Goal: Task Accomplishment & Management: Manage account settings

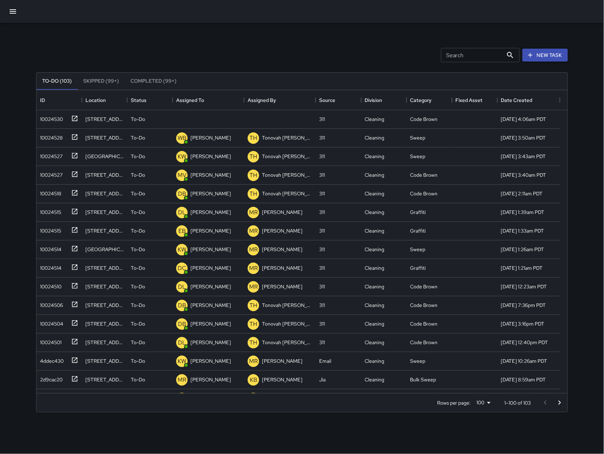
scroll to position [295, 524]
click at [13, 13] on icon "button" at bounding box center [13, 11] width 9 height 9
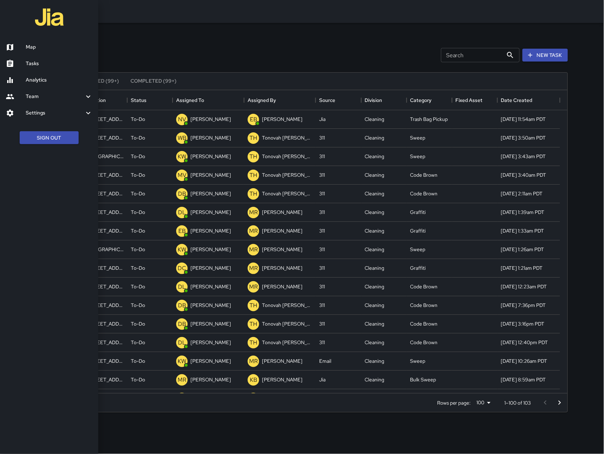
click at [552, 55] on div at bounding box center [302, 227] width 604 height 454
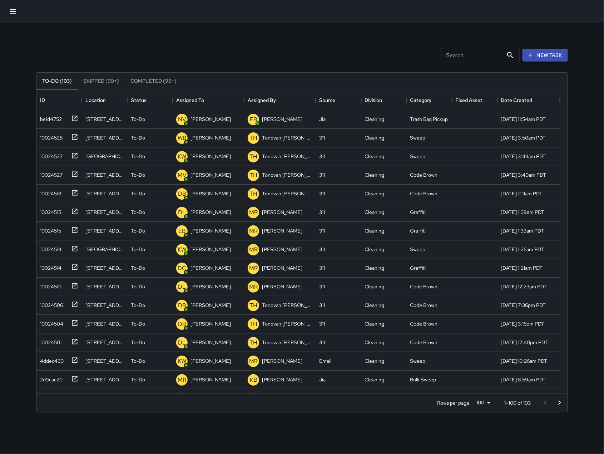
click at [552, 57] on button "New Task" at bounding box center [545, 55] width 45 height 13
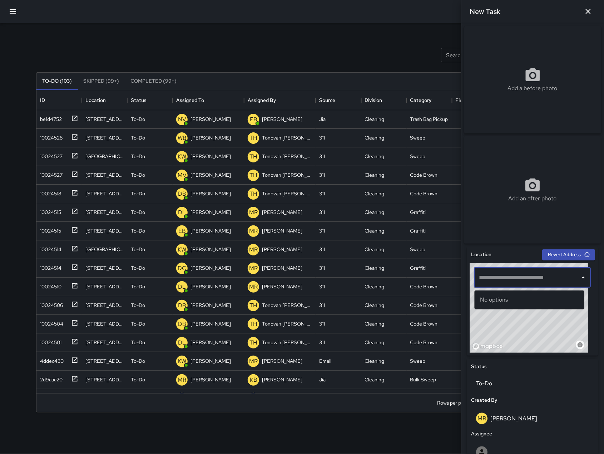
click at [494, 284] on input "text" at bounding box center [528, 278] width 100 height 14
click at [521, 305] on p "[GEOGRAPHIC_DATA], [GEOGRAPHIC_DATA], [GEOGRAPHIC_DATA]" at bounding box center [535, 307] width 85 height 7
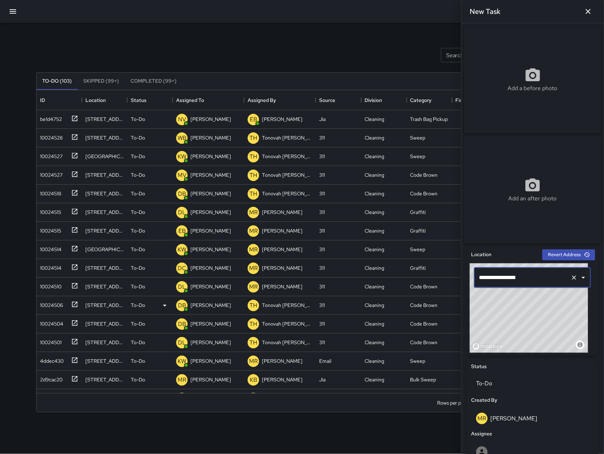
type input "**********"
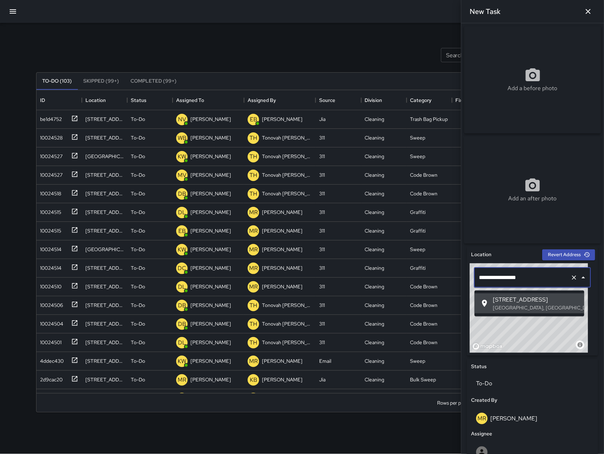
drag, startPoint x: 540, startPoint y: 281, endPoint x: 481, endPoint y: 278, distance: 59.1
click at [481, 278] on input "**********" at bounding box center [523, 278] width 90 height 14
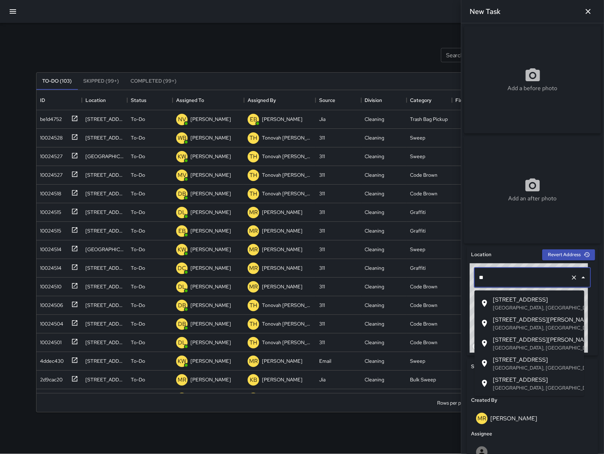
click at [496, 369] on p "[GEOGRAPHIC_DATA], [GEOGRAPHIC_DATA], [GEOGRAPHIC_DATA]" at bounding box center [535, 367] width 85 height 7
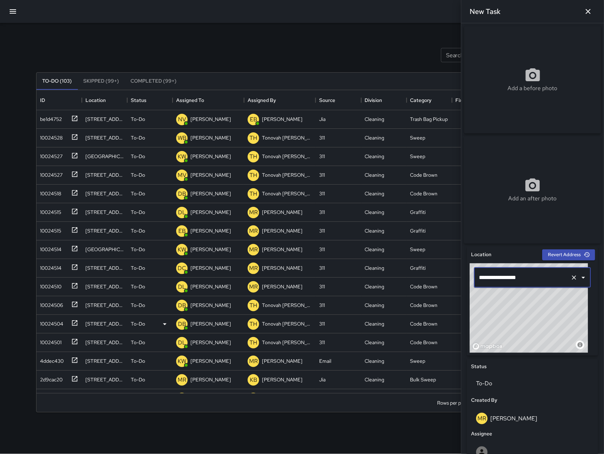
type input "**********"
click at [541, 284] on input "**********" at bounding box center [523, 278] width 90 height 14
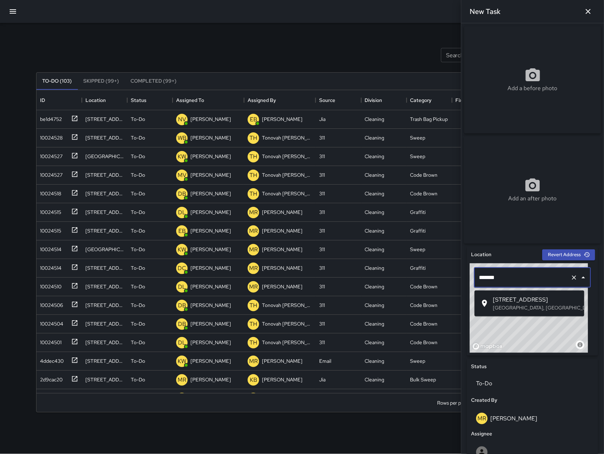
click at [555, 302] on span "[STREET_ADDRESS]" at bounding box center [535, 299] width 85 height 9
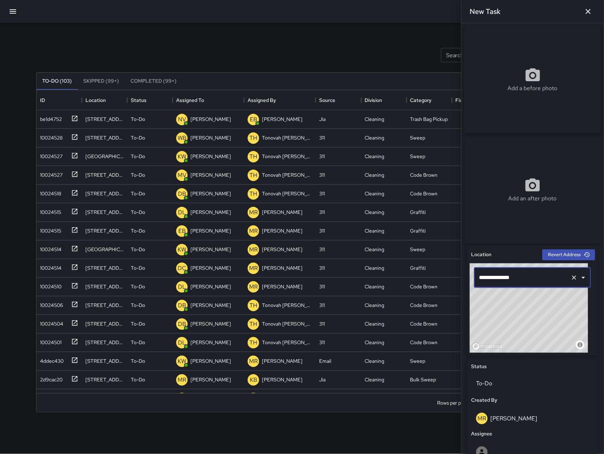
type input "**********"
click at [16, 13] on icon "button" at bounding box center [13, 11] width 9 height 9
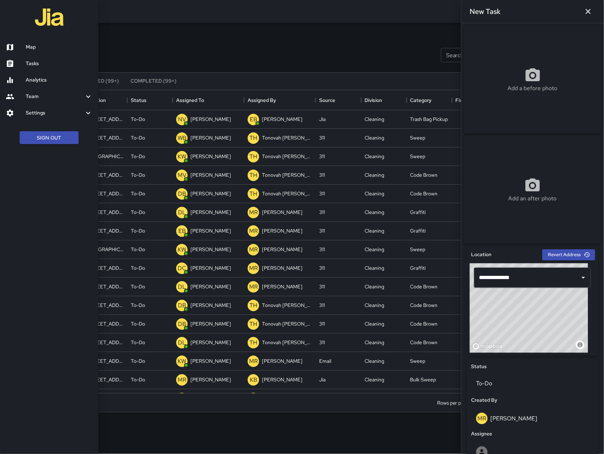
click at [592, 13] on icon "button" at bounding box center [588, 11] width 9 height 9
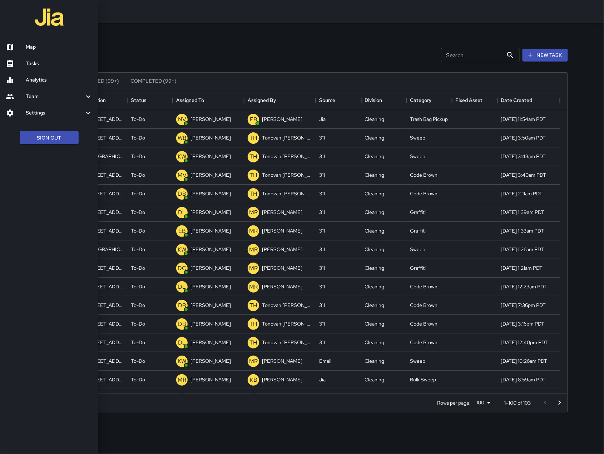
click at [468, 59] on div at bounding box center [302, 227] width 604 height 454
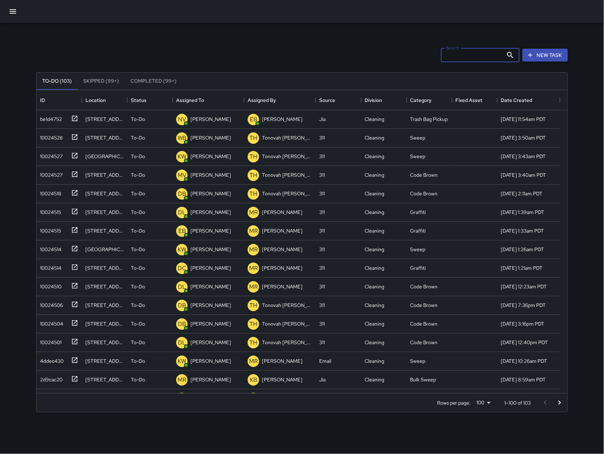
click at [466, 57] on input "Search" at bounding box center [472, 55] width 62 height 14
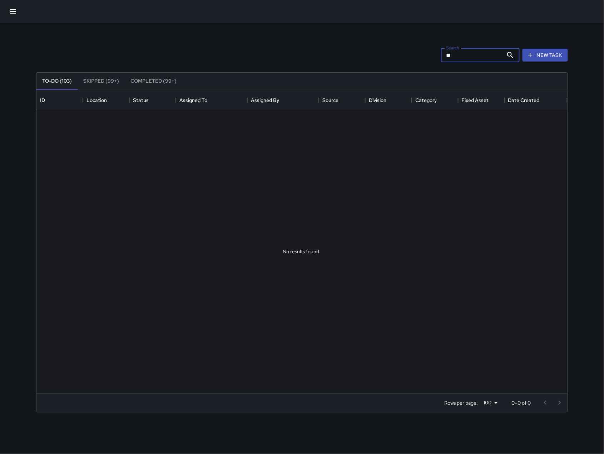
type input "*"
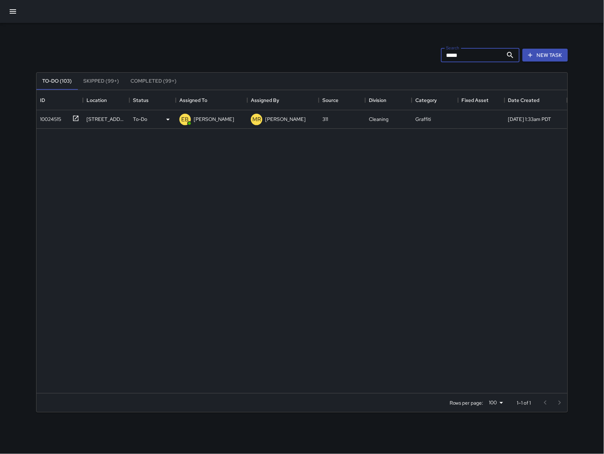
type input "*****"
click at [58, 126] on div "10024515" at bounding box center [59, 119] width 46 height 19
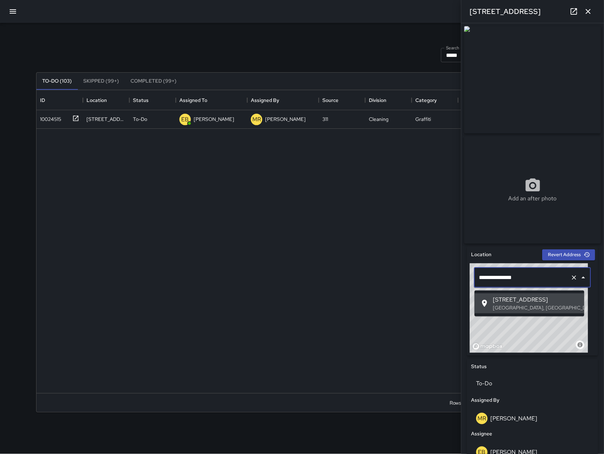
drag, startPoint x: 529, startPoint y: 277, endPoint x: 534, endPoint y: 280, distance: 5.6
click at [534, 280] on input "**********" at bounding box center [523, 278] width 90 height 14
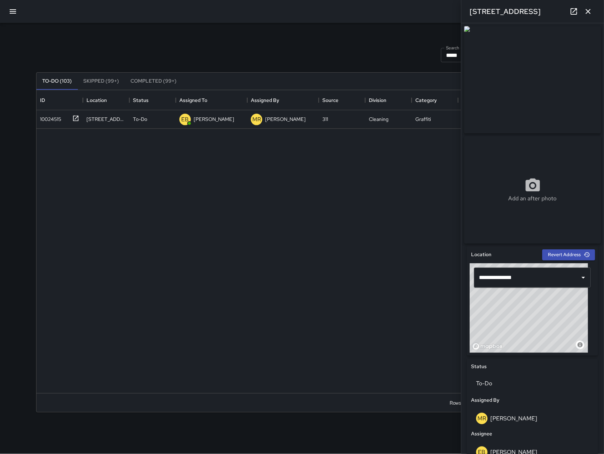
drag, startPoint x: 528, startPoint y: 328, endPoint x: 512, endPoint y: 320, distance: 18.1
click at [512, 320] on div "© Mapbox © OpenStreetMap Improve this map" at bounding box center [529, 307] width 118 height 89
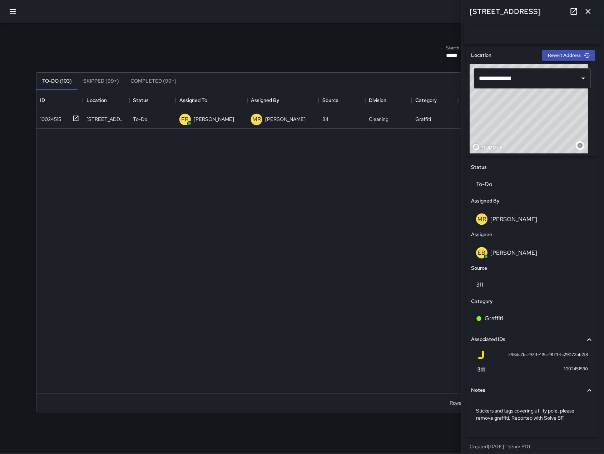
scroll to position [207, 0]
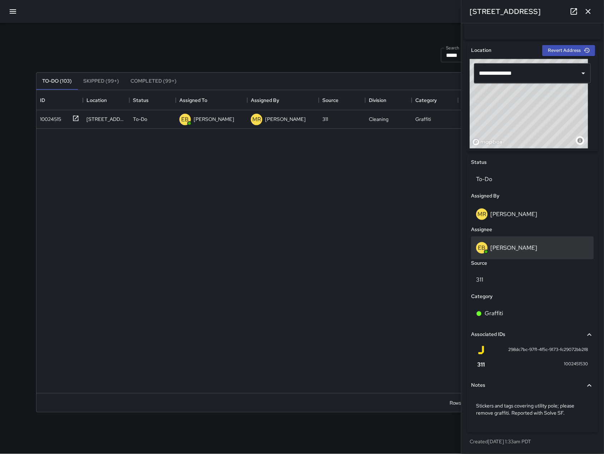
click at [560, 245] on div "EB [PERSON_NAME]" at bounding box center [532, 247] width 113 height 11
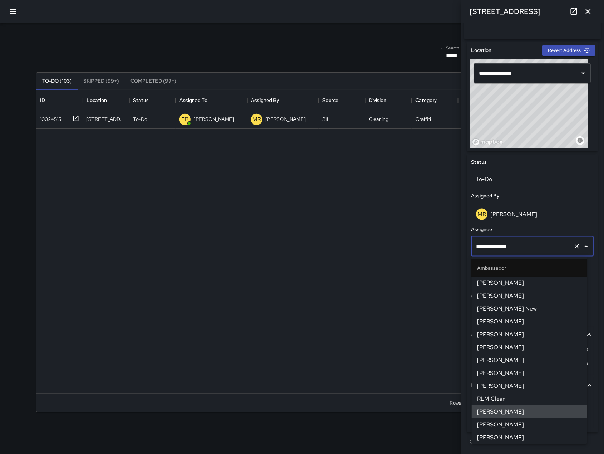
click at [559, 244] on input "**********" at bounding box center [523, 246] width 96 height 14
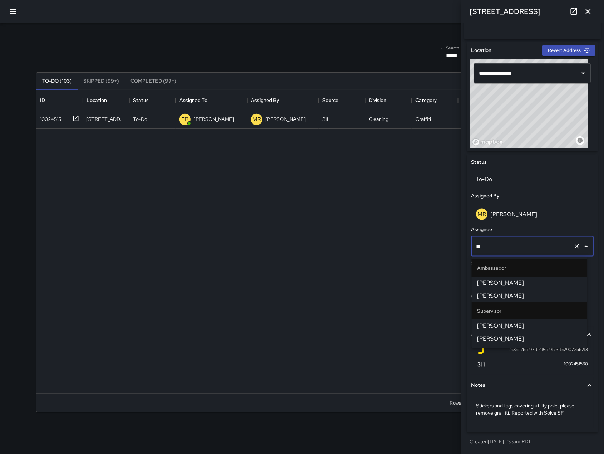
type input "***"
click at [559, 280] on span "[PERSON_NAME]" at bounding box center [530, 282] width 104 height 9
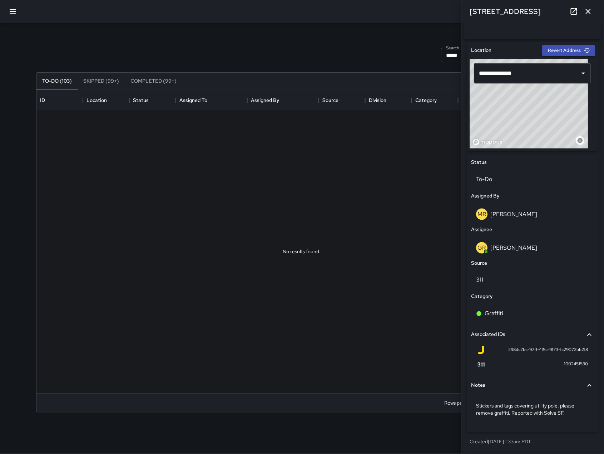
click at [590, 16] on button "button" at bounding box center [588, 11] width 14 height 14
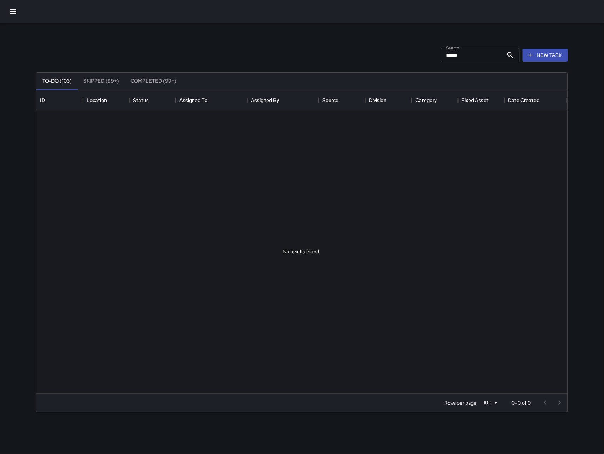
click at [477, 53] on input "*****" at bounding box center [472, 55] width 62 height 14
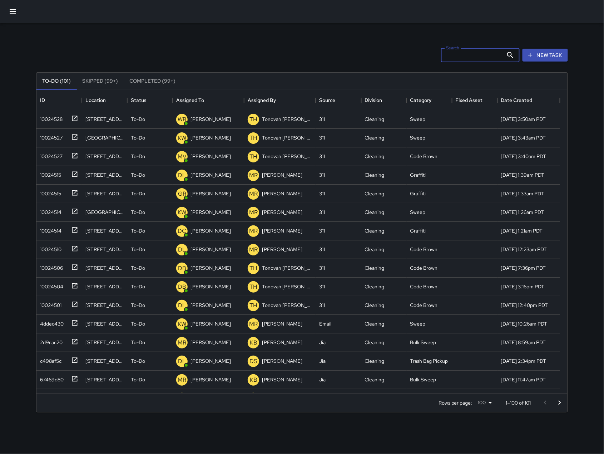
click at [17, 10] on icon "button" at bounding box center [13, 11] width 9 height 9
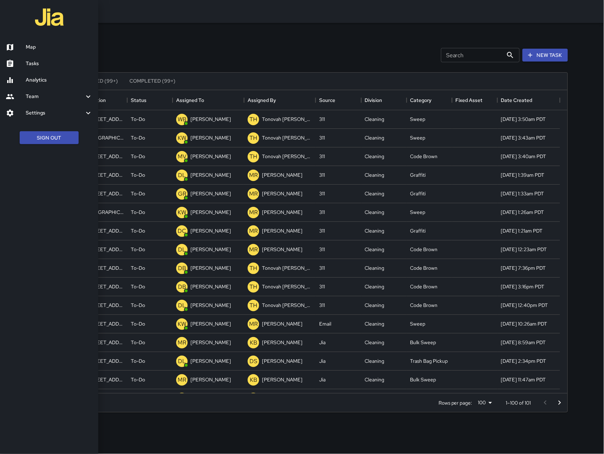
click at [28, 42] on link "Map" at bounding box center [49, 47] width 98 height 16
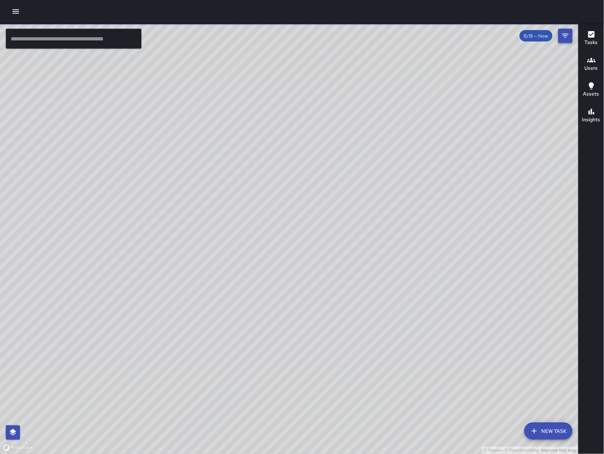
click at [568, 34] on icon "Filters" at bounding box center [565, 36] width 6 height 4
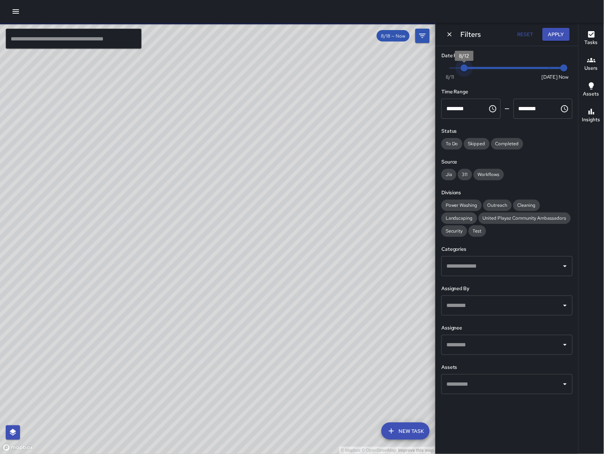
type input "*"
drag, startPoint x: 550, startPoint y: 70, endPoint x: 441, endPoint y: 76, distance: 109.6
click at [440, 76] on div "Date Range Now Today 8/11 8/11 12:12 pm Time Range ******** ​ ******** ​ Status…" at bounding box center [507, 223] width 143 height 354
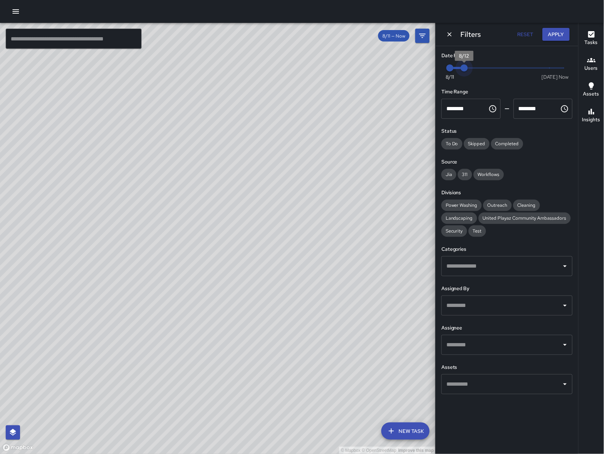
drag, startPoint x: 563, startPoint y: 70, endPoint x: 460, endPoint y: 75, distance: 102.7
click at [461, 71] on span "8/12" at bounding box center [464, 67] width 7 height 7
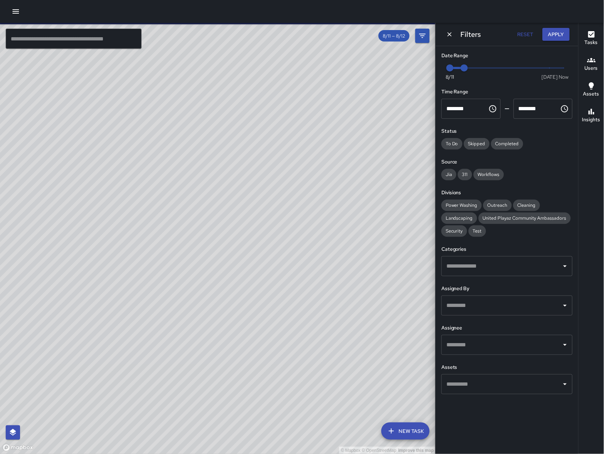
drag, startPoint x: 379, startPoint y: 340, endPoint x: 168, endPoint y: 336, distance: 210.9
click at [167, 336] on div "© Mapbox © OpenStreetMap Improve this map" at bounding box center [218, 238] width 436 height 431
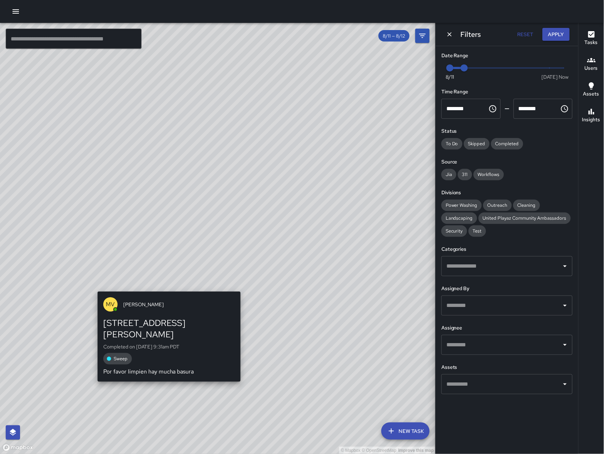
click at [166, 287] on div "© Mapbox © OpenStreetMap Improve this map MV Maclis Velasquez 755 Brannan Stree…" at bounding box center [218, 238] width 436 height 431
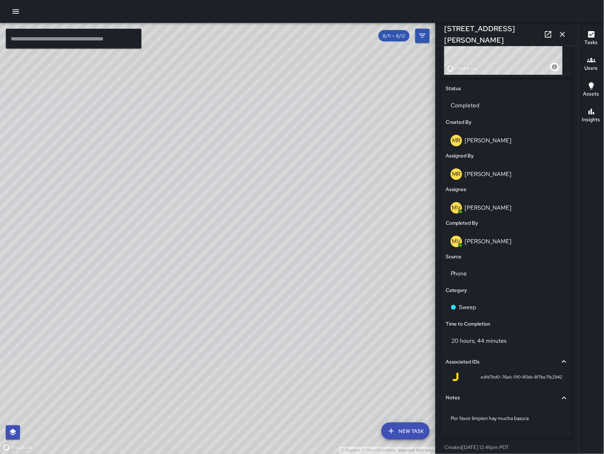
scroll to position [113, 0]
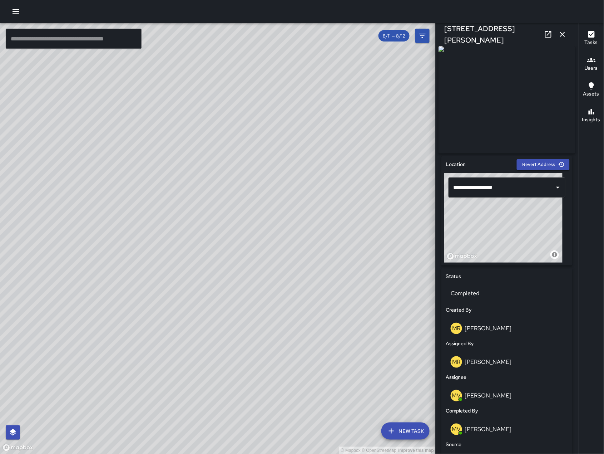
click at [564, 34] on icon "button" at bounding box center [562, 34] width 9 height 9
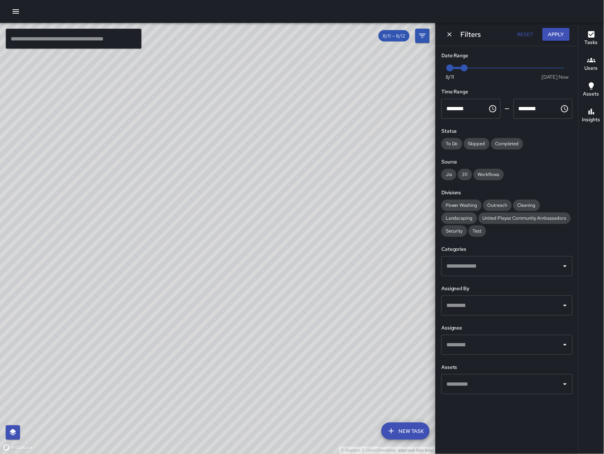
drag, startPoint x: 278, startPoint y: 184, endPoint x: 232, endPoint y: 207, distance: 51.8
click at [233, 207] on div "© Mapbox © OpenStreetMap Improve this map" at bounding box center [218, 238] width 436 height 431
drag, startPoint x: 207, startPoint y: 224, endPoint x: 177, endPoint y: 206, distance: 34.5
click at [177, 206] on div "© Mapbox © OpenStreetMap Improve this map" at bounding box center [218, 238] width 436 height 431
drag, startPoint x: 236, startPoint y: 313, endPoint x: 186, endPoint y: 281, distance: 58.9
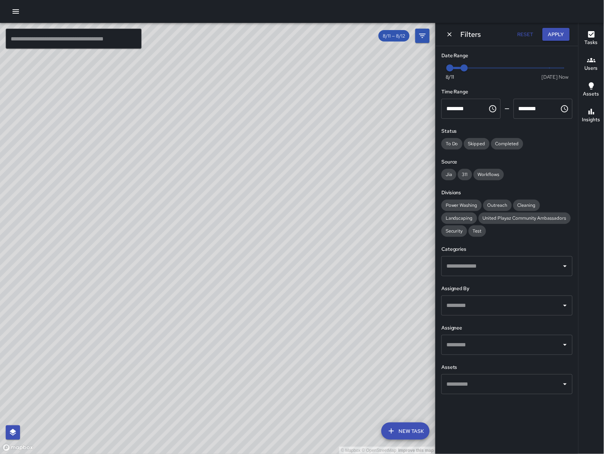
click at [187, 281] on div "© Mapbox © OpenStreetMap Improve this map" at bounding box center [218, 238] width 436 height 431
click at [128, 276] on div "© Mapbox © OpenStreetMap Improve this map SK SEAN KELLEY 755 Brannan Street Cre…" at bounding box center [218, 238] width 436 height 431
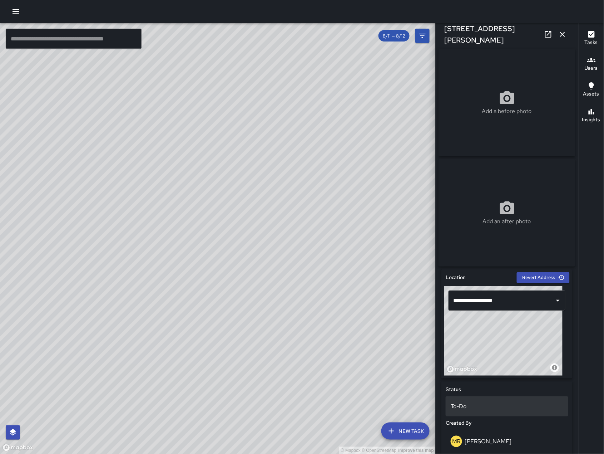
click at [501, 408] on p "To-Do" at bounding box center [507, 406] width 113 height 9
click at [486, 425] on li "Skipped" at bounding box center [503, 425] width 115 height 13
drag, startPoint x: 189, startPoint y: 342, endPoint x: 223, endPoint y: 344, distance: 34.7
click at [223, 344] on div "© Mapbox © OpenStreetMap Improve this map" at bounding box center [218, 238] width 436 height 431
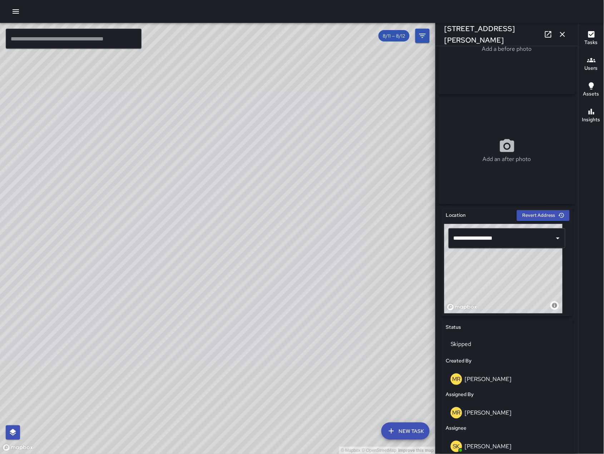
scroll to position [64, 0]
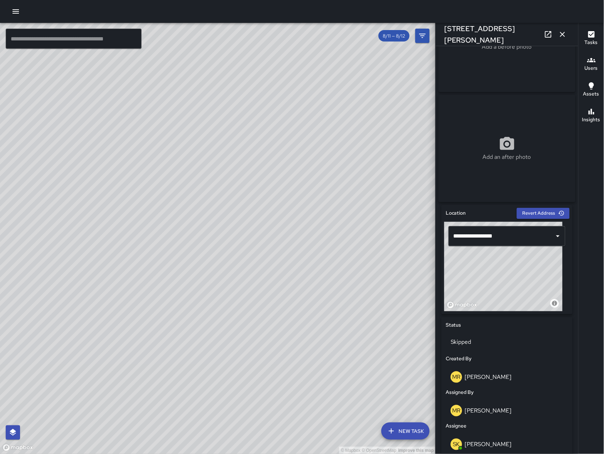
click at [562, 34] on icon "button" at bounding box center [562, 34] width 5 height 5
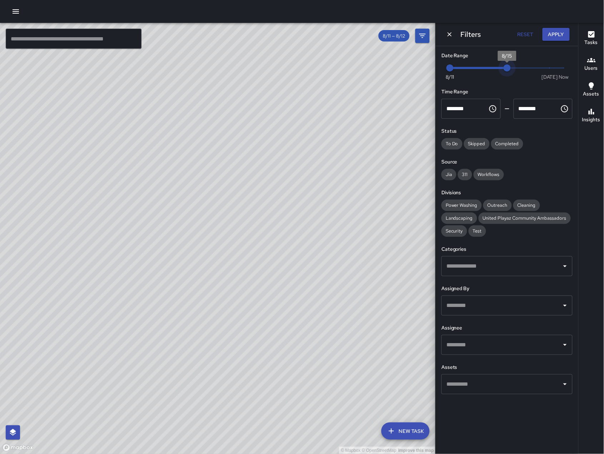
type input "*"
drag, startPoint x: 510, startPoint y: 69, endPoint x: 567, endPoint y: 70, distance: 56.8
click at [564, 70] on span "Now Today 8/11 8/11 12:19 pm" at bounding box center [507, 68] width 114 height 11
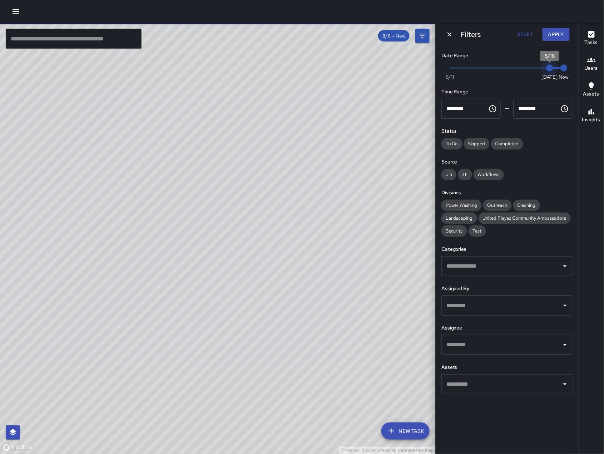
drag, startPoint x: 451, startPoint y: 67, endPoint x: 547, endPoint y: 69, distance: 95.8
click at [547, 69] on span "8/18" at bounding box center [549, 67] width 7 height 7
drag, startPoint x: 154, startPoint y: 317, endPoint x: 125, endPoint y: 308, distance: 30.2
click at [154, 316] on div "© Mapbox © OpenStreetMap Improve this map" at bounding box center [218, 238] width 436 height 431
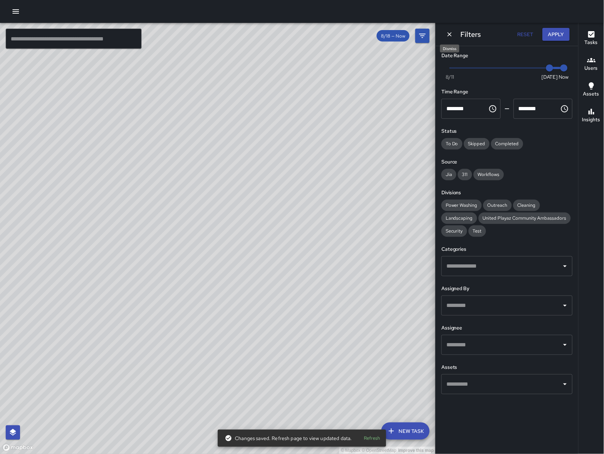
click at [450, 34] on icon "Dismiss" at bounding box center [450, 34] width 4 height 4
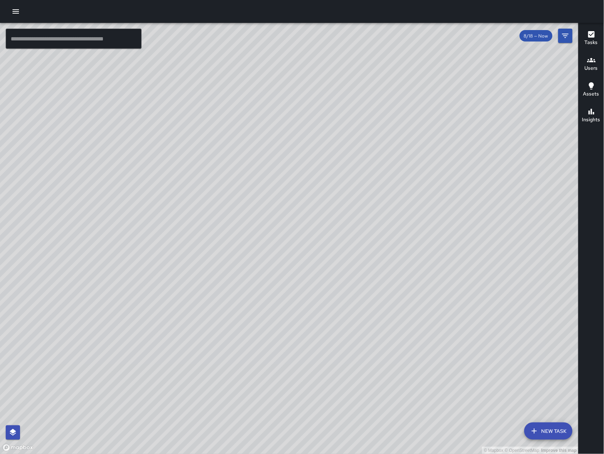
drag, startPoint x: 266, startPoint y: 314, endPoint x: 210, endPoint y: 299, distance: 58.4
click at [210, 299] on div "© Mapbox © OpenStreetMap Improve this map" at bounding box center [289, 238] width 579 height 431
drag, startPoint x: 208, startPoint y: 309, endPoint x: 199, endPoint y: 353, distance: 44.9
click at [201, 367] on div "© Mapbox © OpenStreetMap Improve this map" at bounding box center [289, 238] width 579 height 431
click at [87, 324] on div "© Mapbox © OpenStreetMap Improve this map MV Maclis Velasquez Ambassador Tasks …" at bounding box center [289, 238] width 579 height 431
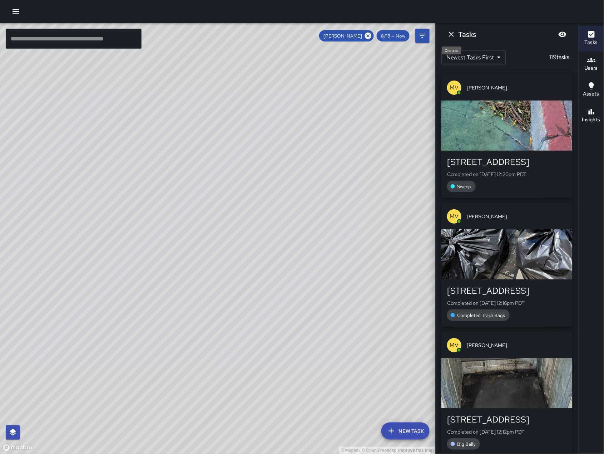
click at [452, 37] on icon "Dismiss" at bounding box center [451, 34] width 9 height 9
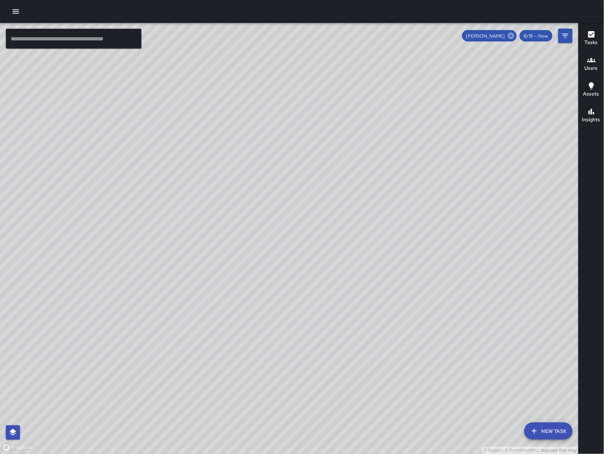
click at [510, 34] on icon at bounding box center [511, 36] width 6 height 6
click at [562, 37] on icon "Filters" at bounding box center [565, 35] width 9 height 9
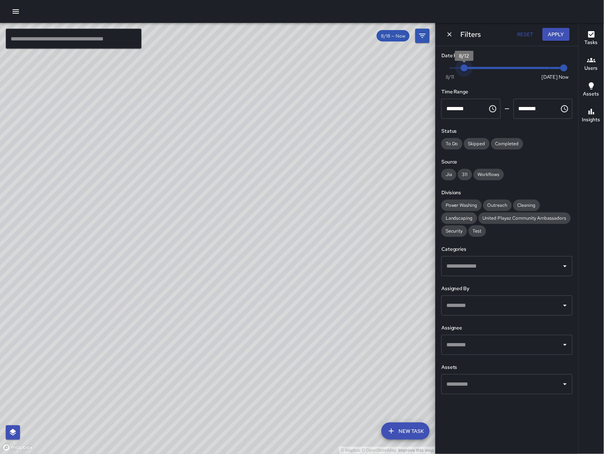
type input "*"
drag, startPoint x: 547, startPoint y: 69, endPoint x: 429, endPoint y: 57, distance: 118.3
click at [429, 57] on div "© Mapbox © OpenStreetMap Improve this map ​ New Task 8/18 — Now Map Layers Task…" at bounding box center [302, 238] width 604 height 431
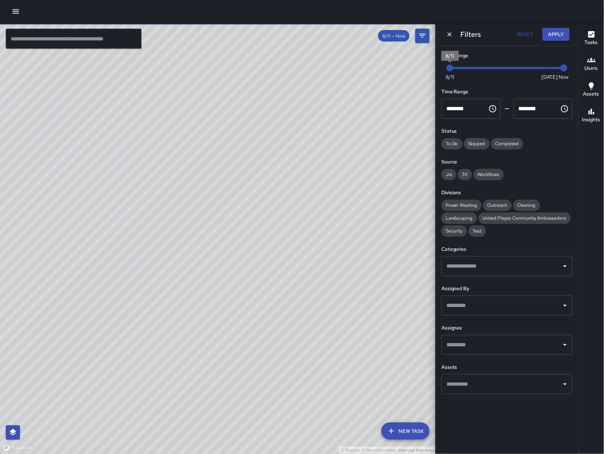
drag, startPoint x: 256, startPoint y: 249, endPoint x: 224, endPoint y: 79, distance: 172.3
click at [224, 80] on div "© Mapbox © OpenStreetMap Improve this map" at bounding box center [218, 238] width 436 height 431
click at [139, 279] on div "© Mapbox © OpenStreetMap Improve this map MV Maclis Velasquez 755 Brannan Stree…" at bounding box center [218, 238] width 436 height 431
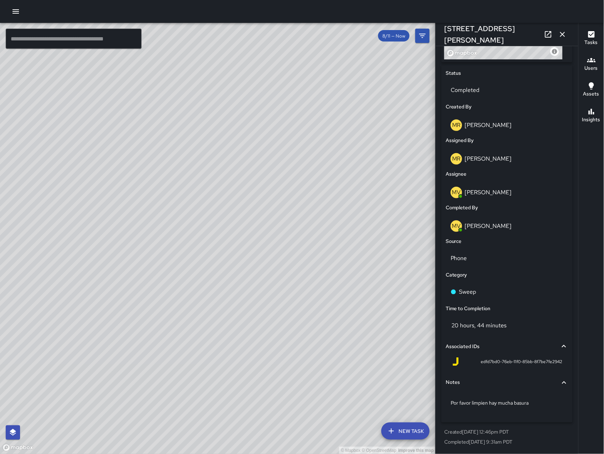
scroll to position [112, 0]
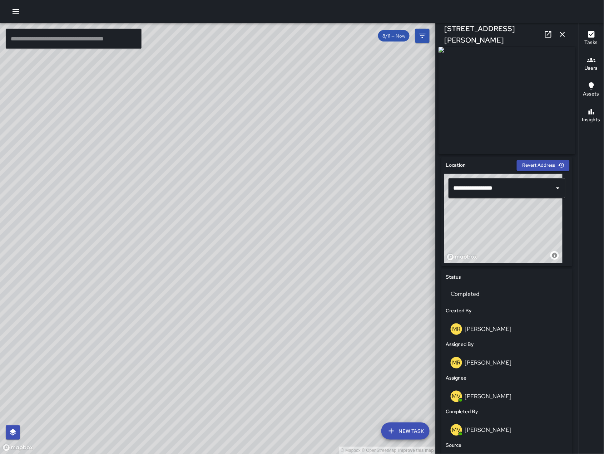
drag, startPoint x: 205, startPoint y: 257, endPoint x: 135, endPoint y: 177, distance: 106.4
click at [133, 180] on div "© Mapbox © OpenStreetMap Improve this map" at bounding box center [218, 238] width 436 height 431
click at [564, 36] on icon "button" at bounding box center [562, 34] width 5 height 5
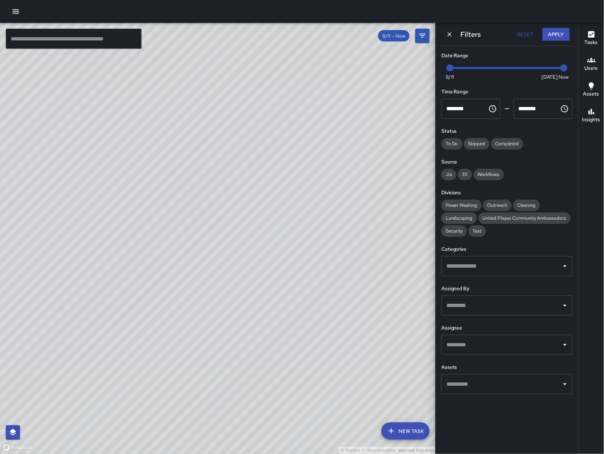
click at [110, 36] on input "text" at bounding box center [74, 39] width 136 height 20
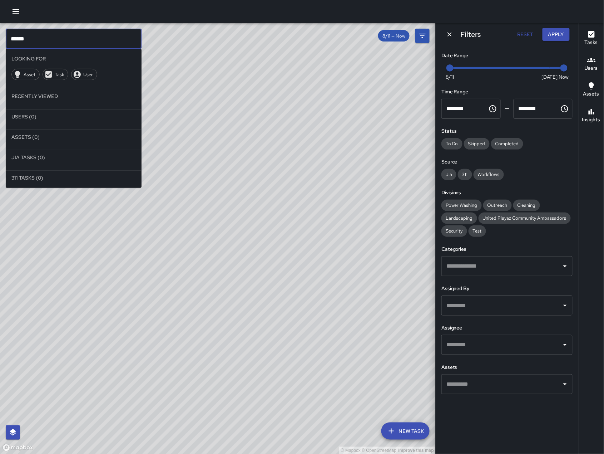
type input "*******"
drag, startPoint x: 80, startPoint y: 44, endPoint x: 22, endPoint y: 32, distance: 58.7
click at [22, 32] on input "*******" at bounding box center [74, 39] width 136 height 20
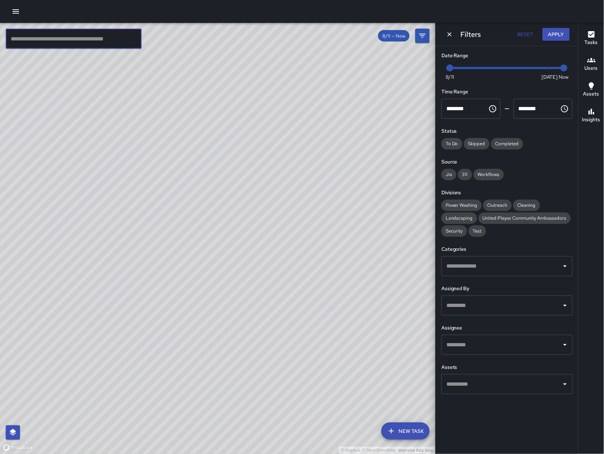
click at [385, 124] on div "© Mapbox © OpenStreetMap Improve this map" at bounding box center [218, 238] width 436 height 431
click at [446, 36] on icon "Dismiss" at bounding box center [449, 34] width 7 height 7
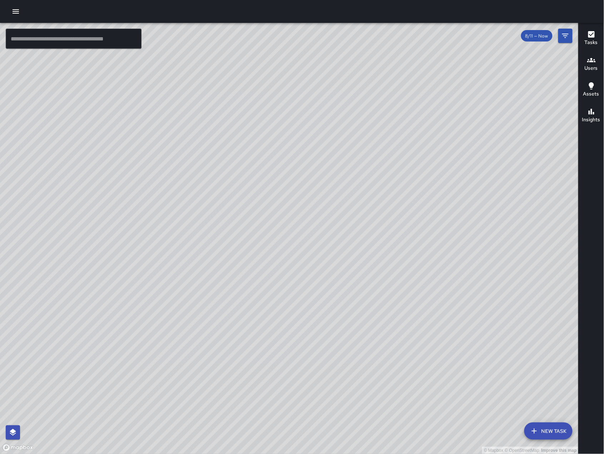
click at [573, 433] on div "© Mapbox © OpenStreetMap Improve this map" at bounding box center [289, 238] width 579 height 431
click at [571, 433] on button "New Task" at bounding box center [548, 430] width 48 height 17
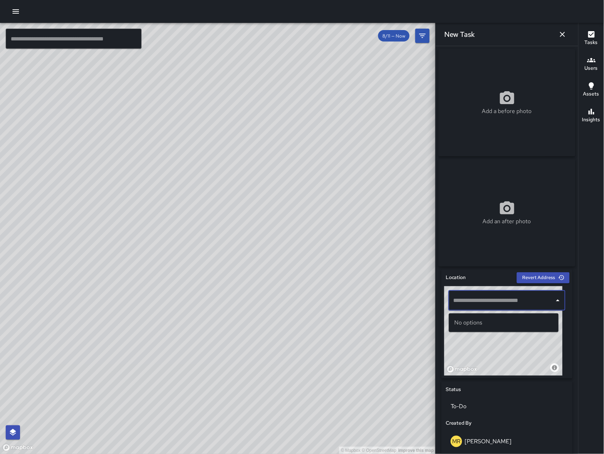
click at [491, 307] on input "text" at bounding box center [502, 300] width 100 height 14
click at [527, 329] on p "[GEOGRAPHIC_DATA], [GEOGRAPHIC_DATA], [GEOGRAPHIC_DATA]" at bounding box center [510, 330] width 85 height 7
drag, startPoint x: 500, startPoint y: 352, endPoint x: 573, endPoint y: 279, distance: 103.6
click at [573, 279] on div "**********" at bounding box center [507, 250] width 143 height 408
type input "**********"
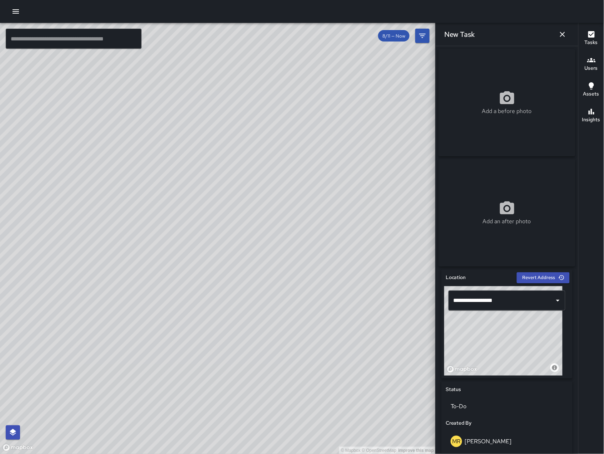
drag, startPoint x: 116, startPoint y: 162, endPoint x: 184, endPoint y: 266, distance: 124.0
click at [184, 266] on div "© Mapbox © OpenStreetMap Improve this map" at bounding box center [218, 238] width 436 height 431
click at [566, 35] on icon "button" at bounding box center [562, 34] width 9 height 9
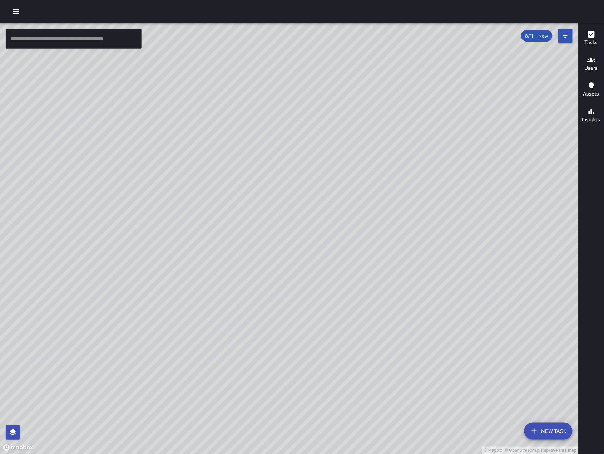
click at [544, 428] on button "New Task" at bounding box center [548, 430] width 48 height 17
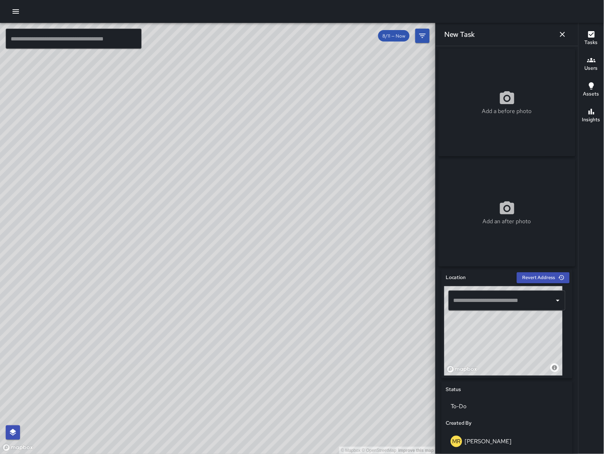
click at [515, 296] on input "text" at bounding box center [502, 300] width 100 height 14
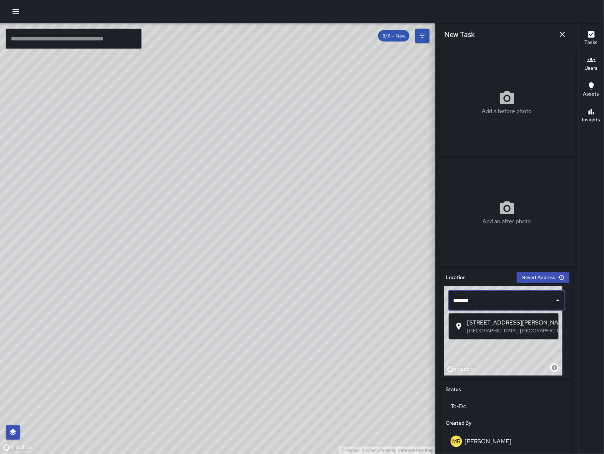
click at [539, 318] on span "275 Brannan Street" at bounding box center [510, 322] width 85 height 9
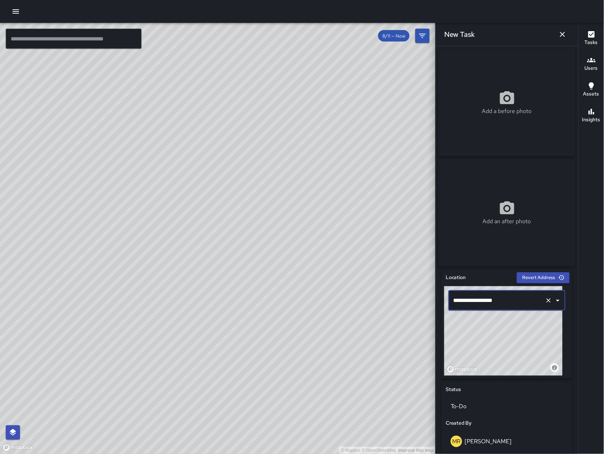
type input "**********"
drag, startPoint x: 224, startPoint y: 315, endPoint x: 245, endPoint y: 307, distance: 22.3
click at [245, 307] on div "© Mapbox © OpenStreetMap Improve this map" at bounding box center [218, 238] width 436 height 431
drag, startPoint x: 168, startPoint y: 281, endPoint x: 135, endPoint y: 305, distance: 40.6
click at [135, 305] on div "© Mapbox © OpenStreetMap Improve this map" at bounding box center [218, 238] width 436 height 431
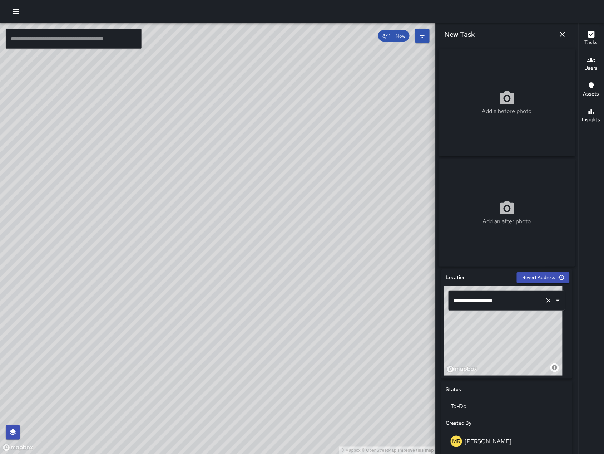
click at [502, 300] on input "**********" at bounding box center [497, 300] width 90 height 14
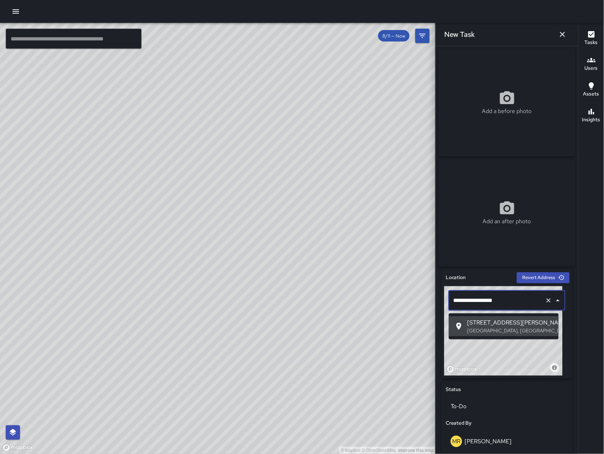
click at [502, 300] on input "**********" at bounding box center [497, 300] width 90 height 14
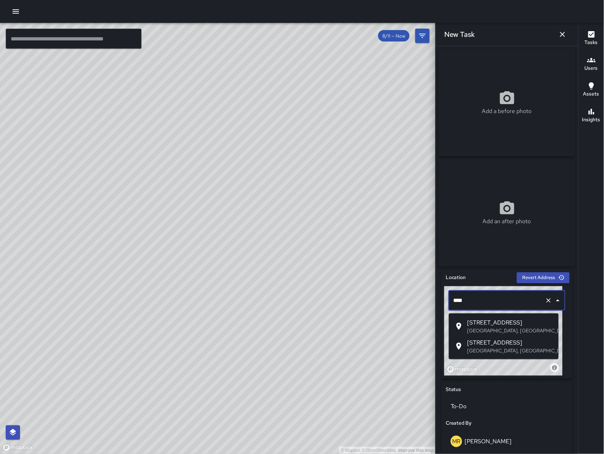
click at [536, 335] on li "257 Dore Street San Francisco, CA, USA" at bounding box center [504, 326] width 110 height 20
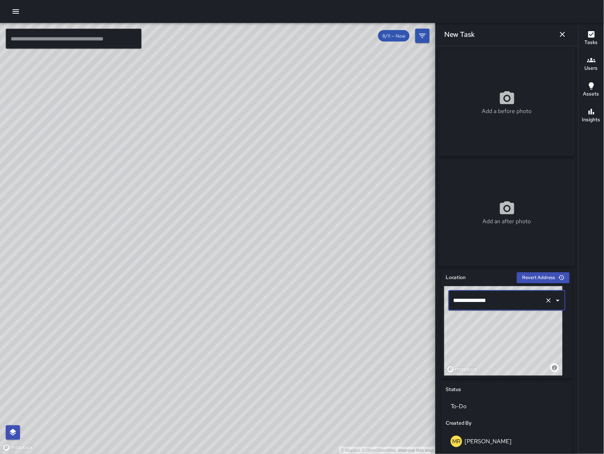
type input "**********"
click at [566, 33] on icon "button" at bounding box center [562, 34] width 9 height 9
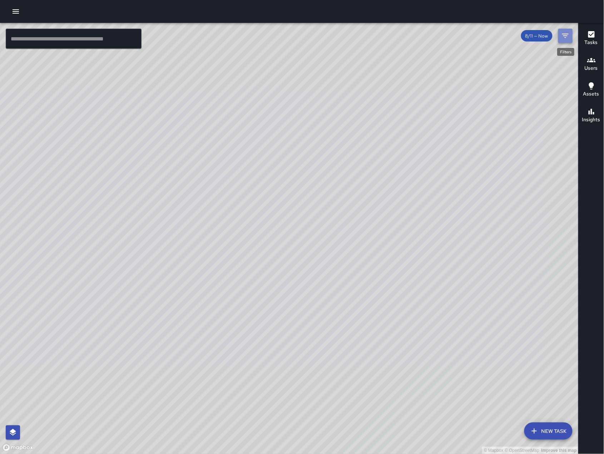
click at [568, 38] on icon "Filters" at bounding box center [565, 35] width 9 height 9
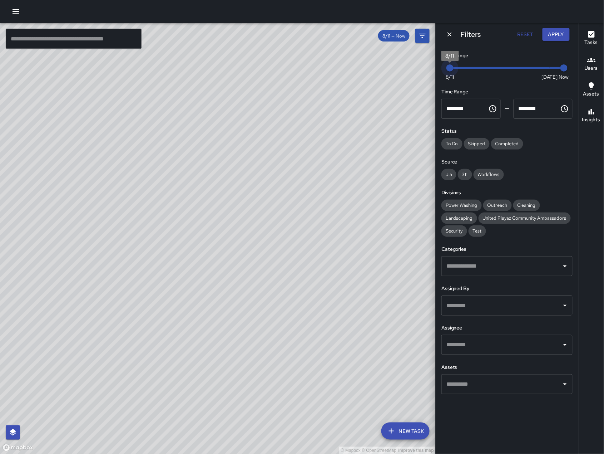
type input "*"
drag, startPoint x: 451, startPoint y: 66, endPoint x: 458, endPoint y: 70, distance: 8.2
click at [461, 70] on span "8/12" at bounding box center [464, 67] width 7 height 7
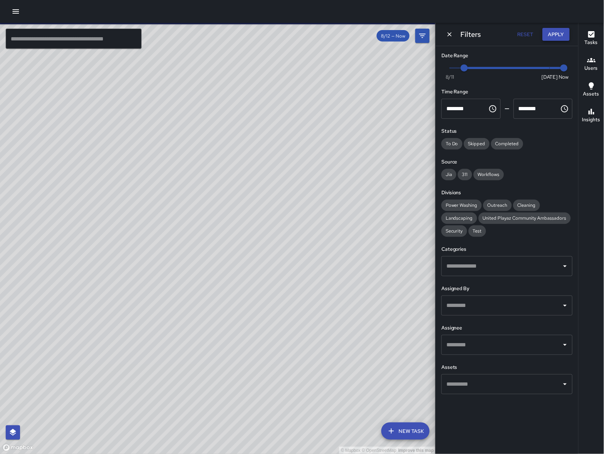
click at [569, 28] on button "Apply" at bounding box center [556, 34] width 27 height 13
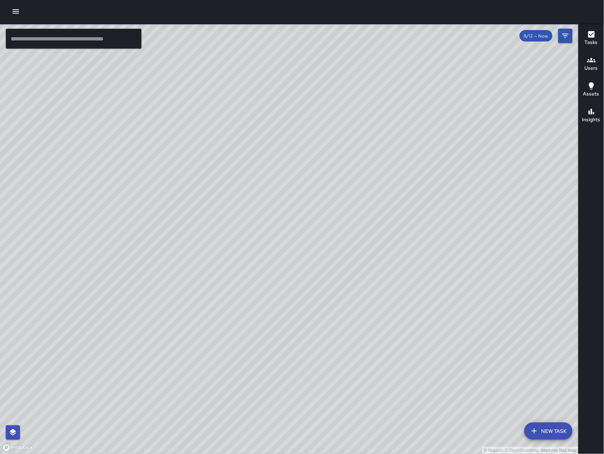
drag, startPoint x: 390, startPoint y: 215, endPoint x: 208, endPoint y: 233, distance: 182.9
click at [227, 234] on div "© Mapbox © OpenStreetMap Improve this map" at bounding box center [289, 238] width 579 height 431
click at [78, 35] on input "text" at bounding box center [74, 39] width 136 height 20
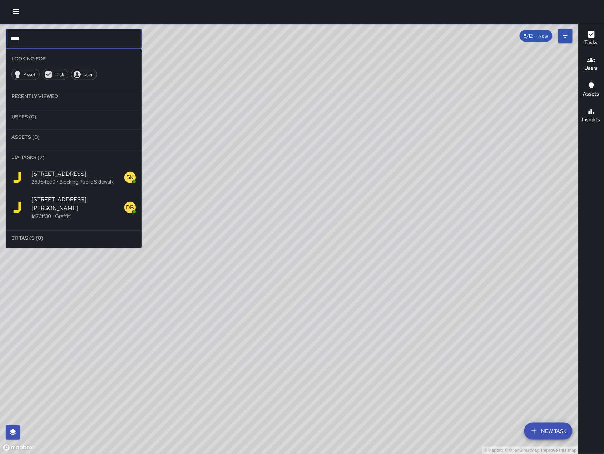
type input "***"
click at [68, 212] on div "755 Brannan Street 1d76ff30 • Graffiti" at bounding box center [74, 207] width 136 height 34
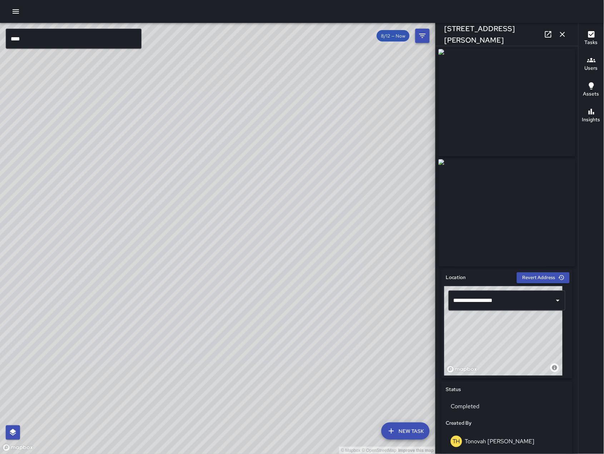
click at [564, 34] on icon "button" at bounding box center [562, 34] width 9 height 9
click at [564, 34] on div "© Mapbox © OpenStreetMap Improve this map *** ​ New Task 8/12 — Now Map Layers …" at bounding box center [302, 238] width 604 height 431
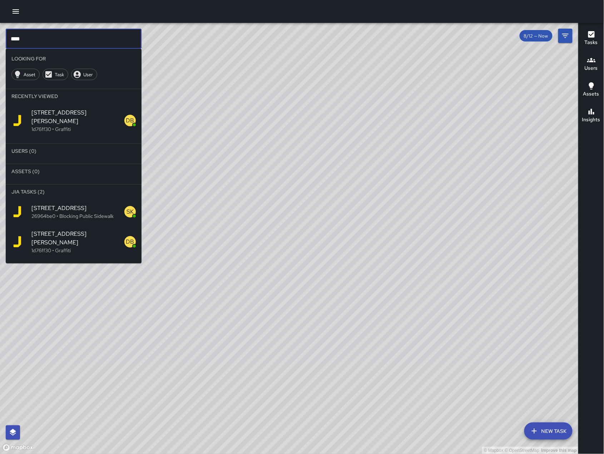
click at [67, 36] on input "***" at bounding box center [74, 39] width 136 height 20
click at [66, 36] on input "***" at bounding box center [74, 39] width 136 height 20
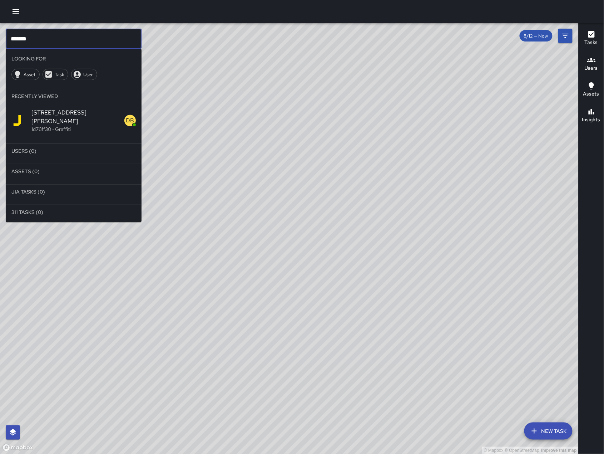
type input "*******"
click at [559, 428] on button "New Task" at bounding box center [548, 430] width 48 height 17
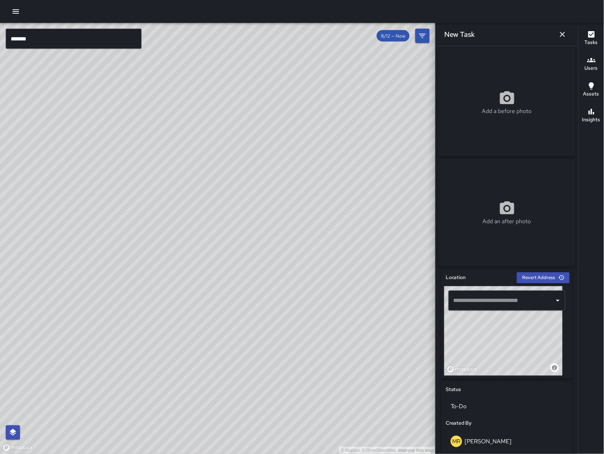
click at [505, 303] on input "text" at bounding box center [502, 300] width 100 height 14
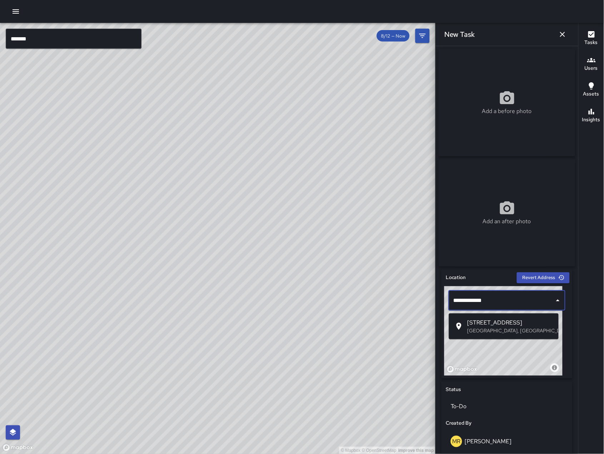
click at [514, 335] on li "145 9th Street San Francisco, CA, USA" at bounding box center [504, 326] width 110 height 20
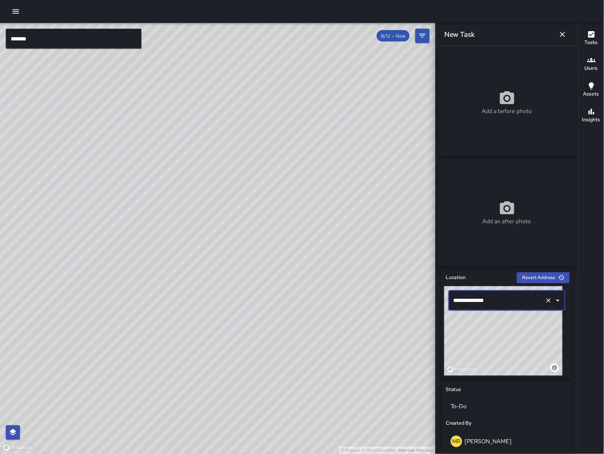
type input "**********"
drag, startPoint x: 201, startPoint y: 341, endPoint x: 276, endPoint y: 342, distance: 74.7
click at [293, 341] on div "© Mapbox © OpenStreetMap Improve this map" at bounding box center [218, 238] width 436 height 431
drag, startPoint x: 146, startPoint y: 315, endPoint x: 95, endPoint y: 364, distance: 70.8
click at [97, 379] on div "© Mapbox © OpenStreetMap Improve this map" at bounding box center [218, 238] width 436 height 431
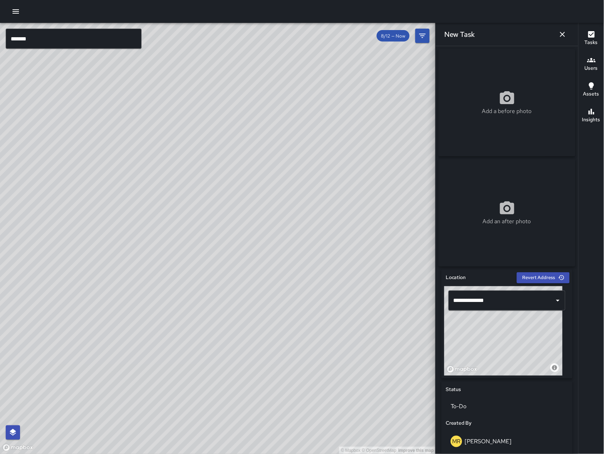
click at [567, 30] on icon "button" at bounding box center [562, 34] width 9 height 9
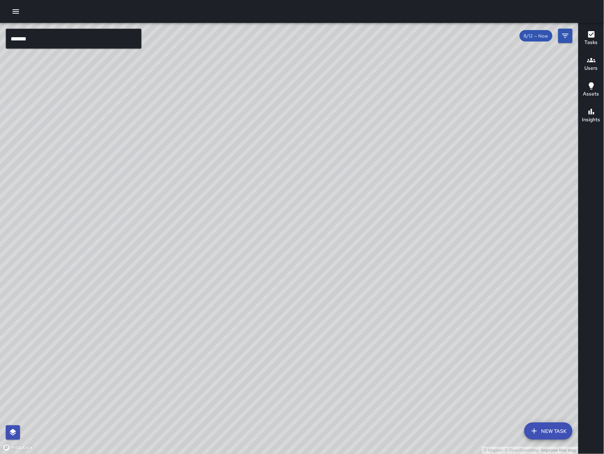
drag, startPoint x: 338, startPoint y: 298, endPoint x: 294, endPoint y: 293, distance: 44.3
click at [294, 293] on div "© Mapbox © OpenStreetMap Improve this map" at bounding box center [289, 238] width 579 height 431
click at [83, 37] on input "*******" at bounding box center [74, 39] width 136 height 20
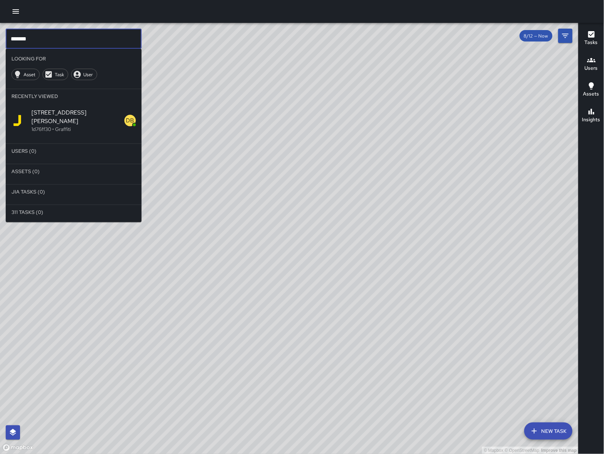
click at [83, 37] on input "*******" at bounding box center [74, 39] width 136 height 20
click at [84, 38] on input "*******" at bounding box center [74, 39] width 136 height 20
click at [85, 38] on input "*******" at bounding box center [74, 39] width 136 height 20
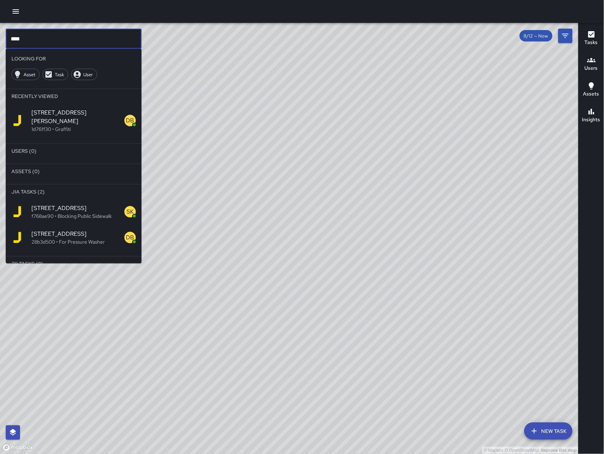
type input "***"
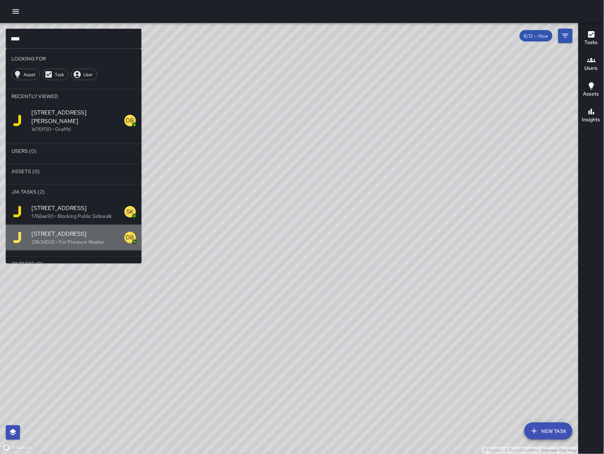
drag, startPoint x: 83, startPoint y: 235, endPoint x: 41, endPoint y: 201, distance: 54.3
click at [83, 238] on p "28b3d500 • For Pressure Washer" at bounding box center [77, 241] width 93 height 7
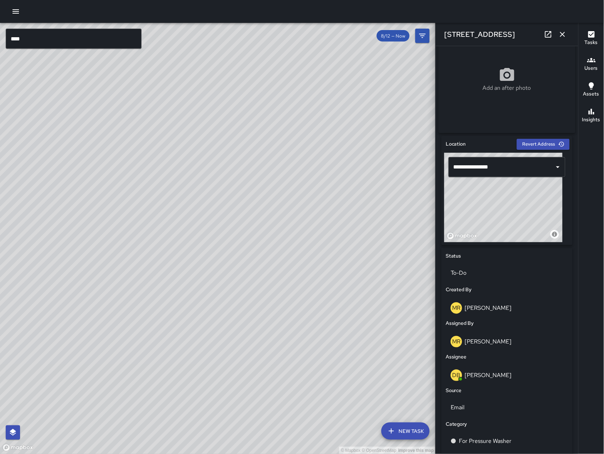
scroll to position [242, 0]
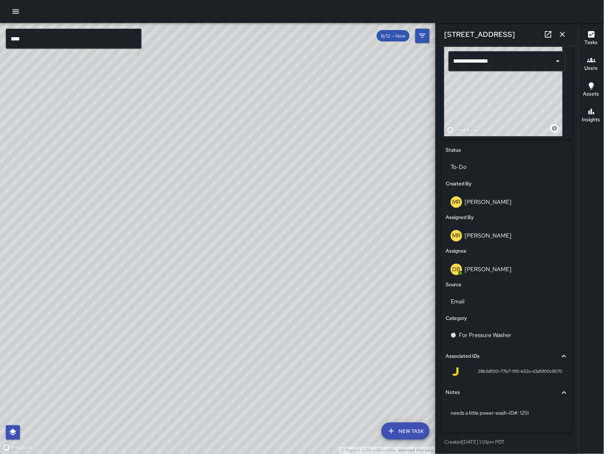
click at [563, 38] on icon "button" at bounding box center [562, 34] width 9 height 9
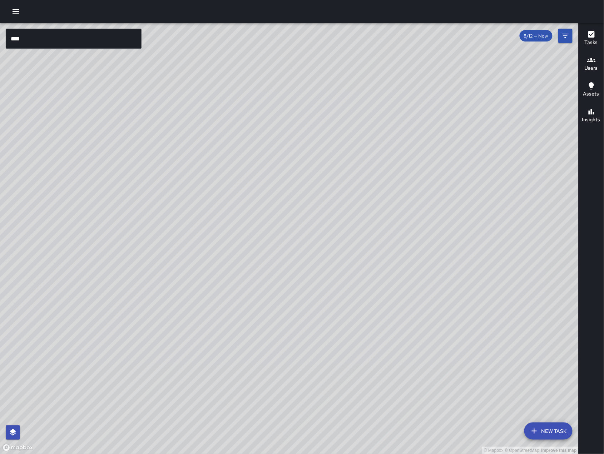
click at [545, 432] on button "New Task" at bounding box center [548, 430] width 48 height 17
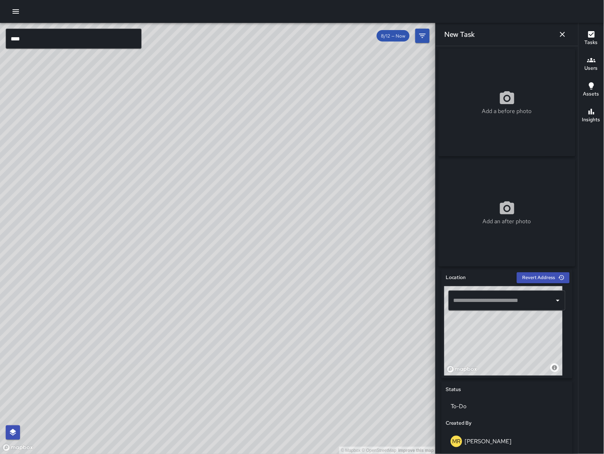
click at [494, 307] on input "text" at bounding box center [502, 300] width 100 height 14
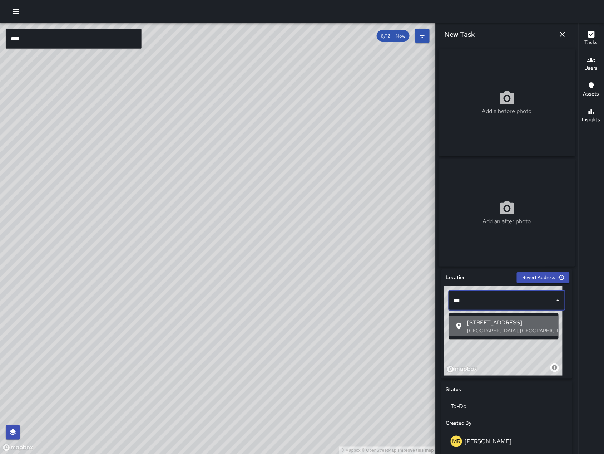
click at [506, 327] on p "[GEOGRAPHIC_DATA], [GEOGRAPHIC_DATA], [GEOGRAPHIC_DATA]" at bounding box center [510, 330] width 85 height 7
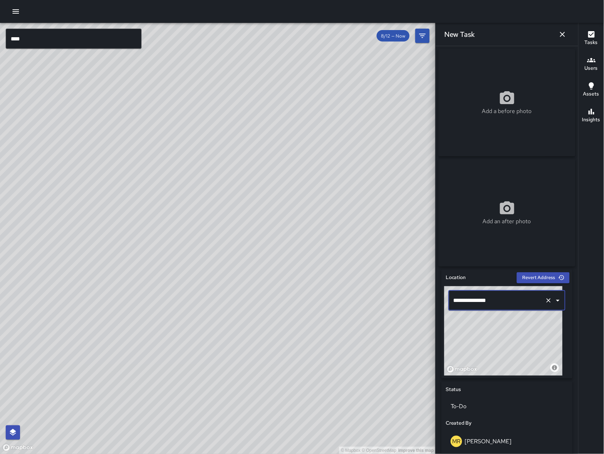
type input "**********"
click at [565, 39] on button "button" at bounding box center [562, 34] width 14 height 14
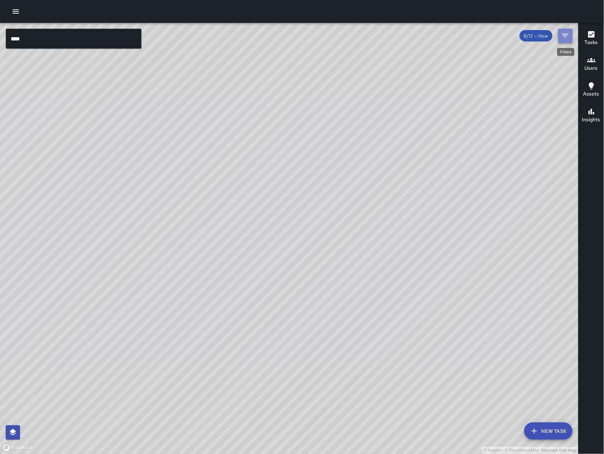
click at [566, 39] on icon "Filters" at bounding box center [565, 35] width 9 height 9
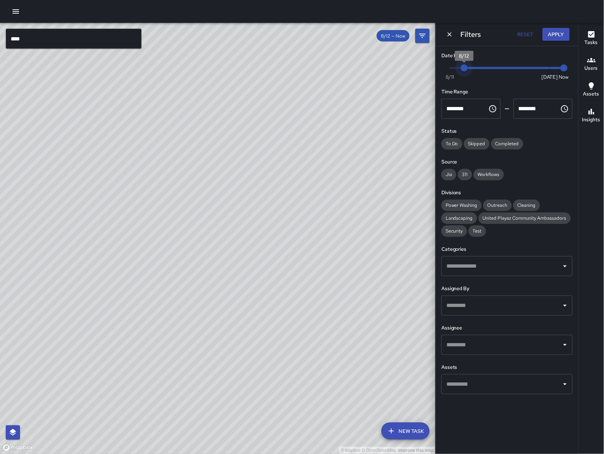
type input "*"
drag, startPoint x: 464, startPoint y: 69, endPoint x: 477, endPoint y: 72, distance: 13.5
click at [477, 71] on span "8/13" at bounding box center [478, 67] width 7 height 7
click at [566, 29] on button "Apply" at bounding box center [556, 34] width 27 height 13
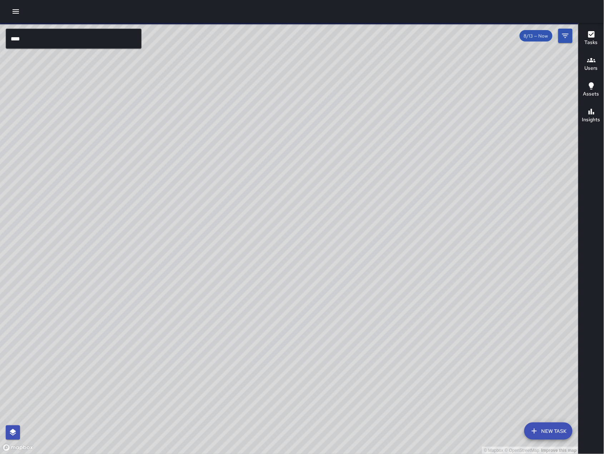
click at [82, 50] on div "© Mapbox © OpenStreetMap Improve this map" at bounding box center [289, 238] width 579 height 431
click at [79, 46] on input "***" at bounding box center [74, 39] width 136 height 20
click at [78, 48] on div "*** ​" at bounding box center [74, 39] width 136 height 20
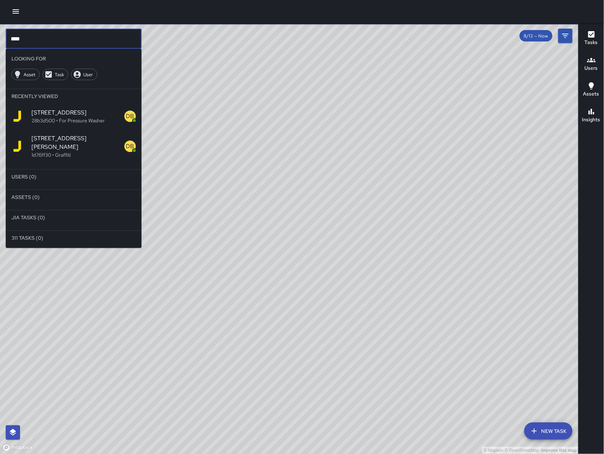
click at [77, 48] on div "*** ​ Looking For Asset Task User Recently Viewed 743 Minna Street 28b3d500 • F…" at bounding box center [74, 138] width 136 height 219
click at [76, 46] on input "***" at bounding box center [74, 39] width 136 height 20
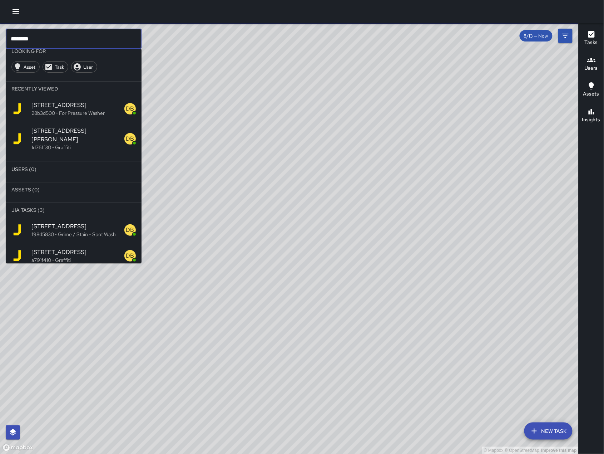
scroll to position [54, 0]
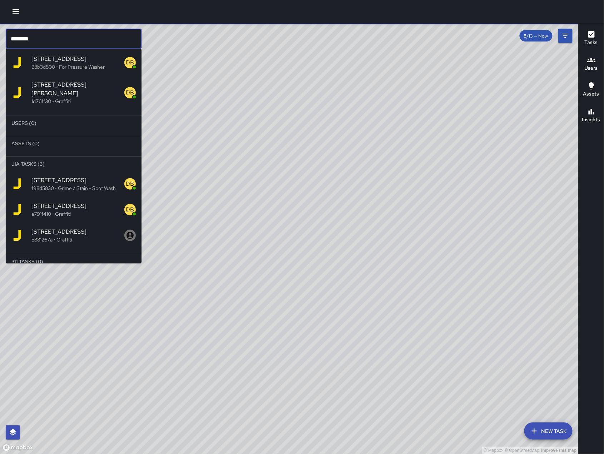
click at [71, 202] on span "[STREET_ADDRESS]" at bounding box center [77, 206] width 93 height 9
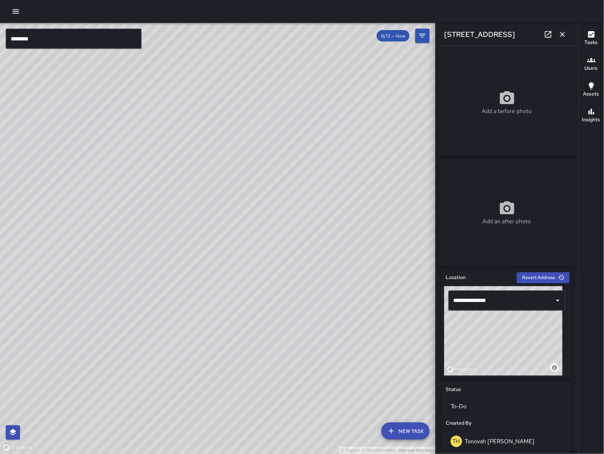
click at [68, 45] on input "********" at bounding box center [74, 39] width 136 height 20
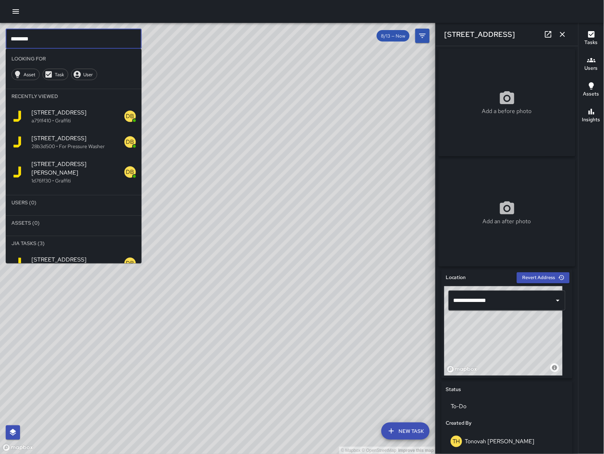
click at [67, 44] on input "********" at bounding box center [74, 39] width 136 height 20
paste input "**********"
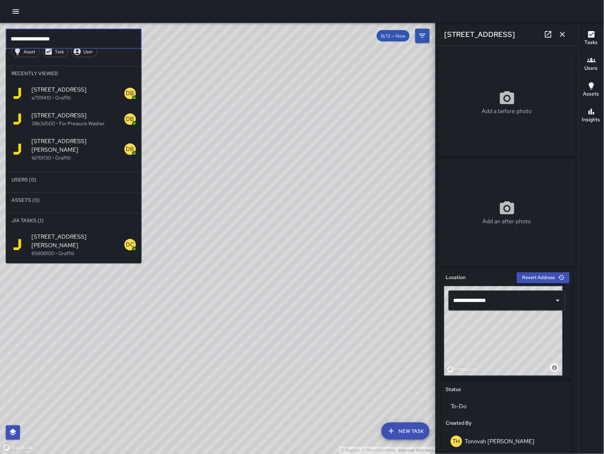
scroll to position [28, 0]
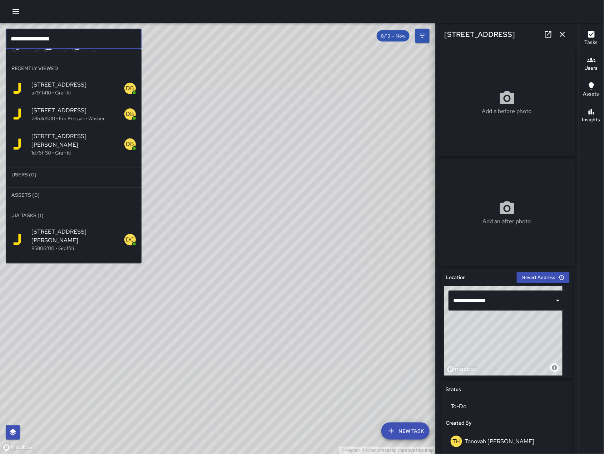
click at [84, 236] on div "170 Harriet Street 85806f00 • Graffiti" at bounding box center [74, 239] width 136 height 34
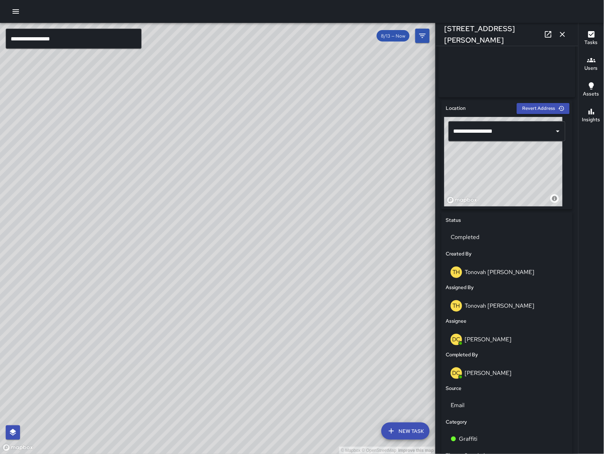
scroll to position [179, 0]
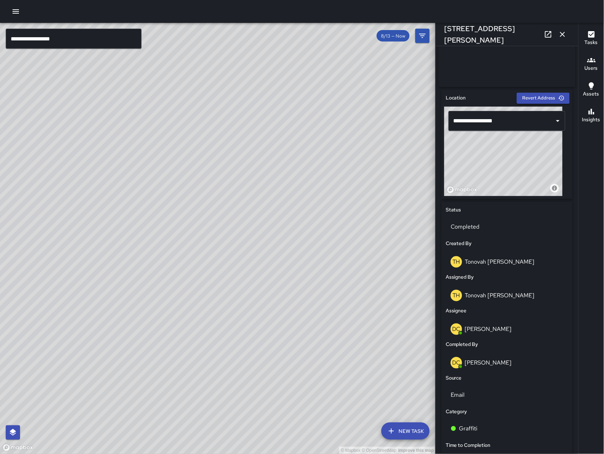
click at [564, 34] on icon "button" at bounding box center [562, 34] width 9 height 9
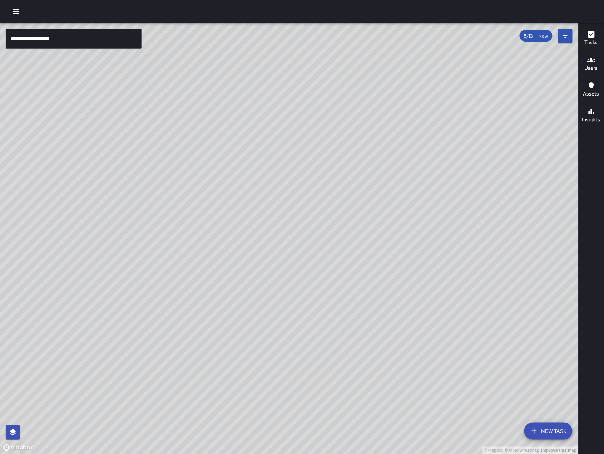
click at [99, 42] on input "**********" at bounding box center [74, 39] width 136 height 20
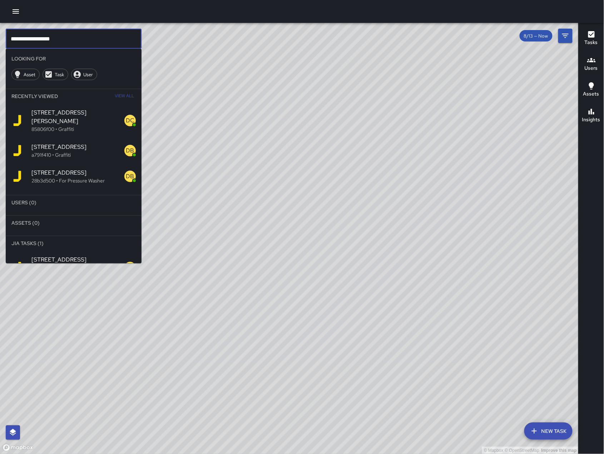
click at [98, 41] on input "**********" at bounding box center [74, 39] width 136 height 20
click at [98, 40] on input "**********" at bounding box center [74, 39] width 136 height 20
click at [97, 40] on input "**********" at bounding box center [74, 39] width 136 height 20
type input "*"
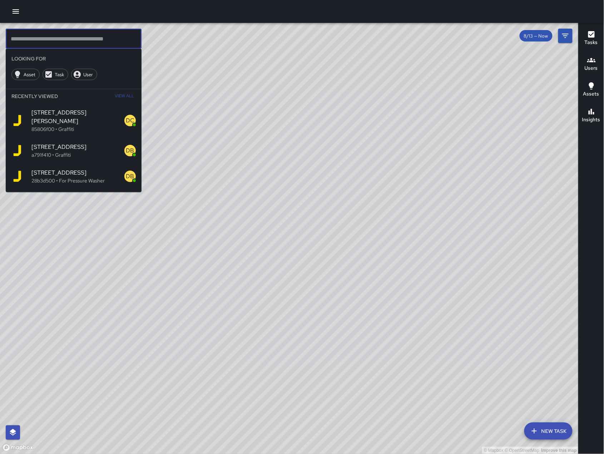
click at [132, 331] on div "© Mapbox © OpenStreetMap Improve this map" at bounding box center [289, 238] width 579 height 431
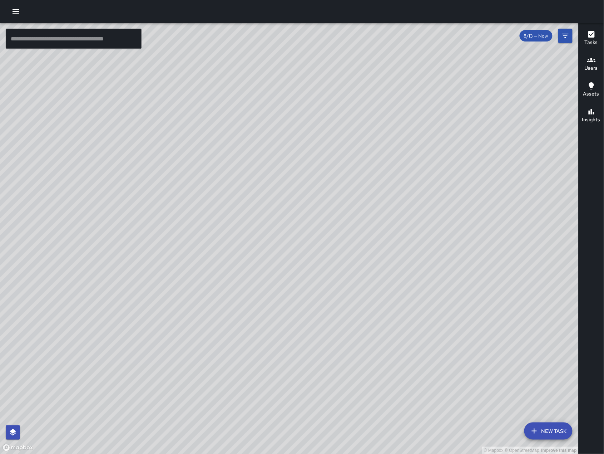
drag, startPoint x: 126, startPoint y: 348, endPoint x: 243, endPoint y: 260, distance: 146.3
click at [243, 260] on div "© Mapbox © OpenStreetMap Improve this map" at bounding box center [289, 238] width 579 height 431
drag, startPoint x: 196, startPoint y: 240, endPoint x: 250, endPoint y: 204, distance: 65.0
click at [236, 189] on div "© Mapbox © OpenStreetMap Improve this map DC Dago Cervantes 220 10th Street Com…" at bounding box center [289, 238] width 579 height 431
drag, startPoint x: 130, startPoint y: 272, endPoint x: 237, endPoint y: 236, distance: 113.2
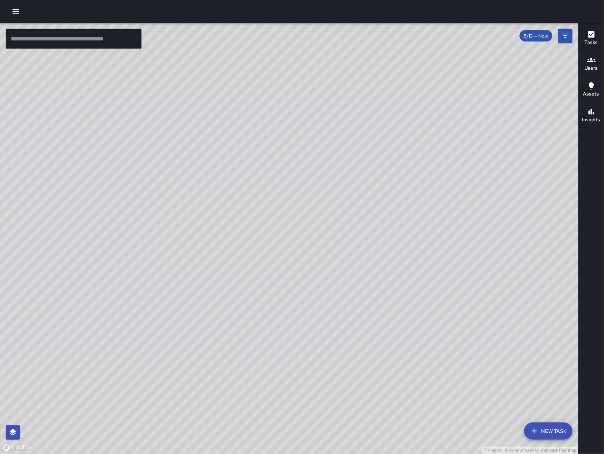
click at [247, 236] on div "© Mapbox © OpenStreetMap Improve this map" at bounding box center [289, 238] width 579 height 431
drag, startPoint x: 213, startPoint y: 243, endPoint x: 222, endPoint y: 245, distance: 8.7
click at [222, 245] on div "© Mapbox © OpenStreetMap Improve this map" at bounding box center [289, 238] width 579 height 431
drag, startPoint x: 145, startPoint y: 197, endPoint x: 183, endPoint y: 221, distance: 44.8
click at [185, 223] on div "© Mapbox © OpenStreetMap Improve this map" at bounding box center [289, 238] width 579 height 431
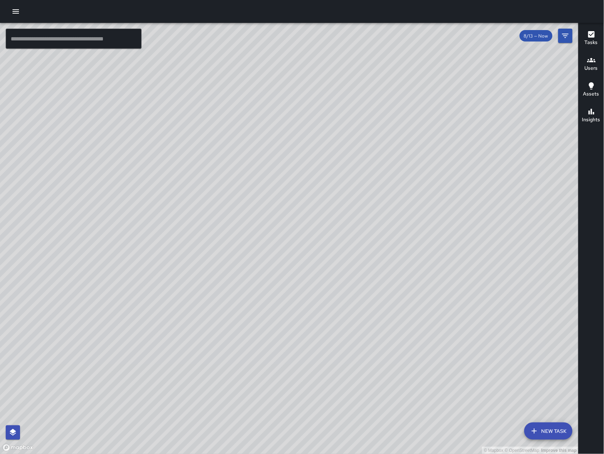
drag, startPoint x: 374, startPoint y: 279, endPoint x: 245, endPoint y: 13, distance: 295.8
click at [241, 4] on div "© Mapbox © OpenStreetMap Improve this map ​ New Task 8/13 — Now Map Layers Task…" at bounding box center [302, 227] width 604 height 454
drag, startPoint x: 239, startPoint y: 202, endPoint x: 230, endPoint y: 209, distance: 10.9
click at [231, 209] on div "© Mapbox © OpenStreetMap Improve this map" at bounding box center [289, 238] width 579 height 431
click at [321, 198] on div "© Mapbox © OpenStreetMap Improve this map EB Eddie Ballestros 132 10th Street C…" at bounding box center [289, 238] width 579 height 431
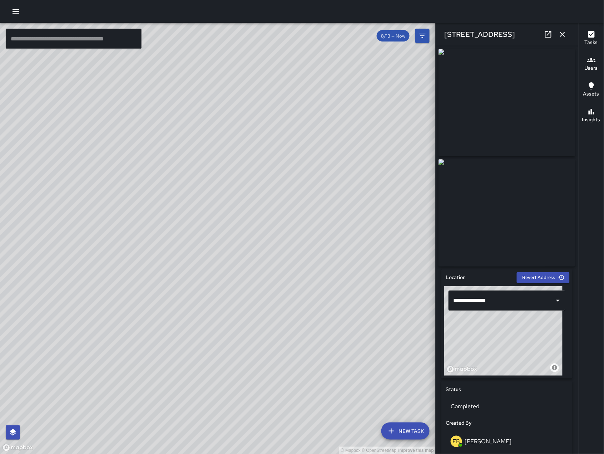
scroll to position [285, 0]
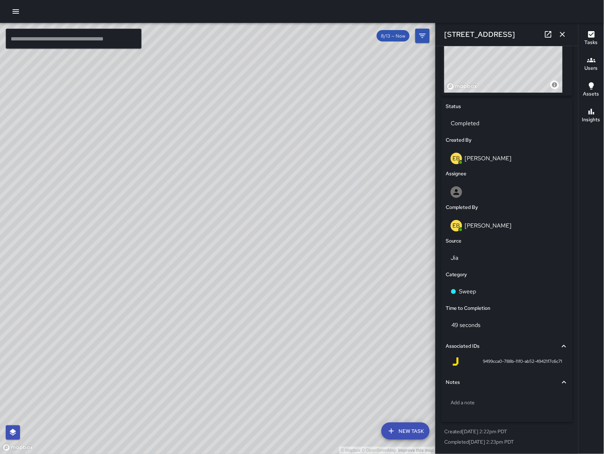
click at [335, 155] on div "© Mapbox © OpenStreetMap Improve this map" at bounding box center [218, 238] width 436 height 431
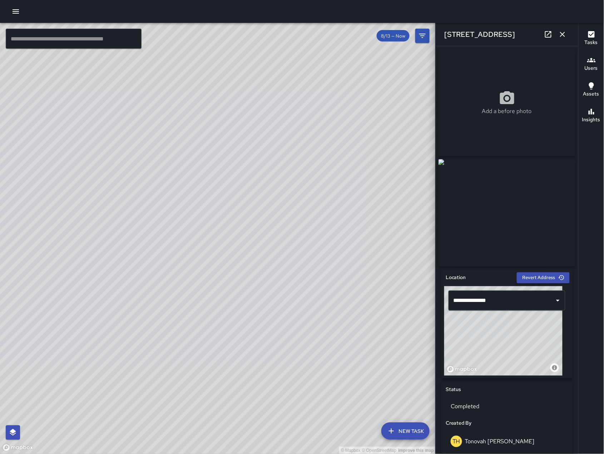
scroll to position [195, 0]
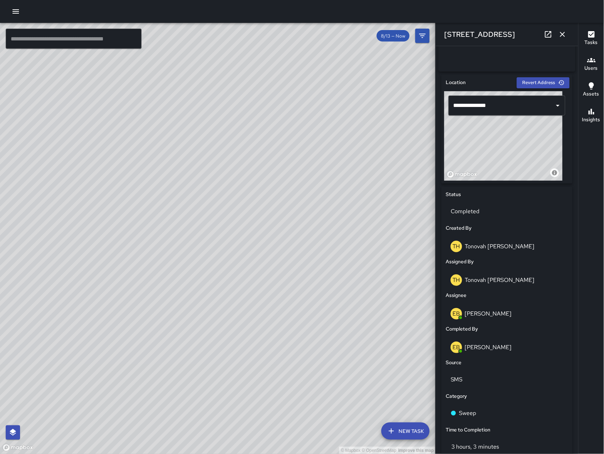
drag, startPoint x: 238, startPoint y: 356, endPoint x: 148, endPoint y: 253, distance: 136.3
click at [160, 307] on div "© Mapbox © OpenStreetMap Improve this map" at bounding box center [218, 238] width 436 height 431
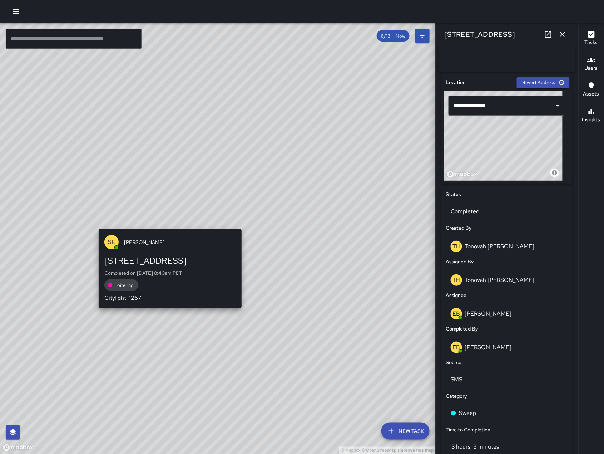
click at [166, 225] on div "© Mapbox © OpenStreetMap Improve this map SK SEAN KELLEY 160 10th Street Comple…" at bounding box center [218, 238] width 436 height 431
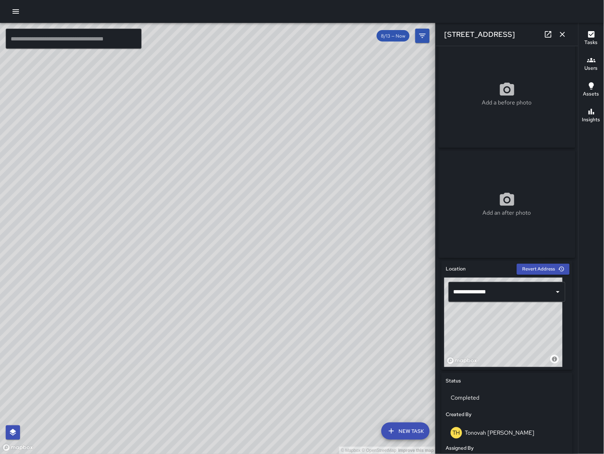
scroll to position [0, 0]
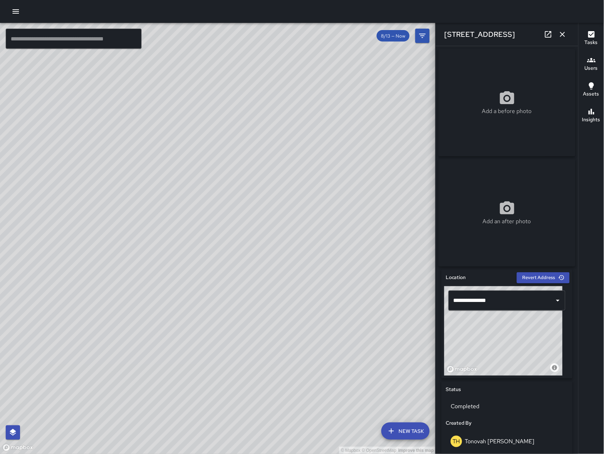
click at [562, 35] on icon "button" at bounding box center [562, 34] width 9 height 9
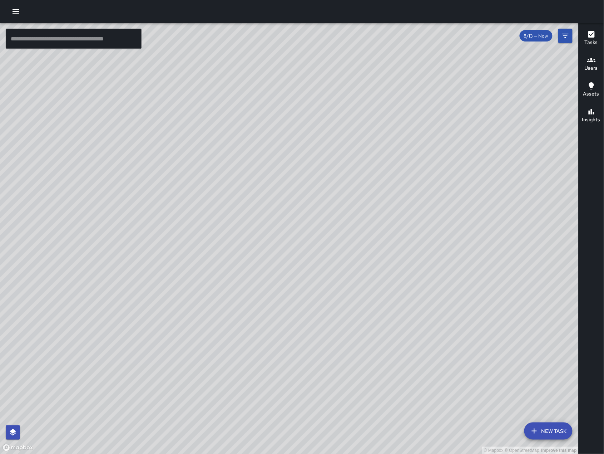
drag, startPoint x: 411, startPoint y: 286, endPoint x: 305, endPoint y: 287, distance: 105.5
click at [293, 290] on div "© Mapbox © OpenStreetMap Improve this map" at bounding box center [289, 238] width 579 height 431
drag, startPoint x: 423, startPoint y: 265, endPoint x: 320, endPoint y: 287, distance: 105.4
click at [320, 287] on div "© Mapbox © OpenStreetMap Improve this map" at bounding box center [289, 238] width 579 height 431
drag, startPoint x: 397, startPoint y: 142, endPoint x: 197, endPoint y: 124, distance: 201.7
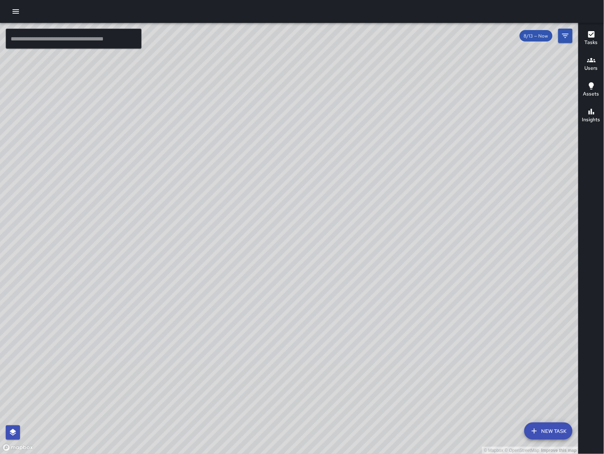
click at [307, 187] on div "© Mapbox © OpenStreetMap Improve this map" at bounding box center [289, 238] width 579 height 431
click at [552, 429] on button "New Task" at bounding box center [548, 430] width 48 height 17
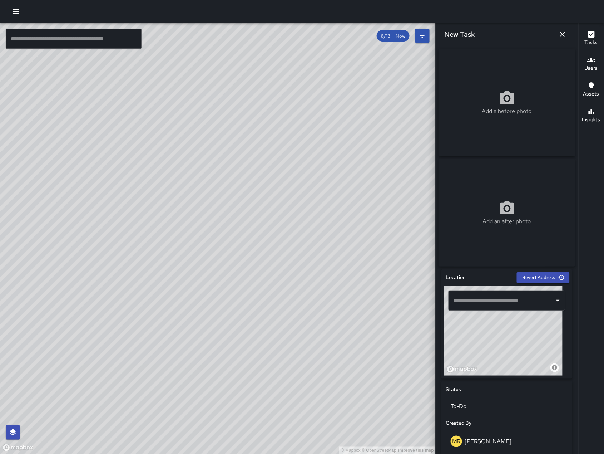
click at [478, 303] on input "text" at bounding box center [502, 300] width 100 height 14
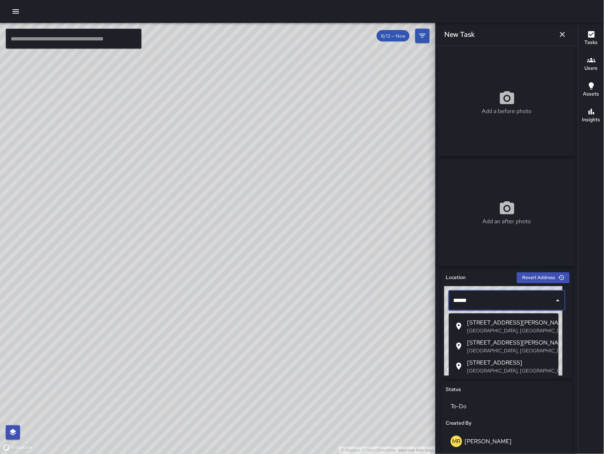
click at [508, 324] on span "785 Brannan Street" at bounding box center [510, 322] width 85 height 9
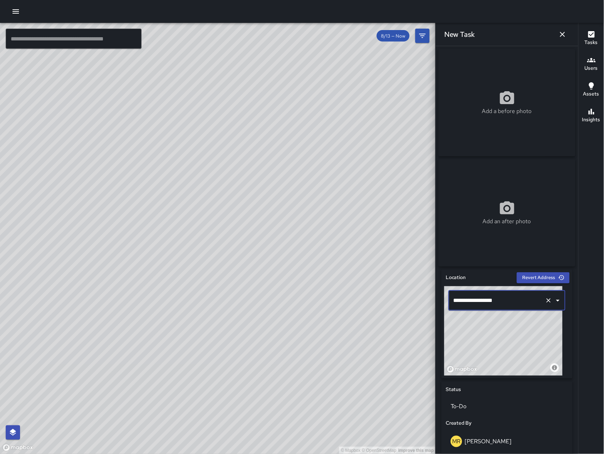
type input "**********"
drag, startPoint x: 152, startPoint y: 335, endPoint x: 220, endPoint y: 341, distance: 67.8
click at [220, 341] on div "© Mapbox © OpenStreetMap Improve this map" at bounding box center [218, 238] width 436 height 431
drag, startPoint x: 147, startPoint y: 313, endPoint x: 190, endPoint y: 262, distance: 67.0
click at [190, 262] on div "© Mapbox © OpenStreetMap Improve this map" at bounding box center [218, 238] width 436 height 431
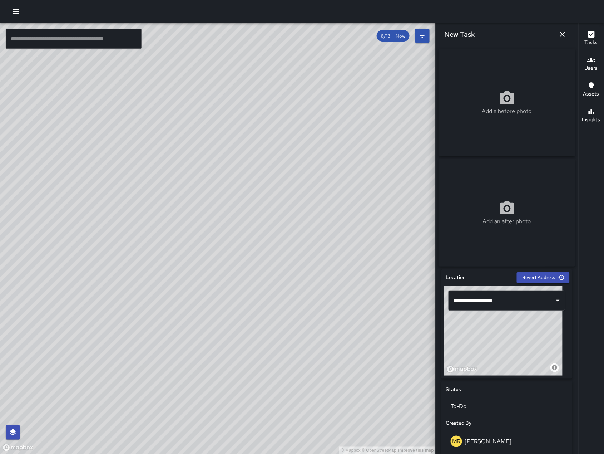
click at [565, 34] on icon "button" at bounding box center [562, 34] width 9 height 9
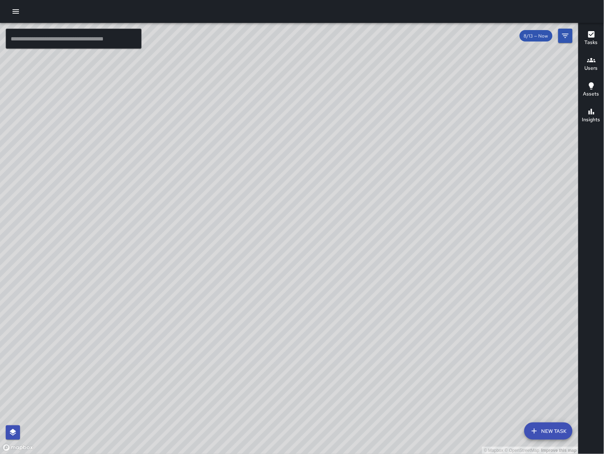
drag, startPoint x: 162, startPoint y: 229, endPoint x: 107, endPoint y: 291, distance: 82.6
click at [107, 291] on div "© Mapbox © OpenStreetMap Improve this map" at bounding box center [289, 238] width 579 height 431
click at [85, 37] on input "text" at bounding box center [74, 39] width 136 height 20
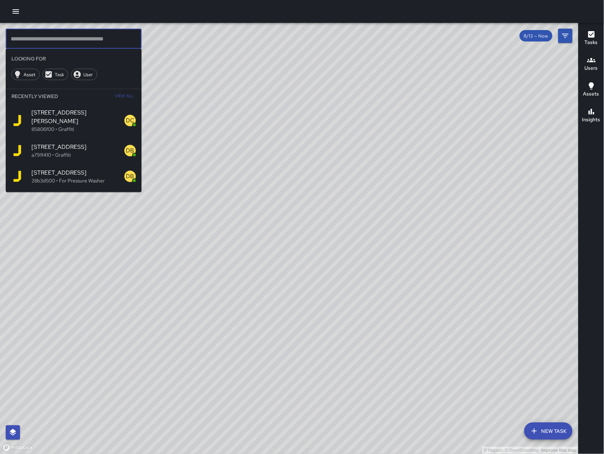
click at [67, 39] on input "text" at bounding box center [74, 39] width 136 height 20
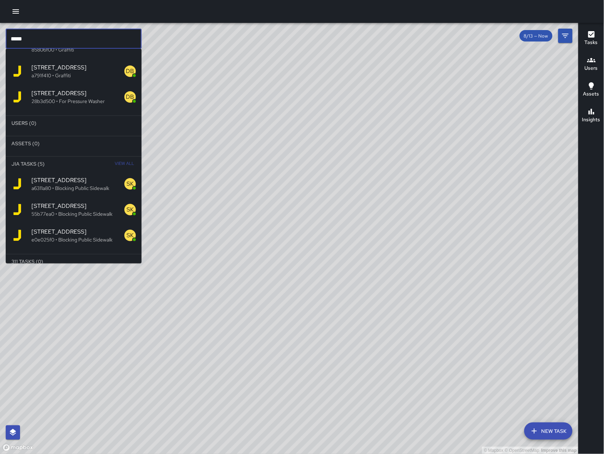
scroll to position [28, 0]
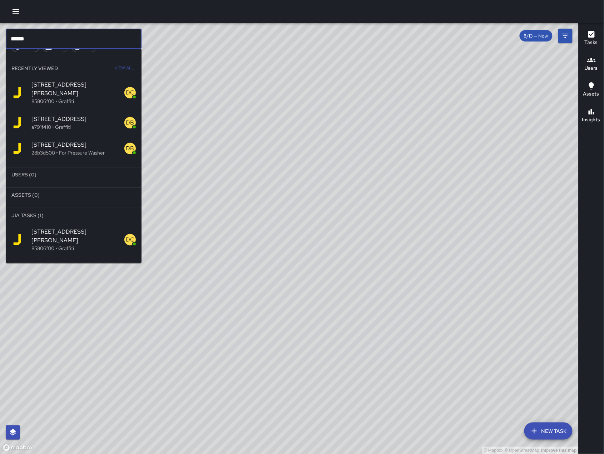
type input "******"
drag, startPoint x: 76, startPoint y: 224, endPoint x: 76, endPoint y: 217, distance: 7.5
click at [76, 227] on span "170 Harriet Street" at bounding box center [77, 235] width 93 height 17
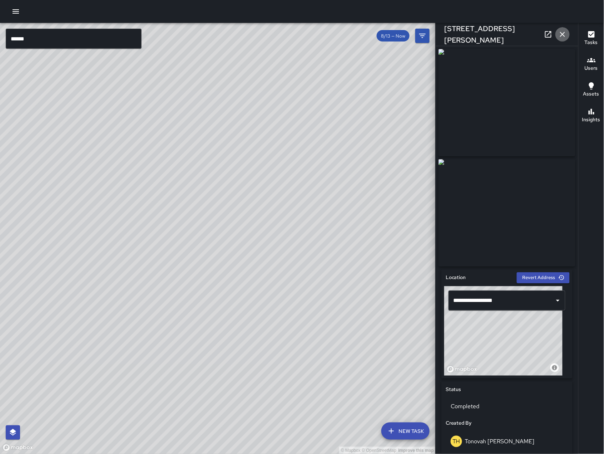
click at [560, 36] on icon "button" at bounding box center [562, 34] width 9 height 9
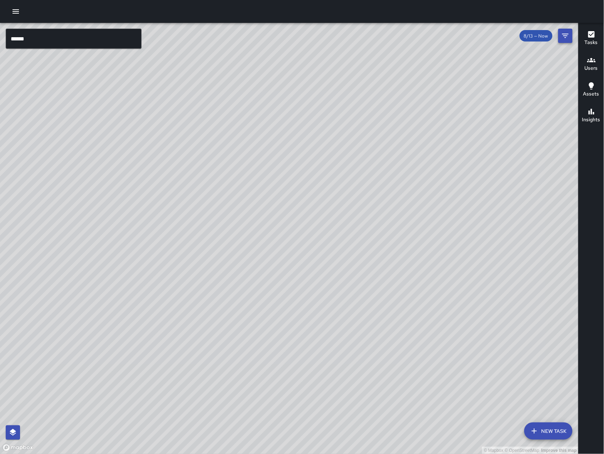
click at [562, 40] on button "Filters" at bounding box center [565, 36] width 14 height 14
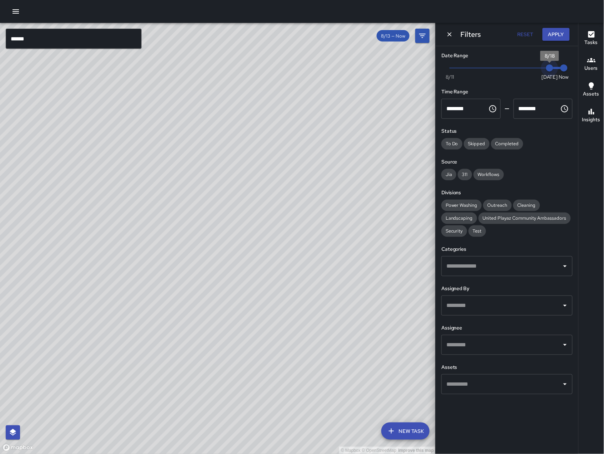
drag, startPoint x: 483, startPoint y: 66, endPoint x: 563, endPoint y: 78, distance: 81.3
click at [563, 73] on span "Now Today 8/11 8/18 1:22 pm" at bounding box center [507, 68] width 114 height 11
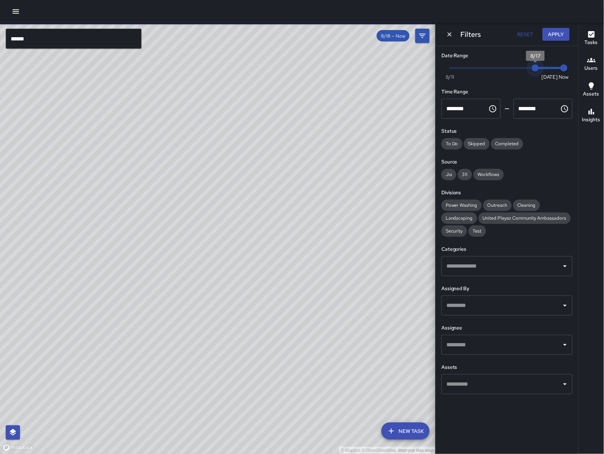
drag, startPoint x: 550, startPoint y: 65, endPoint x: 539, endPoint y: 62, distance: 10.9
click at [539, 64] on span "8/17" at bounding box center [535, 67] width 7 height 7
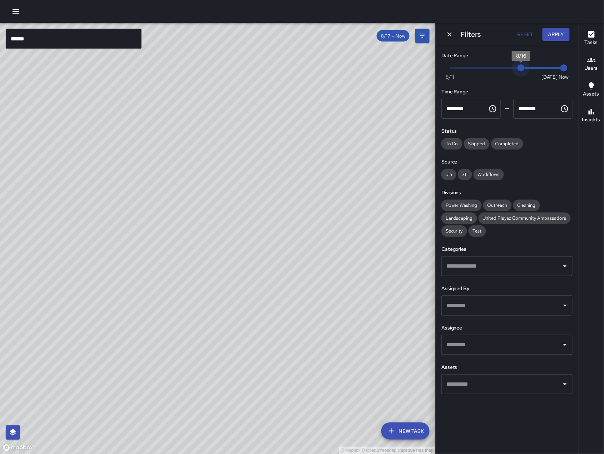
drag, startPoint x: 535, startPoint y: 69, endPoint x: 526, endPoint y: 72, distance: 9.5
click at [525, 65] on span "8/16" at bounding box center [521, 67] width 7 height 7
drag, startPoint x: 184, startPoint y: 377, endPoint x: 197, endPoint y: 372, distance: 13.8
click at [197, 372] on div "© Mapbox © OpenStreetMap Improve this map" at bounding box center [218, 238] width 436 height 431
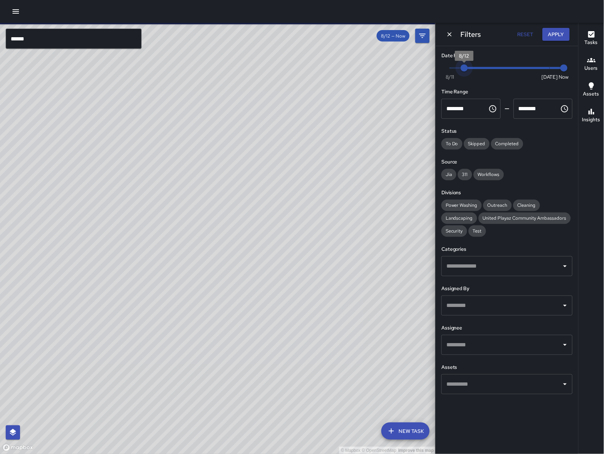
type input "*"
drag, startPoint x: 520, startPoint y: 66, endPoint x: 472, endPoint y: 89, distance: 52.9
click at [475, 71] on span "8/13" at bounding box center [478, 67] width 7 height 7
drag, startPoint x: 563, startPoint y: 66, endPoint x: 476, endPoint y: 60, distance: 87.0
click at [476, 60] on div "Date Range Now Today 8/11 8/13 8/14" at bounding box center [506, 66] width 131 height 28
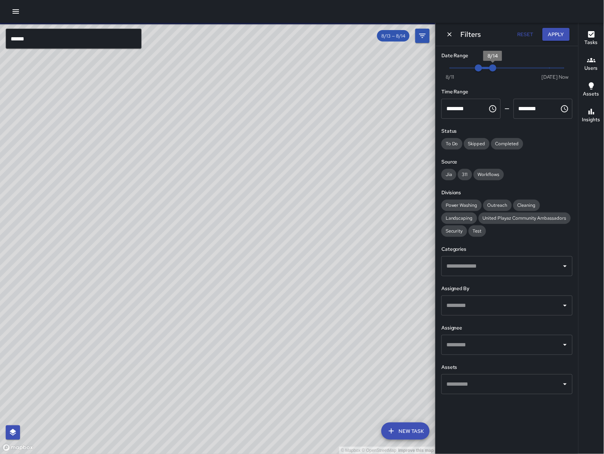
type input "*"
drag, startPoint x: 529, startPoint y: 70, endPoint x: 575, endPoint y: 66, distance: 46.3
click at [575, 66] on div "Date Range Now Today 8/11 8/13 1:23 pm Time Range ******** ​ ******** ​ Status …" at bounding box center [507, 223] width 143 height 354
click at [447, 236] on div "Security" at bounding box center [454, 230] width 26 height 11
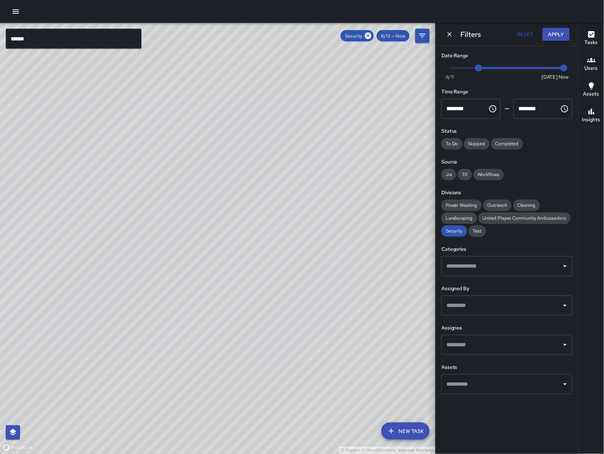
click at [65, 34] on input "******" at bounding box center [74, 39] width 136 height 20
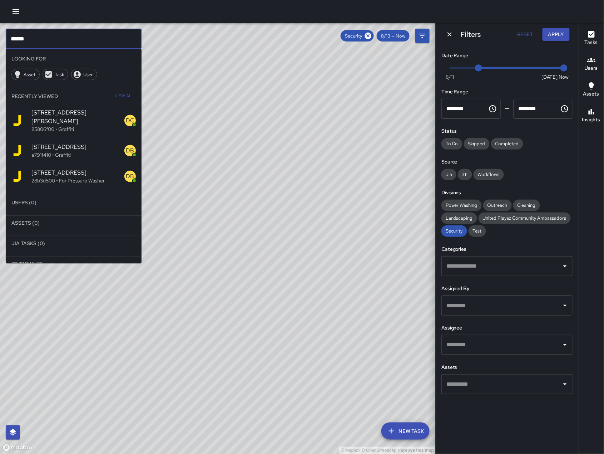
click at [66, 34] on input "******" at bounding box center [74, 39] width 136 height 20
drag, startPoint x: 76, startPoint y: 39, endPoint x: -26, endPoint y: 34, distance: 102.3
click at [0, 34] on html "© Mapbox © OpenStreetMap Improve this map ********* ​ Looking For Asset Task Us…" at bounding box center [302, 227] width 604 height 454
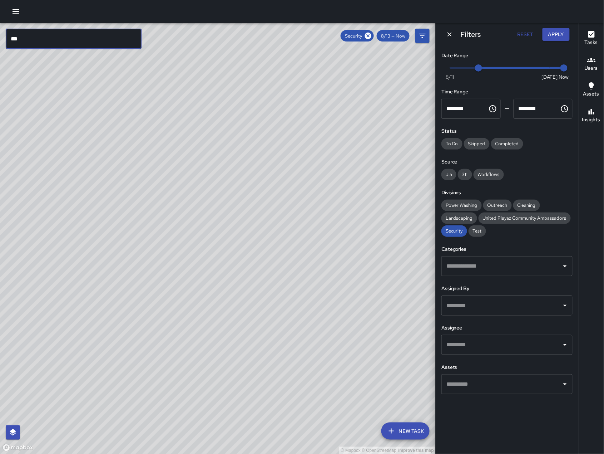
click at [78, 36] on input "***" at bounding box center [74, 39] width 136 height 20
type input "***"
click at [448, 35] on icon "Dismiss" at bounding box center [449, 34] width 7 height 7
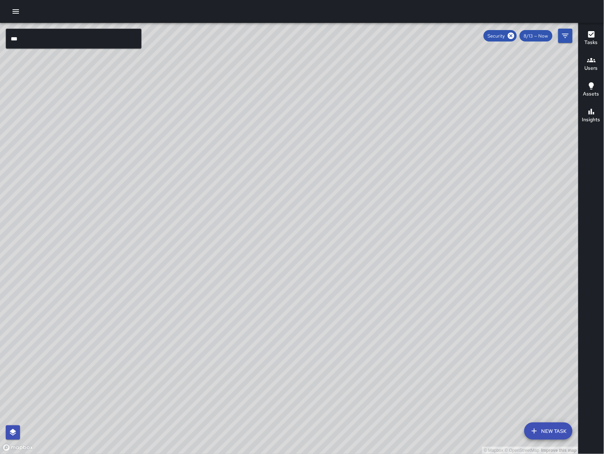
click at [92, 39] on input "***" at bounding box center [74, 39] width 136 height 20
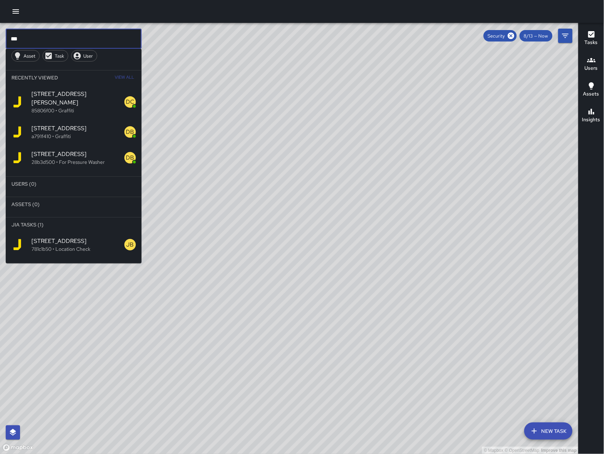
scroll to position [0, 0]
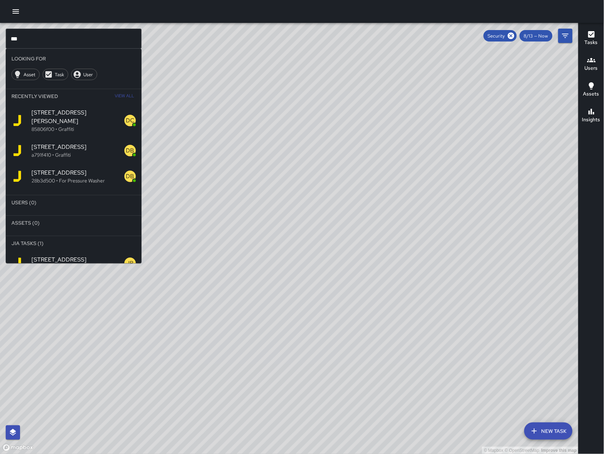
drag, startPoint x: 239, startPoint y: 329, endPoint x: 208, endPoint y: 287, distance: 52.2
click at [229, 273] on div "© Mapbox © OpenStreetMap Improve this map" at bounding box center [289, 238] width 579 height 431
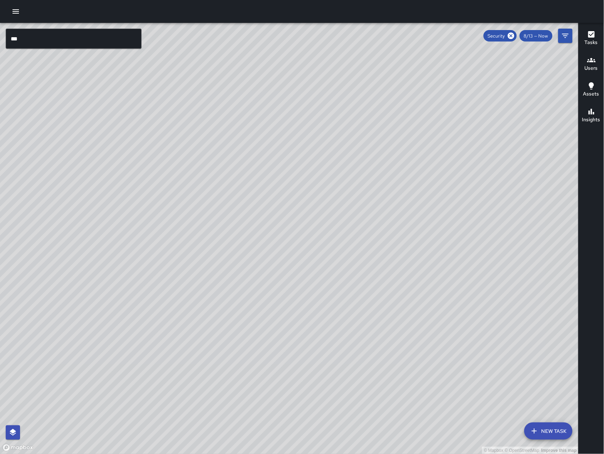
click at [163, 207] on div "© Mapbox © OpenStreetMap Improve this map KB Keith Bass 685 Natoma Street Compl…" at bounding box center [289, 238] width 579 height 431
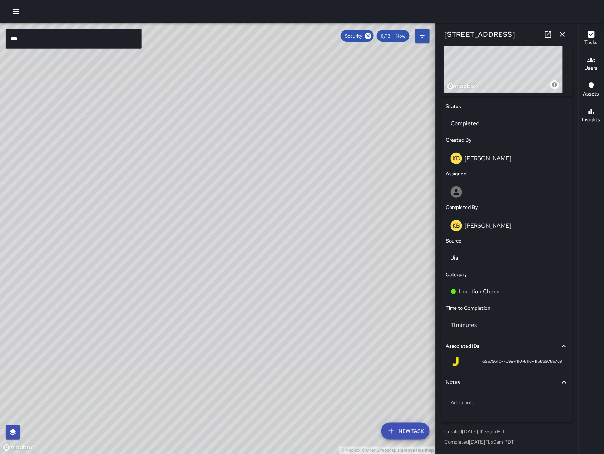
scroll to position [285, 0]
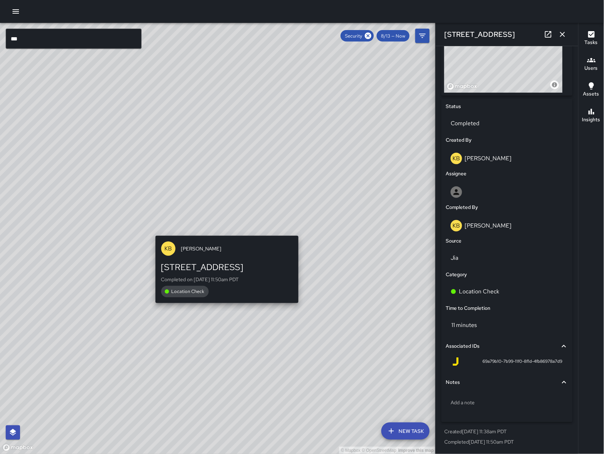
click at [228, 229] on div "© Mapbox © OpenStreetMap Improve this map KB Keith Bass 685 Natoma Street Compl…" at bounding box center [218, 238] width 436 height 431
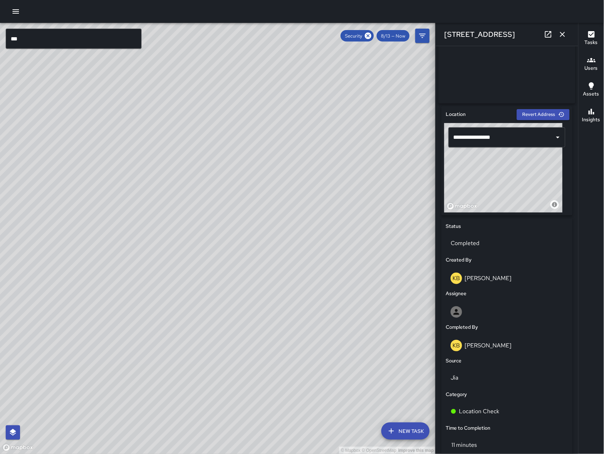
scroll to position [114, 0]
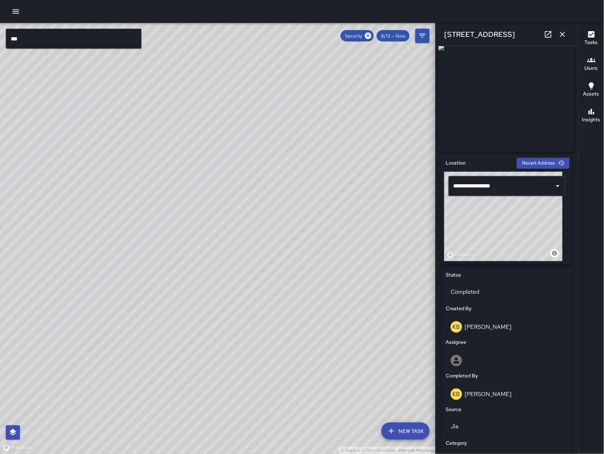
click at [203, 238] on div "© Mapbox © OpenStreetMap Improve this map KB Keith Bass 685 Natoma Street Compl…" at bounding box center [218, 238] width 436 height 431
click at [70, 214] on div "© Mapbox © OpenStreetMap Improve this map SK SEAN KELLEY 685 Natoma Street Comp…" at bounding box center [218, 238] width 436 height 431
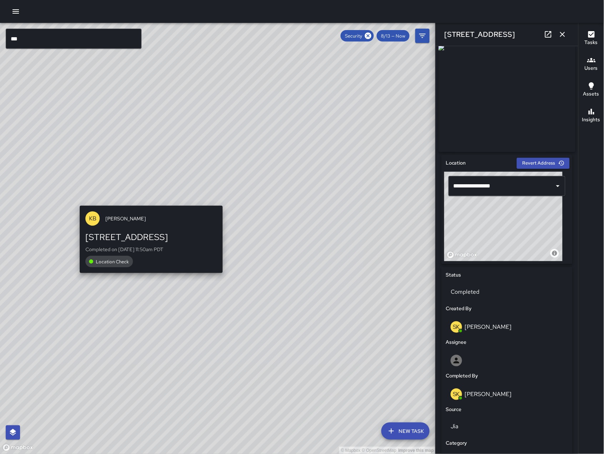
click at [154, 211] on div "KB Keith Bass" at bounding box center [151, 219] width 143 height 26
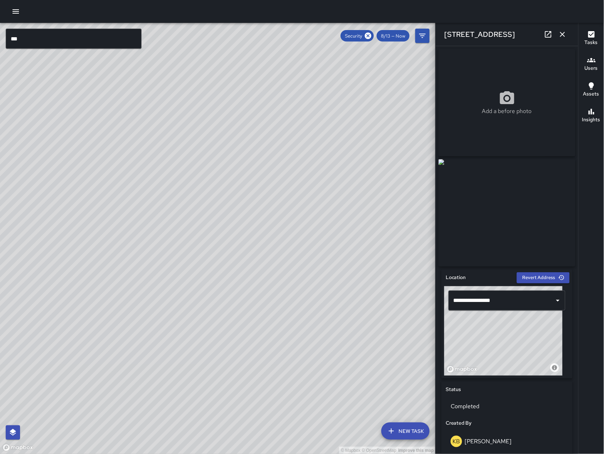
click at [194, 256] on div "© Mapbox © OpenStreetMap Improve this map" at bounding box center [218, 238] width 436 height 431
click at [213, 233] on div "© Mapbox © OpenStreetMap Improve this map SK SEAN KELLEY 165 8th Street Complet…" at bounding box center [218, 238] width 436 height 431
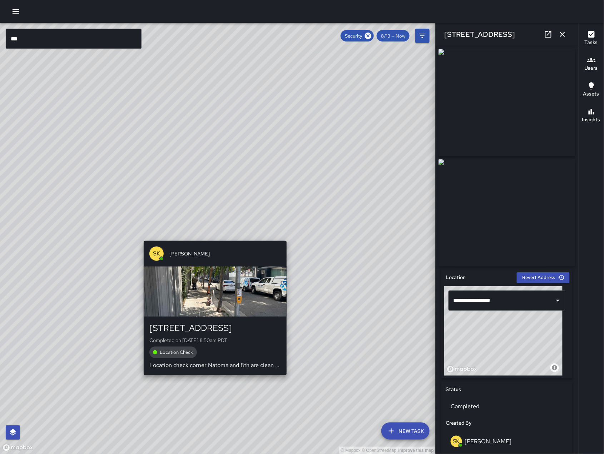
click at [213, 232] on div "© Mapbox © OpenStreetMap Improve this map SK SEAN KELLEY 165 8th Street Complet…" at bounding box center [218, 238] width 436 height 431
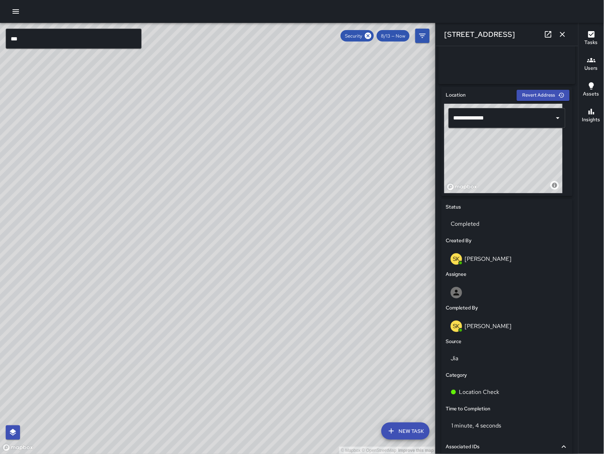
scroll to position [292, 0]
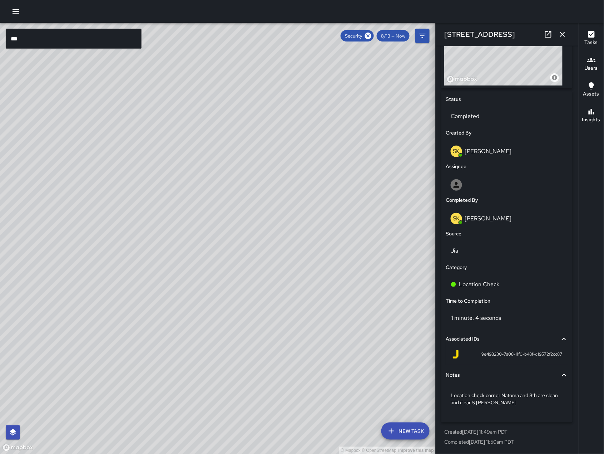
drag, startPoint x: 351, startPoint y: 263, endPoint x: 258, endPoint y: 157, distance: 141.4
click at [256, 155] on div "© Mapbox © OpenStreetMap Improve this map" at bounding box center [218, 238] width 436 height 431
drag, startPoint x: 276, startPoint y: 211, endPoint x: 179, endPoint y: 300, distance: 131.6
click at [179, 300] on div "© Mapbox © OpenStreetMap Improve this map" at bounding box center [218, 238] width 436 height 431
click at [566, 35] on icon "button" at bounding box center [562, 34] width 9 height 9
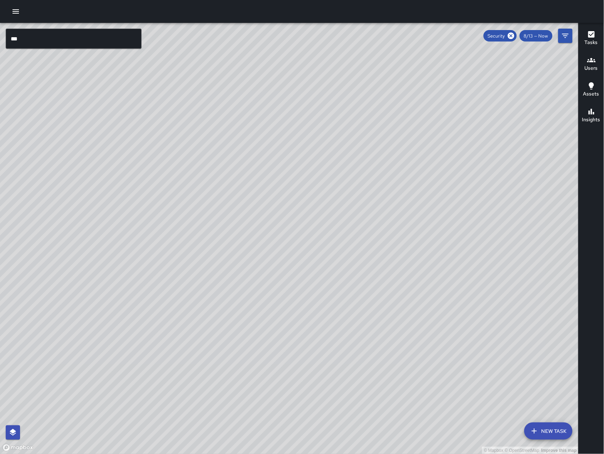
click at [535, 426] on icon "button" at bounding box center [534, 430] width 9 height 9
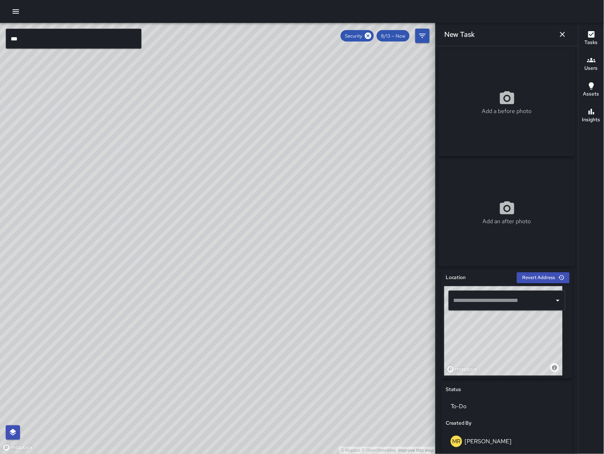
drag, startPoint x: 484, startPoint y: 297, endPoint x: 481, endPoint y: 292, distance: 6.6
click at [484, 297] on input "text" at bounding box center [502, 300] width 100 height 14
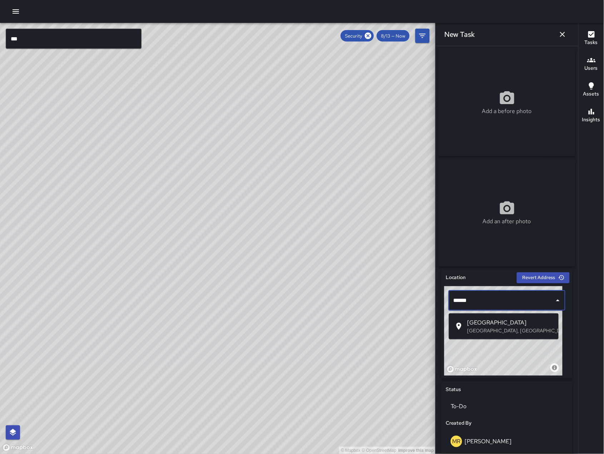
click at [530, 324] on span "781 Natoma Street" at bounding box center [510, 322] width 85 height 9
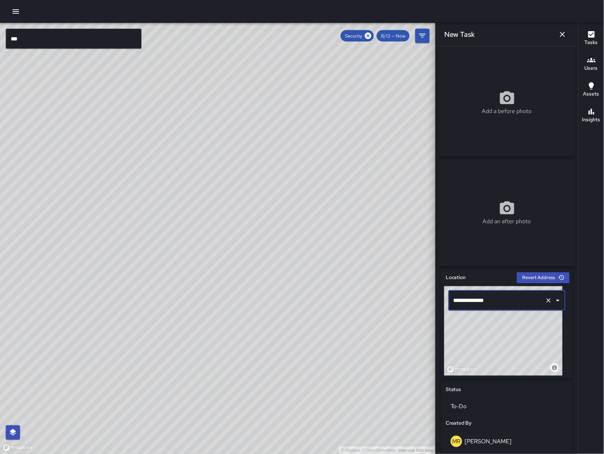
type input "**********"
drag, startPoint x: 123, startPoint y: 382, endPoint x: 238, endPoint y: 333, distance: 124.8
click at [238, 333] on div "© Mapbox © OpenStreetMap Improve this map" at bounding box center [218, 238] width 436 height 431
click at [562, 33] on icon "button" at bounding box center [562, 34] width 9 height 9
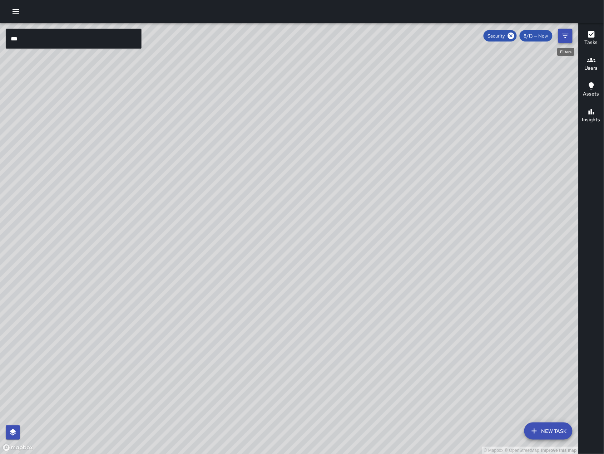
click at [568, 38] on icon "Filters" at bounding box center [565, 35] width 9 height 9
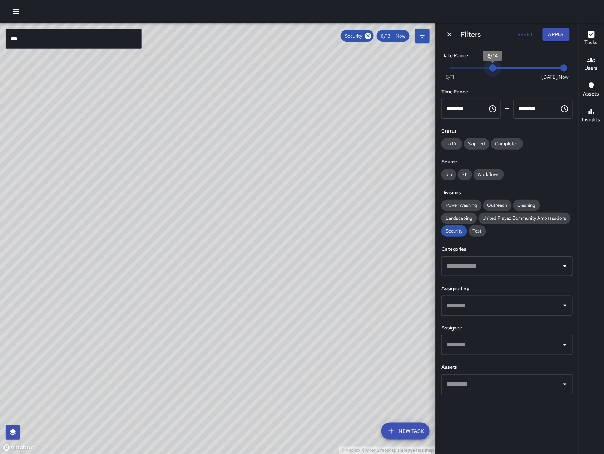
drag, startPoint x: 483, startPoint y: 66, endPoint x: 486, endPoint y: 68, distance: 4.4
click at [489, 68] on span "8/14" at bounding box center [492, 67] width 7 height 7
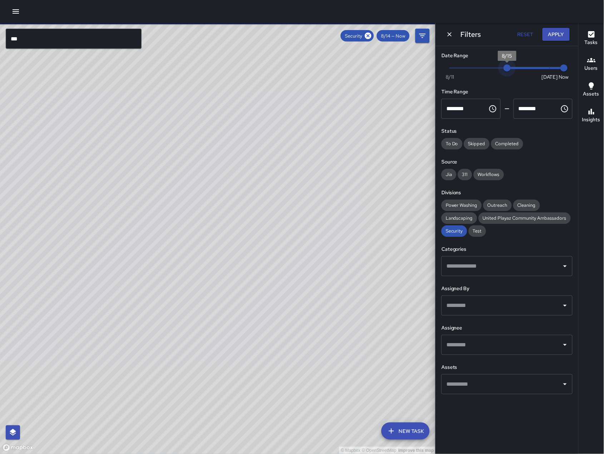
drag, startPoint x: 494, startPoint y: 70, endPoint x: 503, endPoint y: 73, distance: 9.6
click at [504, 71] on span "8/15" at bounding box center [507, 67] width 7 height 7
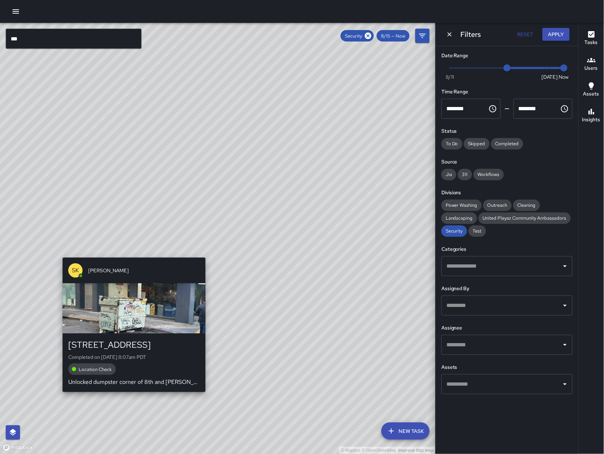
click at [126, 239] on div "© Mapbox © OpenStreetMap Improve this map SK SEAN KELLEY 165 8th Street Complet…" at bounding box center [218, 238] width 436 height 431
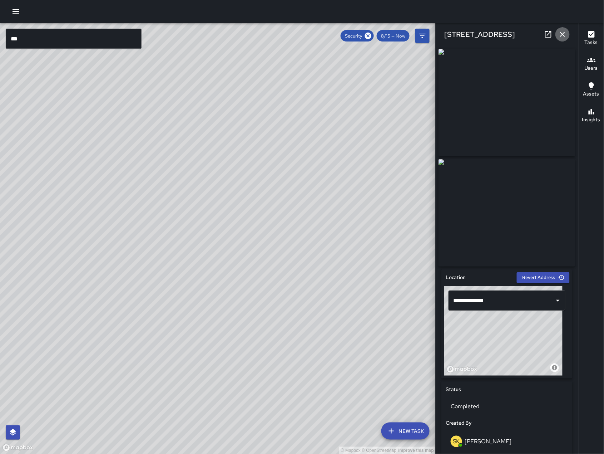
click at [560, 36] on icon "button" at bounding box center [562, 34] width 5 height 5
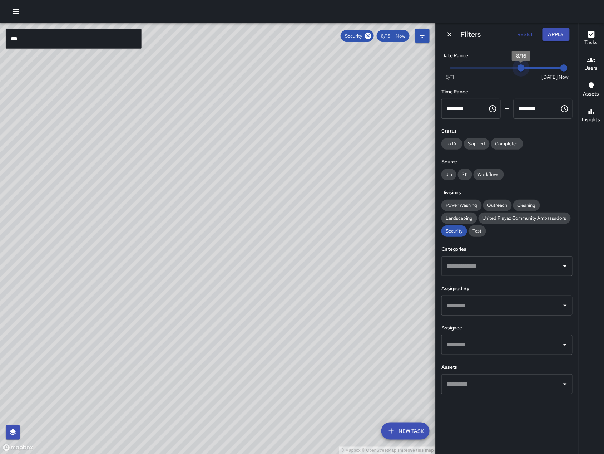
drag, startPoint x: 511, startPoint y: 73, endPoint x: 515, endPoint y: 75, distance: 5.0
click at [515, 75] on div "Now Today 8/11 8/16 1:26 pm" at bounding box center [506, 73] width 131 height 20
type input "*"
drag, startPoint x: 502, startPoint y: 61, endPoint x: 481, endPoint y: 58, distance: 20.6
click at [481, 64] on span "8/13" at bounding box center [478, 67] width 7 height 7
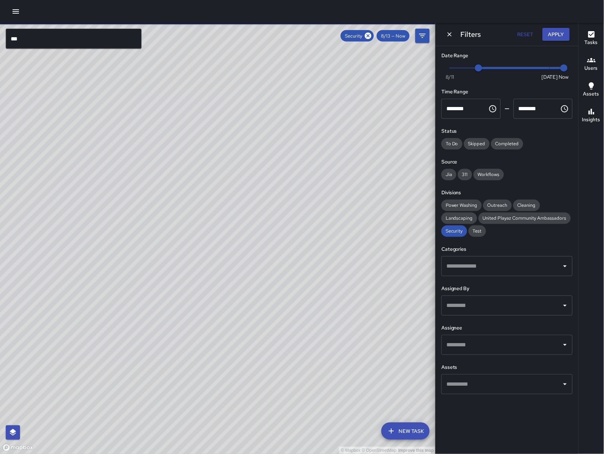
drag, startPoint x: 280, startPoint y: 238, endPoint x: 230, endPoint y: 304, distance: 81.9
click at [230, 304] on div "© Mapbox © OpenStreetMap Improve this map" at bounding box center [218, 238] width 436 height 431
drag, startPoint x: 349, startPoint y: 248, endPoint x: 247, endPoint y: 270, distance: 104.2
click at [247, 270] on div "© Mapbox © OpenStreetMap Improve this map" at bounding box center [218, 238] width 436 height 431
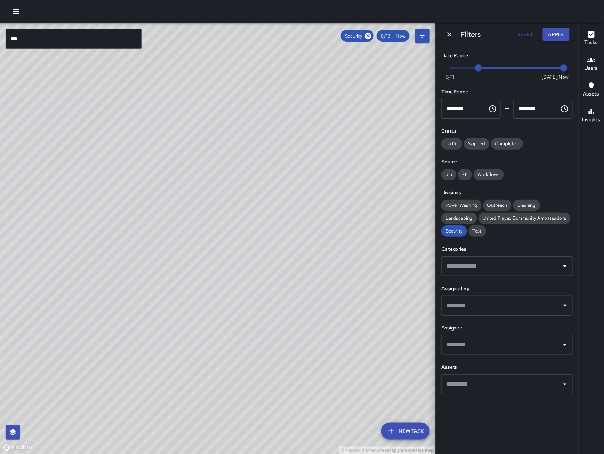
click at [241, 295] on div "© Mapbox © OpenStreetMap Improve this map" at bounding box center [218, 238] width 436 height 431
drag, startPoint x: 192, startPoint y: 271, endPoint x: 353, endPoint y: 232, distance: 165.1
click at [353, 232] on div "© Mapbox © OpenStreetMap Improve this map" at bounding box center [218, 238] width 436 height 431
drag, startPoint x: 123, startPoint y: 339, endPoint x: 214, endPoint y: 310, distance: 95.5
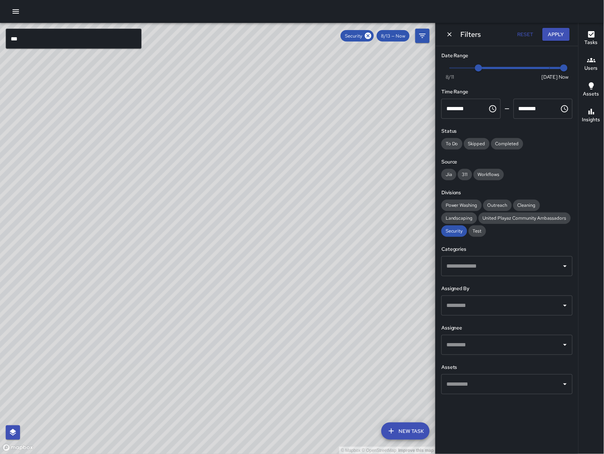
click at [215, 311] on div "© Mapbox © OpenStreetMap Improve this map" at bounding box center [218, 238] width 436 height 431
drag, startPoint x: 174, startPoint y: 339, endPoint x: 293, endPoint y: 233, distance: 158.8
click at [293, 233] on div "© Mapbox © OpenStreetMap Improve this map" at bounding box center [218, 238] width 436 height 431
click at [478, 67] on span "8/13" at bounding box center [478, 67] width 7 height 7
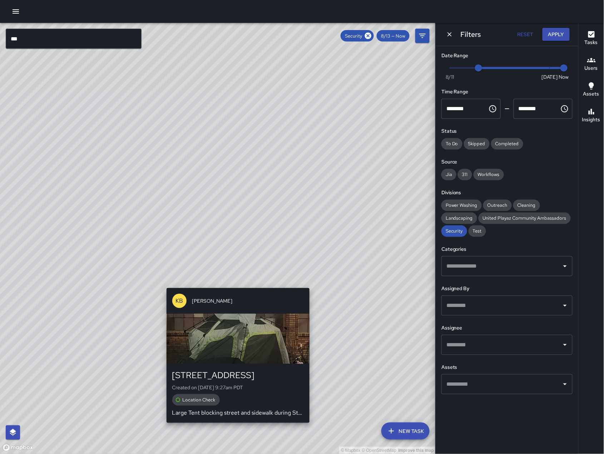
click at [313, 284] on div "© Mapbox © OpenStreetMap Improve this map KB Keith Bass 780 Natoma Street Creat…" at bounding box center [218, 238] width 436 height 431
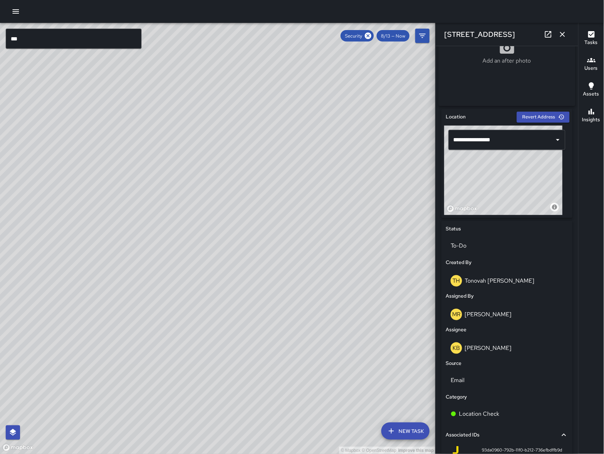
scroll to position [249, 0]
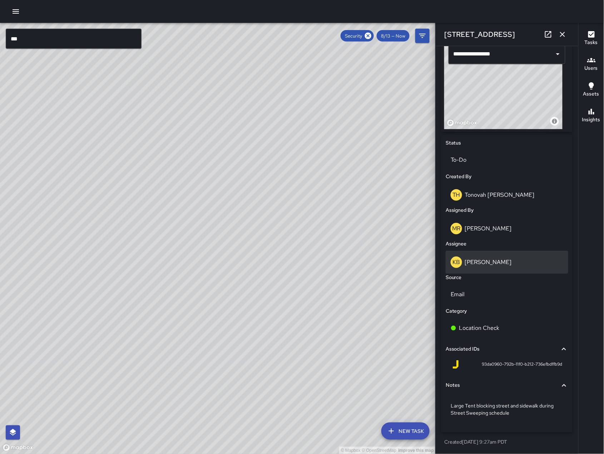
click at [507, 261] on div "KB Keith Bass" at bounding box center [507, 261] width 113 height 11
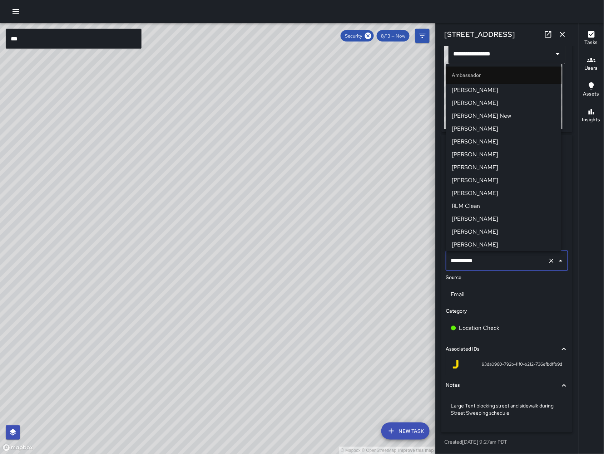
click at [507, 261] on input "**********" at bounding box center [497, 261] width 96 height 14
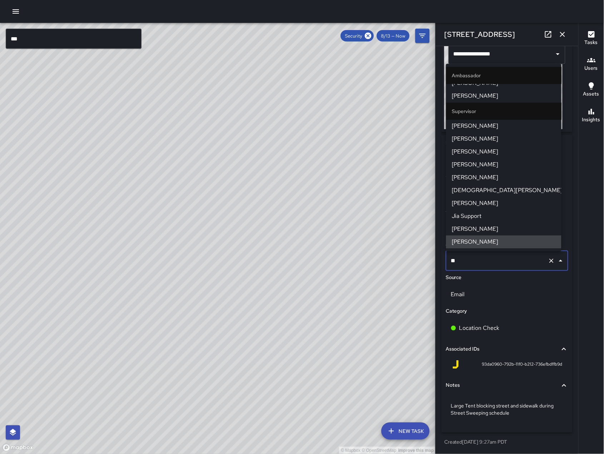
scroll to position [0, 0]
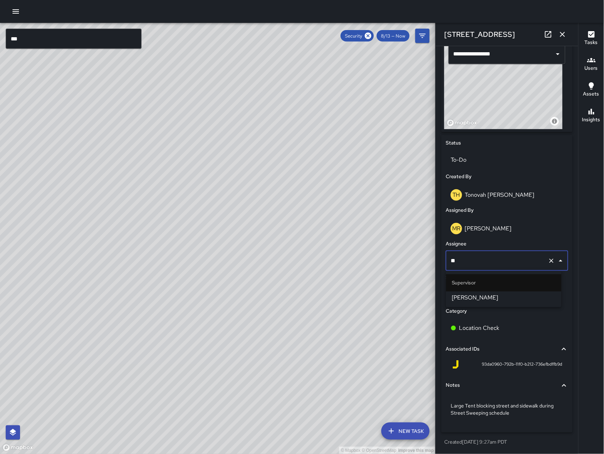
type input "***"
click at [496, 298] on span "[PERSON_NAME]" at bounding box center [504, 297] width 104 height 9
click at [354, 301] on div "© Mapbox © OpenStreetMap Improve this map" at bounding box center [218, 238] width 436 height 431
drag, startPoint x: 275, startPoint y: 304, endPoint x: 147, endPoint y: 276, distance: 131.3
click at [147, 280] on div "© Mapbox © OpenStreetMap Improve this map" at bounding box center [218, 238] width 436 height 431
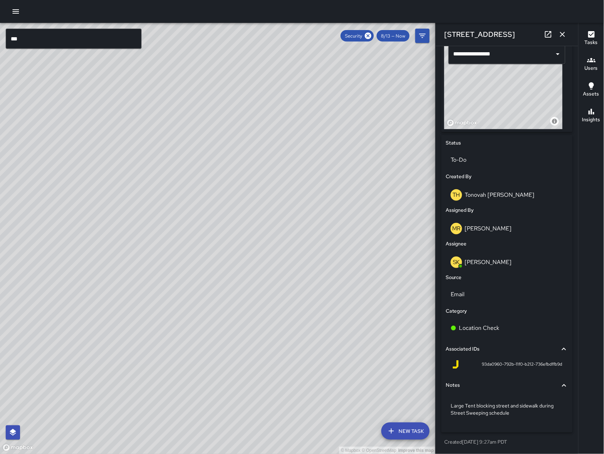
drag, startPoint x: 281, startPoint y: 207, endPoint x: 159, endPoint y: 171, distance: 126.7
click at [149, 181] on div "© Mapbox © OpenStreetMap Improve this map" at bounding box center [218, 238] width 436 height 431
click at [567, 33] on icon "button" at bounding box center [562, 34] width 9 height 9
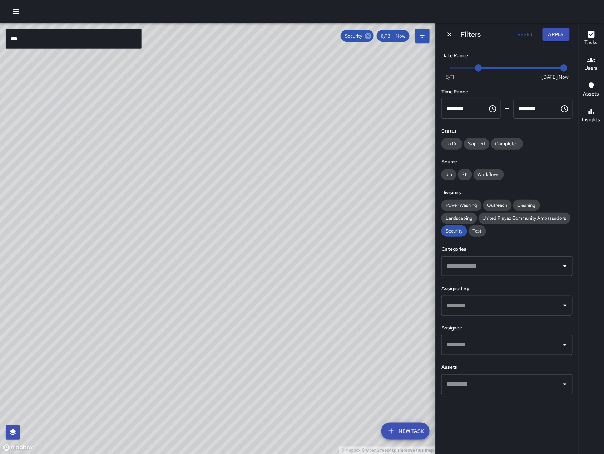
click at [370, 38] on icon at bounding box center [368, 36] width 6 height 6
type input "*"
drag, startPoint x: 516, startPoint y: 74, endPoint x: 555, endPoint y: 74, distance: 39.0
click at [554, 73] on span "Now Today 8/11 8/18 1:27 pm" at bounding box center [507, 68] width 114 height 11
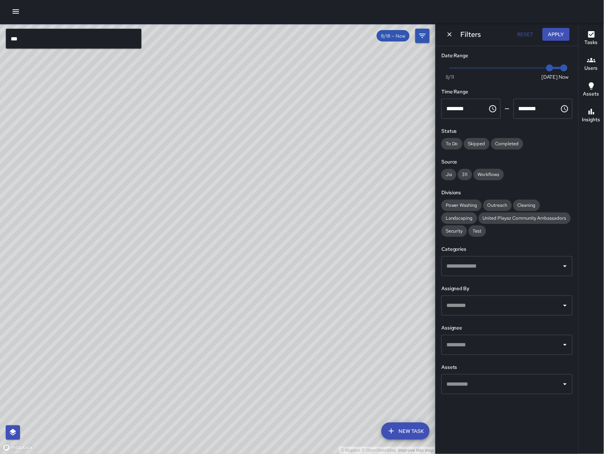
click at [20, 13] on icon "button" at bounding box center [15, 11] width 9 height 9
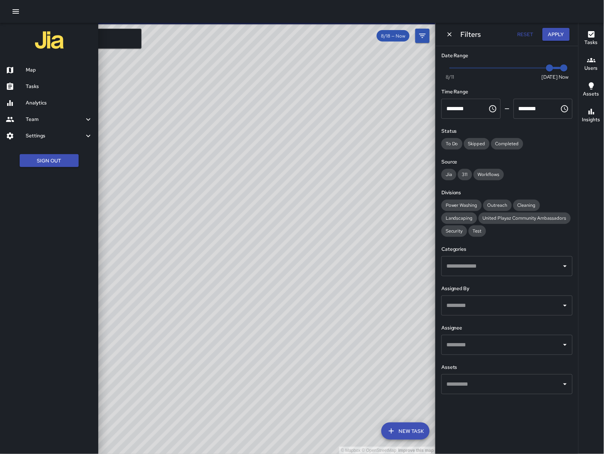
click at [75, 90] on h6 "Tasks" at bounding box center [59, 87] width 67 height 8
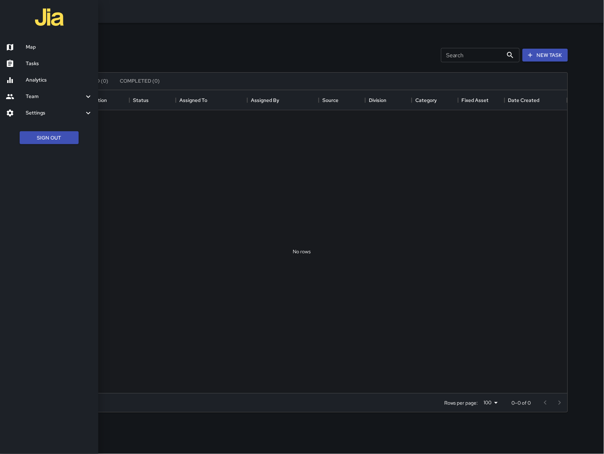
scroll to position [295, 524]
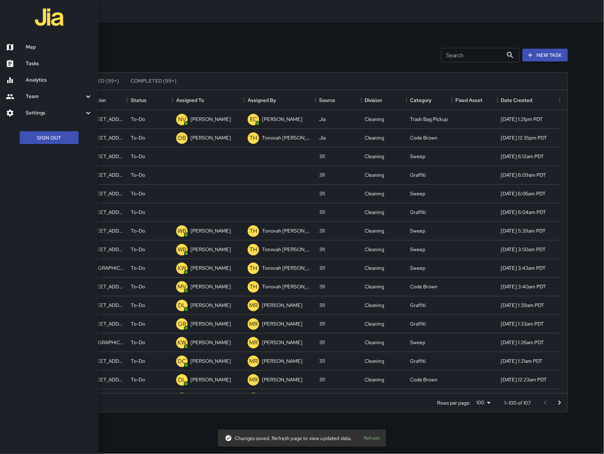
click at [468, 60] on div at bounding box center [302, 227] width 604 height 454
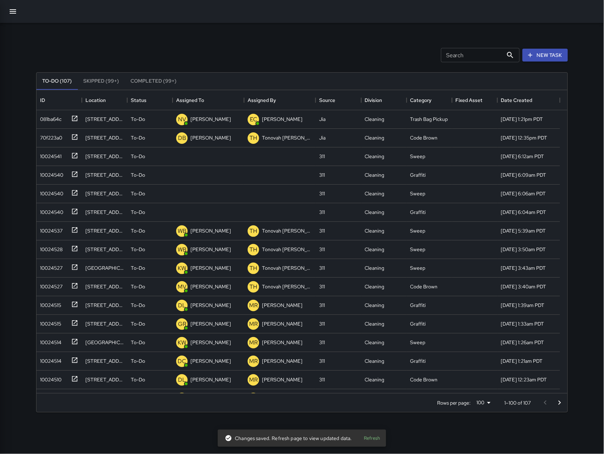
click at [467, 56] on input "Search" at bounding box center [472, 55] width 62 height 14
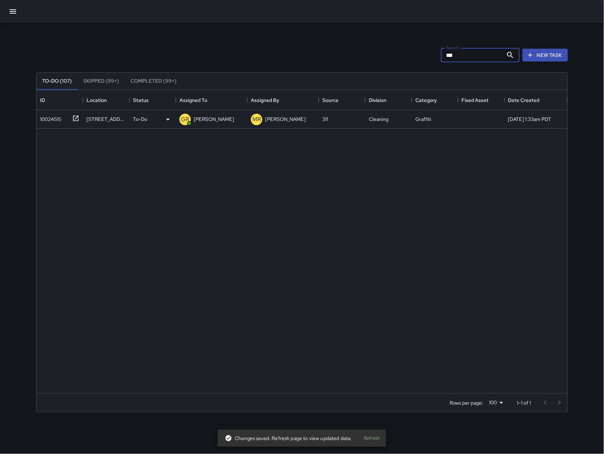
type input "***"
click at [59, 117] on div "10024515" at bounding box center [49, 118] width 24 height 10
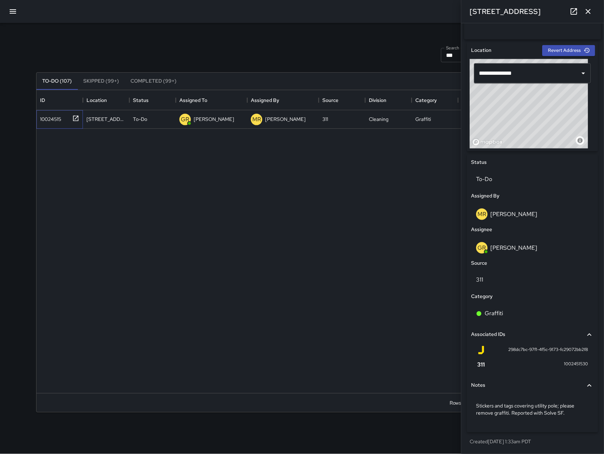
scroll to position [207, 0]
click at [577, 416] on p "Stickers and tags covering utility pole; please remove graffiti. Reported with …" at bounding box center [532, 409] width 113 height 14
click at [542, 118] on div "© Mapbox © OpenStreetMap Improve this map" at bounding box center [529, 103] width 118 height 89
drag, startPoint x: 542, startPoint y: 117, endPoint x: 533, endPoint y: 150, distance: 34.6
click at [533, 150] on div "**********" at bounding box center [532, 96] width 131 height 109
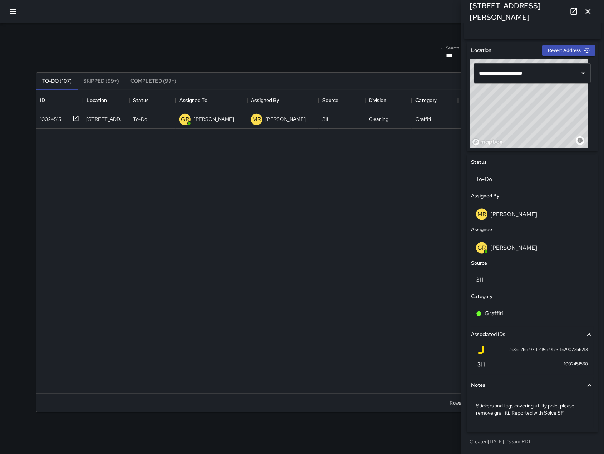
drag, startPoint x: 538, startPoint y: 107, endPoint x: 535, endPoint y: 114, distance: 7.7
click at [535, 114] on div "© Mapbox © OpenStreetMap Improve this map" at bounding box center [529, 103] width 118 height 89
drag, startPoint x: 537, startPoint y: 114, endPoint x: 528, endPoint y: 117, distance: 8.7
click at [528, 117] on div "© Mapbox © OpenStreetMap Improve this map" at bounding box center [529, 103] width 118 height 89
click at [549, 117] on div "© Mapbox © OpenStreetMap Improve this map" at bounding box center [529, 103] width 118 height 89
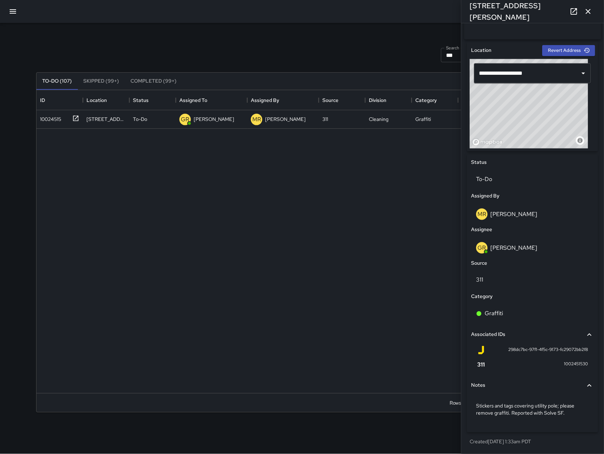
drag, startPoint x: 552, startPoint y: 112, endPoint x: 555, endPoint y: 119, distance: 7.0
click at [555, 119] on div "© Mapbox © OpenStreetMap Improve this map" at bounding box center [529, 103] width 118 height 89
drag, startPoint x: 555, startPoint y: 107, endPoint x: 555, endPoint y: 114, distance: 7.1
click at [555, 114] on div "© Mapbox © OpenStreetMap Improve this map" at bounding box center [529, 103] width 118 height 89
drag, startPoint x: 555, startPoint y: 114, endPoint x: 591, endPoint y: 103, distance: 37.2
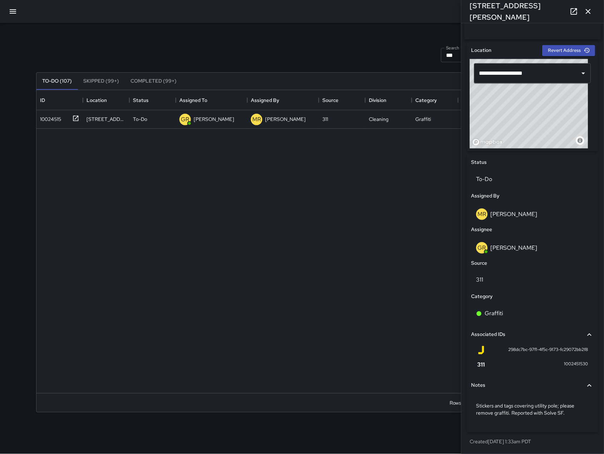
click at [591, 103] on div "**********" at bounding box center [532, 96] width 131 height 109
drag, startPoint x: 577, startPoint y: 114, endPoint x: 553, endPoint y: 87, distance: 37.2
click at [557, 95] on div "© Mapbox © OpenStreetMap Improve this map" at bounding box center [529, 103] width 118 height 89
type input "**********"
click at [547, 70] on input "**********" at bounding box center [523, 73] width 90 height 14
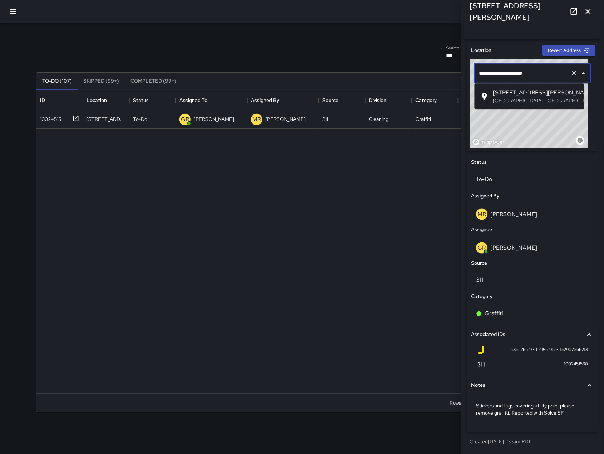
click at [547, 70] on input "**********" at bounding box center [523, 73] width 90 height 14
click at [554, 100] on p "[GEOGRAPHIC_DATA], [GEOGRAPHIC_DATA], [GEOGRAPHIC_DATA]" at bounding box center [535, 100] width 85 height 7
drag, startPoint x: 552, startPoint y: 119, endPoint x: 518, endPoint y: 75, distance: 55.0
click at [518, 75] on div "**********" at bounding box center [532, 103] width 125 height 89
drag, startPoint x: 532, startPoint y: 129, endPoint x: 527, endPoint y: 126, distance: 5.2
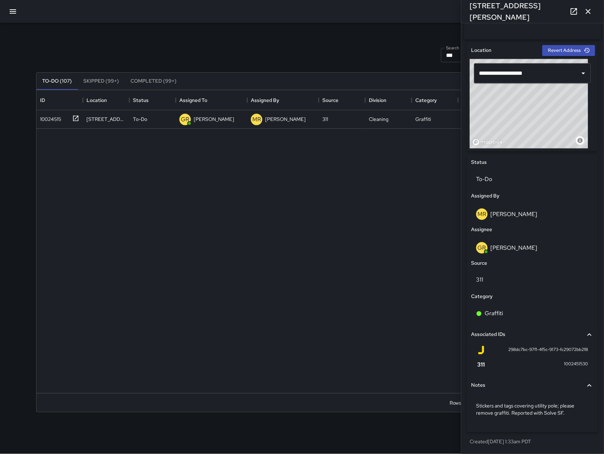
click at [527, 126] on div "© Mapbox © OpenStreetMap Improve this map" at bounding box center [529, 103] width 118 height 89
type input "**********"
click at [528, 127] on div "© Mapbox © OpenStreetMap Improve this map" at bounding box center [529, 103] width 118 height 89
click at [589, 13] on icon "button" at bounding box center [588, 11] width 9 height 9
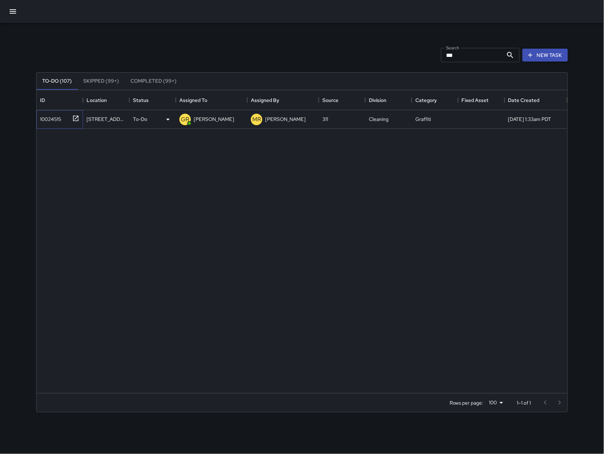
click at [55, 121] on div "10024515" at bounding box center [49, 118] width 24 height 10
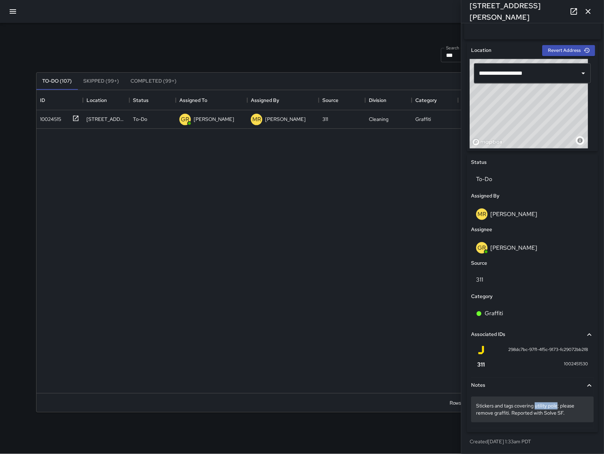
drag, startPoint x: 536, startPoint y: 407, endPoint x: 559, endPoint y: 405, distance: 22.6
click at [559, 405] on p "Stickers and tags covering utility pole; please remove graffiti. Reported with …" at bounding box center [532, 409] width 113 height 14
drag, startPoint x: 560, startPoint y: 407, endPoint x: 538, endPoint y: 405, distance: 21.6
click at [537, 404] on textarea "**********" at bounding box center [528, 409] width 105 height 14
click at [587, 10] on icon "button" at bounding box center [588, 11] width 9 height 9
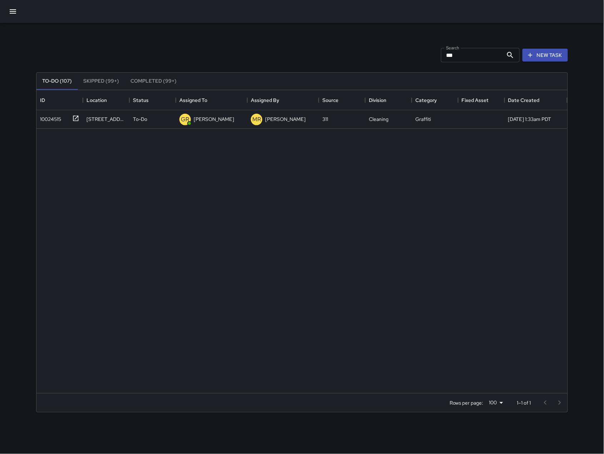
click at [9, 11] on icon "button" at bounding box center [13, 11] width 9 height 9
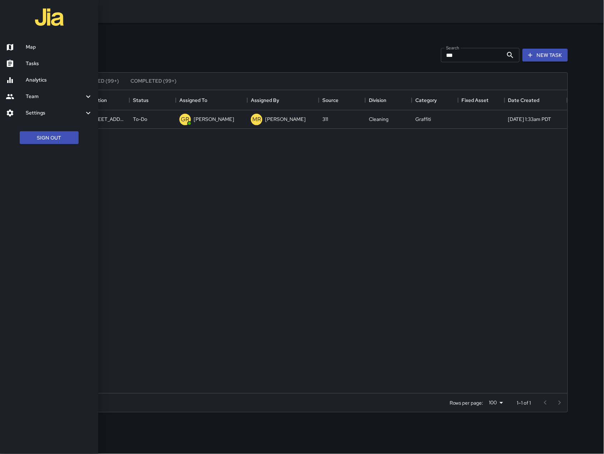
click at [22, 43] on div at bounding box center [16, 47] width 20 height 9
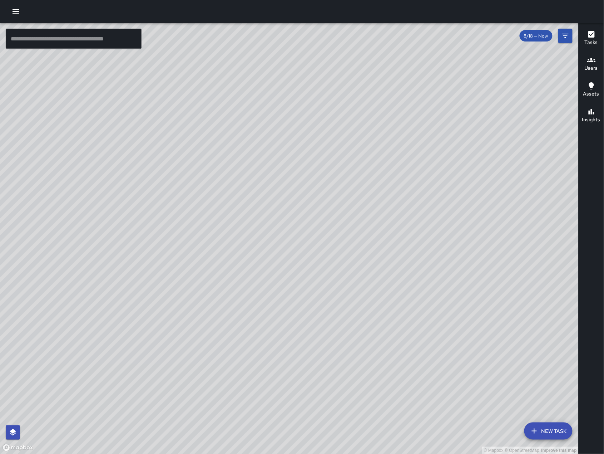
drag, startPoint x: 224, startPoint y: 217, endPoint x: 201, endPoint y: 150, distance: 70.8
click at [199, 148] on div "© Mapbox © OpenStreetMap Improve this map" at bounding box center [289, 238] width 579 height 431
drag, startPoint x: 327, startPoint y: 275, endPoint x: 232, endPoint y: 274, distance: 95.1
click at [232, 274] on div "© Mapbox © OpenStreetMap Improve this map" at bounding box center [289, 238] width 579 height 431
click at [542, 433] on button "New Task" at bounding box center [548, 430] width 48 height 17
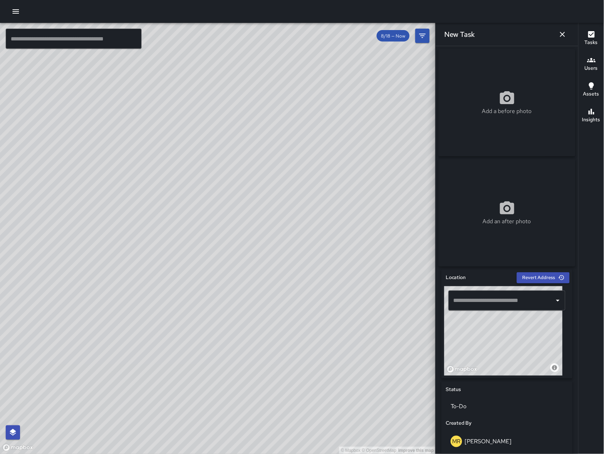
drag, startPoint x: 497, startPoint y: 369, endPoint x: 505, endPoint y: 330, distance: 39.2
click at [505, 330] on div "© Mapbox © OpenStreetMap Improve this map" at bounding box center [503, 330] width 118 height 89
drag, startPoint x: 504, startPoint y: 352, endPoint x: 547, endPoint y: 337, distance: 45.3
click at [547, 337] on div "© Mapbox © OpenStreetMap Improve this map" at bounding box center [503, 330] width 118 height 89
drag, startPoint x: 503, startPoint y: 359, endPoint x: 519, endPoint y: 336, distance: 27.7
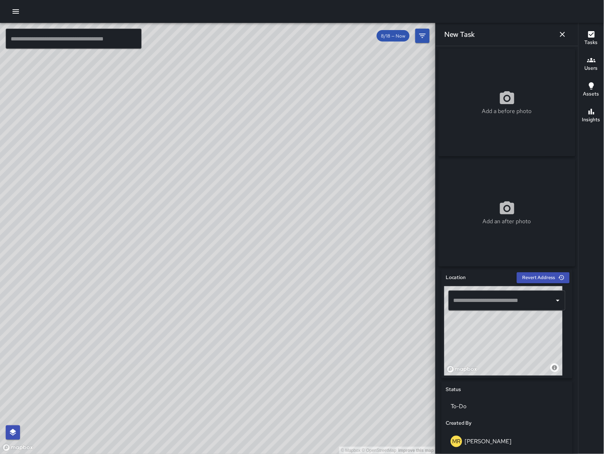
click at [519, 336] on div "© Mapbox © OpenStreetMap Improve this map" at bounding box center [503, 330] width 118 height 89
click at [493, 339] on div "© Mapbox © OpenStreetMap Improve this map" at bounding box center [503, 330] width 118 height 89
type input "**********"
click at [561, 35] on icon "button" at bounding box center [562, 34] width 9 height 9
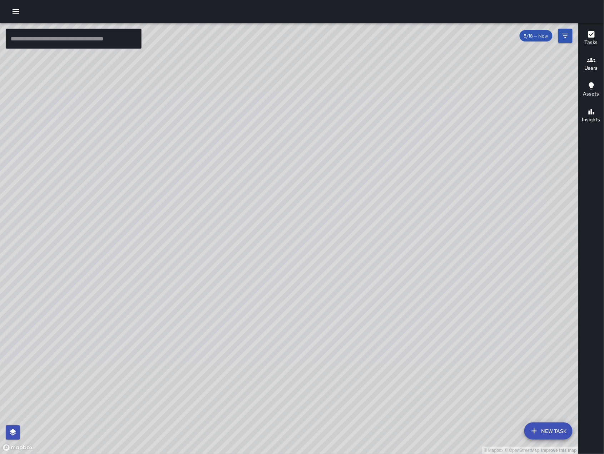
click at [233, 234] on div "© Mapbox © OpenStreetMap Improve this map GR Gordon Rowe 1359 Harrison Street C…" at bounding box center [289, 238] width 579 height 431
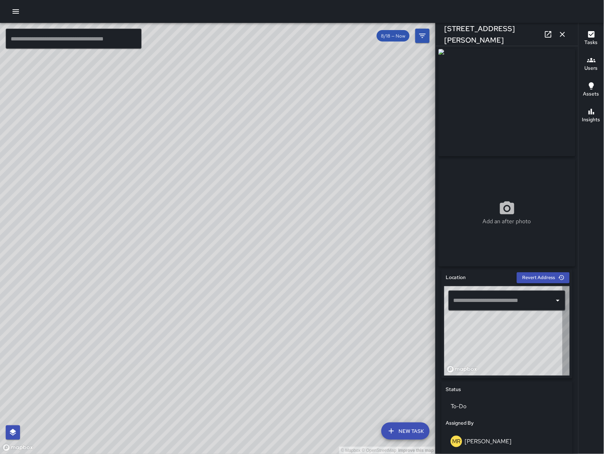
type input "**********"
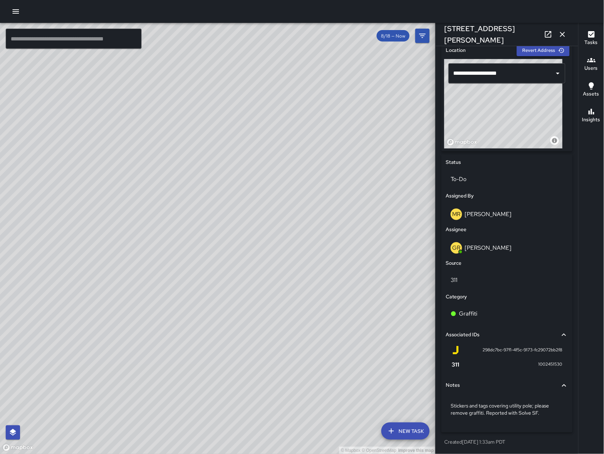
click at [564, 33] on icon "button" at bounding box center [562, 34] width 9 height 9
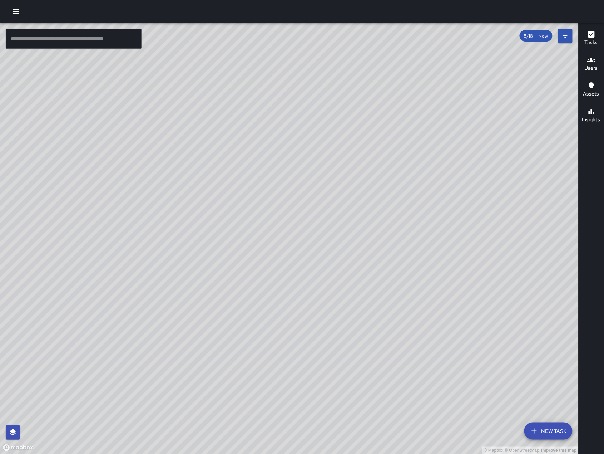
drag, startPoint x: 271, startPoint y: 239, endPoint x: 218, endPoint y: 316, distance: 93.0
click at [225, 305] on div "© Mapbox © OpenStreetMap Improve this map" at bounding box center [289, 238] width 579 height 431
drag, startPoint x: 65, startPoint y: 369, endPoint x: 177, endPoint y: 289, distance: 136.8
click at [128, 320] on div "© Mapbox © OpenStreetMap Improve this map" at bounding box center [289, 238] width 579 height 431
drag, startPoint x: 177, startPoint y: 289, endPoint x: 180, endPoint y: 287, distance: 3.9
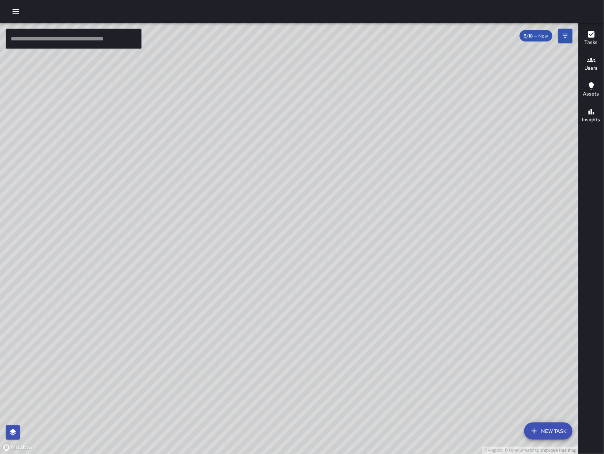
click at [179, 287] on div "© Mapbox © OpenStreetMap Improve this map" at bounding box center [289, 238] width 579 height 431
click at [180, 287] on div "© Mapbox © OpenStreetMap Improve this map" at bounding box center [289, 238] width 579 height 431
drag, startPoint x: 248, startPoint y: 305, endPoint x: 351, endPoint y: 307, distance: 103.0
click at [369, 273] on div "© Mapbox © OpenStreetMap Improve this map" at bounding box center [289, 238] width 579 height 431
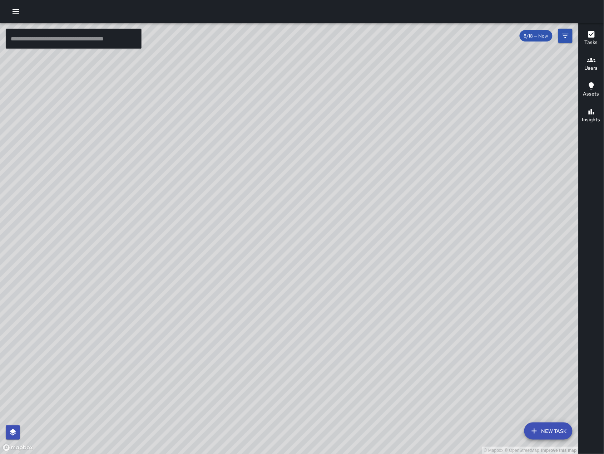
drag, startPoint x: 182, startPoint y: 314, endPoint x: 237, endPoint y: 244, distance: 88.6
click at [237, 244] on div "© Mapbox © OpenStreetMap Improve this map" at bounding box center [289, 238] width 579 height 431
drag, startPoint x: 237, startPoint y: 244, endPoint x: 108, endPoint y: 319, distance: 148.8
click at [108, 319] on div "© Mapbox © OpenStreetMap Improve this map" at bounding box center [289, 238] width 579 height 431
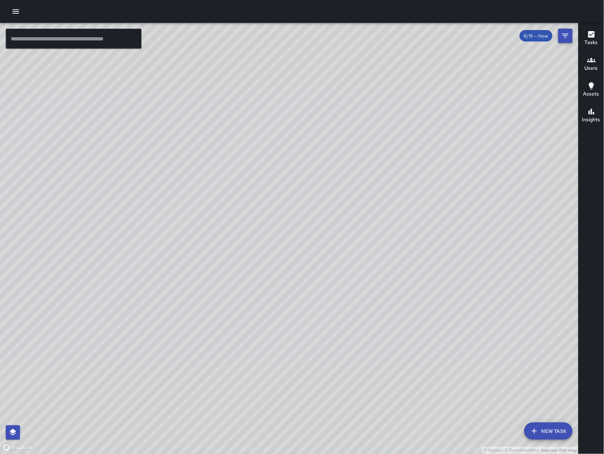
click at [561, 32] on icon "Filters" at bounding box center [565, 35] width 9 height 9
click at [561, 32] on div "© Mapbox © OpenStreetMap Improve this map ​ New Task 8/18 — Now Map Layers Task…" at bounding box center [302, 238] width 604 height 431
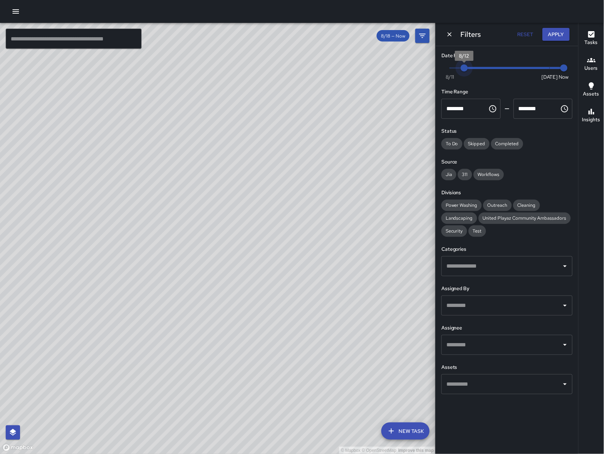
type input "*"
drag, startPoint x: 551, startPoint y: 67, endPoint x: 476, endPoint y: 68, distance: 74.7
click at [476, 68] on span "8/13" at bounding box center [478, 67] width 7 height 7
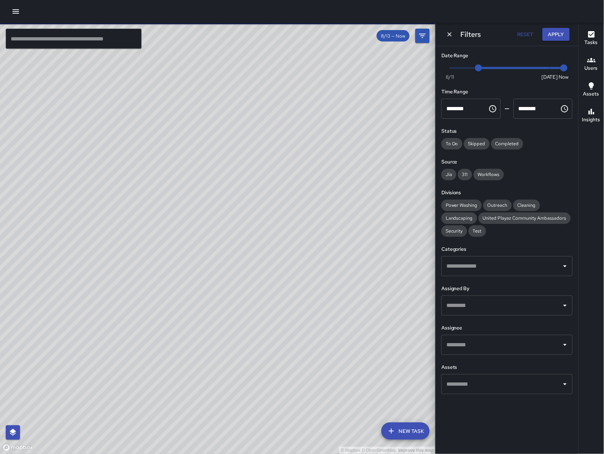
drag, startPoint x: 93, startPoint y: 310, endPoint x: 142, endPoint y: 310, distance: 48.3
click at [142, 310] on div "© Mapbox © OpenStreetMap Improve this map" at bounding box center [218, 238] width 436 height 431
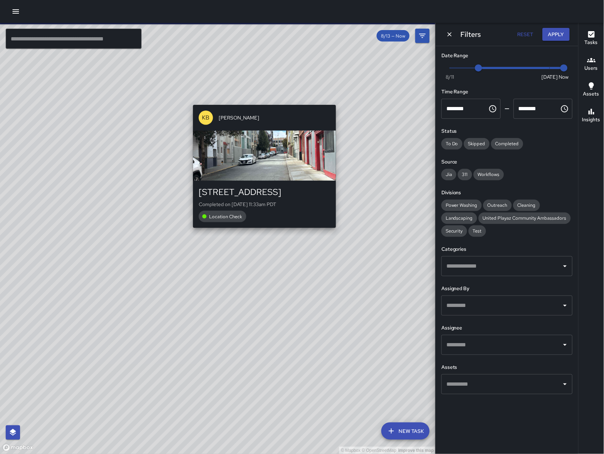
click at [338, 102] on div "KB Keith Bass 705 Natoma Street Completed on 8/17/2025, 11:33am PDT Location Ch…" at bounding box center [264, 166] width 149 height 129
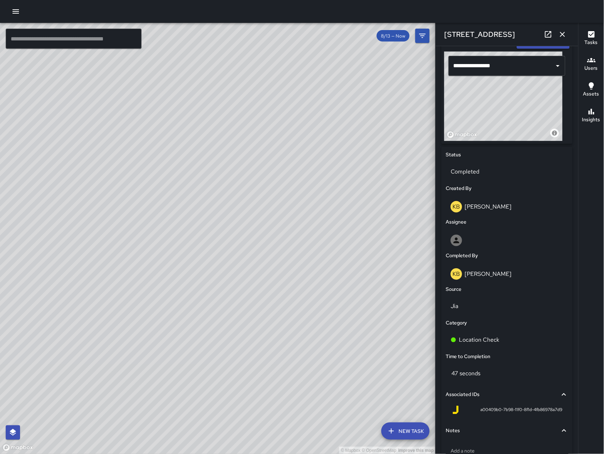
scroll to position [144, 0]
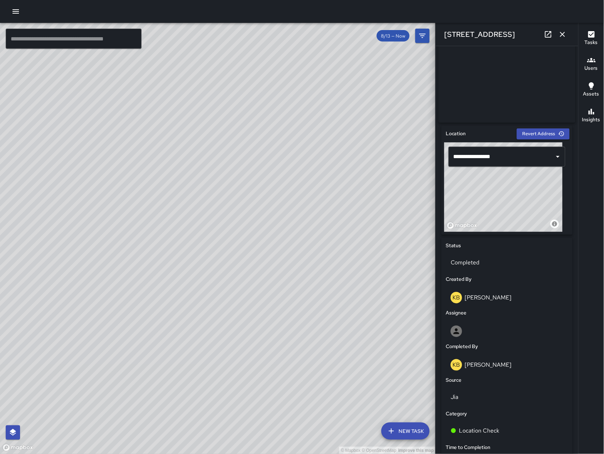
drag, startPoint x: 247, startPoint y: 232, endPoint x: 221, endPoint y: 255, distance: 34.9
click at [221, 255] on div "© Mapbox © OpenStreetMap Improve this map" at bounding box center [218, 238] width 436 height 431
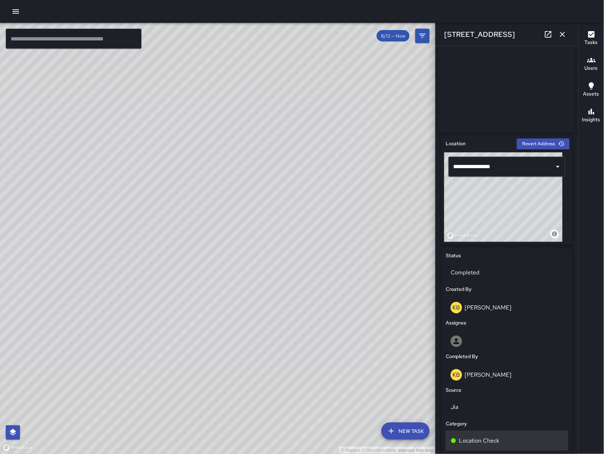
scroll to position [0, 0]
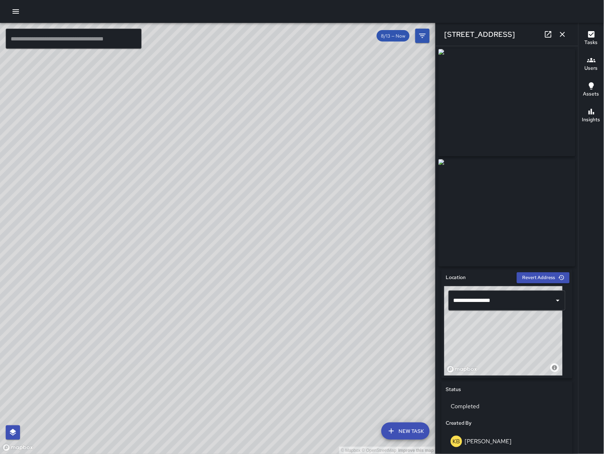
drag, startPoint x: 142, startPoint y: 338, endPoint x: 243, endPoint y: 258, distance: 128.8
click at [243, 258] on div "© Mapbox © OpenStreetMap Improve this map" at bounding box center [218, 238] width 436 height 431
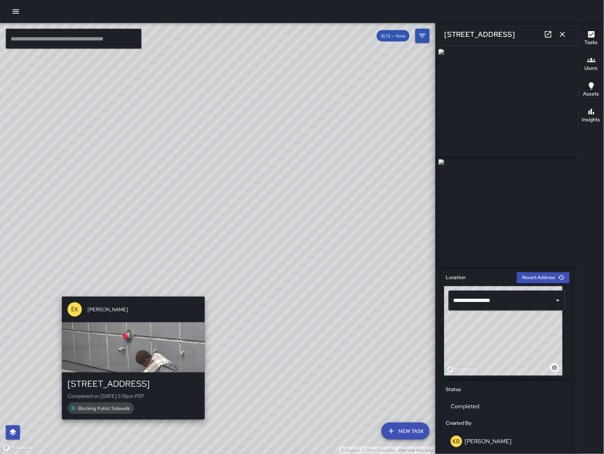
click at [135, 294] on div "EK Erin Kametani 750 Natoma Street Completed on 8/14/2025, 5:19pm PDT Blocking …" at bounding box center [133, 357] width 149 height 129
click at [135, 296] on div "EK Erin Kametani" at bounding box center [133, 309] width 143 height 26
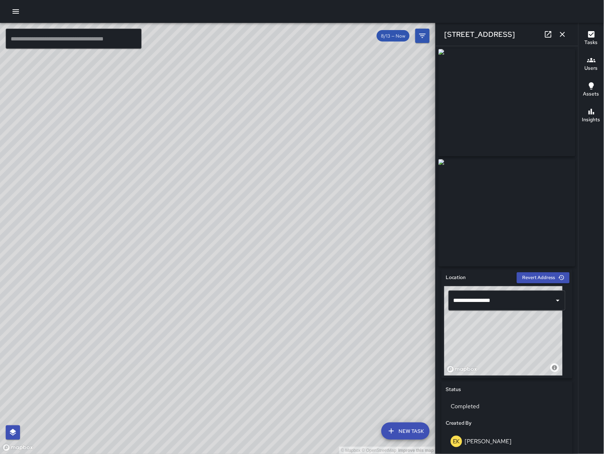
click at [567, 35] on icon "button" at bounding box center [562, 34] width 9 height 9
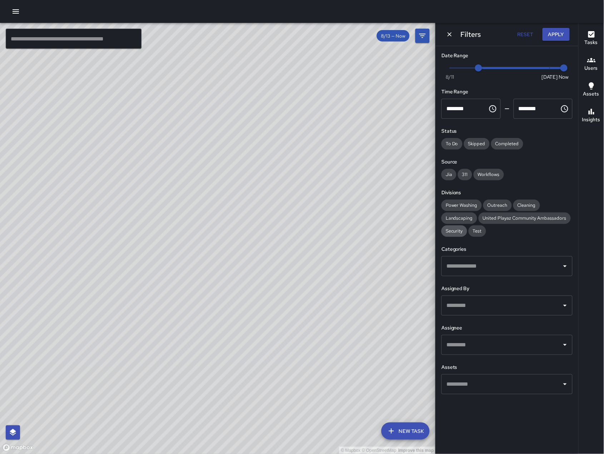
click at [455, 230] on span "Security" at bounding box center [454, 231] width 26 height 6
drag, startPoint x: 135, startPoint y: 288, endPoint x: 231, endPoint y: 279, distance: 96.2
click at [231, 279] on div "© Mapbox © OpenStreetMap Improve this map SK SEAN KELLEY 780 Natoma Street Crea…" at bounding box center [218, 238] width 436 height 431
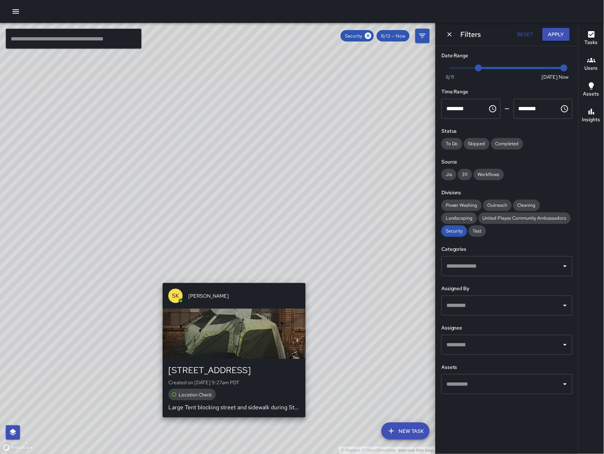
click at [231, 279] on div "© Mapbox © OpenStreetMap Improve this map SK SEAN KELLEY 780 Natoma Street Crea…" at bounding box center [218, 238] width 436 height 431
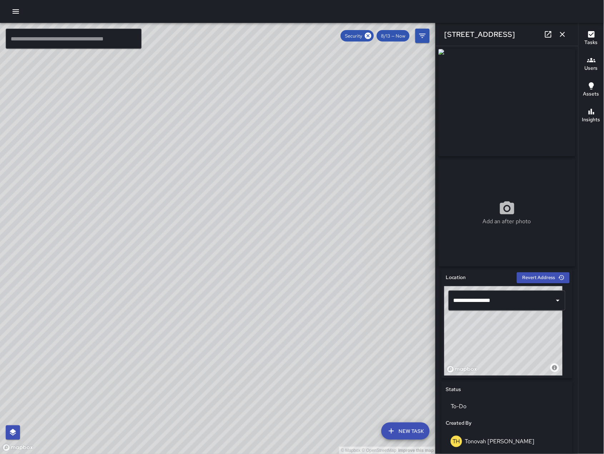
drag, startPoint x: 357, startPoint y: 246, endPoint x: 175, endPoint y: 285, distance: 186.5
click at [175, 285] on div "© Mapbox © OpenStreetMap Improve this map" at bounding box center [218, 238] width 436 height 431
click at [188, 349] on div "© Mapbox © OpenStreetMap Improve this map" at bounding box center [218, 238] width 436 height 431
click at [93, 42] on input "text" at bounding box center [74, 39] width 136 height 20
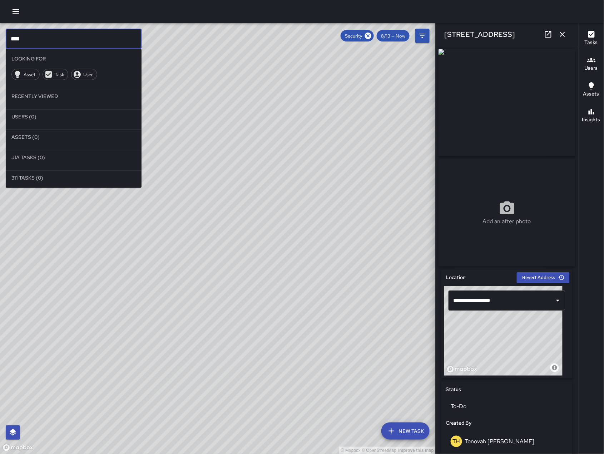
click at [565, 35] on icon "button" at bounding box center [562, 34] width 9 height 9
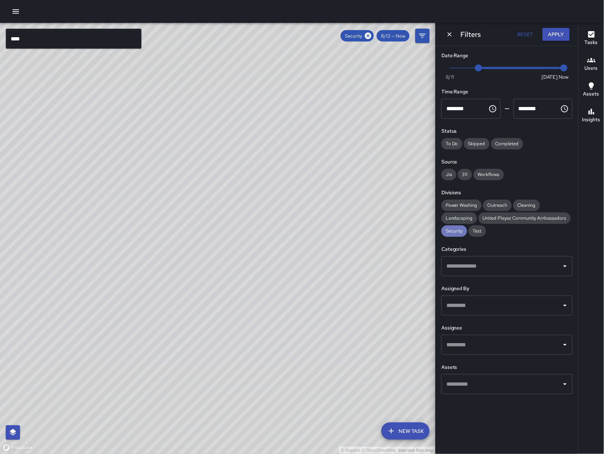
click at [463, 227] on div "Security" at bounding box center [454, 230] width 26 height 11
click at [101, 46] on input "****" at bounding box center [74, 39] width 136 height 20
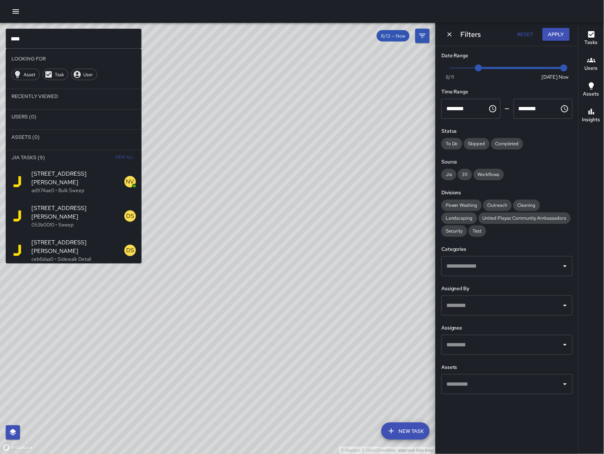
click at [46, 39] on input "****" at bounding box center [74, 39] width 136 height 20
click at [44, 39] on input "****" at bounding box center [74, 39] width 136 height 20
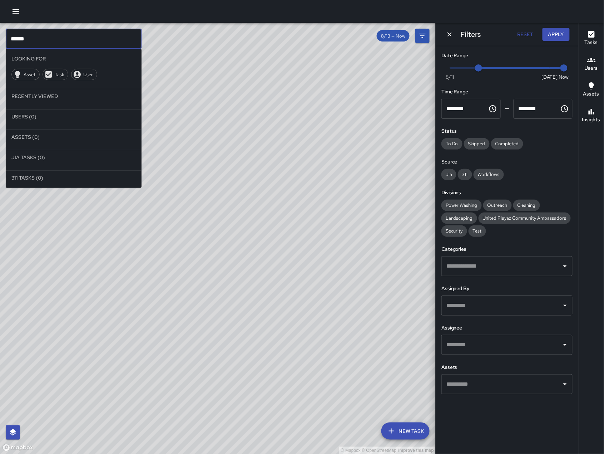
type input "******"
click at [219, 275] on div "© Mapbox © OpenStreetMap Improve this map" at bounding box center [218, 238] width 436 height 431
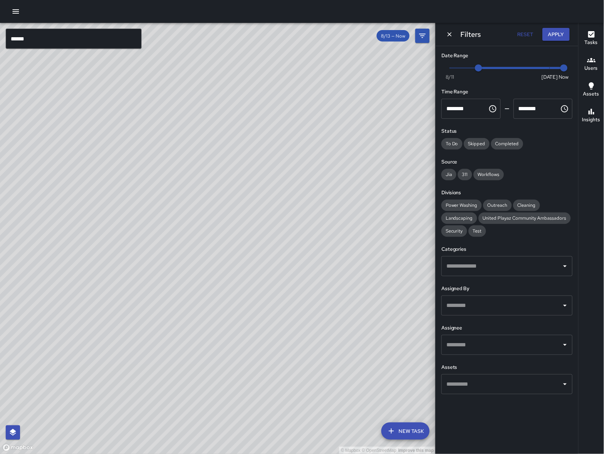
drag, startPoint x: 194, startPoint y: 282, endPoint x: 171, endPoint y: 286, distance: 23.7
click at [176, 286] on div "© Mapbox © OpenStreetMap Improve this map" at bounding box center [218, 238] width 436 height 431
drag, startPoint x: 308, startPoint y: 254, endPoint x: 232, endPoint y: 266, distance: 76.7
click at [269, 258] on div "© Mapbox © OpenStreetMap Improve this map" at bounding box center [218, 238] width 436 height 431
click at [241, 264] on div "© Mapbox © OpenStreetMap Improve this map" at bounding box center [218, 238] width 436 height 431
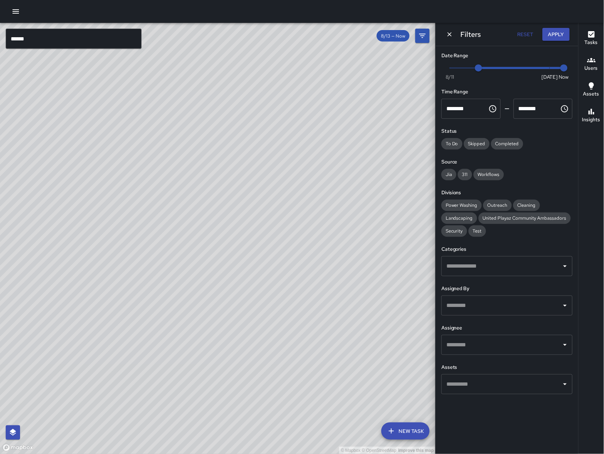
click at [262, 262] on div "© Mapbox © OpenStreetMap Improve this map" at bounding box center [218, 238] width 436 height 431
click at [212, 273] on div "© Mapbox © OpenStreetMap Improve this map" at bounding box center [218, 238] width 436 height 431
drag, startPoint x: 268, startPoint y: 273, endPoint x: 325, endPoint y: 268, distance: 57.1
click at [222, 279] on div "© Mapbox © OpenStreetMap Improve this map" at bounding box center [218, 238] width 436 height 431
drag, startPoint x: 263, startPoint y: 273, endPoint x: 254, endPoint y: 268, distance: 10.1
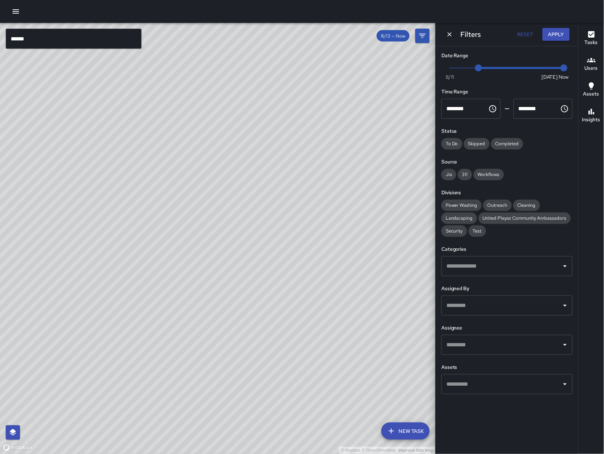
click at [193, 275] on div "© Mapbox © OpenStreetMap Improve this map" at bounding box center [218, 238] width 436 height 431
drag, startPoint x: 281, startPoint y: 263, endPoint x: 96, endPoint y: 303, distance: 189.6
click at [95, 303] on div "© Mapbox © OpenStreetMap Improve this map" at bounding box center [218, 238] width 436 height 431
drag, startPoint x: 285, startPoint y: 234, endPoint x: 207, endPoint y: 318, distance: 114.8
click at [208, 319] on div "© Mapbox © OpenStreetMap Improve this map" at bounding box center [218, 238] width 436 height 431
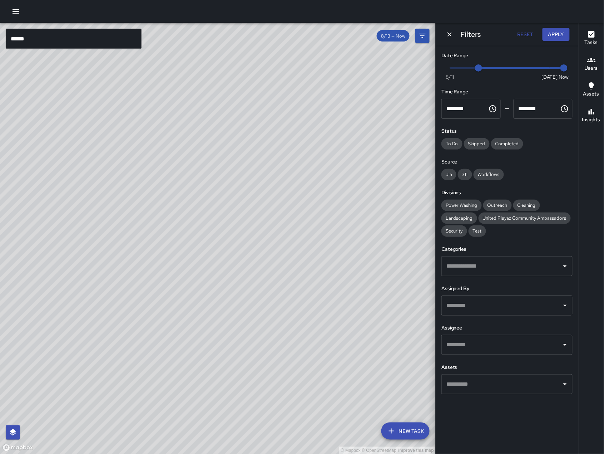
drag, startPoint x: 202, startPoint y: 257, endPoint x: 323, endPoint y: 225, distance: 125.5
click at [323, 225] on div "© Mapbox © OpenStreetMap Improve this map" at bounding box center [218, 238] width 436 height 431
drag, startPoint x: 198, startPoint y: 242, endPoint x: 166, endPoint y: 313, distance: 77.9
click at [171, 329] on div "© Mapbox © OpenStreetMap Improve this map" at bounding box center [218, 238] width 436 height 431
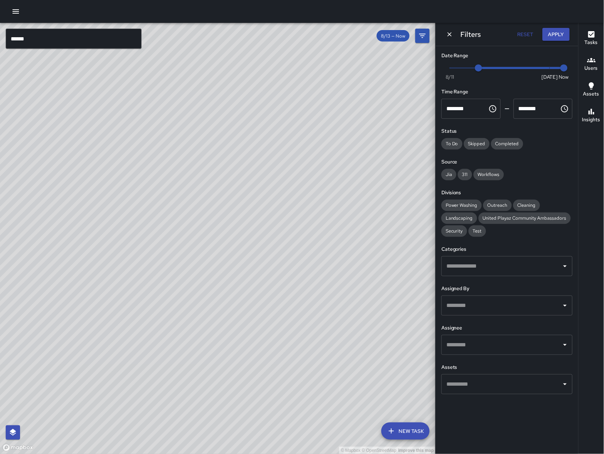
drag, startPoint x: 247, startPoint y: 401, endPoint x: 143, endPoint y: 329, distance: 126.4
click at [143, 329] on div "© Mapbox © OpenStreetMap Improve this map" at bounding box center [218, 238] width 436 height 431
drag, startPoint x: 197, startPoint y: 351, endPoint x: 233, endPoint y: 381, distance: 46.0
click at [234, 379] on div "© Mapbox © OpenStreetMap Improve this map" at bounding box center [218, 238] width 436 height 431
click at [281, 342] on div "© Mapbox © OpenStreetMap Improve this map JB Jeremy Brookshire 1136 Folsom Stre…" at bounding box center [218, 238] width 436 height 431
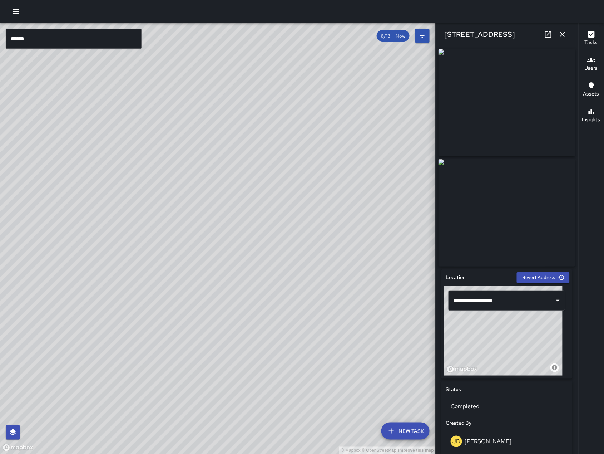
scroll to position [292, 0]
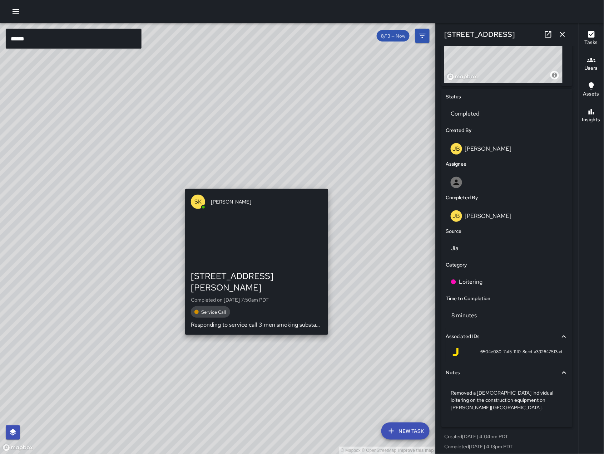
click at [257, 181] on div "© Mapbox © OpenStreetMap Improve this map SK SEAN KELLEY 29a Rausch Street Comp…" at bounding box center [218, 238] width 436 height 431
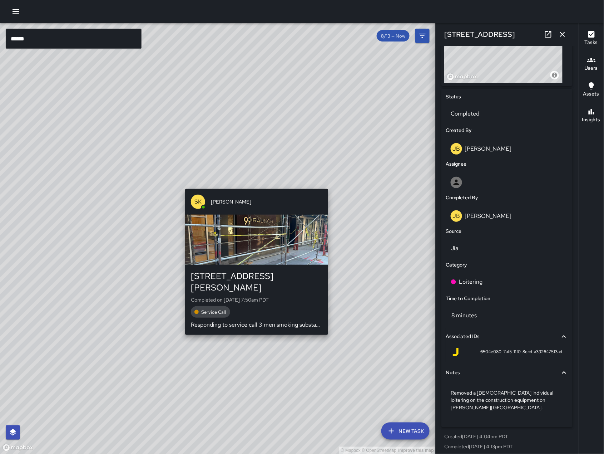
click at [257, 181] on div "© Mapbox © OpenStreetMap Improve this map SK SEAN KELLEY 29a Rausch Street Comp…" at bounding box center [218, 238] width 436 height 431
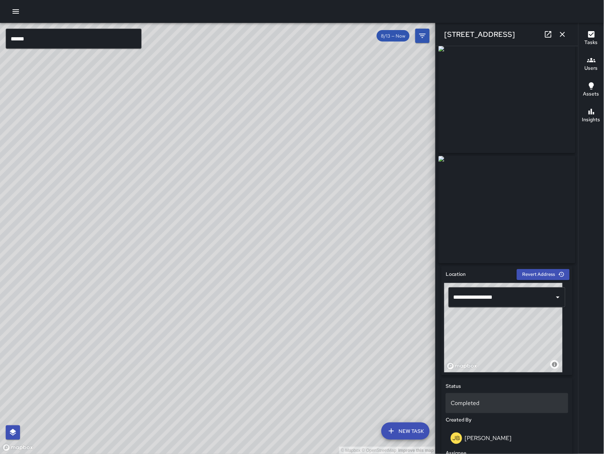
scroll to position [0, 0]
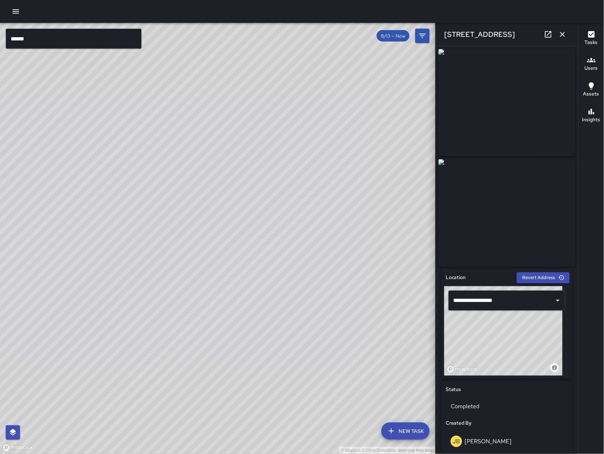
click at [248, 175] on div "© Mapbox © OpenStreetMap Improve this map SK SEAN KELLEY 29a Rausch Street Comp…" at bounding box center [218, 238] width 436 height 431
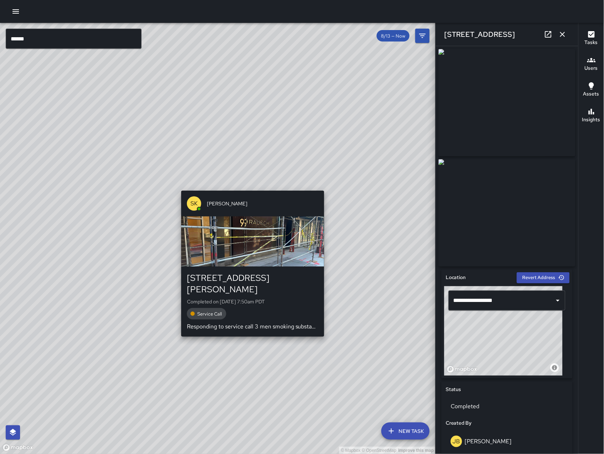
click at [248, 175] on div "© Mapbox © OpenStreetMap Improve this map SK SEAN KELLEY 29a Rausch Street Comp…" at bounding box center [218, 238] width 436 height 431
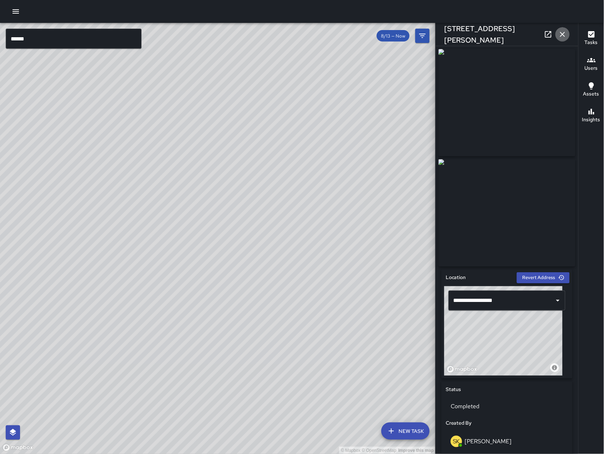
click at [564, 36] on icon "button" at bounding box center [562, 34] width 9 height 9
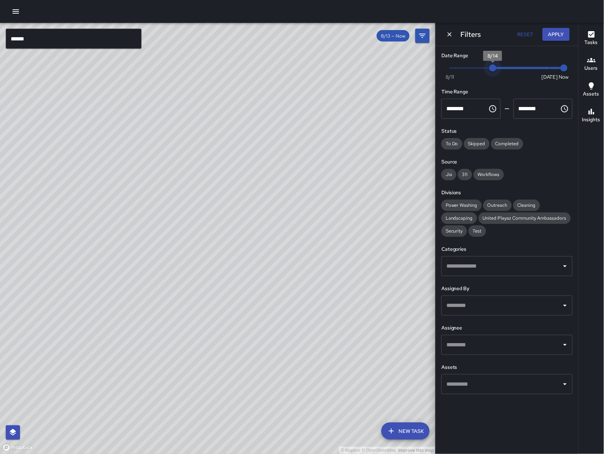
type input "*"
drag, startPoint x: 474, startPoint y: 70, endPoint x: 507, endPoint y: 71, distance: 32.2
click at [507, 71] on span "8/15" at bounding box center [507, 67] width 7 height 7
click at [559, 29] on button "Apply" at bounding box center [556, 34] width 27 height 13
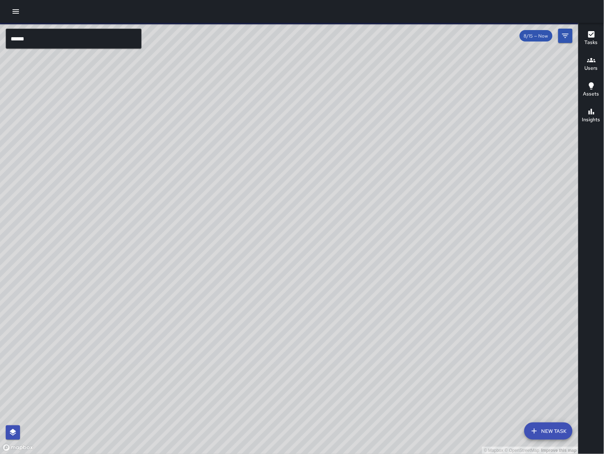
click at [83, 42] on input "******" at bounding box center [74, 39] width 136 height 20
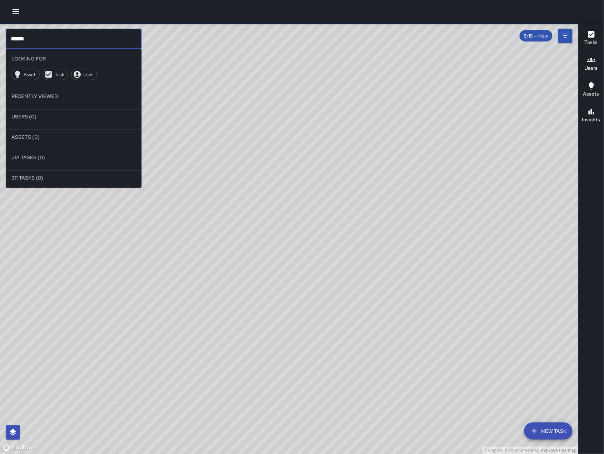
click at [83, 41] on input "******" at bounding box center [74, 39] width 136 height 20
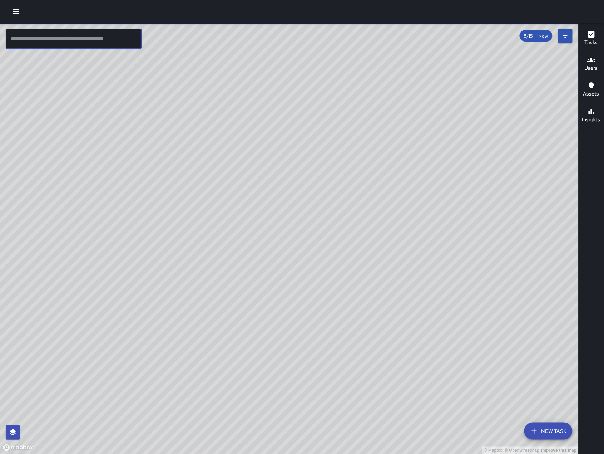
type input "*"
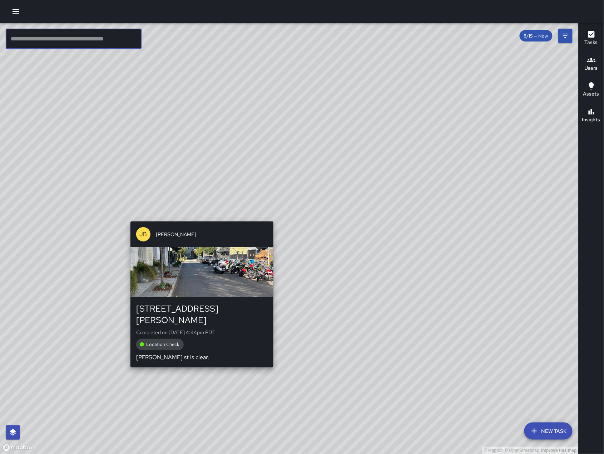
click at [196, 215] on div "© Mapbox © OpenStreetMap Improve this map JB Jeremy Brookshire 660 Clementina S…" at bounding box center [289, 238] width 579 height 431
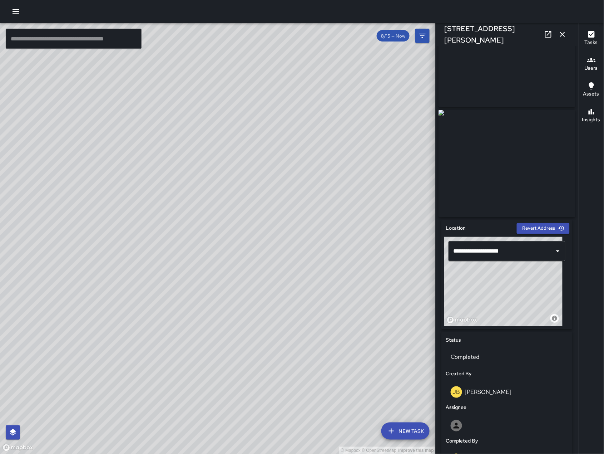
scroll to position [37, 0]
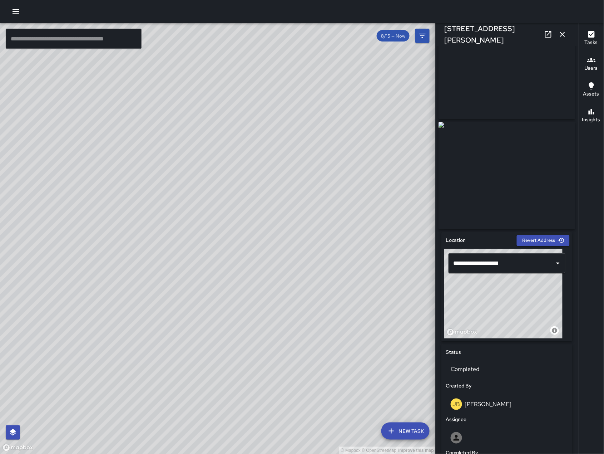
click at [176, 248] on div "© Mapbox © OpenStreetMap Improve this map DD Diego De La Oliva 275 8th Street C…" at bounding box center [218, 238] width 436 height 431
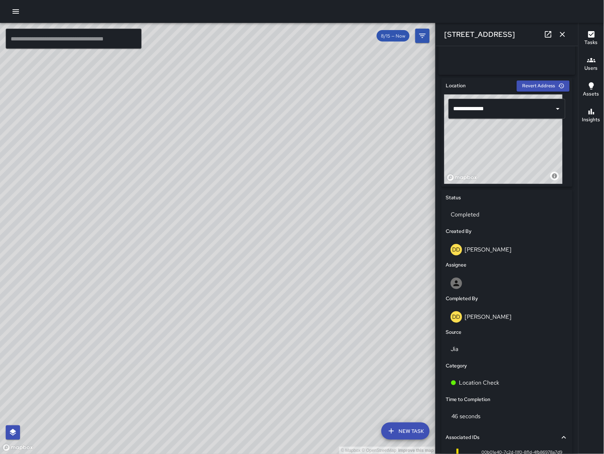
scroll to position [285, 0]
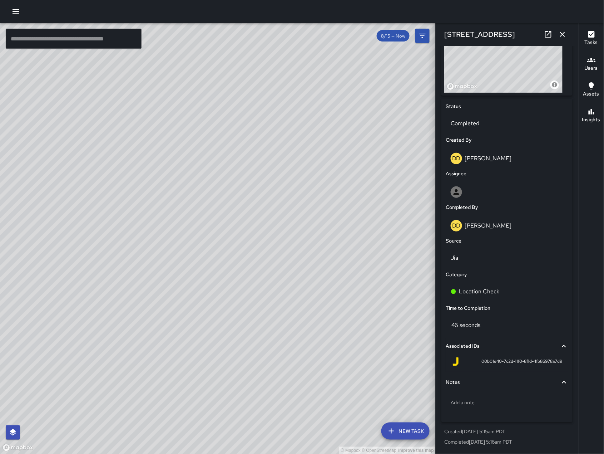
click at [245, 207] on div "© Mapbox © OpenStreetMap Improve this map DD Diego De La Oliva 275 8th Street C…" at bounding box center [218, 238] width 436 height 431
click at [223, 221] on div "© Mapbox © OpenStreetMap Improve this map JB Jeremy Brookshire 660 Clementina S…" at bounding box center [218, 238] width 436 height 431
click at [216, 226] on div "© Mapbox © OpenStreetMap Improve this map JB Jeremy Brookshire 660 Clementina S…" at bounding box center [218, 238] width 436 height 431
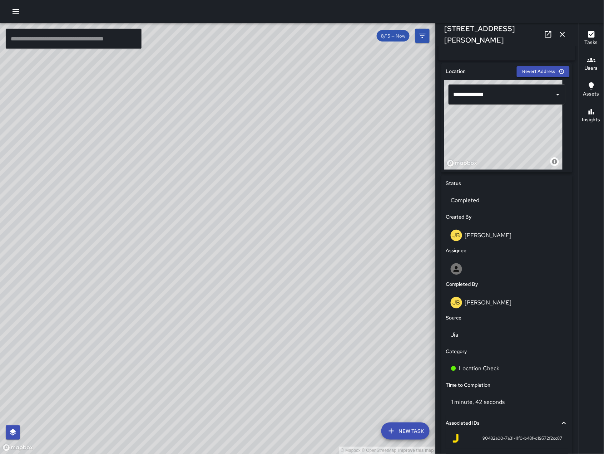
scroll to position [206, 0]
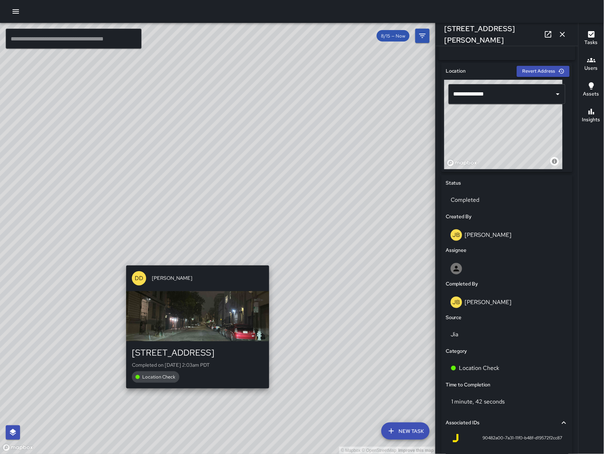
click at [196, 393] on div "© Mapbox © OpenStreetMap Improve this map DD Diego De La Oliva 293 8th Street C…" at bounding box center [218, 238] width 436 height 431
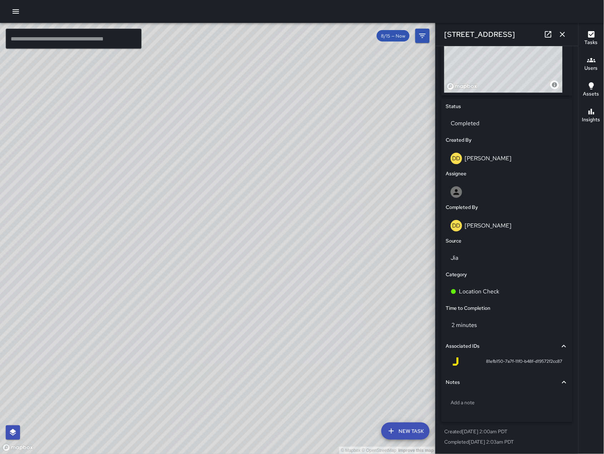
scroll to position [285, 0]
drag, startPoint x: 190, startPoint y: 346, endPoint x: 246, endPoint y: 349, distance: 56.2
click at [246, 349] on div "© Mapbox © OpenStreetMap Improve this map" at bounding box center [218, 238] width 436 height 431
click at [564, 33] on icon "button" at bounding box center [562, 34] width 5 height 5
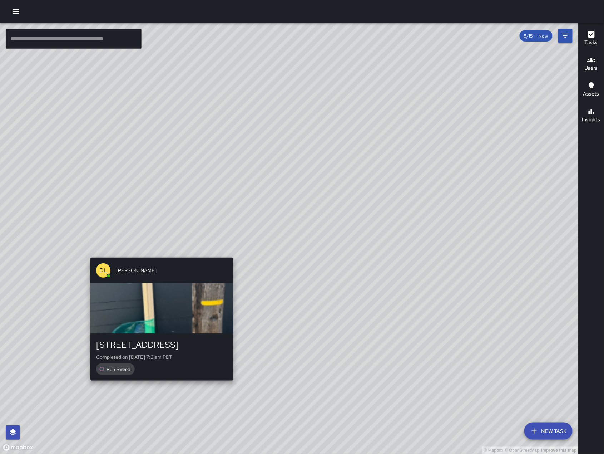
click at [232, 387] on div "© Mapbox © OpenStreetMap Improve this map DL David Lewis 50 Juniper Street Comp…" at bounding box center [289, 238] width 579 height 431
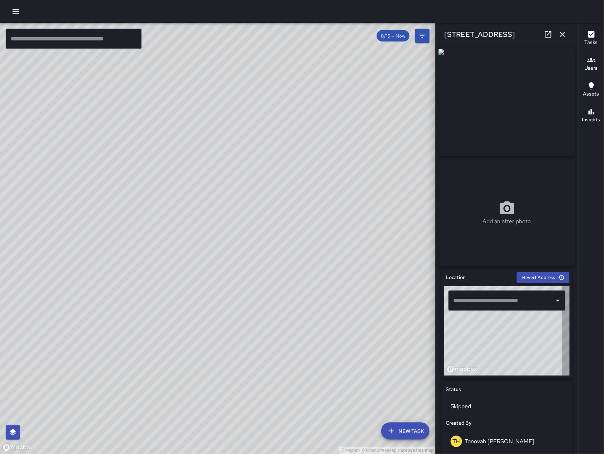
type input "**********"
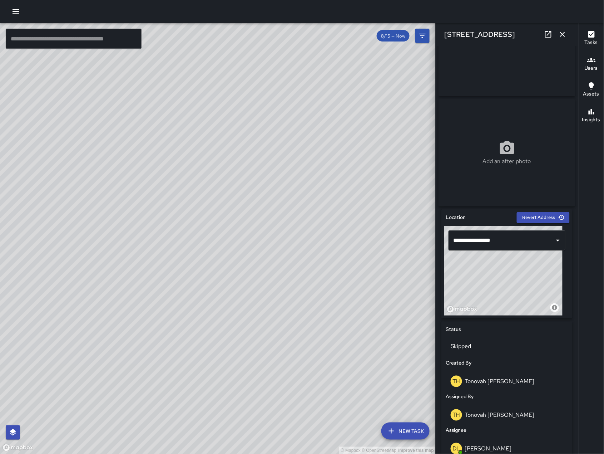
scroll to position [190, 0]
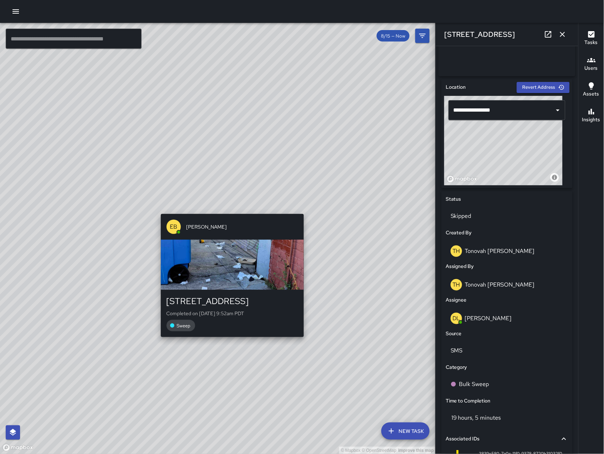
click at [226, 209] on div "© Mapbox © OpenStreetMap Improve this map EB Edwin Barillas 1455 Folsom Street …" at bounding box center [218, 238] width 436 height 431
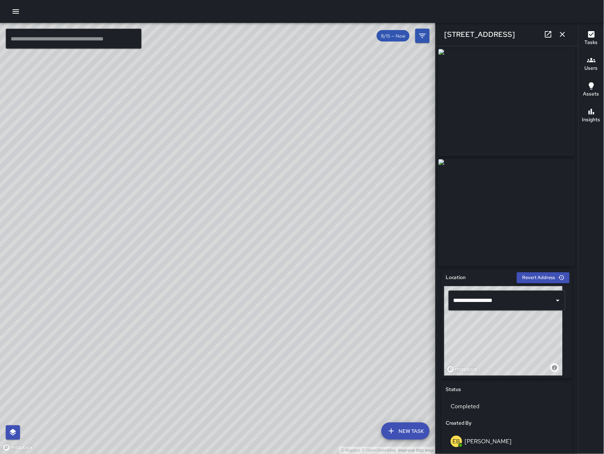
click at [264, 304] on div "© Mapbox © OpenStreetMap Improve this map DL David Lewis 50 Juniper Street Comp…" at bounding box center [218, 238] width 436 height 431
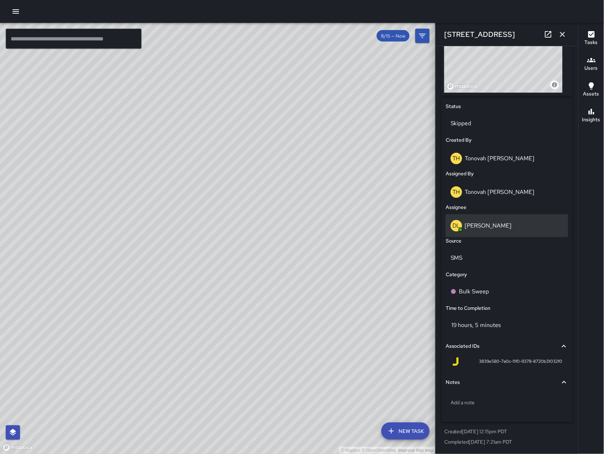
click at [488, 231] on div "DL David Lewis" at bounding box center [507, 225] width 123 height 23
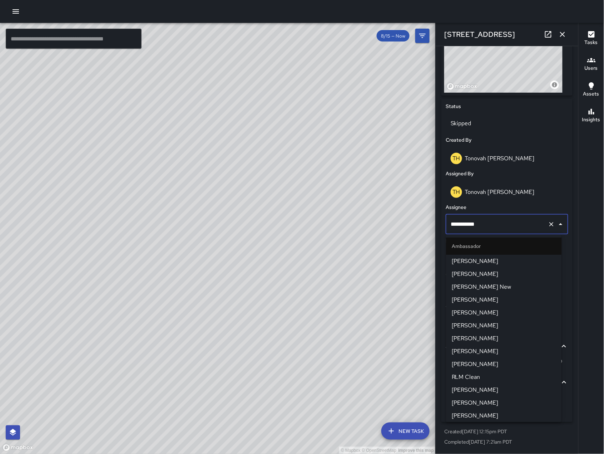
click at [488, 231] on div "**********" at bounding box center [507, 224] width 123 height 20
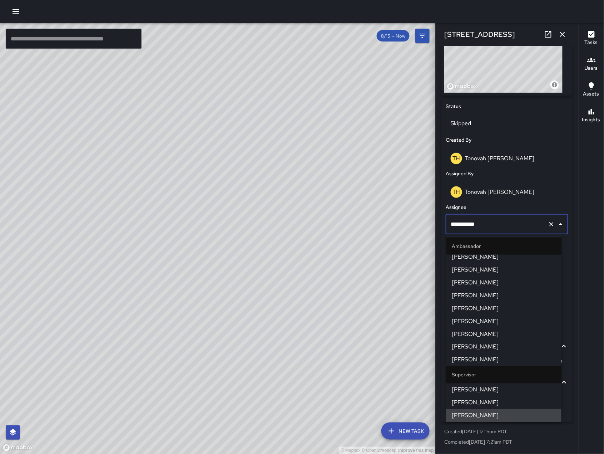
click at [488, 231] on div "**********" at bounding box center [507, 224] width 123 height 20
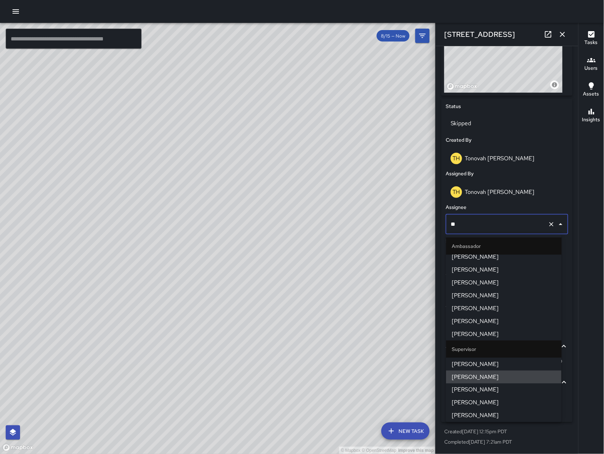
scroll to position [0, 0]
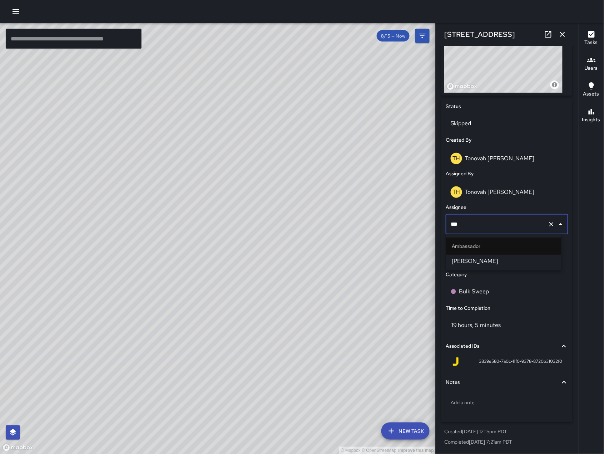
type input "****"
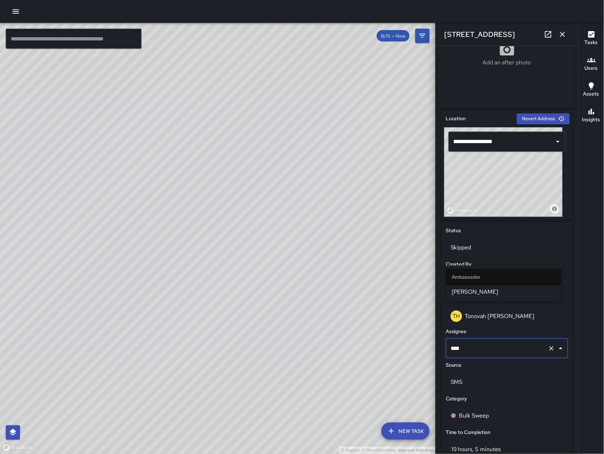
scroll to position [282, 0]
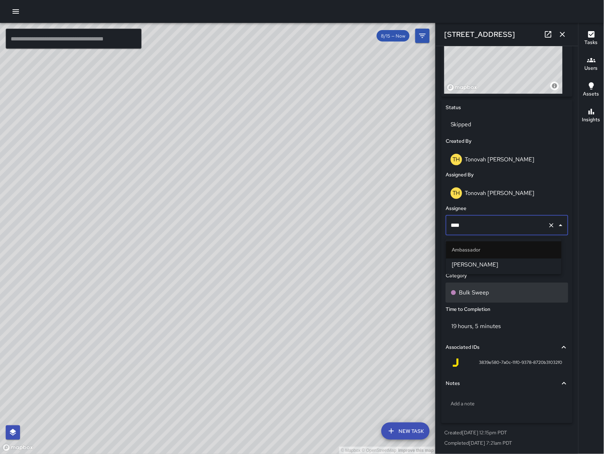
click at [477, 301] on div "Bulk Sweep" at bounding box center [507, 292] width 123 height 20
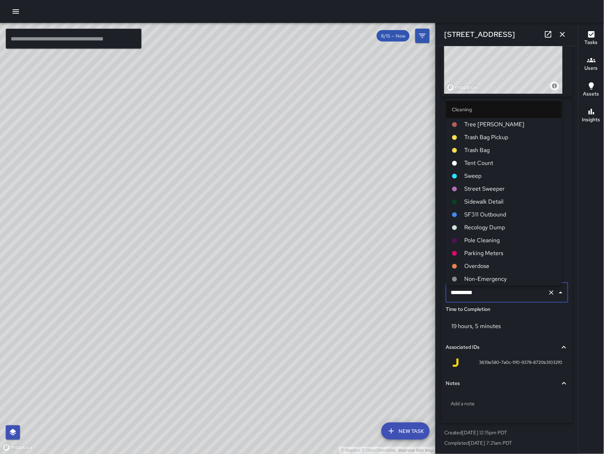
scroll to position [193, 0]
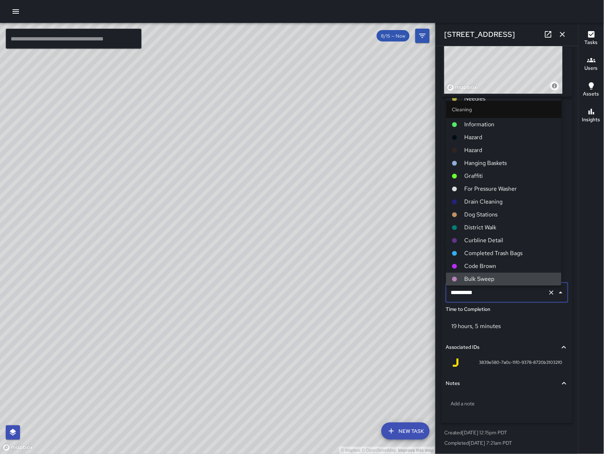
drag, startPoint x: 489, startPoint y: 300, endPoint x: 446, endPoint y: 297, distance: 43.0
click at [446, 297] on div "**********" at bounding box center [507, 292] width 123 height 20
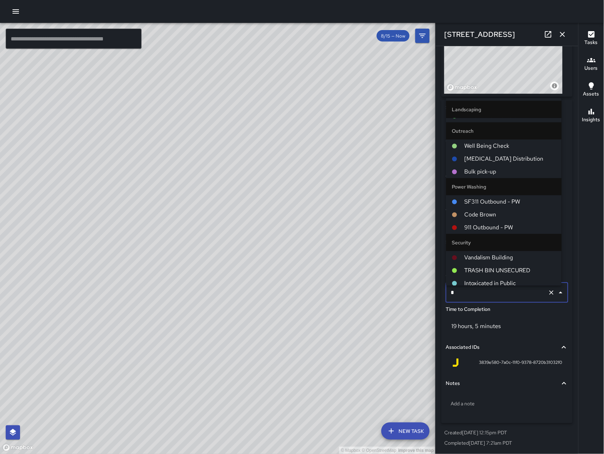
scroll to position [0, 0]
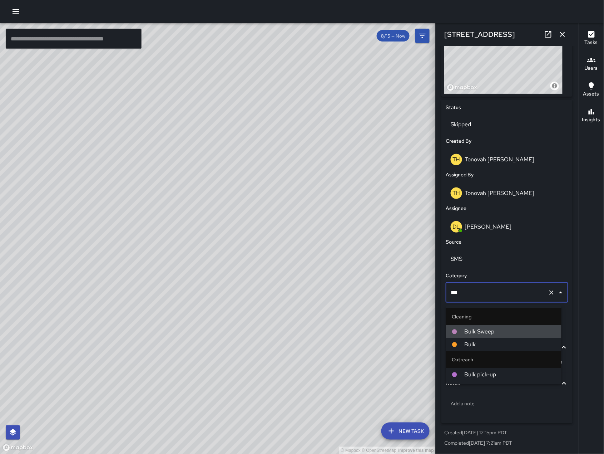
type input "****"
click at [465, 344] on span "Bulk" at bounding box center [510, 344] width 91 height 9
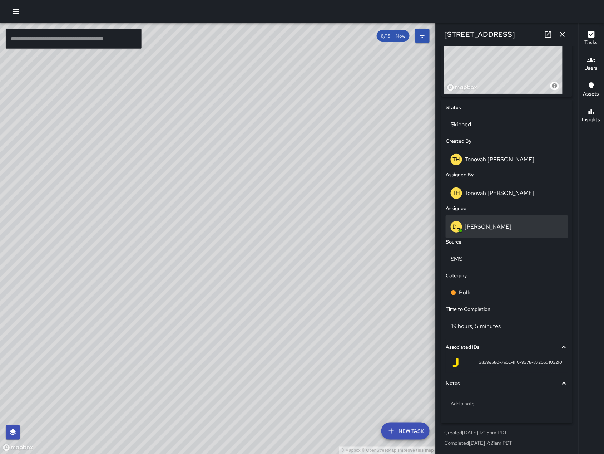
click at [469, 232] on div "DL David Lewis" at bounding box center [507, 226] width 113 height 11
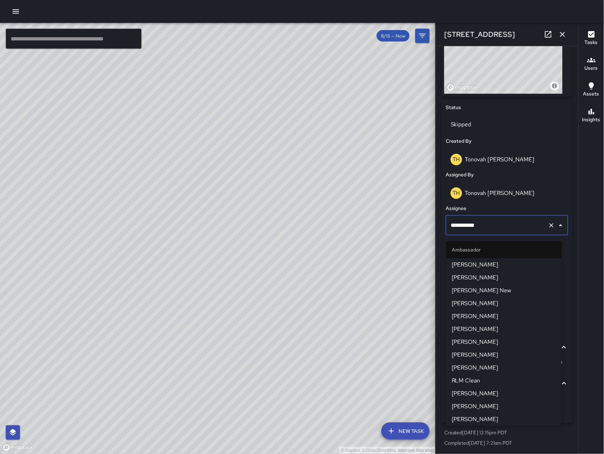
scroll to position [352, 0]
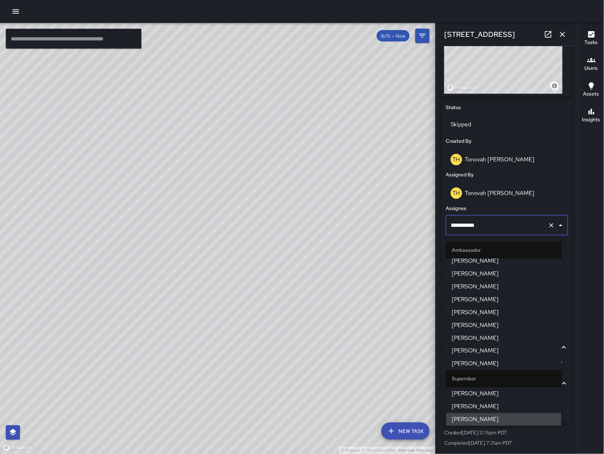
click at [469, 232] on input "**********" at bounding box center [497, 225] width 96 height 14
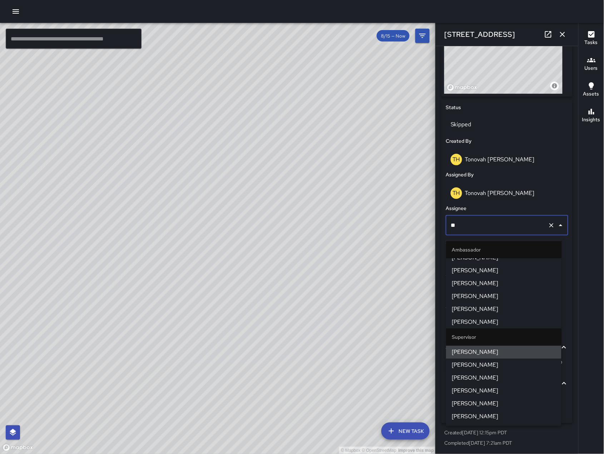
scroll to position [0, 0]
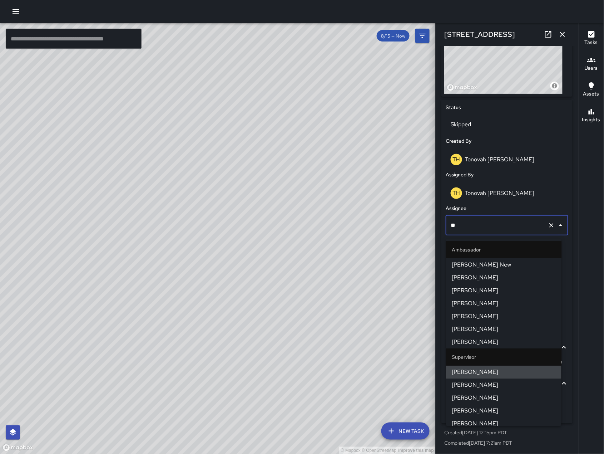
type input "***"
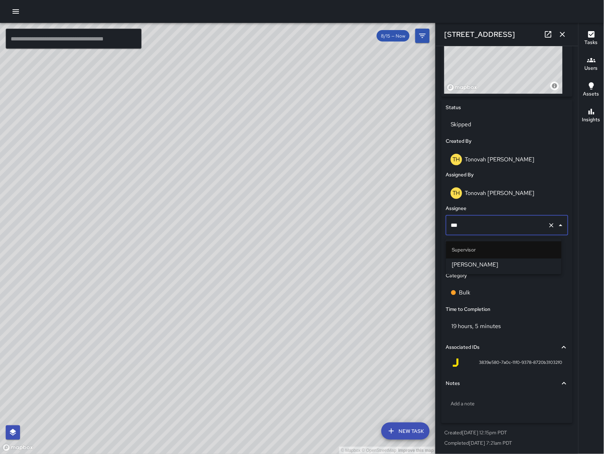
click at [476, 268] on span "[PERSON_NAME]" at bounding box center [504, 265] width 104 height 9
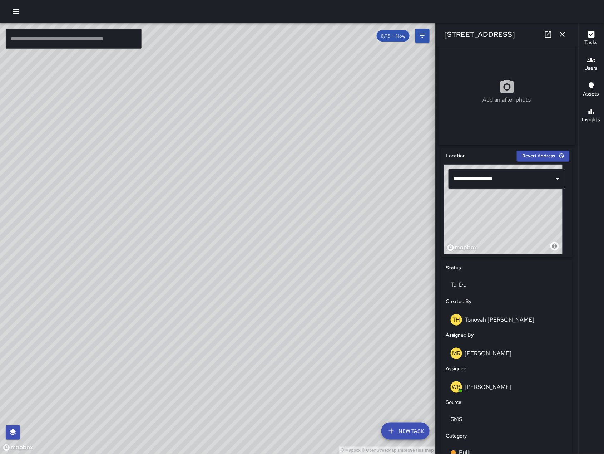
scroll to position [285, 0]
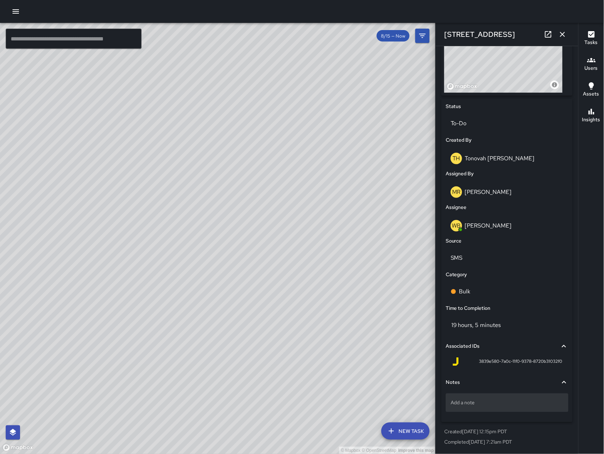
click at [474, 403] on p "Add a note" at bounding box center [507, 402] width 113 height 7
type textarea "**********"
click at [534, 423] on div "**********" at bounding box center [506, 217] width 131 height 462
click at [60, 43] on input "text" at bounding box center [74, 39] width 136 height 20
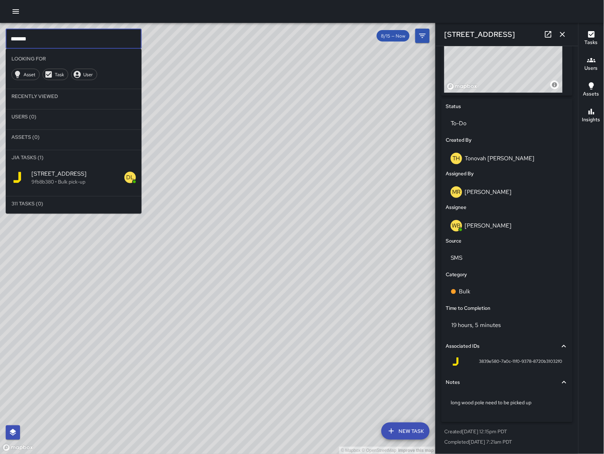
type input "*******"
click at [92, 190] on div "1178 Folsom Street 9fb8b380 • Bulk pick-up" at bounding box center [74, 177] width 136 height 26
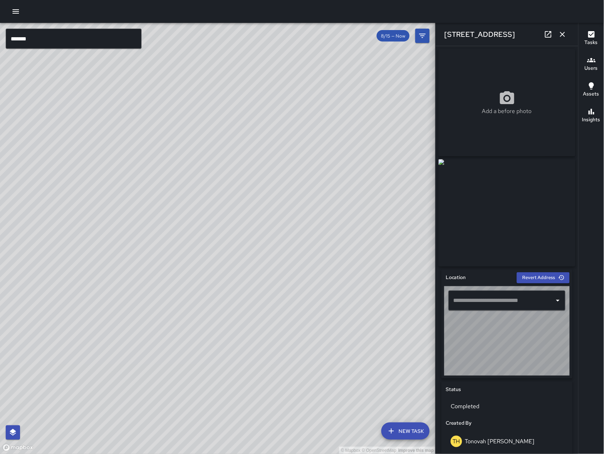
type input "**********"
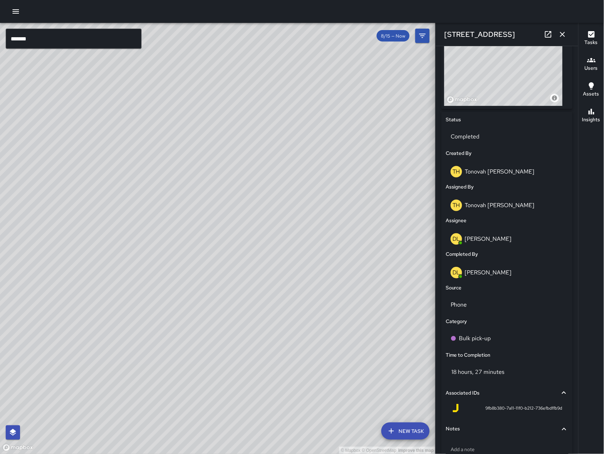
scroll to position [319, 0]
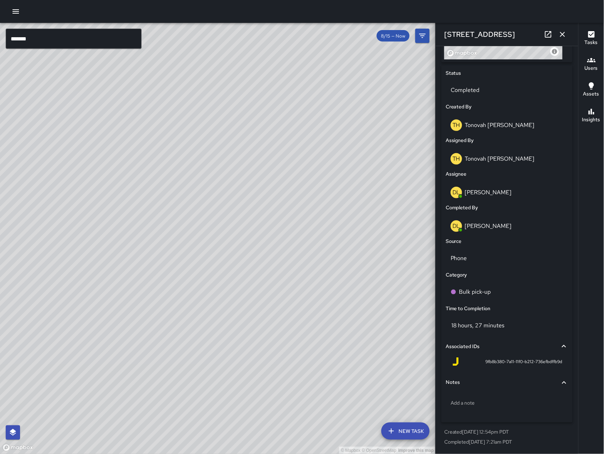
drag, startPoint x: 329, startPoint y: 376, endPoint x: 258, endPoint y: 343, distance: 78.0
click at [258, 343] on div "© Mapbox © OpenStreetMap Improve this map" at bounding box center [218, 238] width 436 height 431
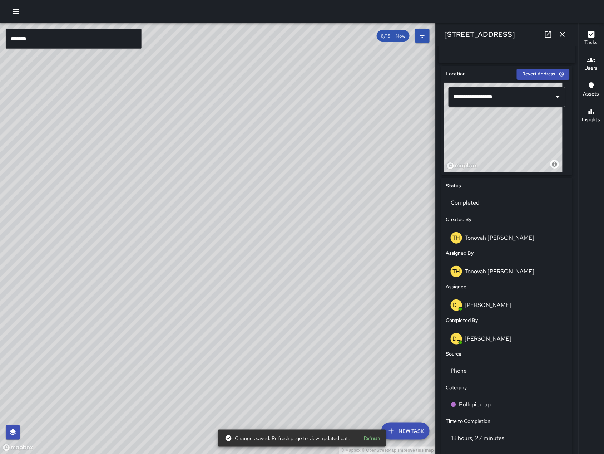
scroll to position [12, 0]
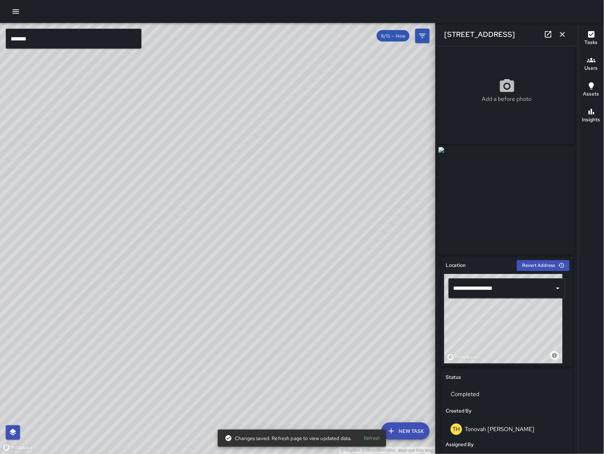
click at [70, 36] on input "*******" at bounding box center [74, 39] width 136 height 20
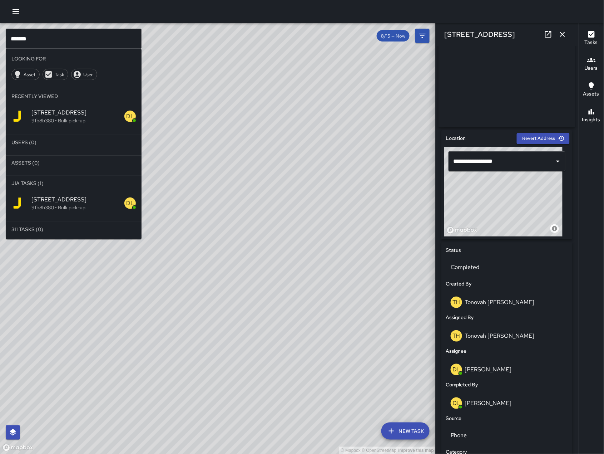
scroll to position [222, 0]
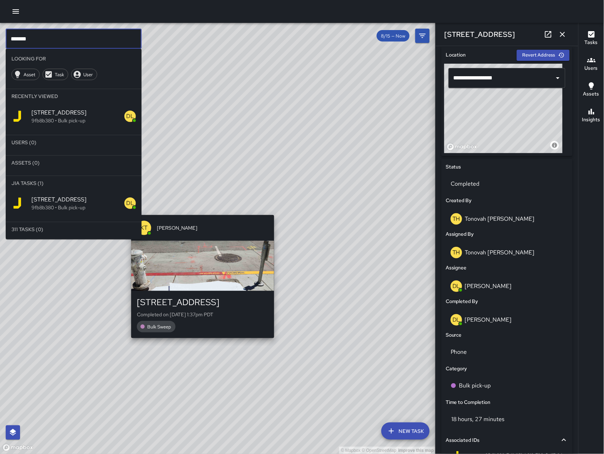
click at [195, 336] on div "1174 Folsom Street Completed on 8/18/2025, 1:37pm PDT Bulk Sweep" at bounding box center [202, 314] width 143 height 47
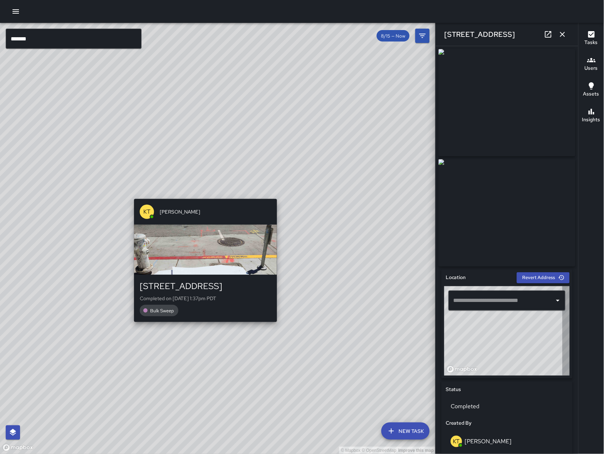
type input "**********"
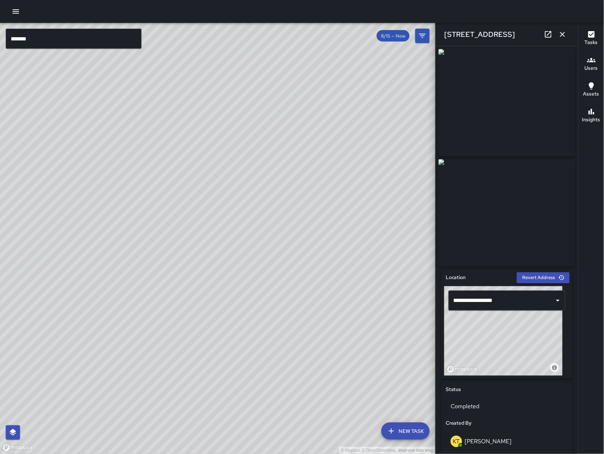
scroll to position [285, 0]
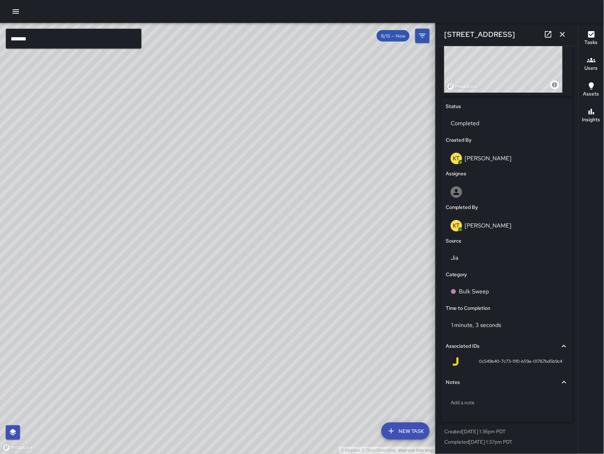
click at [231, 184] on div "© Mapbox © OpenStreetMap Improve this map" at bounding box center [218, 238] width 436 height 431
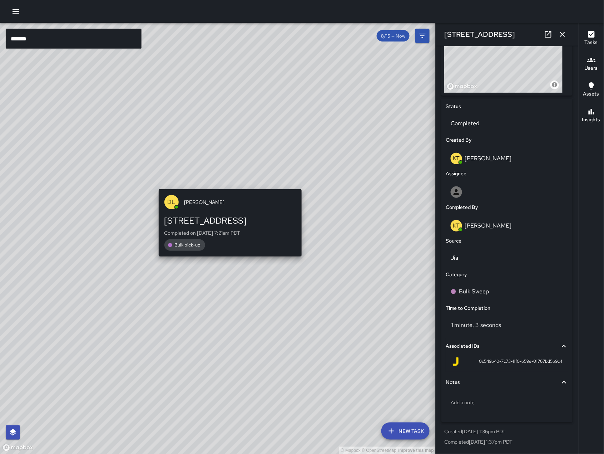
click at [229, 187] on div "DL David Lewis 1178 Folsom Street Completed on 8/16/2025, 7:21am PDT Bulk pick-…" at bounding box center [230, 223] width 149 height 74
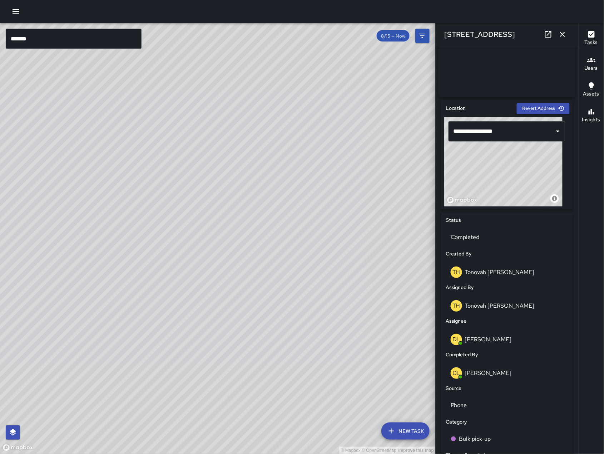
scroll to position [319, 0]
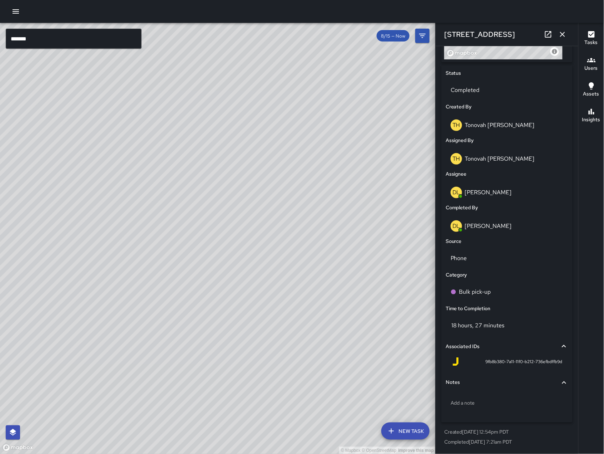
drag, startPoint x: 292, startPoint y: 272, endPoint x: 209, endPoint y: 322, distance: 96.1
click at [227, 311] on div "© Mapbox © OpenStreetMap Improve this map" at bounding box center [218, 238] width 436 height 431
click at [207, 324] on div "© Mapbox © OpenStreetMap Improve this map" at bounding box center [218, 238] width 436 height 431
drag, startPoint x: 49, startPoint y: 287, endPoint x: 44, endPoint y: 288, distance: 5.1
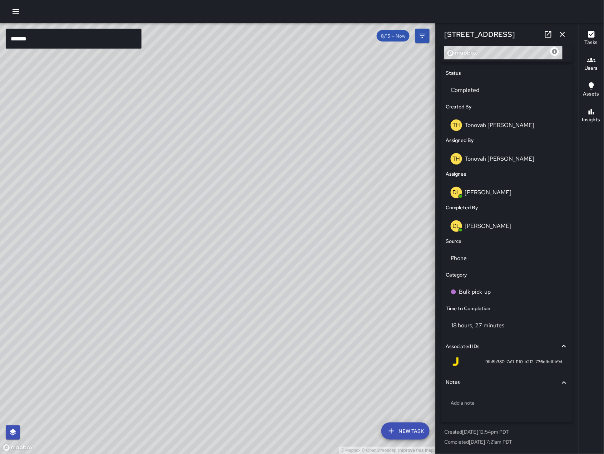
click at [44, 288] on div "© Mapbox © OpenStreetMap Improve this map" at bounding box center [218, 238] width 436 height 431
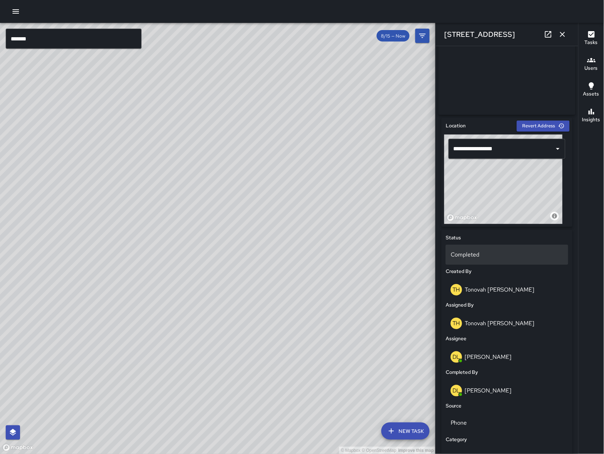
click at [505, 262] on div "Completed" at bounding box center [507, 255] width 123 height 20
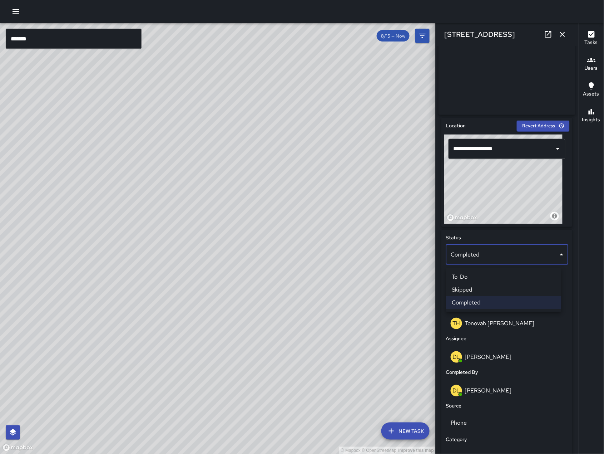
click at [480, 285] on li "Skipped" at bounding box center [503, 289] width 115 height 13
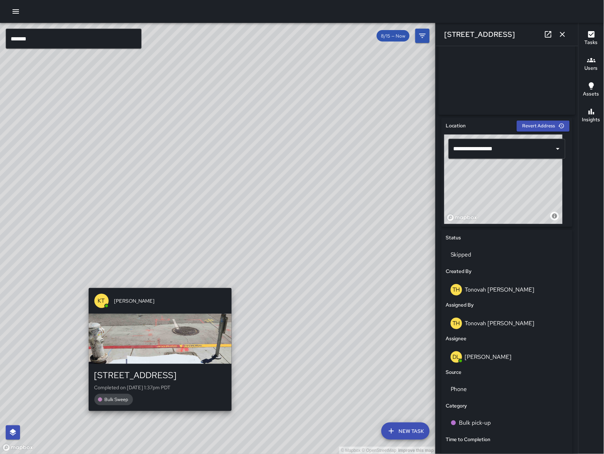
click at [152, 272] on div "© Mapbox © OpenStreetMap Improve this map KT Katherine Treminio 1174 Folsom Str…" at bounding box center [218, 238] width 436 height 431
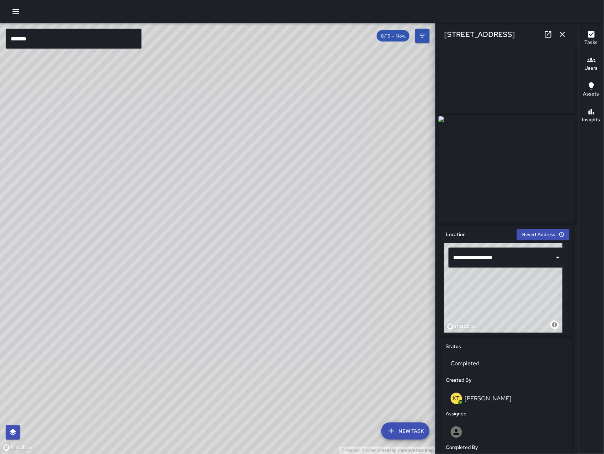
scroll to position [0, 0]
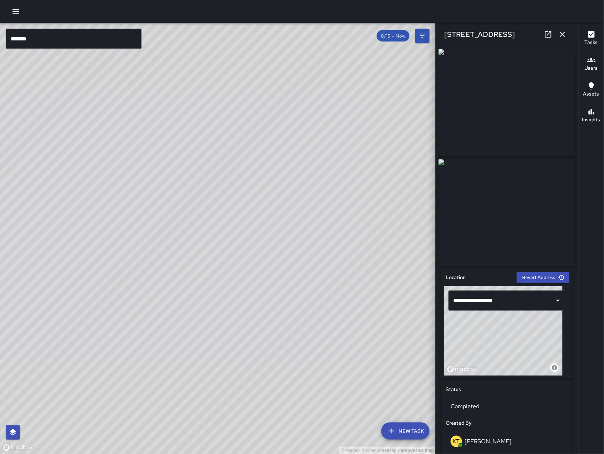
click at [139, 236] on div "© Mapbox © OpenStreetMap Improve this map" at bounding box center [218, 238] width 436 height 431
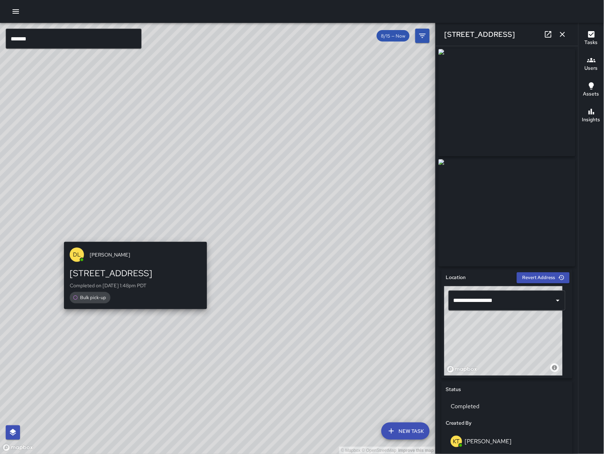
click at [135, 237] on div "© Mapbox © OpenStreetMap Improve this map DL David Lewis 1178 Folsom Street Com…" at bounding box center [218, 238] width 436 height 431
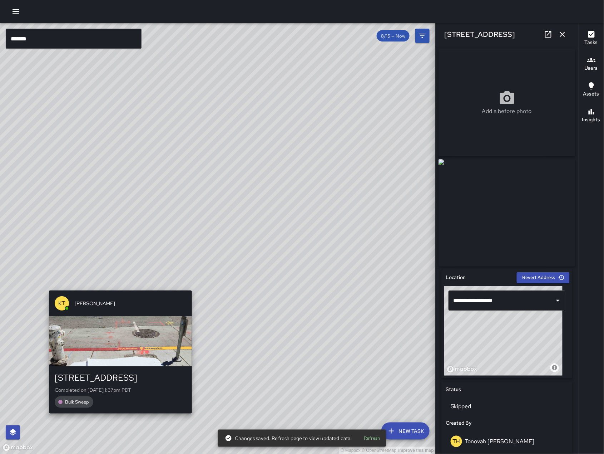
click at [49, 276] on div "© Mapbox © OpenStreetMap Improve this map KT Katherine Treminio 1174 Folsom Str…" at bounding box center [218, 238] width 436 height 431
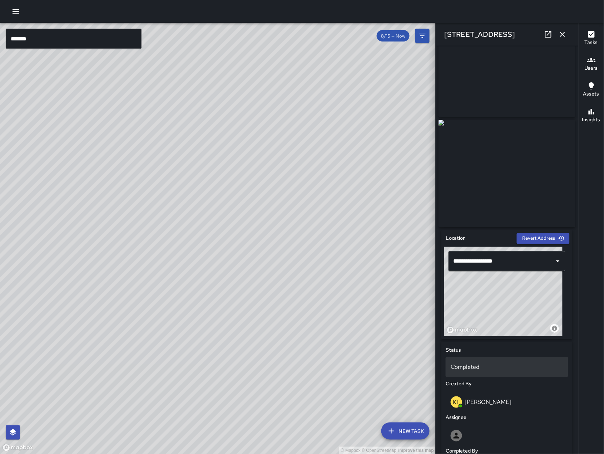
scroll to position [22, 0]
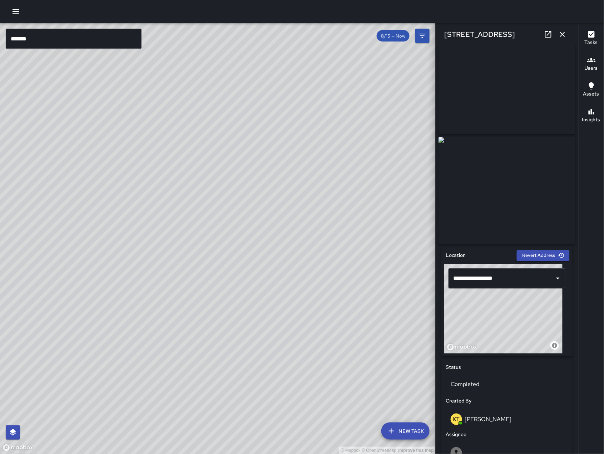
click at [172, 234] on div "© Mapbox © OpenStreetMap Improve this map DL David Lewis 1178 Folsom Street Com…" at bounding box center [218, 238] width 436 height 431
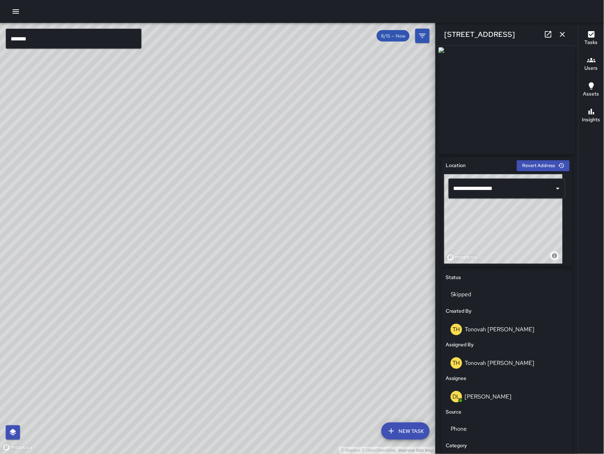
scroll to position [135, 0]
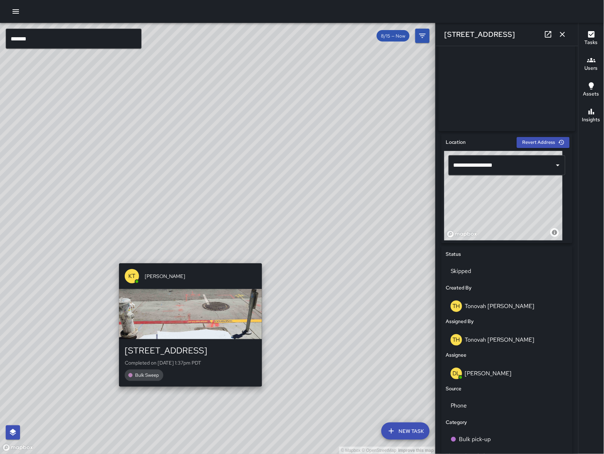
click at [180, 251] on div "© Mapbox © OpenStreetMap Improve this map KT Katherine Treminio 1174 Folsom Str…" at bounding box center [218, 238] width 436 height 431
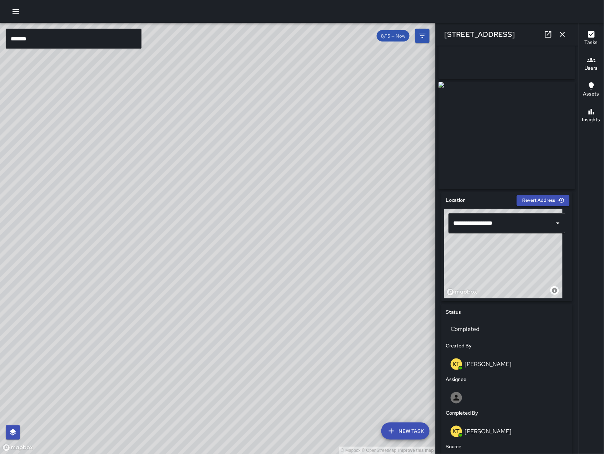
scroll to position [0, 0]
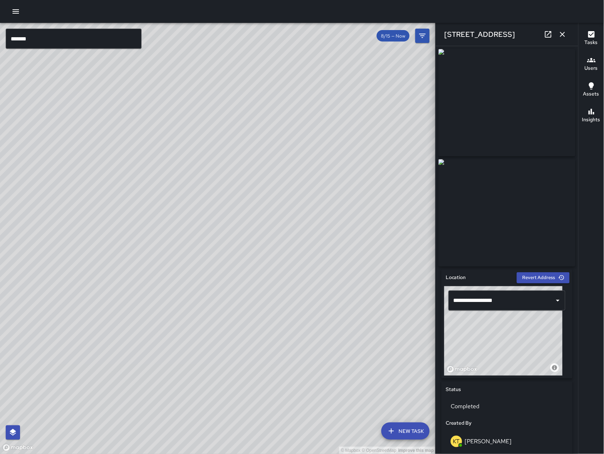
drag, startPoint x: 276, startPoint y: 391, endPoint x: 357, endPoint y: 275, distance: 141.8
click at [339, 287] on div "© Mapbox © OpenStreetMap Improve this map" at bounding box center [218, 238] width 436 height 431
drag, startPoint x: 261, startPoint y: 318, endPoint x: 268, endPoint y: 309, distance: 11.7
click at [263, 316] on div "© Mapbox © OpenStreetMap Improve this map" at bounding box center [218, 238] width 436 height 431
click at [154, 342] on div "© Mapbox © OpenStreetMap Improve this map" at bounding box center [218, 238] width 436 height 431
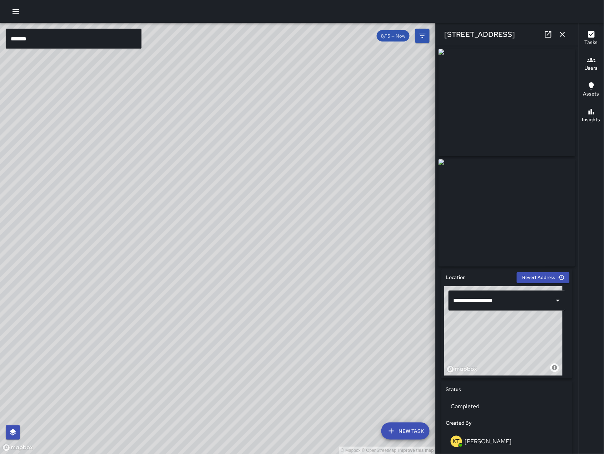
drag, startPoint x: 228, startPoint y: 300, endPoint x: 132, endPoint y: 340, distance: 104.5
click at [111, 354] on div "© Mapbox © OpenStreetMap Improve this map" at bounding box center [218, 238] width 436 height 431
drag, startPoint x: 164, startPoint y: 316, endPoint x: 135, endPoint y: 336, distance: 34.9
click at [135, 336] on div "© Mapbox © OpenStreetMap Improve this map" at bounding box center [218, 238] width 436 height 431
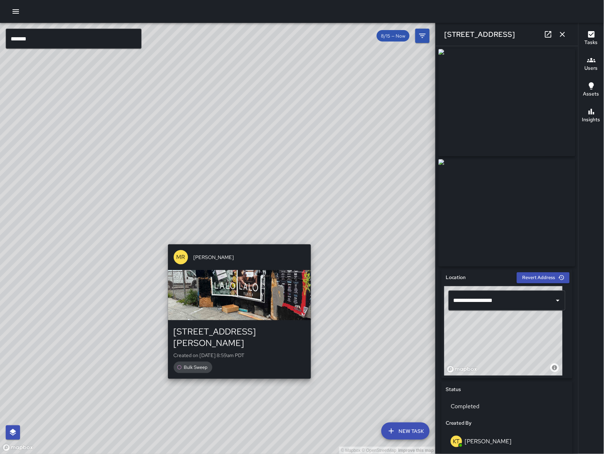
click at [236, 241] on div "MR Maria Rosas 285 Shipley Street Created on 8/17/2025, 8:59am PDT Bulk Sweep" at bounding box center [239, 311] width 149 height 140
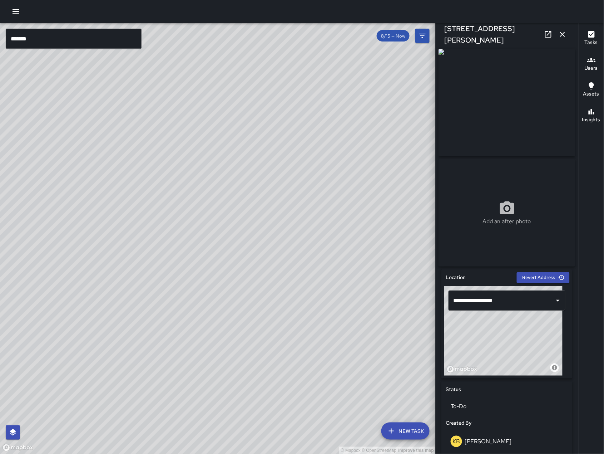
scroll to position [242, 0]
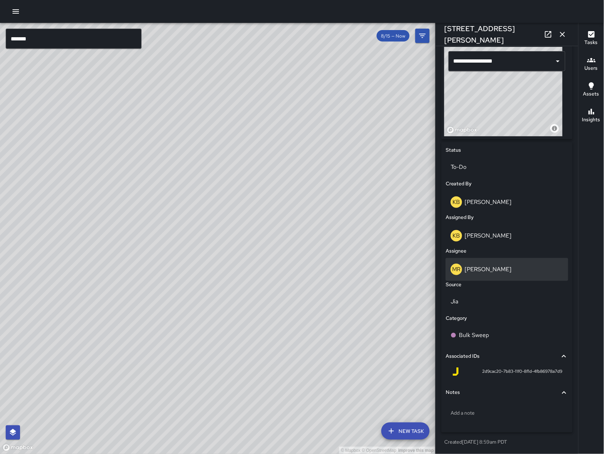
click at [497, 267] on div "MR Maria Rosas" at bounding box center [507, 268] width 113 height 11
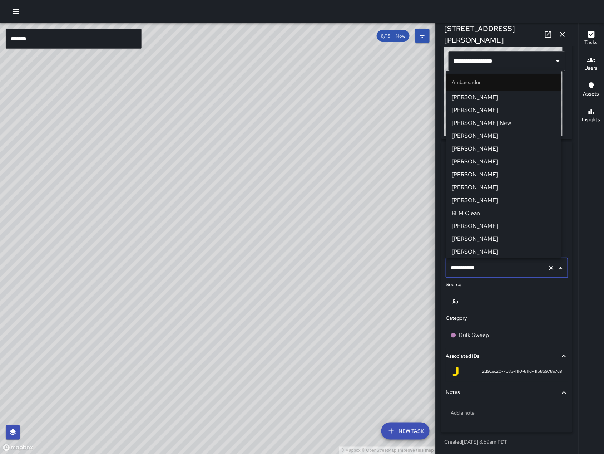
click at [497, 267] on input "**********" at bounding box center [497, 268] width 96 height 14
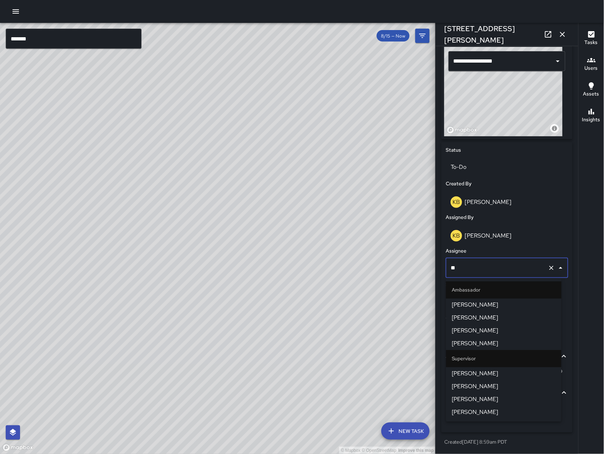
type input "***"
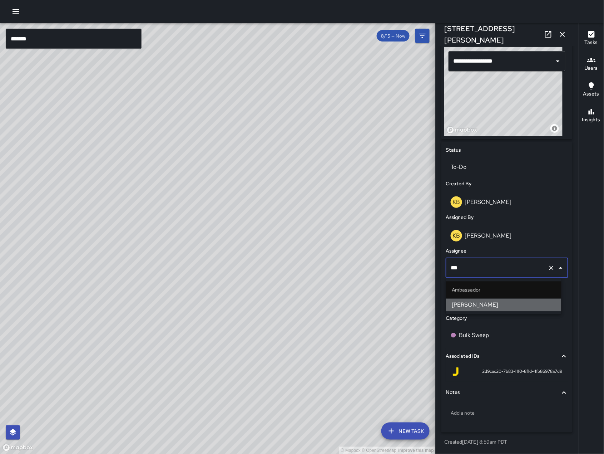
click at [509, 299] on li "[PERSON_NAME]" at bounding box center [503, 304] width 115 height 13
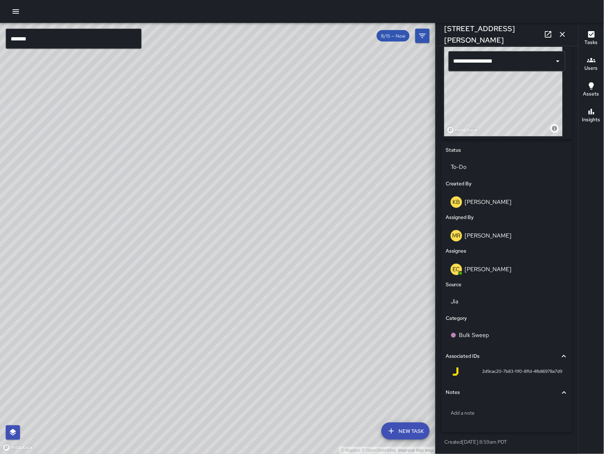
click at [569, 35] on button "button" at bounding box center [562, 34] width 14 height 14
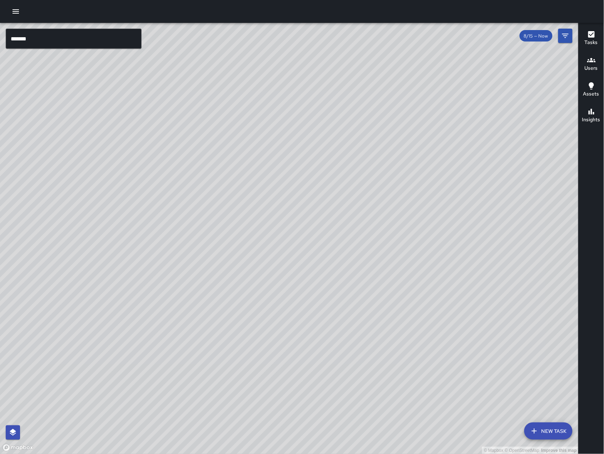
drag, startPoint x: 131, startPoint y: 317, endPoint x: 223, endPoint y: 229, distance: 126.9
click at [217, 225] on div "© Mapbox © OpenStreetMap Improve this map" at bounding box center [289, 238] width 579 height 431
click at [222, 287] on div "© Mapbox © OpenStreetMap Improve this map" at bounding box center [289, 238] width 579 height 431
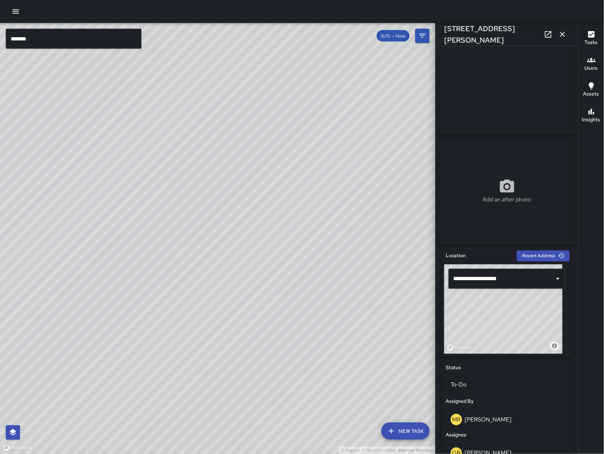
scroll to position [22, 0]
click at [546, 186] on div "Add an after photo" at bounding box center [507, 191] width 137 height 26
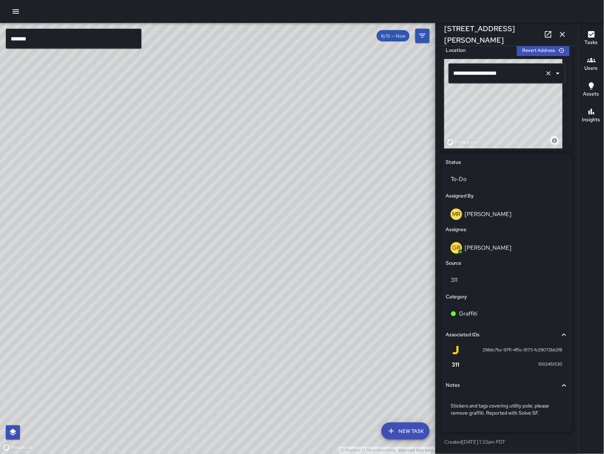
scroll to position [229, 0]
click at [488, 183] on p "To-Do" at bounding box center [507, 179] width 113 height 9
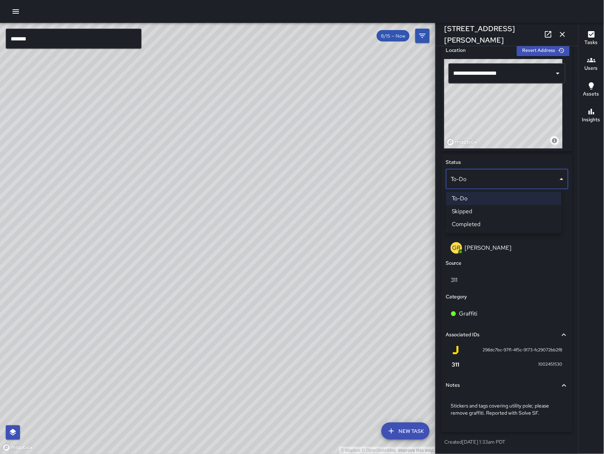
click at [483, 221] on li "Completed" at bounding box center [503, 224] width 115 height 13
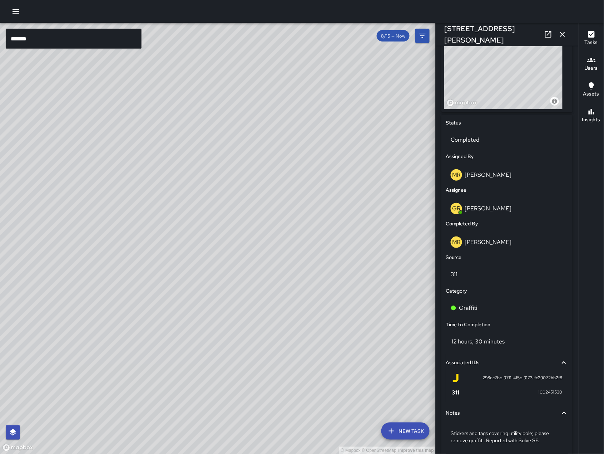
scroll to position [307, 0]
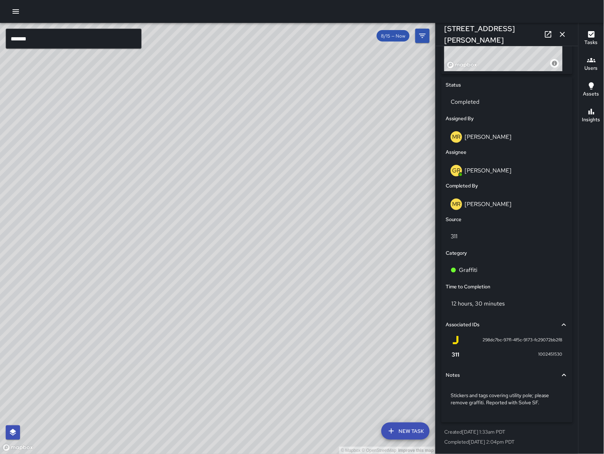
click at [564, 35] on icon "button" at bounding box center [562, 34] width 5 height 5
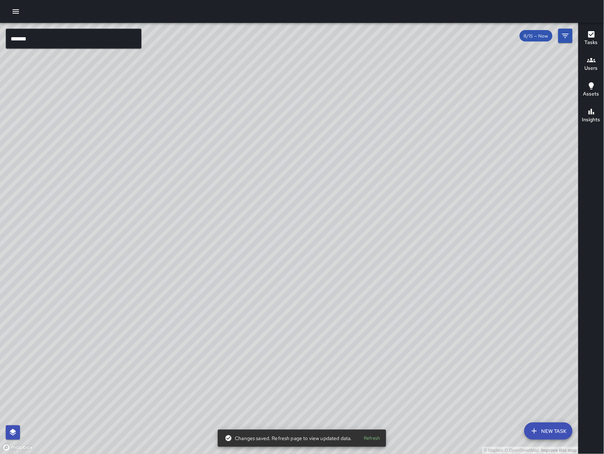
drag, startPoint x: 409, startPoint y: 144, endPoint x: 356, endPoint y: 214, distance: 87.7
click at [327, 247] on div "© Mapbox © OpenStreetMap Improve this map" at bounding box center [289, 238] width 579 height 431
drag, startPoint x: 329, startPoint y: 231, endPoint x: 303, endPoint y: 243, distance: 28.3
click at [303, 242] on div "© Mapbox © OpenStreetMap Improve this map" at bounding box center [289, 238] width 579 height 431
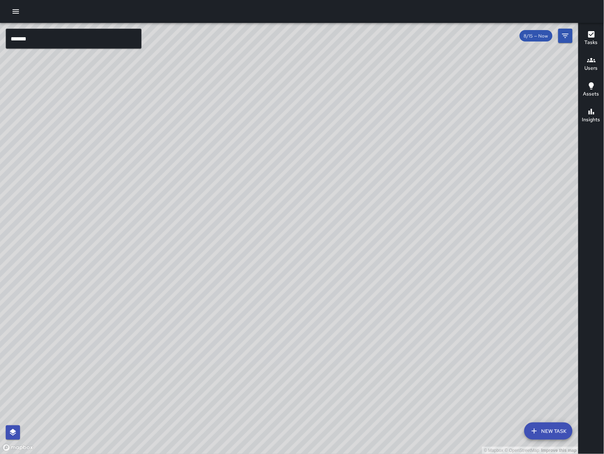
drag, startPoint x: 194, startPoint y: 100, endPoint x: 187, endPoint y: 181, distance: 81.5
click at [187, 181] on div "© Mapbox © OpenStreetMap Improve this map" at bounding box center [289, 238] width 579 height 431
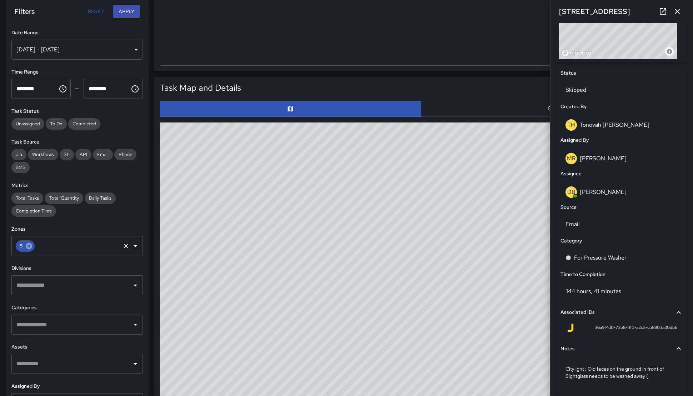
click at [27, 247] on icon at bounding box center [29, 246] width 6 height 6
click at [62, 44] on div "Aug 07, 2025 - Aug 18, 2025" at bounding box center [77, 50] width 132 height 20
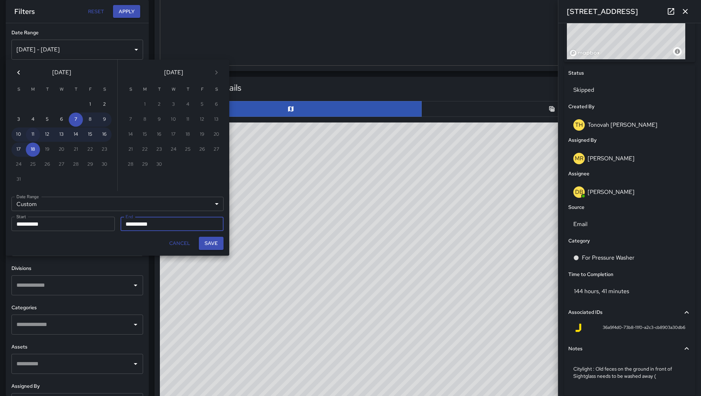
click at [30, 134] on button "11" at bounding box center [33, 135] width 14 height 14
type input "**********"
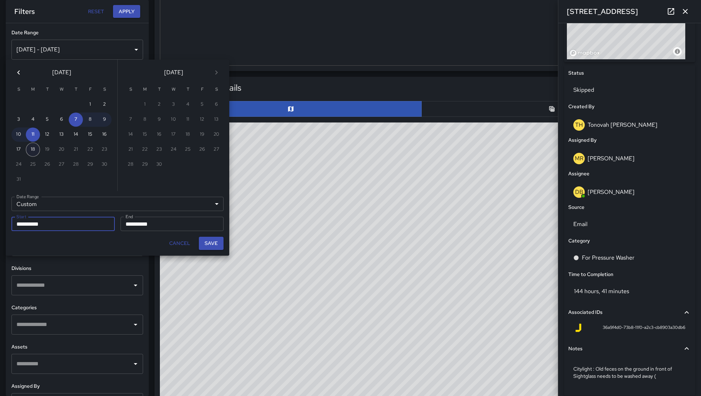
click at [30, 149] on button "18" at bounding box center [33, 150] width 14 height 14
type input "**********"
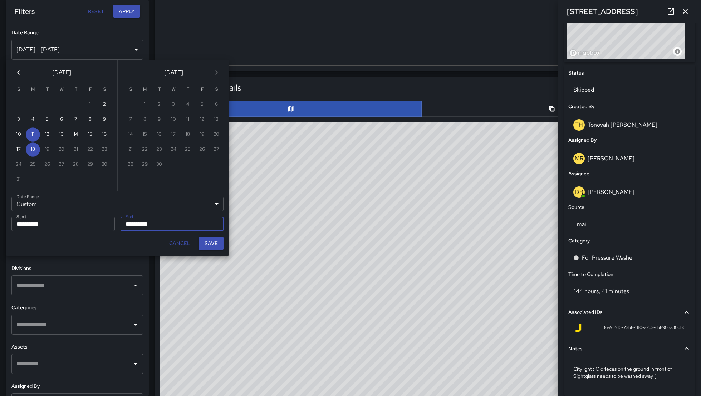
click at [207, 243] on button "Save" at bounding box center [211, 243] width 25 height 13
type input "**********"
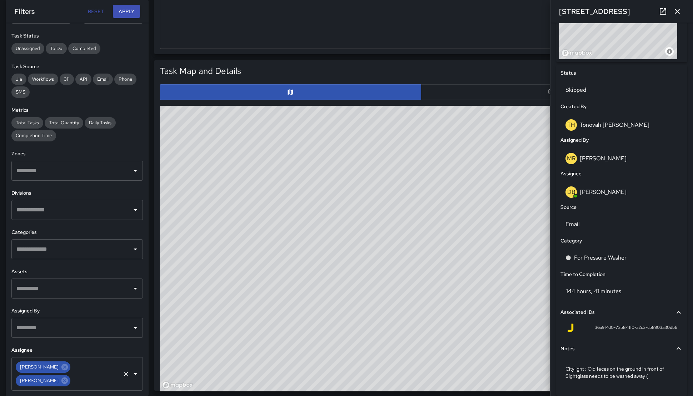
scroll to position [247, 0]
click at [61, 365] on icon at bounding box center [64, 367] width 6 height 6
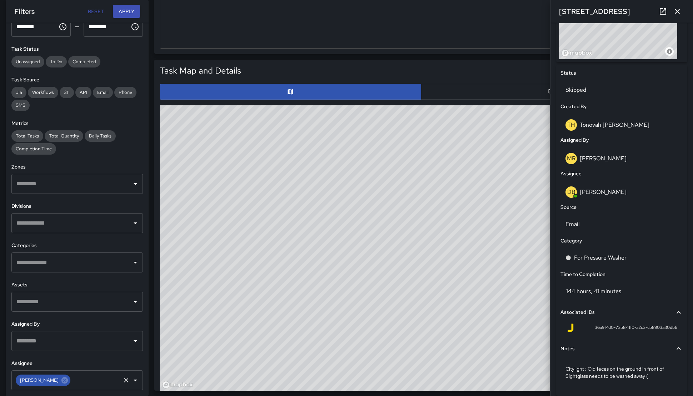
scroll to position [62, 0]
click at [61, 382] on icon at bounding box center [64, 380] width 6 height 6
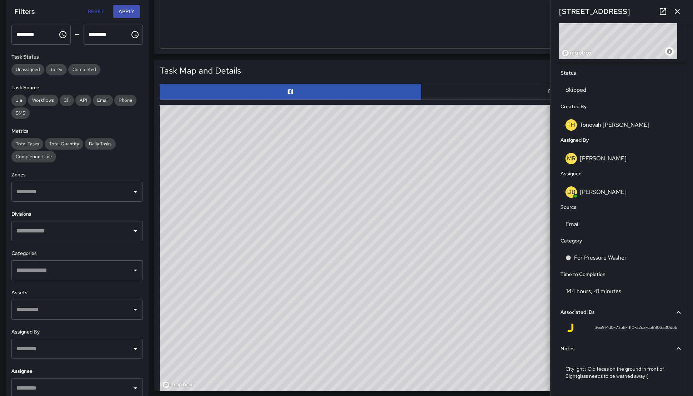
scroll to position [52, 0]
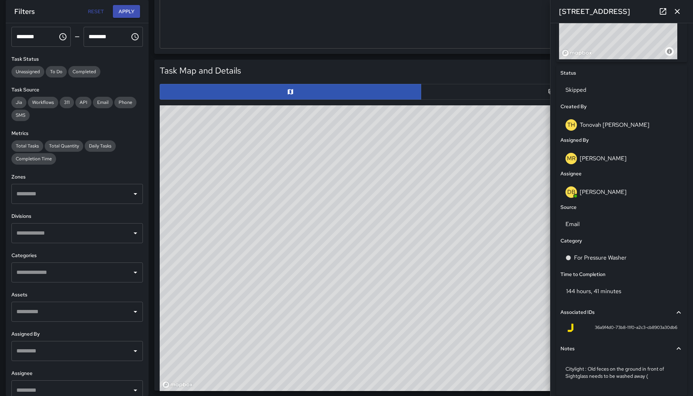
click at [94, 280] on div "​" at bounding box center [77, 273] width 132 height 20
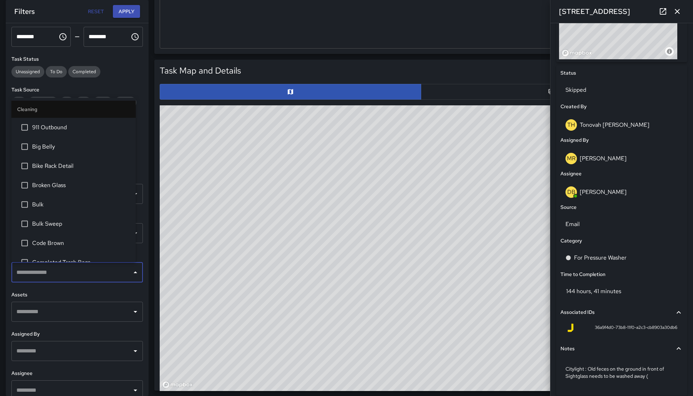
click at [90, 305] on input "text" at bounding box center [72, 312] width 114 height 14
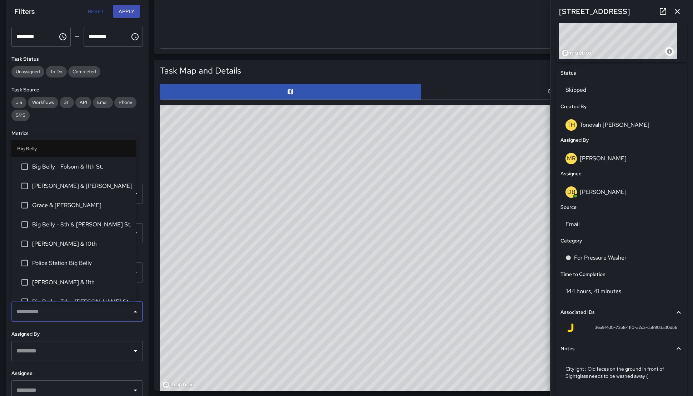
click at [70, 313] on input "text" at bounding box center [72, 312] width 114 height 14
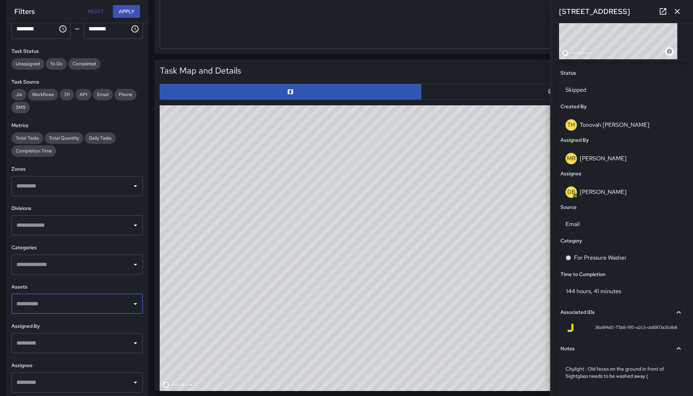
scroll to position [60, 0]
click at [60, 182] on input "text" at bounding box center [72, 186] width 114 height 14
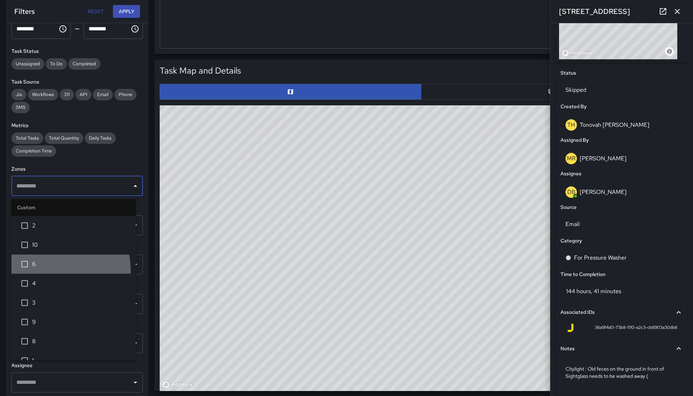
click at [50, 271] on li "6" at bounding box center [73, 264] width 124 height 19
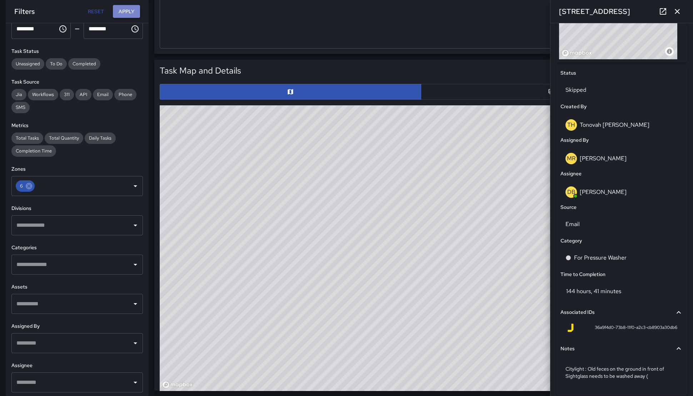
click at [122, 11] on button "Apply" at bounding box center [126, 11] width 27 height 13
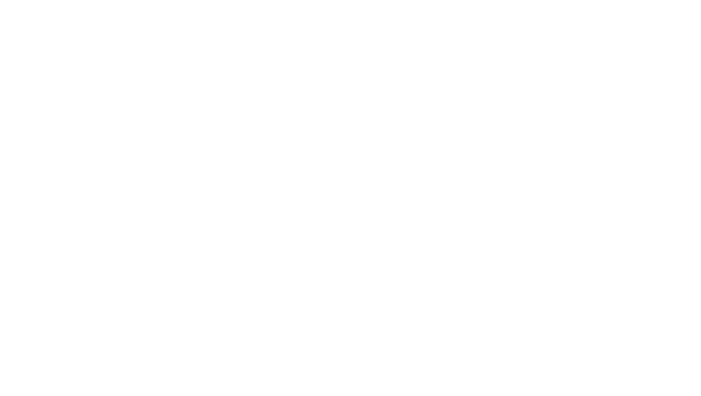
scroll to position [0, 0]
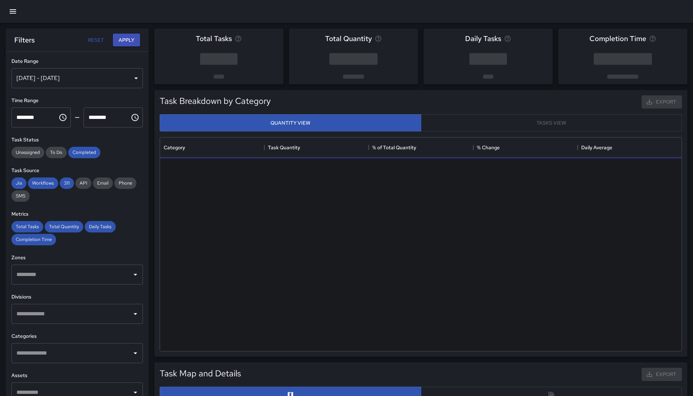
scroll to position [207, 515]
click at [107, 81] on div "Aug 12, 2025 - Aug 18, 2025" at bounding box center [77, 78] width 132 height 20
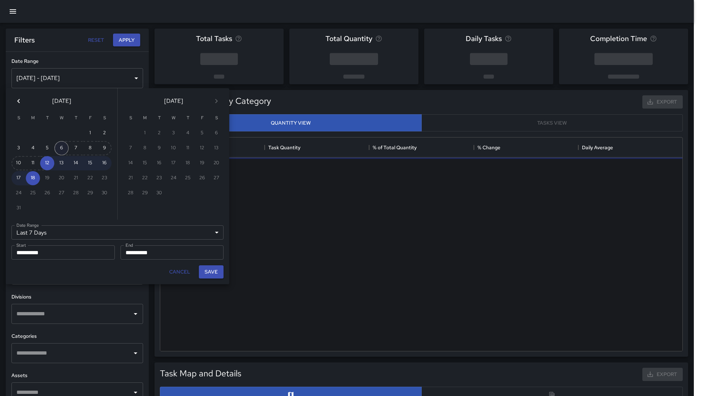
click at [59, 150] on button "6" at bounding box center [61, 148] width 14 height 14
type input "******"
type input "**********"
click at [212, 268] on button "Save" at bounding box center [211, 272] width 25 height 13
type input "**********"
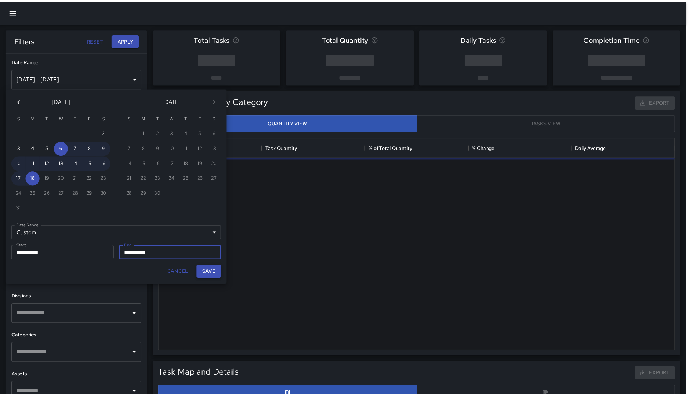
scroll to position [8, 8]
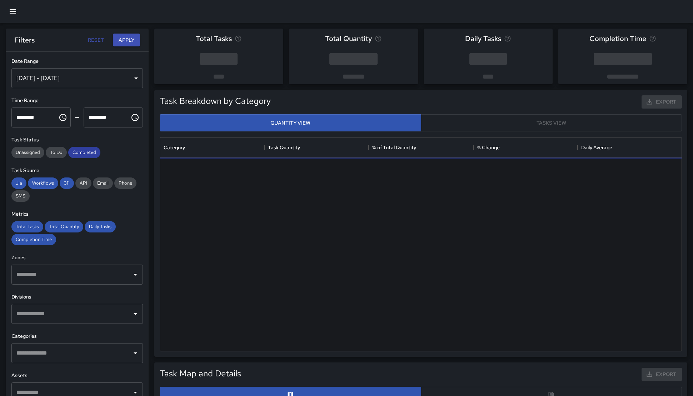
click at [84, 150] on span "Completed" at bounding box center [84, 152] width 32 height 6
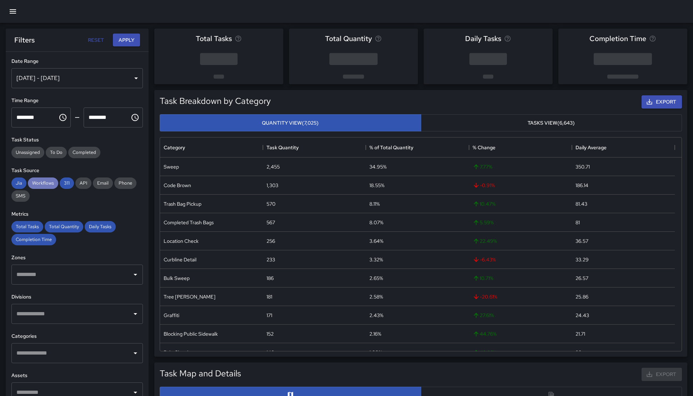
click at [41, 186] on span "Workflows" at bounding box center [43, 183] width 30 height 6
click at [63, 185] on span "311" at bounding box center [67, 183] width 14 height 6
click at [16, 181] on span "Jia" at bounding box center [18, 183] width 15 height 6
click at [100, 226] on span "Daily Tasks" at bounding box center [100, 227] width 31 height 6
click at [65, 227] on span "Total Quantity" at bounding box center [64, 227] width 39 height 6
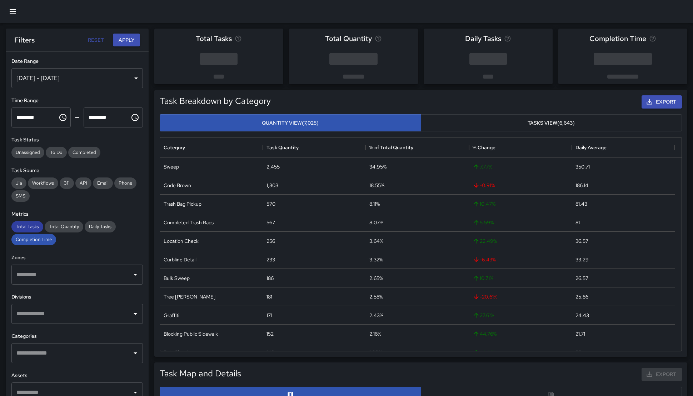
click at [27, 228] on span "Total Tasks" at bounding box center [27, 227] width 32 height 6
click at [30, 236] on div "Completion Time" at bounding box center [33, 239] width 45 height 11
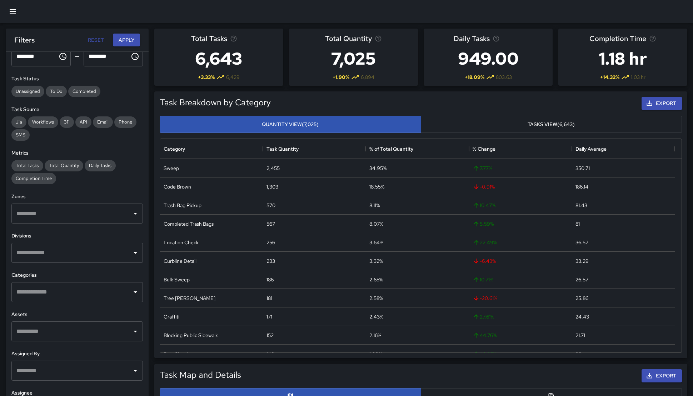
scroll to position [62, 0]
click at [64, 219] on input "text" at bounding box center [72, 213] width 114 height 14
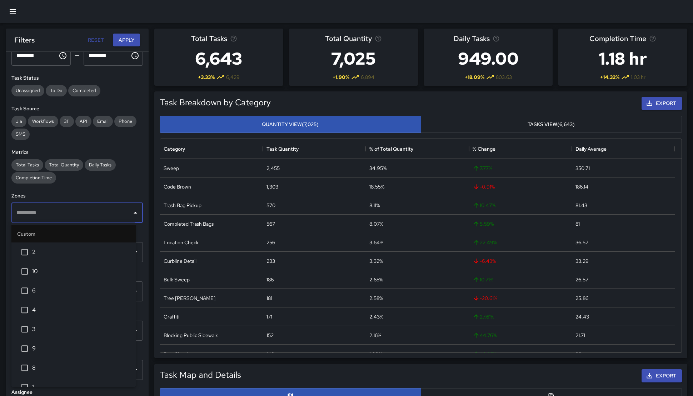
click at [82, 293] on span "6" at bounding box center [81, 291] width 98 height 9
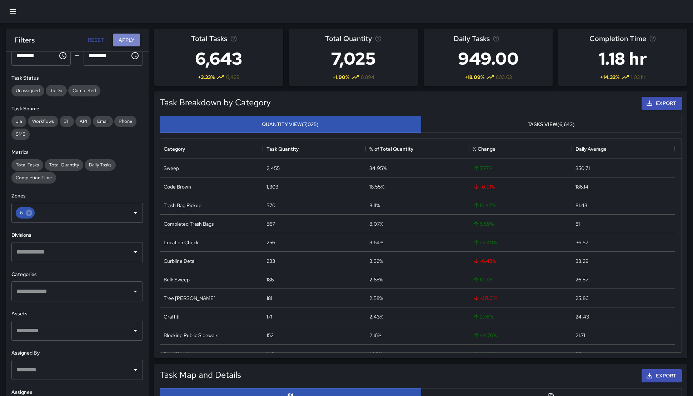
click at [126, 38] on button "Apply" at bounding box center [126, 40] width 27 height 13
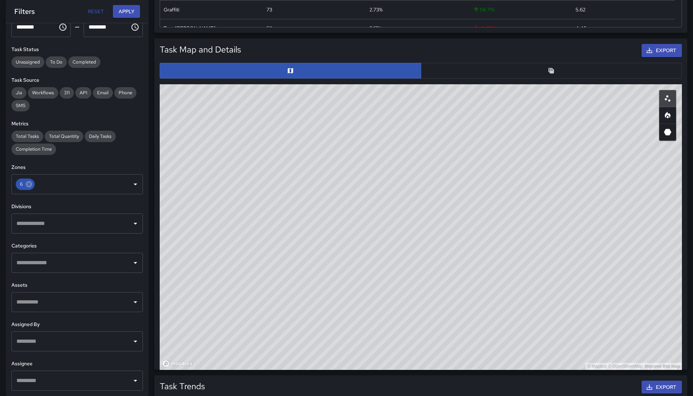
scroll to position [269, 0]
drag, startPoint x: 409, startPoint y: 155, endPoint x: 427, endPoint y: 181, distance: 31.9
click at [427, 181] on div "© Mapbox © OpenStreetMap Improve this map" at bounding box center [421, 227] width 523 height 286
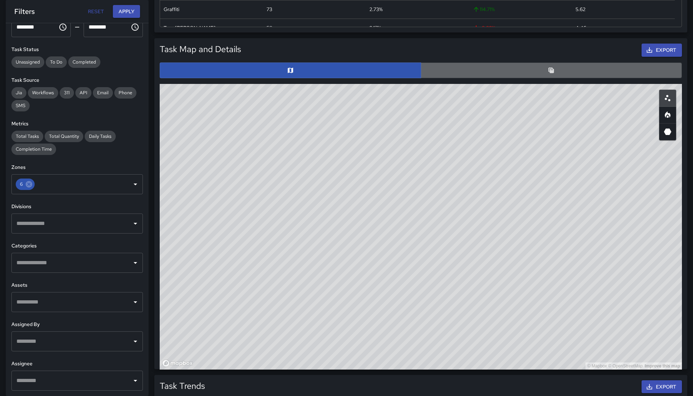
click at [491, 70] on button "button" at bounding box center [552, 71] width 262 height 16
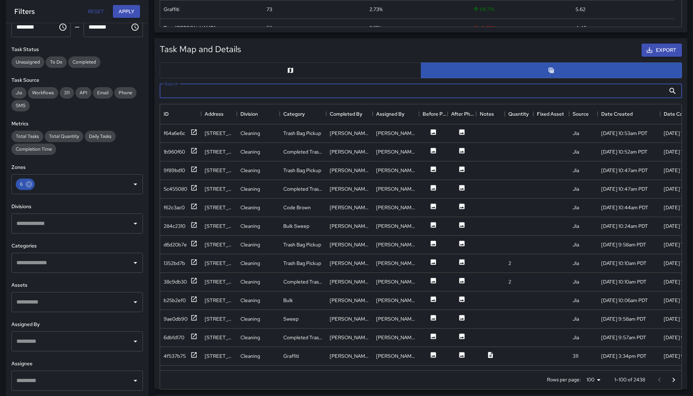
click at [569, 93] on input "Search" at bounding box center [413, 91] width 506 height 14
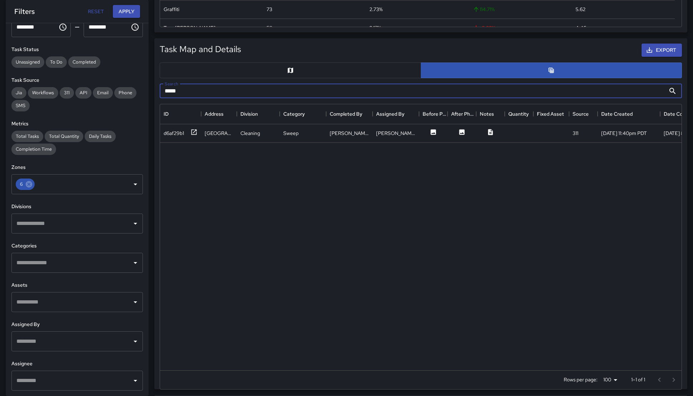
type input "*****"
click at [302, 88] on input "*****" at bounding box center [413, 91] width 506 height 14
click at [302, 89] on input "*****" at bounding box center [413, 91] width 506 height 14
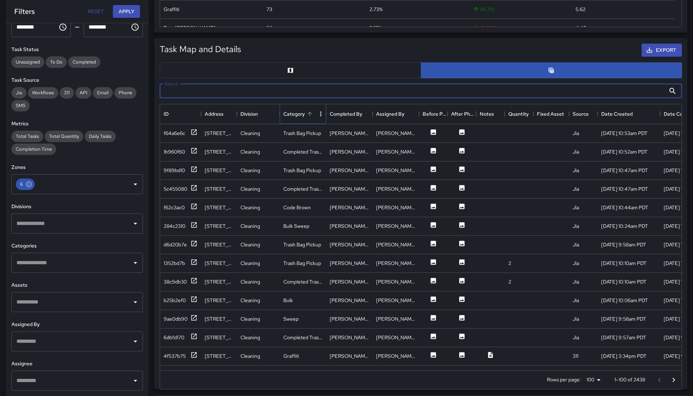
click at [295, 115] on div "Category" at bounding box center [293, 114] width 21 height 20
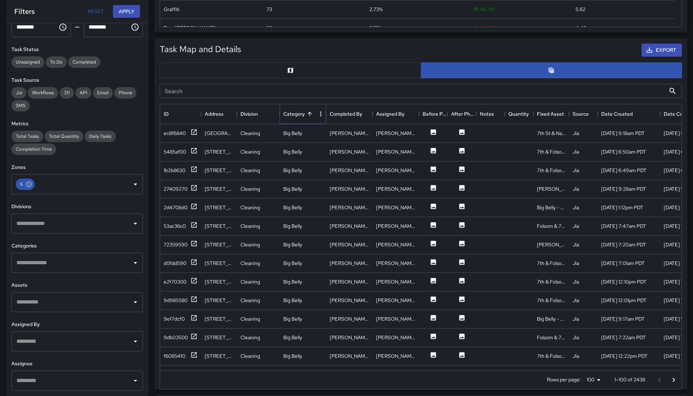
click at [293, 115] on div "Category" at bounding box center [293, 114] width 21 height 20
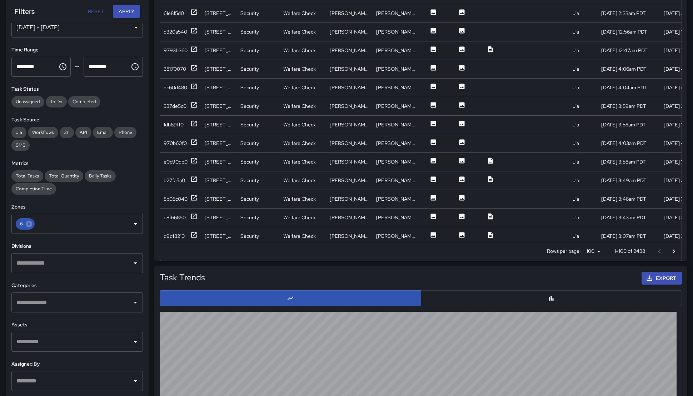
scroll to position [382, 0]
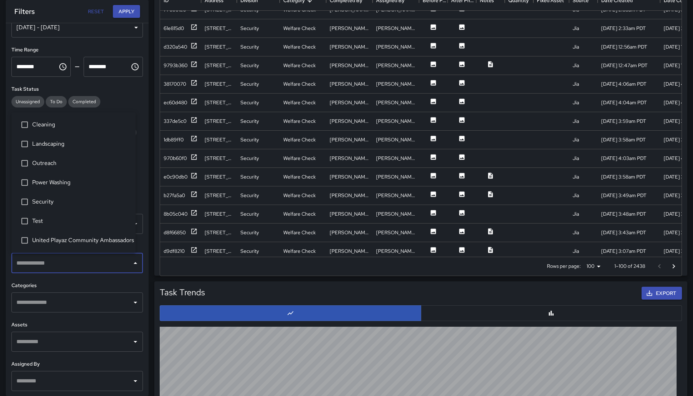
click at [73, 267] on input "text" at bounding box center [72, 264] width 114 height 14
click at [67, 195] on li "Security" at bounding box center [73, 201] width 124 height 19
click at [132, 6] on button "Apply" at bounding box center [126, 11] width 27 height 13
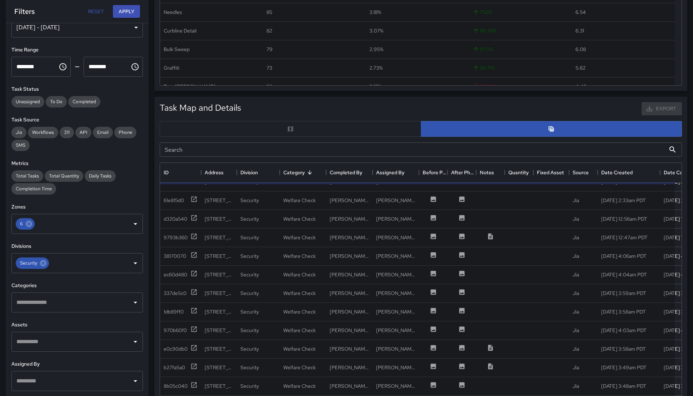
scroll to position [179, 0]
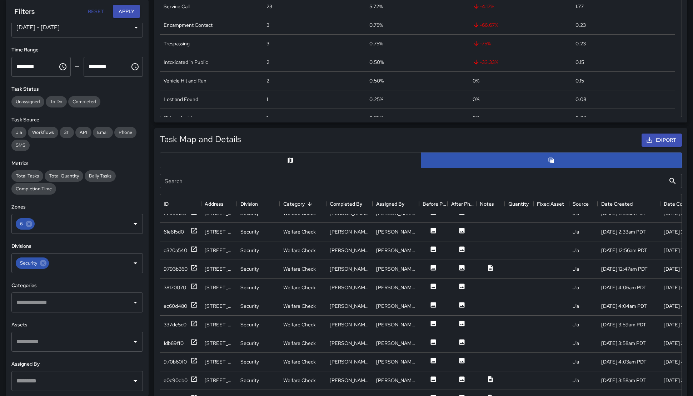
click at [328, 163] on button "button" at bounding box center [291, 161] width 262 height 16
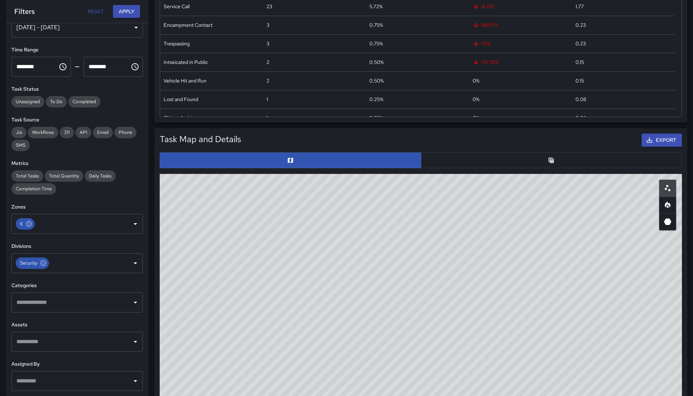
drag, startPoint x: 326, startPoint y: 232, endPoint x: 343, endPoint y: 310, distance: 80.1
click at [343, 310] on div "© Mapbox © OpenStreetMap Improve this map" at bounding box center [421, 317] width 523 height 286
click at [471, 153] on button "button" at bounding box center [552, 161] width 262 height 16
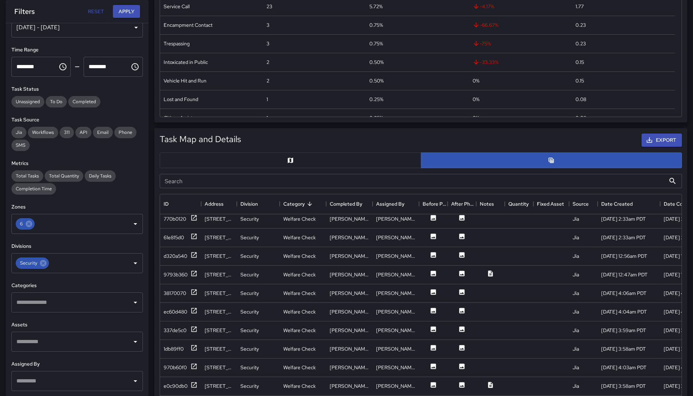
scroll to position [0, 0]
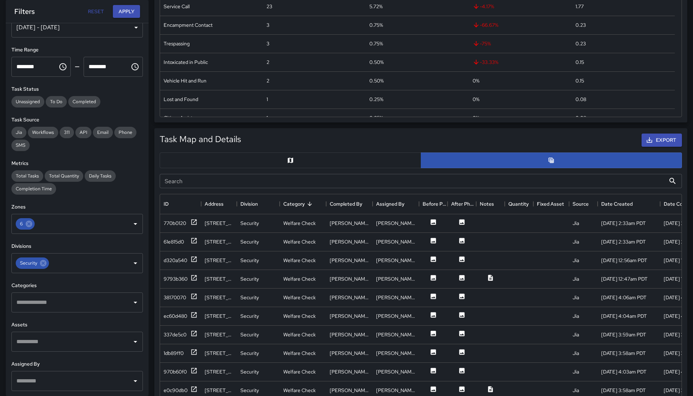
click at [238, 176] on input "Search" at bounding box center [413, 181] width 506 height 14
type input "******"
click at [171, 224] on div "6bbeb8b0" at bounding box center [175, 223] width 23 height 7
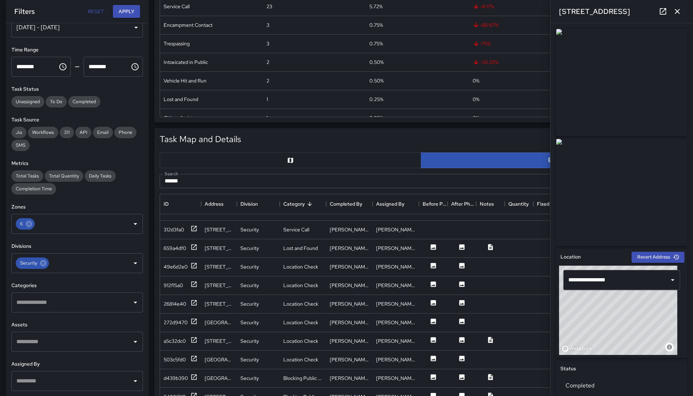
scroll to position [76, 0]
click at [174, 392] on div "3400f910" at bounding box center [175, 395] width 22 height 7
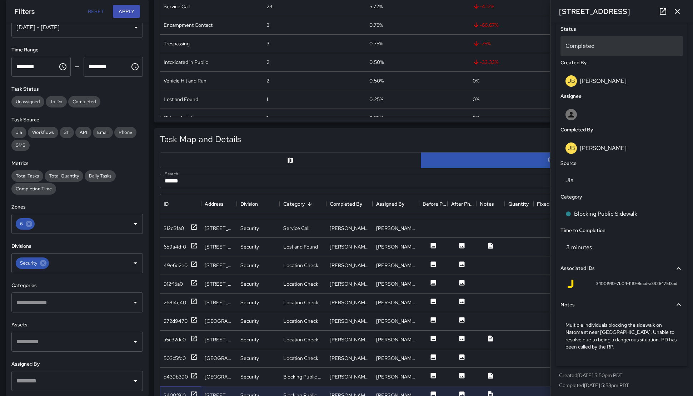
scroll to position [341, 0]
click at [168, 374] on div "d439b390" at bounding box center [176, 377] width 24 height 7
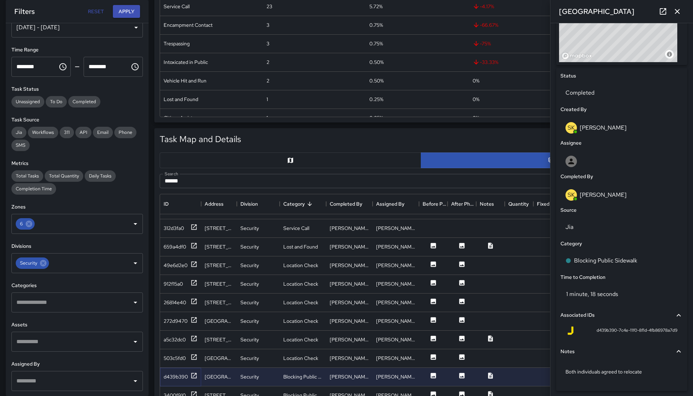
scroll to position [320, 0]
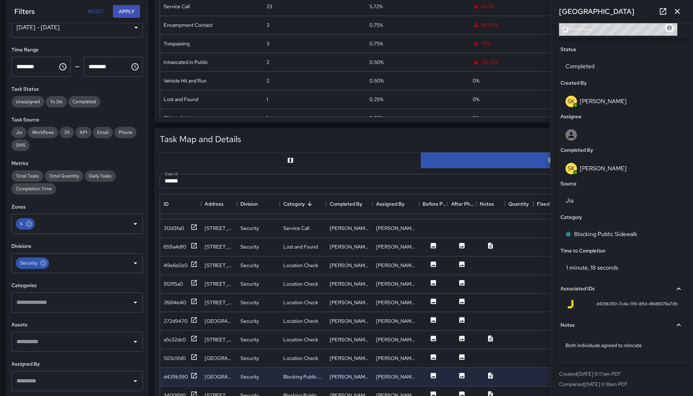
click at [676, 19] on div "[GEOGRAPHIC_DATA]" at bounding box center [622, 11] width 143 height 23
click at [677, 15] on icon "button" at bounding box center [677, 11] width 9 height 9
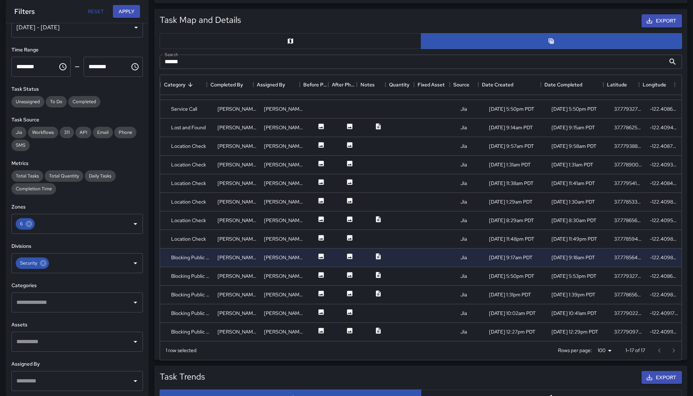
scroll to position [310, 0]
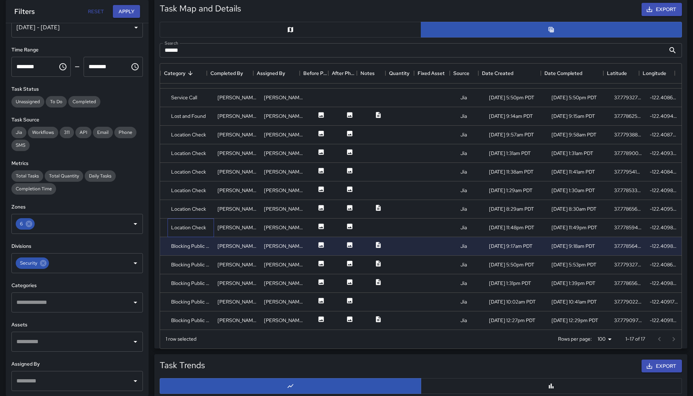
click at [188, 224] on div "Location Check" at bounding box center [191, 228] width 46 height 19
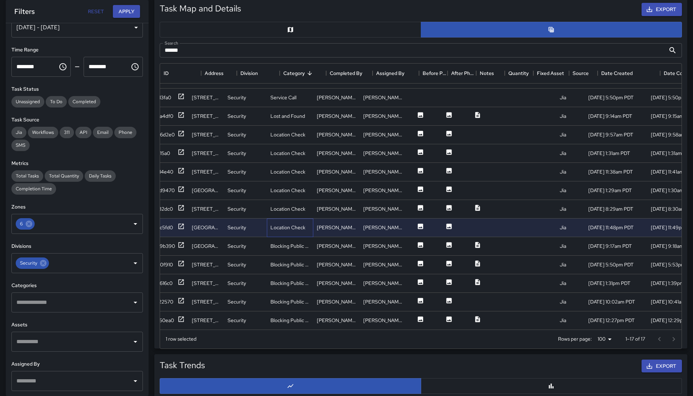
scroll to position [76, 0]
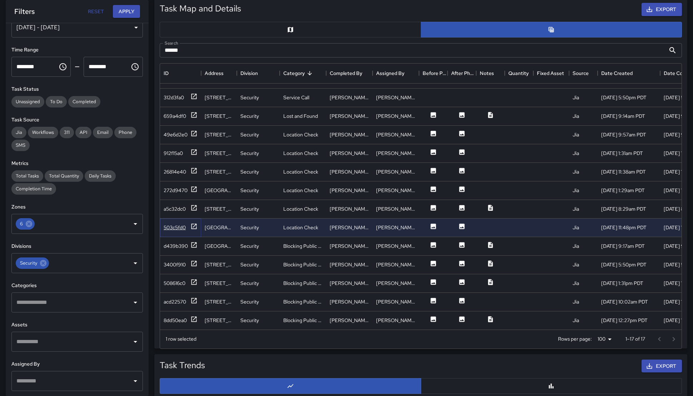
click at [188, 223] on div "503c5fd0" at bounding box center [181, 227] width 34 height 9
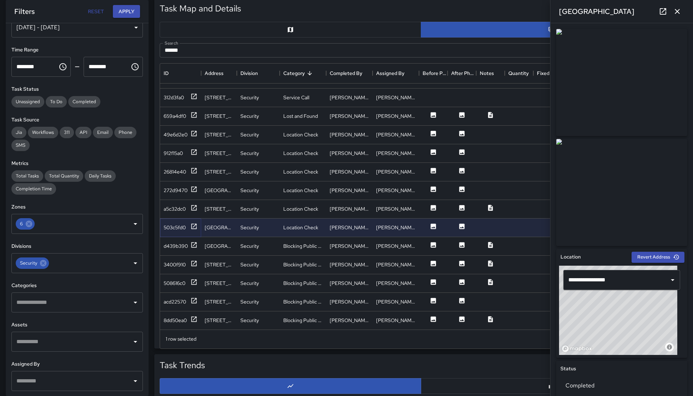
scroll to position [313, 0]
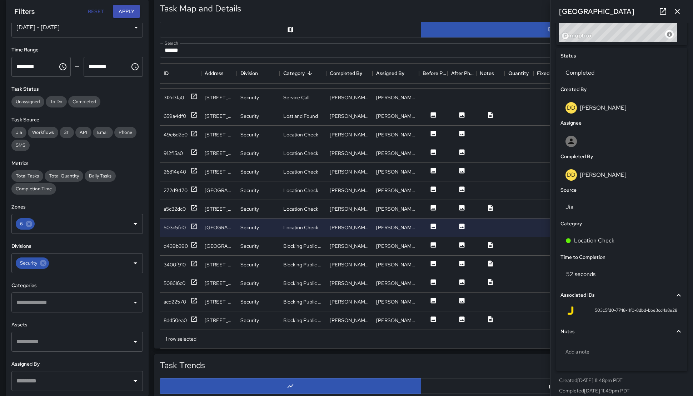
click at [677, 13] on icon "button" at bounding box center [677, 11] width 9 height 9
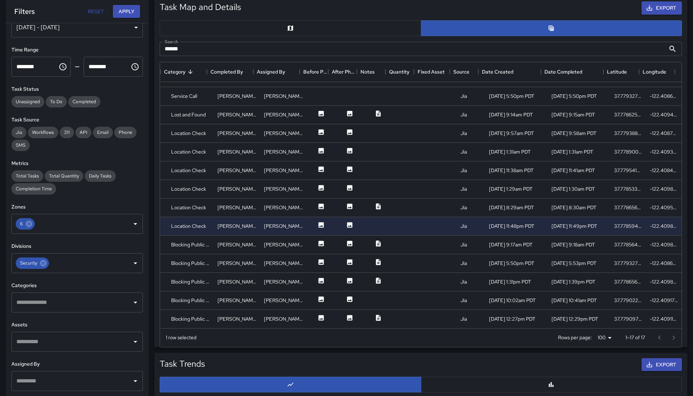
scroll to position [311, 0]
click at [503, 261] on div "8/16/2025, 5:50pm PDT" at bounding box center [517, 263] width 63 height 19
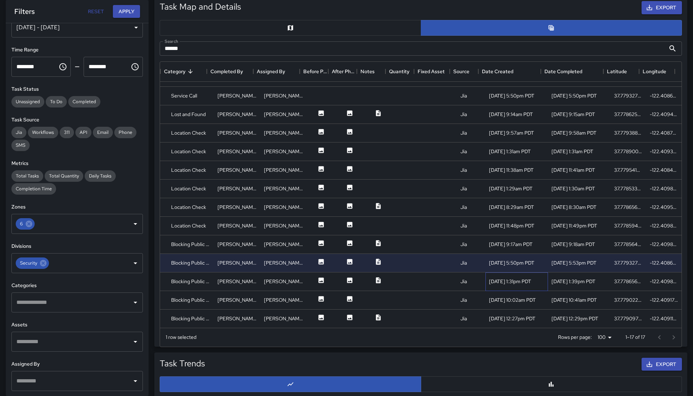
click at [505, 273] on div "8/12/2025, 1:31pm PDT" at bounding box center [517, 282] width 63 height 19
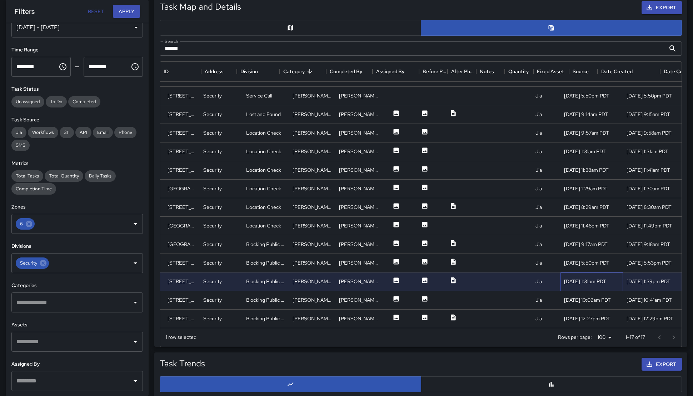
scroll to position [76, 0]
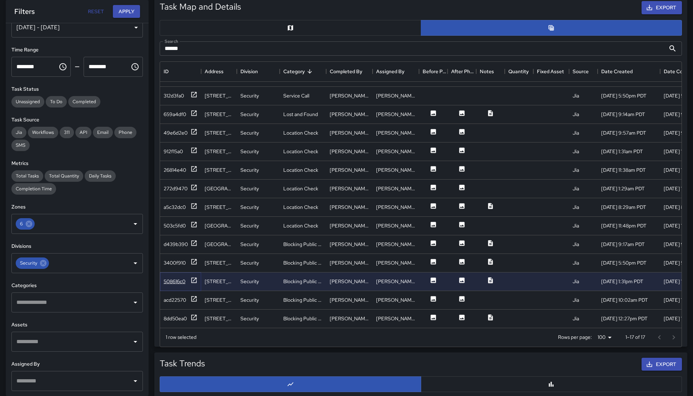
click at [178, 278] on div "508616c0" at bounding box center [175, 281] width 22 height 7
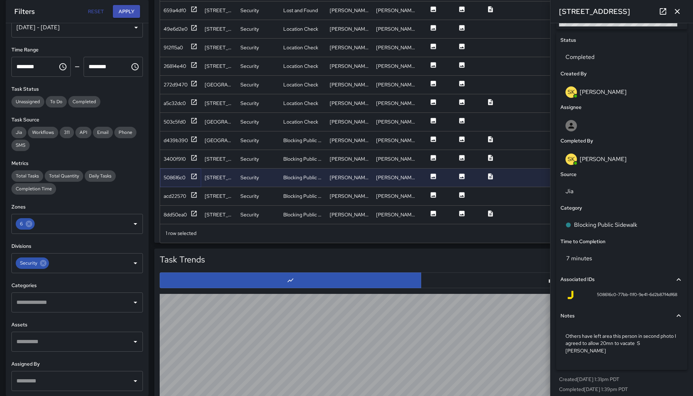
scroll to position [398, 0]
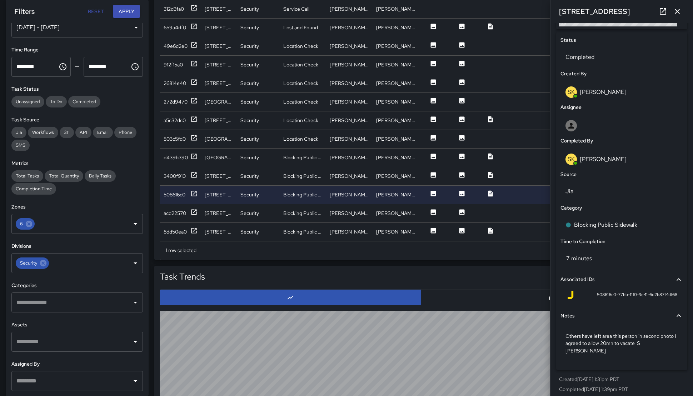
click at [673, 14] on icon "button" at bounding box center [677, 11] width 9 height 9
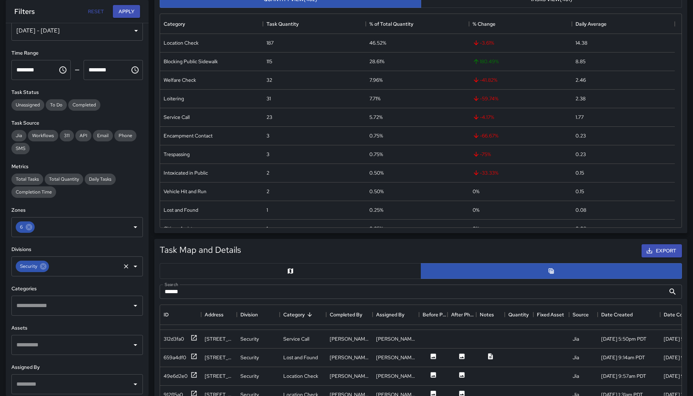
scroll to position [14, 0]
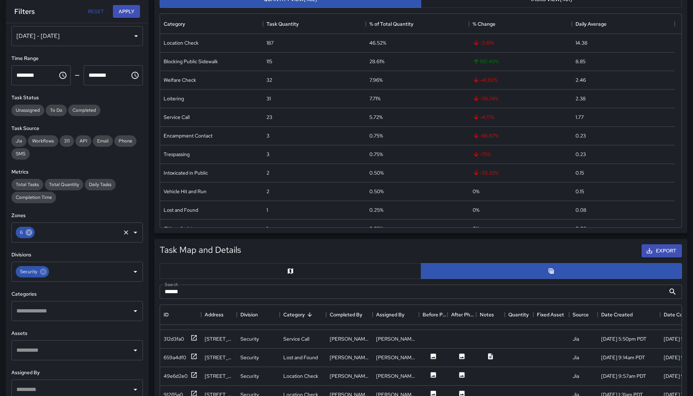
click at [29, 232] on icon at bounding box center [29, 233] width 8 height 8
click at [45, 274] on icon at bounding box center [43, 272] width 8 height 8
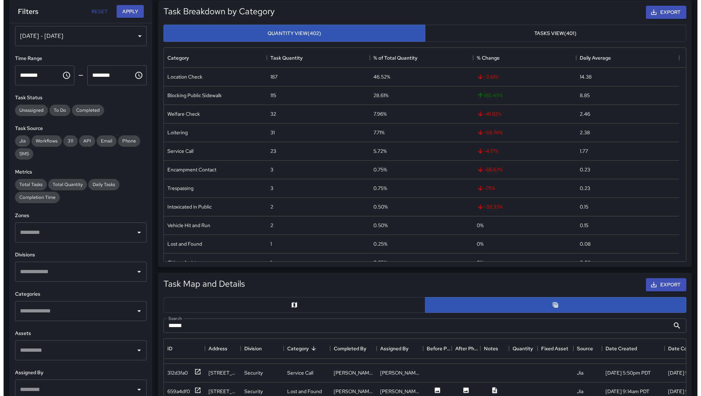
scroll to position [0, 0]
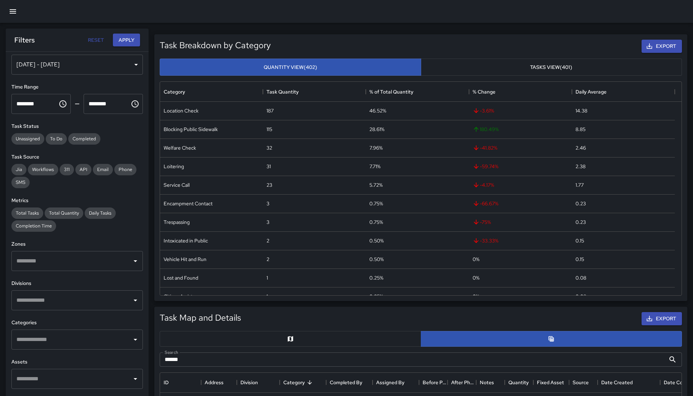
click at [20, 14] on button "button" at bounding box center [12, 11] width 17 height 17
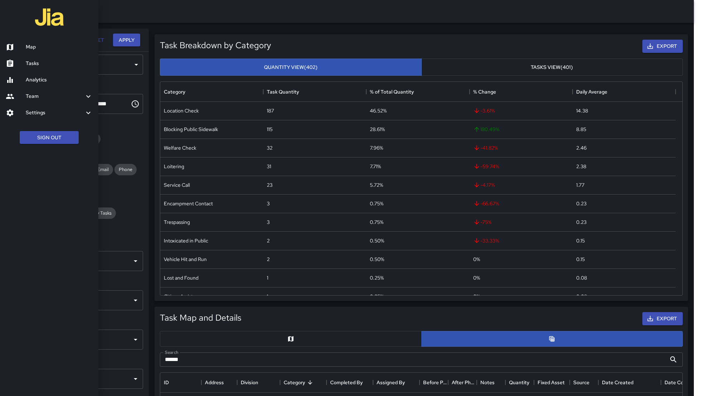
click at [30, 37] on ul "Map Tasks Analytics Team Leaderboard Settings Divisions and Categories Users In…" at bounding box center [49, 80] width 98 height 88
click at [30, 40] on link "Map" at bounding box center [49, 47] width 98 height 16
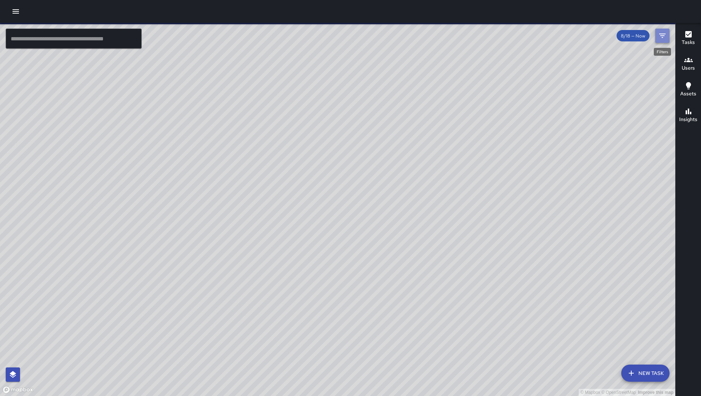
click at [665, 37] on icon "Filters" at bounding box center [662, 35] width 9 height 9
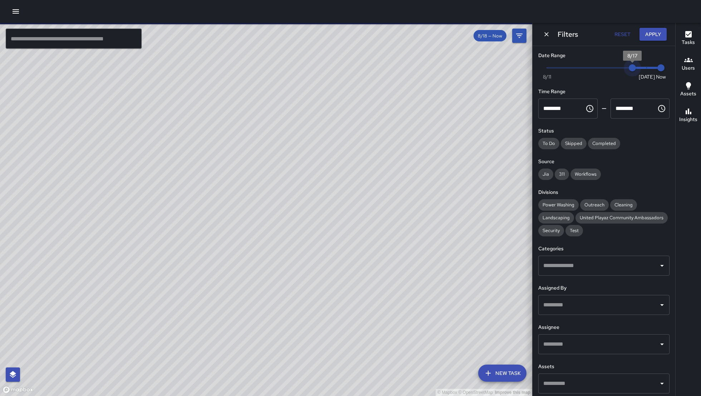
type input "*"
drag, startPoint x: 623, startPoint y: 70, endPoint x: 517, endPoint y: 82, distance: 107.6
click at [517, 82] on div "© Mapbox © OpenStreetMap Improve this map ​ New Task 8/18 — Now Map Layers Task…" at bounding box center [350, 210] width 701 height 374
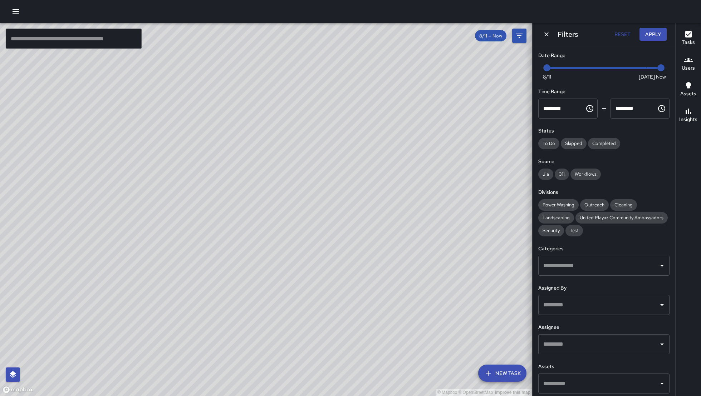
click at [381, 118] on div "© Mapbox © OpenStreetMap Improve this map" at bounding box center [266, 210] width 532 height 374
drag, startPoint x: 652, startPoint y: 70, endPoint x: 534, endPoint y: 71, distance: 117.6
click at [534, 71] on div "Date Range Now Today 8/11 8/11 8/12 Time Range ******** ​ ******** ​ Status To …" at bounding box center [603, 221] width 143 height 350
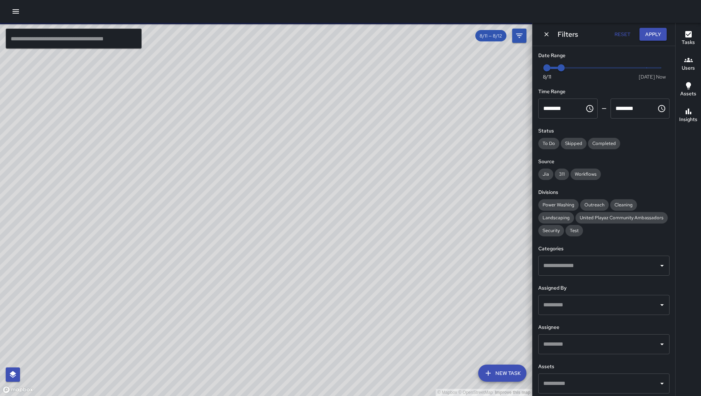
drag, startPoint x: 350, startPoint y: 96, endPoint x: 428, endPoint y: 220, distance: 146.1
click at [428, 220] on div "© Mapbox © OpenStreetMap Improve this map" at bounding box center [266, 210] width 532 height 374
drag, startPoint x: 448, startPoint y: 183, endPoint x: 383, endPoint y: 188, distance: 64.9
click at [384, 188] on div "© Mapbox © OpenStreetMap Improve this map" at bounding box center [266, 210] width 532 height 374
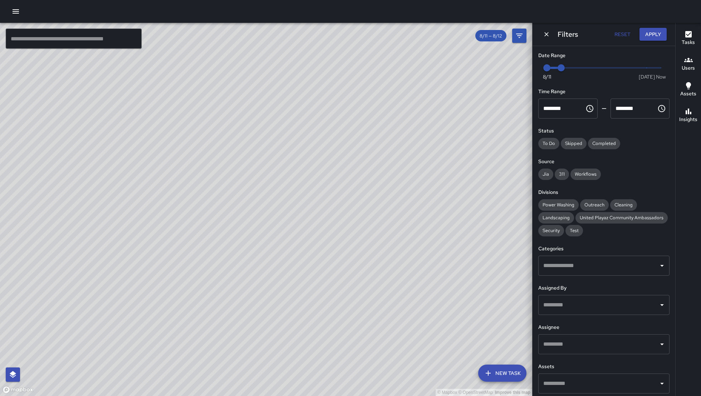
click at [123, 36] on input "text" at bounding box center [74, 39] width 136 height 20
type input "*"
drag, startPoint x: 592, startPoint y: 72, endPoint x: 597, endPoint y: 76, distance: 6.4
click at [665, 67] on div "Date Range Now Today 8/11 8/11 11:57 am Time Range ******** ​ ******** ​ Status…" at bounding box center [603, 221] width 143 height 350
type input "*"
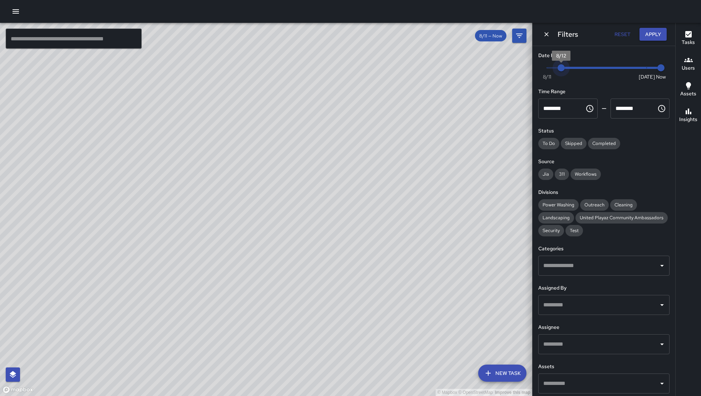
drag, startPoint x: 549, startPoint y: 68, endPoint x: 554, endPoint y: 71, distance: 6.7
click at [557, 71] on span "8/12" at bounding box center [560, 67] width 7 height 7
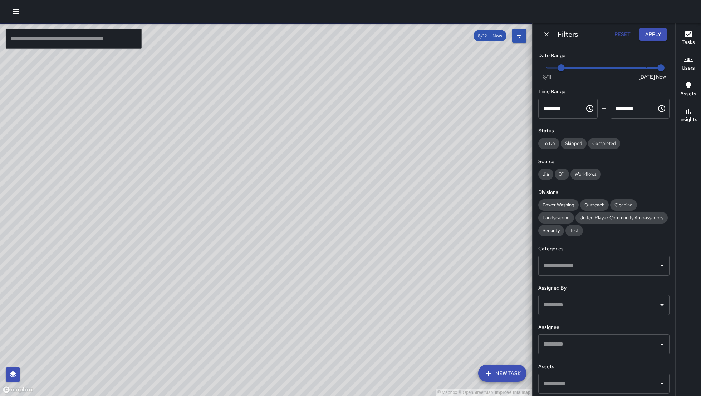
drag, startPoint x: 249, startPoint y: 268, endPoint x: 297, endPoint y: 243, distance: 54.2
click at [297, 243] on div "© Mapbox © OpenStreetMap Improve this map" at bounding box center [266, 210] width 532 height 374
click at [77, 33] on input "text" at bounding box center [74, 39] width 136 height 20
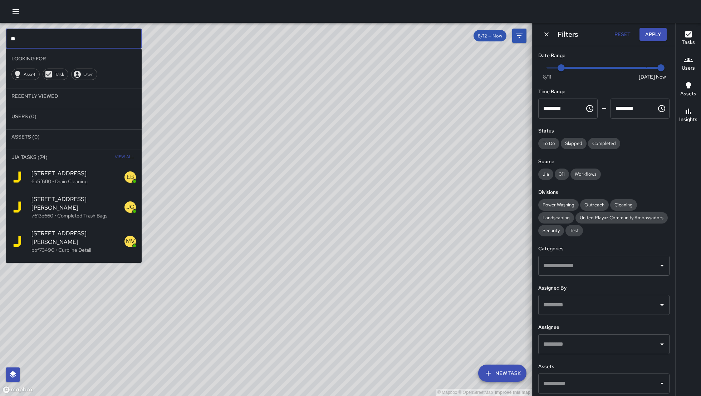
type input "*"
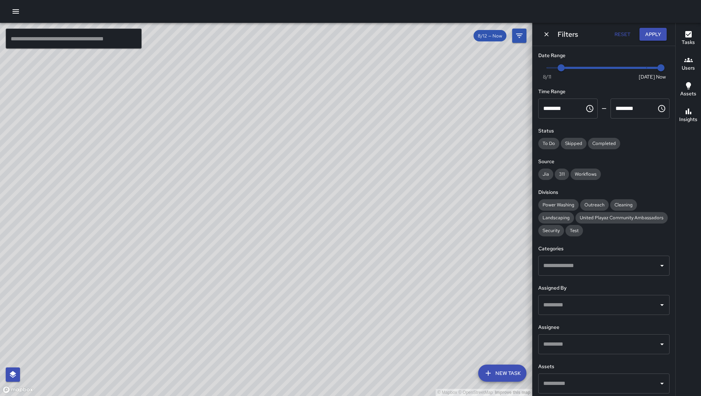
drag, startPoint x: 346, startPoint y: 171, endPoint x: 375, endPoint y: 119, distance: 59.8
click at [375, 120] on div "© Mapbox © OpenStreetMap Improve this map" at bounding box center [266, 210] width 532 height 374
drag, startPoint x: 268, startPoint y: 348, endPoint x: 432, endPoint y: 135, distance: 269.0
click at [431, 136] on div "© Mapbox © OpenStreetMap Improve this map" at bounding box center [266, 210] width 532 height 374
drag, startPoint x: 277, startPoint y: 337, endPoint x: 350, endPoint y: 223, distance: 134.9
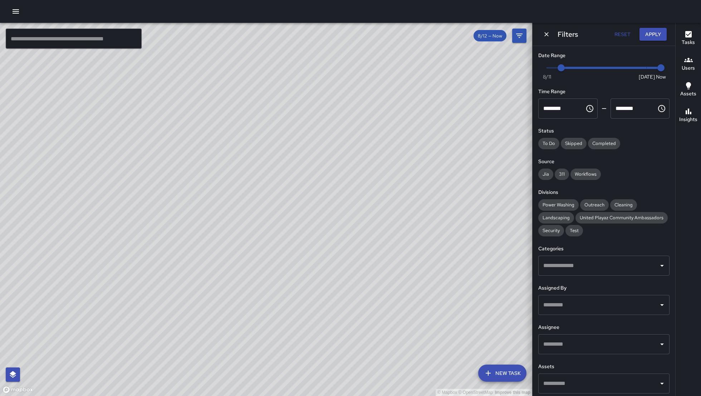
click at [350, 205] on div "© Mapbox © OpenStreetMap Improve this map" at bounding box center [266, 210] width 532 height 374
drag, startPoint x: 295, startPoint y: 294, endPoint x: 307, endPoint y: 280, distance: 18.5
click at [307, 280] on div "© Mapbox © OpenStreetMap Improve this map" at bounding box center [266, 210] width 532 height 374
click at [266, 202] on div "© Mapbox © OpenStreetMap Improve this map DJ Davis Jones 720 Tehama Street Comp…" at bounding box center [266, 210] width 532 height 374
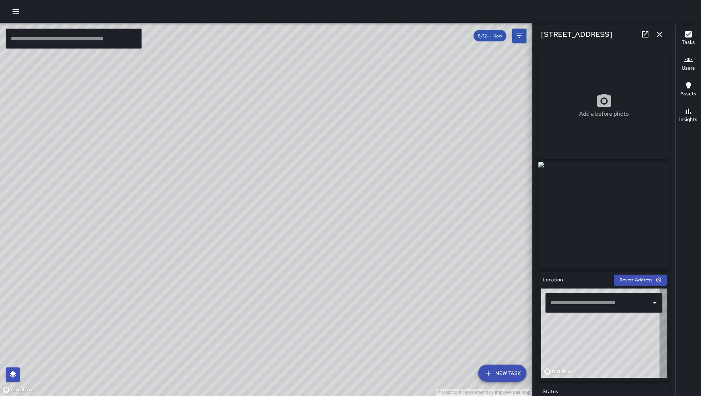
type input "**********"
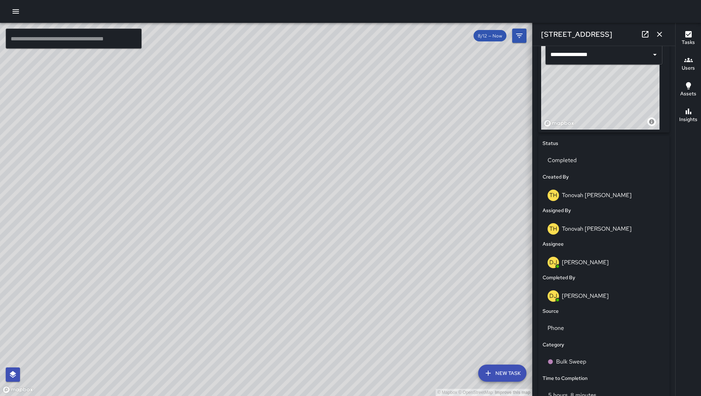
scroll to position [341, 0]
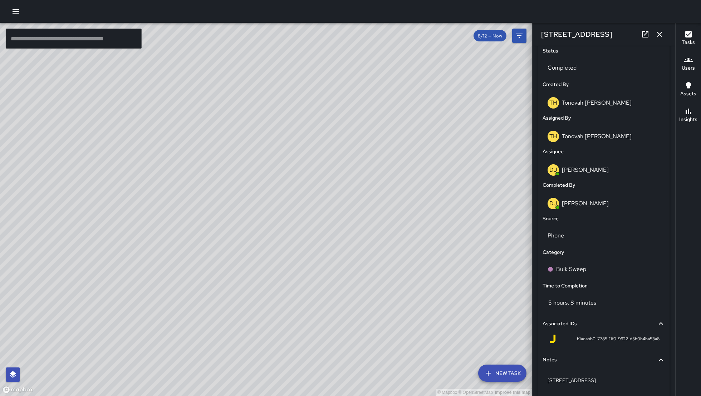
drag, startPoint x: 411, startPoint y: 223, endPoint x: 316, endPoint y: 165, distance: 111.5
click at [316, 165] on div "© Mapbox © OpenStreetMap Improve this map" at bounding box center [266, 210] width 532 height 374
drag, startPoint x: 464, startPoint y: 294, endPoint x: 394, endPoint y: 264, distance: 76.1
click at [396, 267] on div "© Mapbox © OpenStreetMap Improve this map" at bounding box center [266, 210] width 532 height 374
drag, startPoint x: 502, startPoint y: 175, endPoint x: 424, endPoint y: 245, distance: 104.8
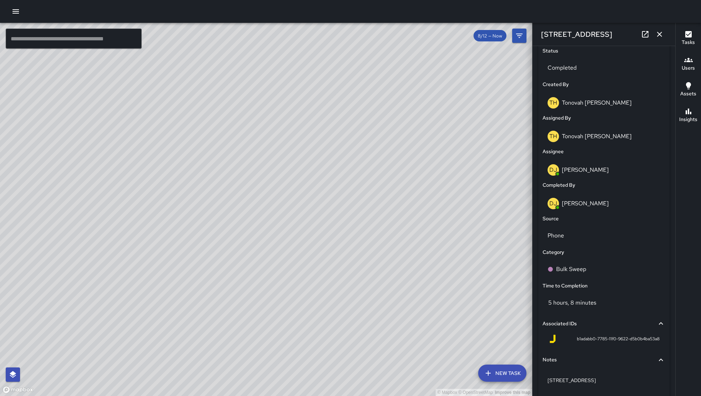
click at [424, 245] on div "© Mapbox © OpenStreetMap Improve this map" at bounding box center [266, 210] width 532 height 374
drag, startPoint x: 381, startPoint y: 231, endPoint x: 452, endPoint y: 246, distance: 72.4
click at [452, 247] on div "© Mapbox © OpenStreetMap Improve this map" at bounding box center [266, 210] width 532 height 374
drag, startPoint x: 401, startPoint y: 236, endPoint x: 329, endPoint y: 213, distance: 75.9
click at [330, 214] on div "© Mapbox © OpenStreetMap Improve this map" at bounding box center [266, 210] width 532 height 374
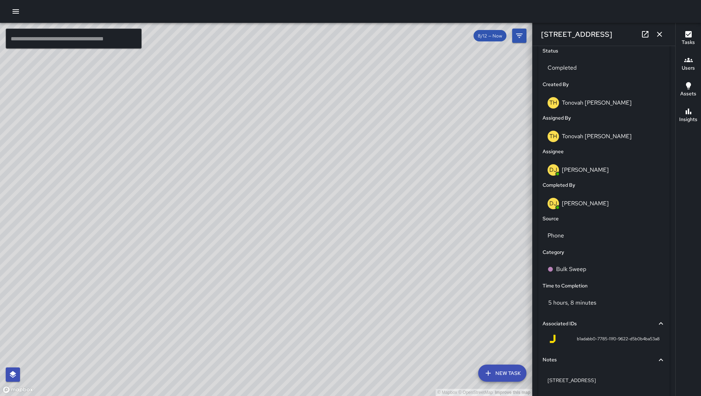
drag, startPoint x: 334, startPoint y: 211, endPoint x: 323, endPoint y: 244, distance: 34.9
click at [323, 245] on div "© Mapbox © OpenStreetMap Improve this map" at bounding box center [266, 210] width 532 height 374
click at [659, 36] on icon "button" at bounding box center [659, 34] width 9 height 9
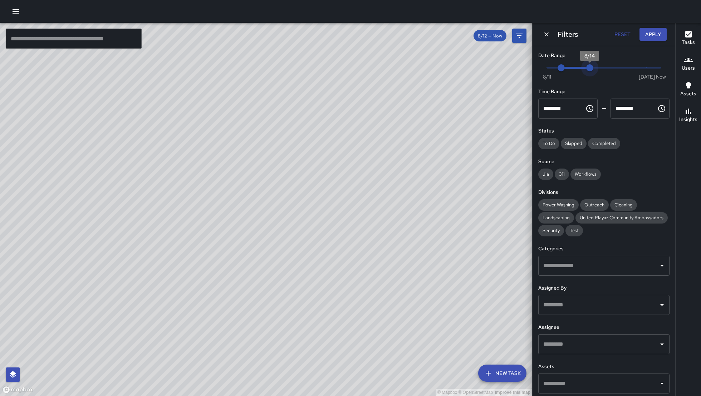
type input "*"
drag, startPoint x: 653, startPoint y: 65, endPoint x: 557, endPoint y: 69, distance: 96.6
click at [557, 69] on span "Now Today 8/11 8/12 8/13" at bounding box center [604, 68] width 114 height 11
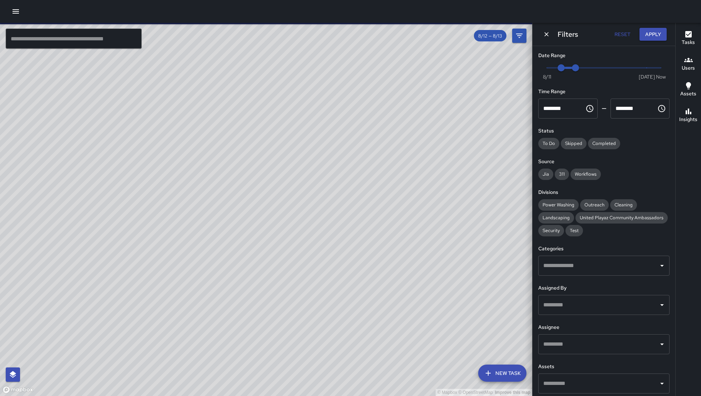
drag, startPoint x: 221, startPoint y: 271, endPoint x: 273, endPoint y: 295, distance: 57.1
click at [273, 302] on div "© Mapbox © OpenStreetMap Improve this map" at bounding box center [266, 210] width 532 height 374
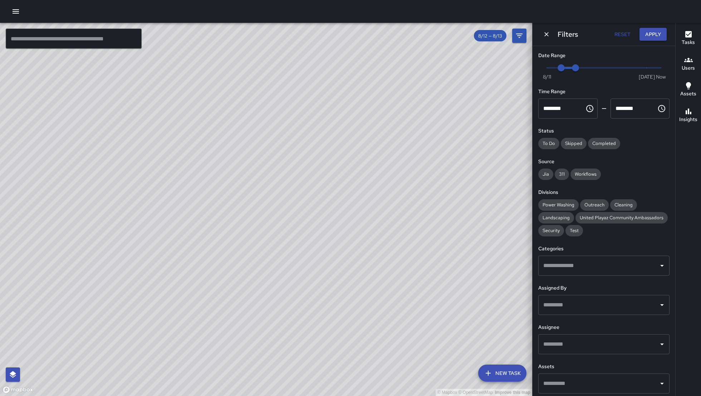
click at [12, 13] on icon "button" at bounding box center [15, 11] width 9 height 9
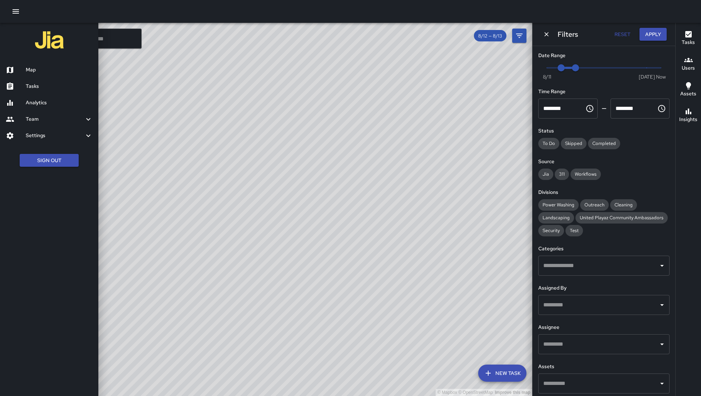
click at [29, 99] on h6 "Analytics" at bounding box center [59, 103] width 67 height 8
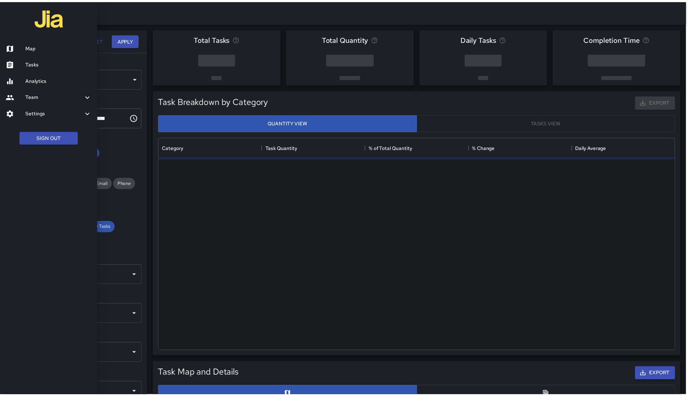
scroll to position [207, 515]
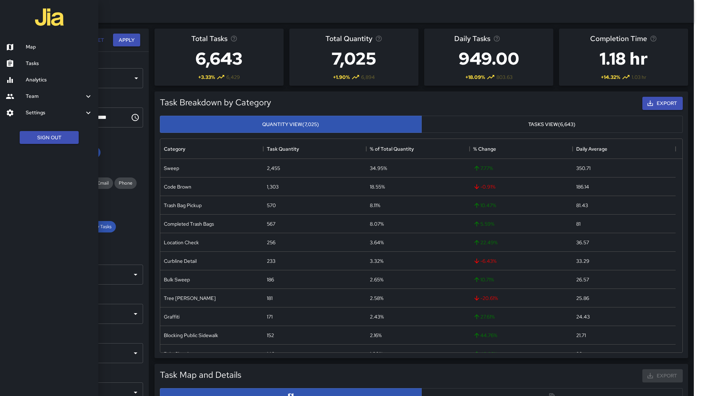
click at [136, 18] on div at bounding box center [350, 198] width 701 height 396
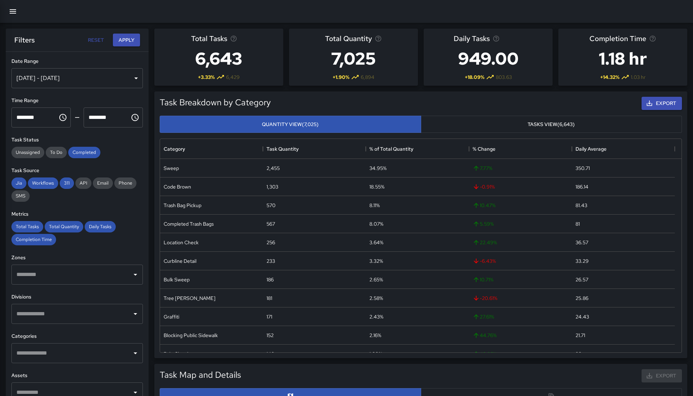
scroll to position [8, 8]
click at [79, 83] on div "Aug 12, 2025 - Aug 18, 2025" at bounding box center [77, 78] width 132 height 20
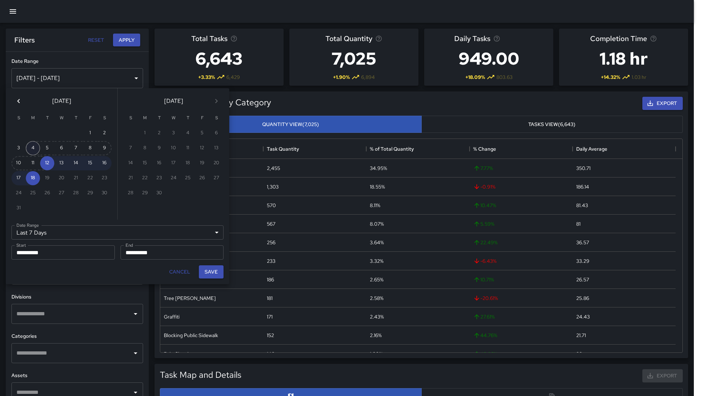
click at [36, 147] on button "4" at bounding box center [33, 148] width 14 height 14
type input "******"
type input "**********"
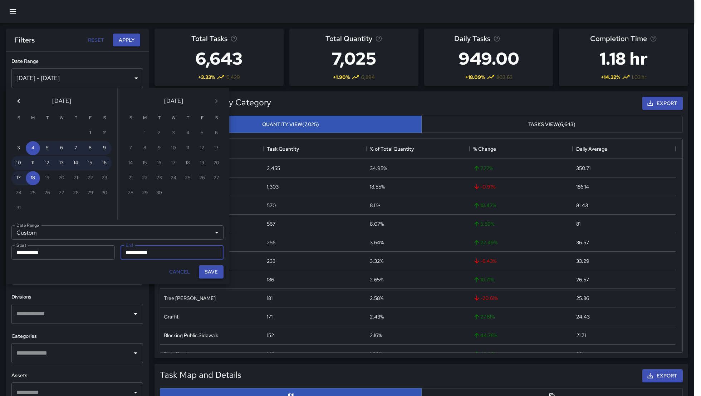
click at [216, 268] on button "Save" at bounding box center [211, 272] width 25 height 13
type input "**********"
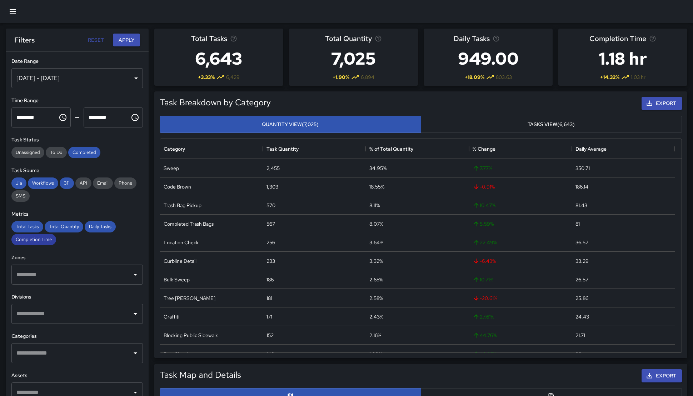
click at [44, 240] on span "Completion Time" at bounding box center [33, 240] width 45 height 6
click at [27, 220] on div "Metrics Total Tasks Total Quantity Daily Tasks Completion Time" at bounding box center [77, 228] width 132 height 35
click at [29, 225] on span "Total Tasks" at bounding box center [27, 227] width 32 height 6
click at [67, 227] on span "Total Quantity" at bounding box center [64, 227] width 39 height 6
click at [116, 226] on div "Total Tasks Total Quantity Daily Tasks Completion Time" at bounding box center [77, 233] width 132 height 24
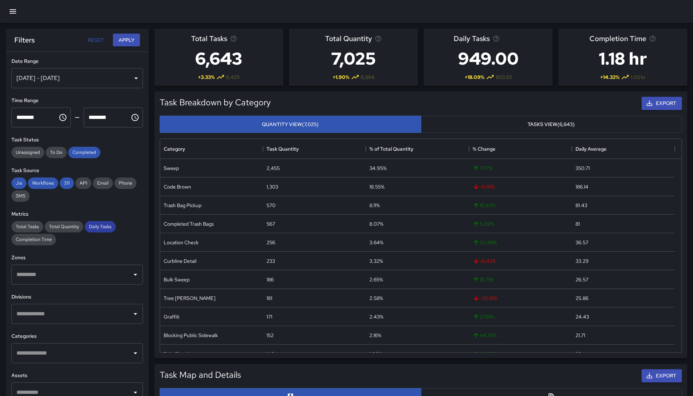
click at [109, 225] on span "Daily Tasks" at bounding box center [100, 227] width 31 height 6
click at [44, 188] on div "Workflows" at bounding box center [43, 183] width 30 height 11
click at [67, 184] on span "311" at bounding box center [67, 183] width 14 height 6
click at [17, 186] on span "Jia" at bounding box center [18, 183] width 15 height 6
click at [92, 155] on span "Completed" at bounding box center [84, 152] width 32 height 6
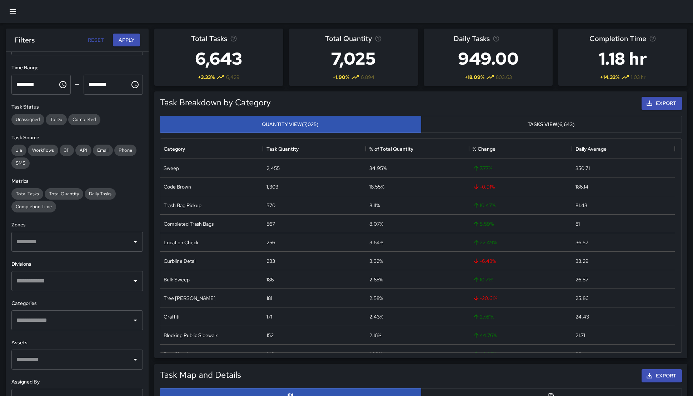
scroll to position [46, 0]
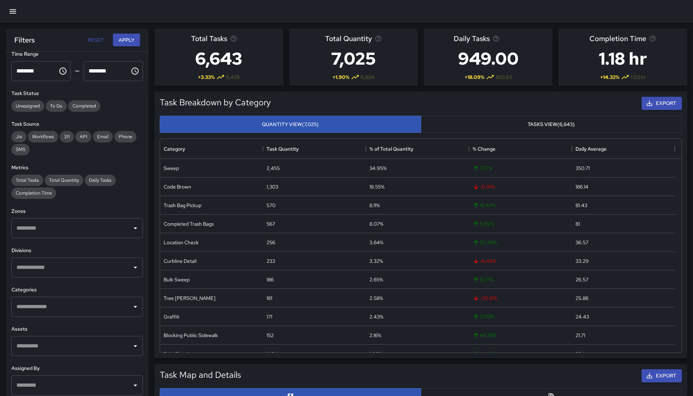
click at [62, 241] on div "**********" at bounding box center [77, 238] width 143 height 373
click at [61, 237] on div "​" at bounding box center [77, 228] width 132 height 20
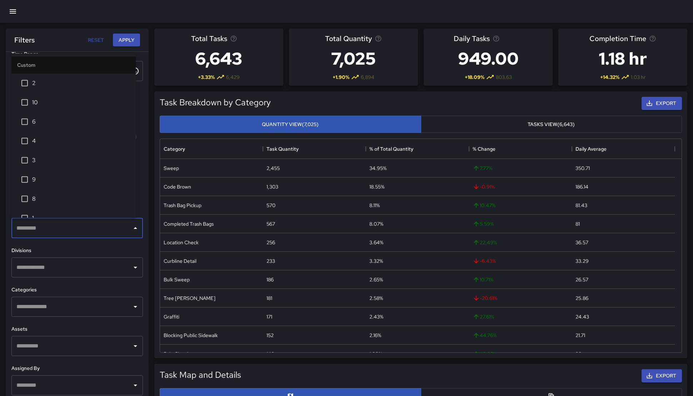
click at [59, 126] on span "6" at bounding box center [81, 122] width 98 height 9
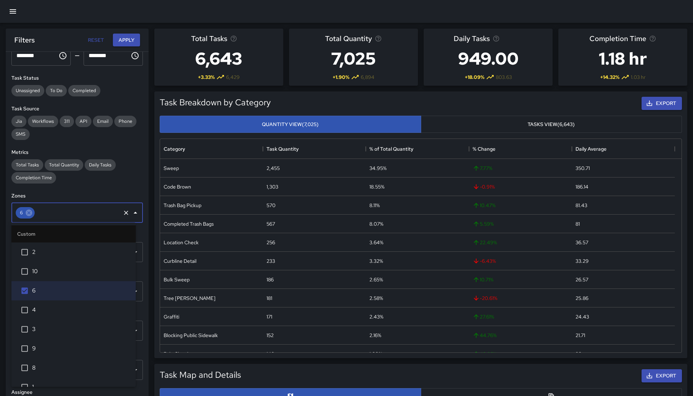
click at [85, 194] on h6 "Zones" at bounding box center [77, 196] width 132 height 8
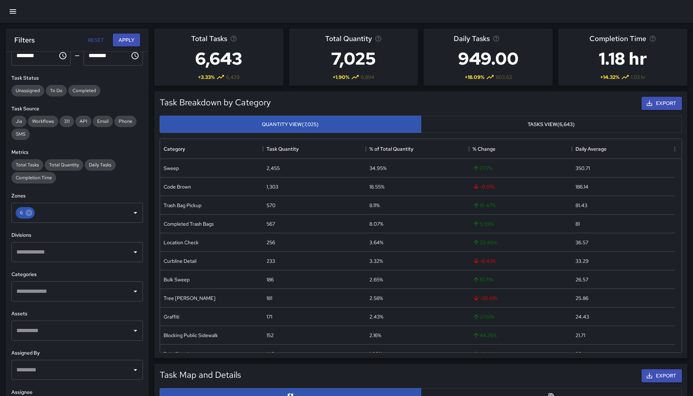
click at [89, 295] on input "text" at bounding box center [72, 292] width 114 height 14
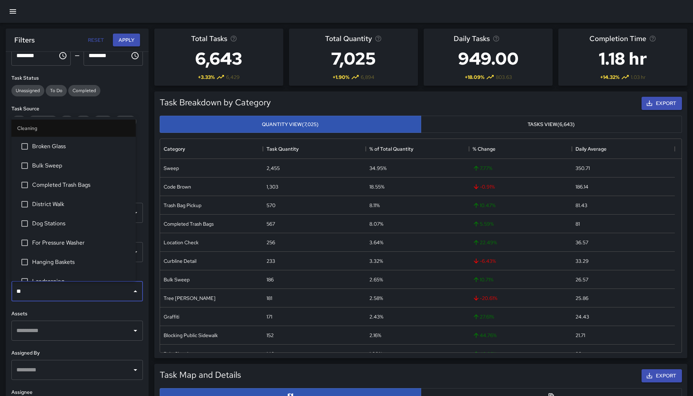
type input "***"
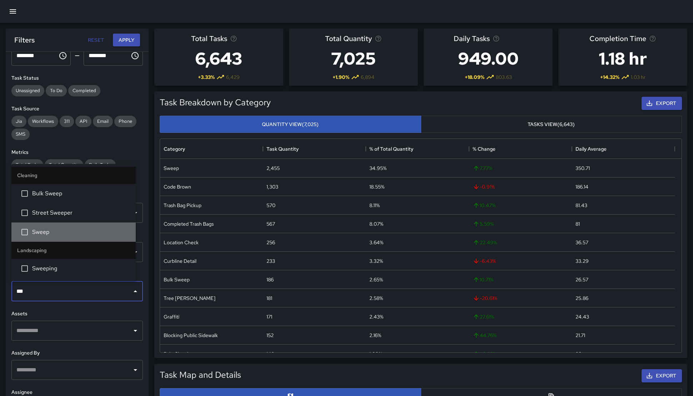
click at [80, 233] on span "Sweep" at bounding box center [81, 232] width 98 height 9
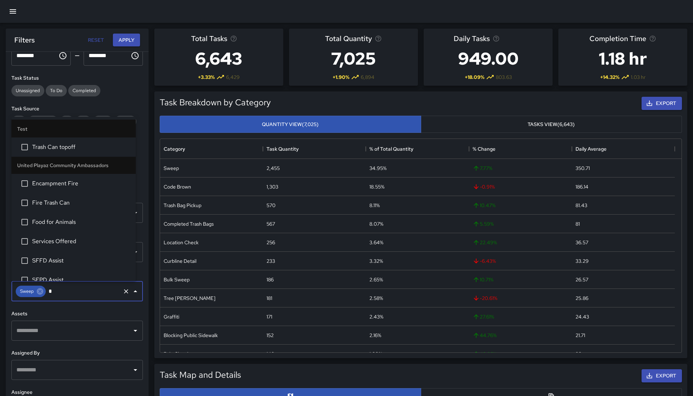
scroll to position [0, 0]
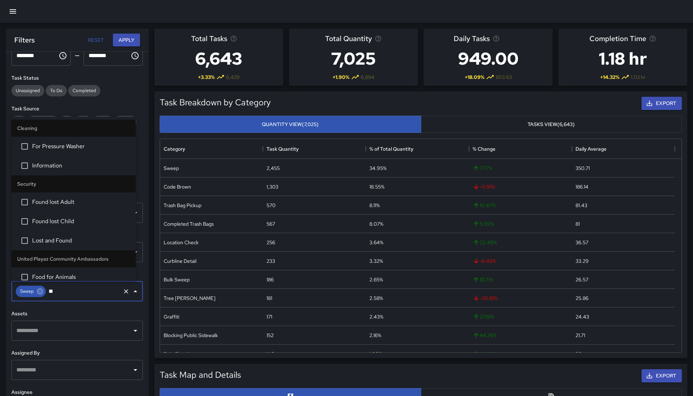
type input "***"
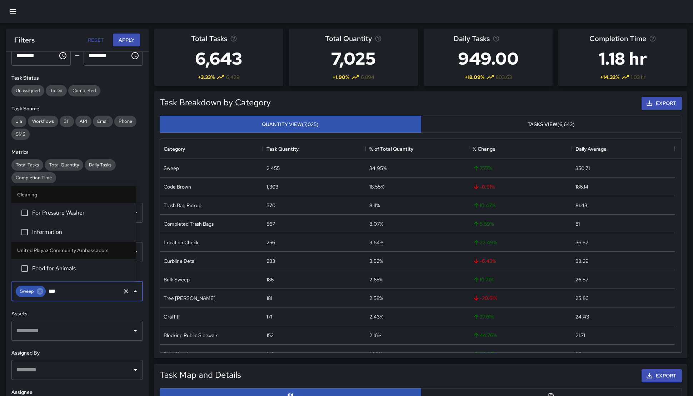
click at [73, 211] on span "For Pressure Washer" at bounding box center [81, 213] width 98 height 9
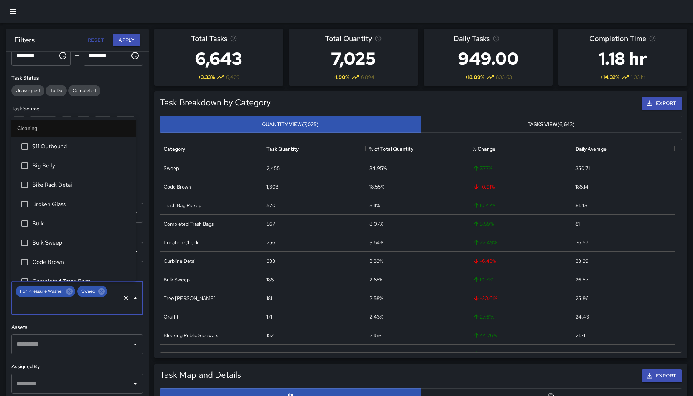
scroll to position [107, 0]
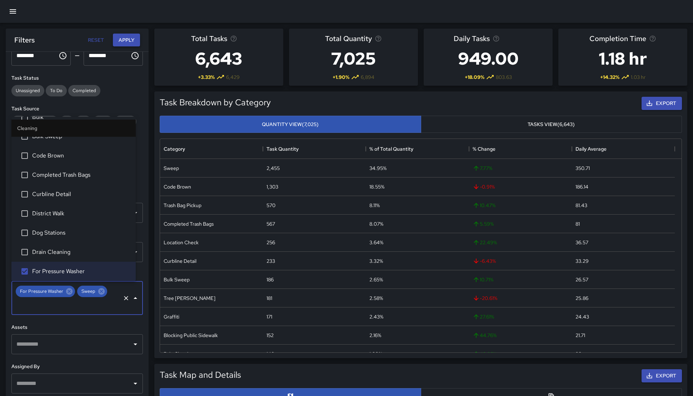
click at [121, 40] on button "Apply" at bounding box center [126, 40] width 27 height 13
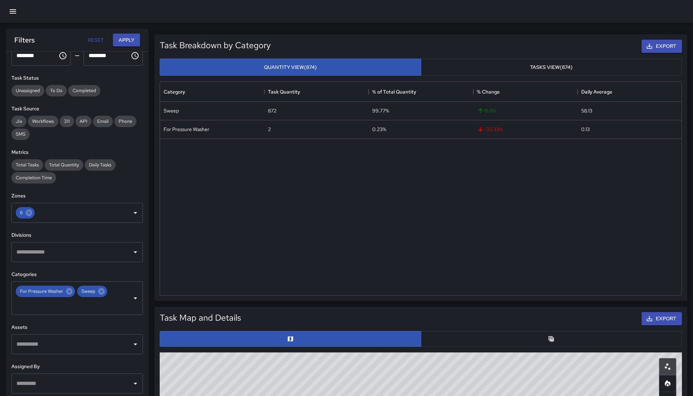
drag, startPoint x: 508, startPoint y: 285, endPoint x: 485, endPoint y: 274, distance: 25.3
click at [506, 82] on div "Category Task Quantity % of Total Quantity % Change Daily Average Sweep 872 99.…" at bounding box center [421, 189] width 522 height 214
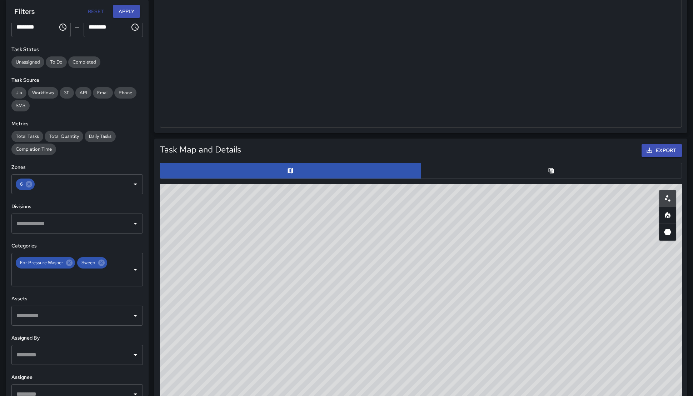
scroll to position [252, 0]
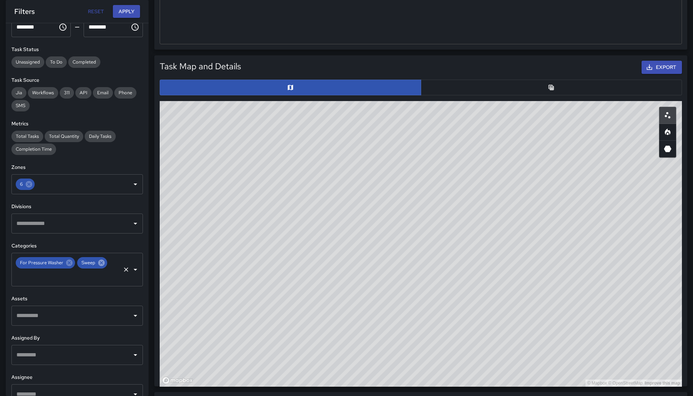
click at [99, 265] on icon at bounding box center [101, 263] width 6 height 6
click at [122, 9] on button "Apply" at bounding box center [126, 11] width 27 height 13
drag, startPoint x: 492, startPoint y: 239, endPoint x: 393, endPoint y: 239, distance: 99.4
click at [371, 224] on div "© Mapbox © OpenStreetMap Improve this map" at bounding box center [421, 244] width 523 height 286
drag, startPoint x: 470, startPoint y: 275, endPoint x: 373, endPoint y: 246, distance: 101.6
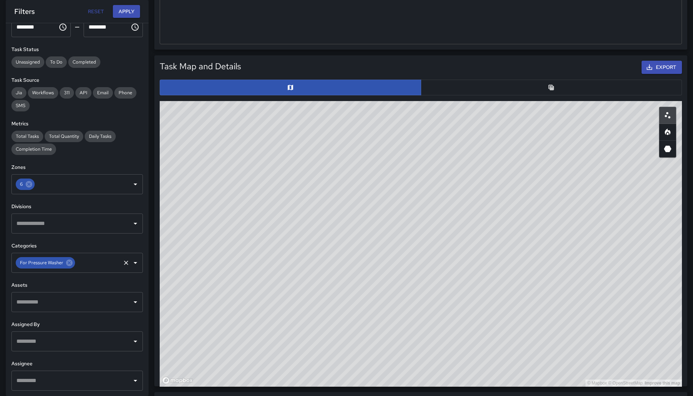
click at [373, 246] on div "© Mapbox © OpenStreetMap Improve this map" at bounding box center [421, 244] width 523 height 286
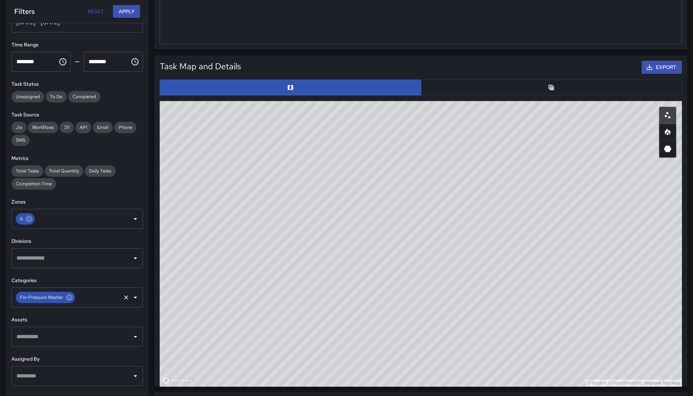
scroll to position [0, 0]
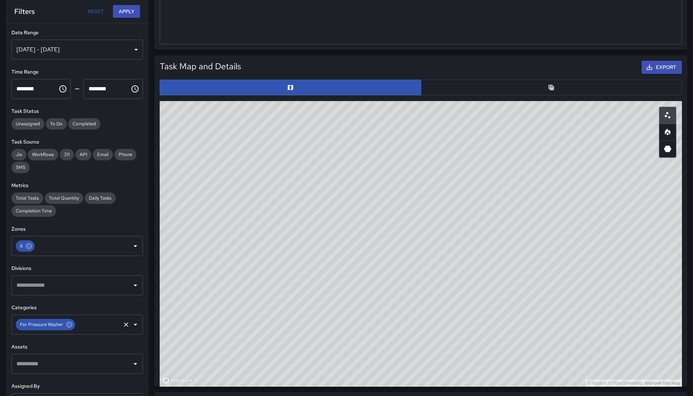
drag, startPoint x: 396, startPoint y: 305, endPoint x: 366, endPoint y: 267, distance: 48.6
click at [364, 276] on div "© Mapbox © OpenStreetMap Improve this map" at bounding box center [421, 244] width 523 height 286
click at [28, 247] on icon at bounding box center [29, 246] width 8 height 8
click at [30, 248] on input "text" at bounding box center [72, 246] width 114 height 14
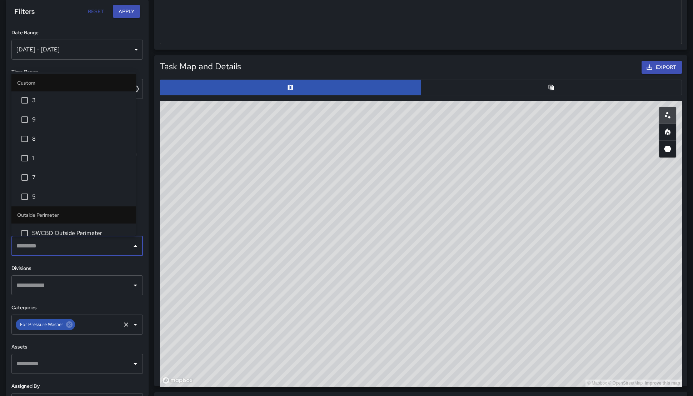
scroll to position [88, 0]
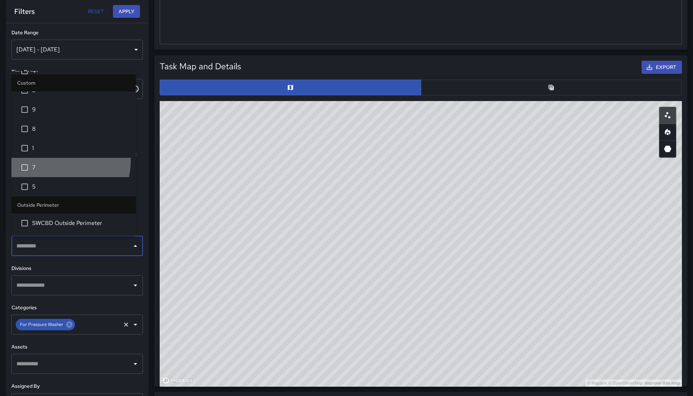
click at [59, 162] on li "7" at bounding box center [73, 167] width 124 height 19
click at [114, 270] on h6 "Divisions" at bounding box center [77, 269] width 132 height 8
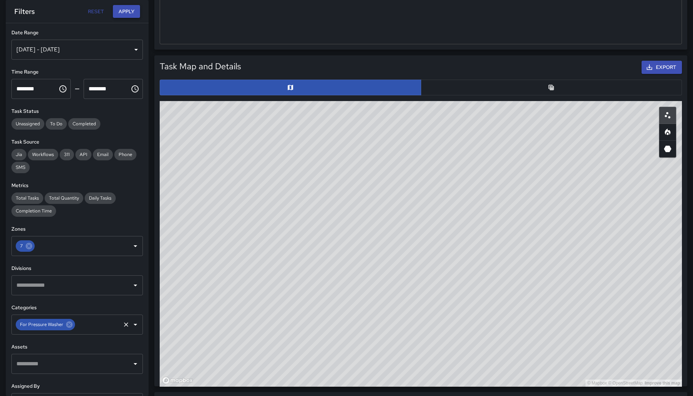
click at [128, 16] on button "Apply" at bounding box center [126, 11] width 27 height 13
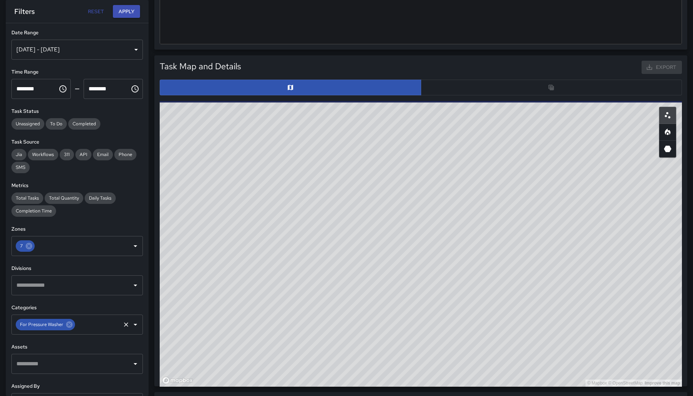
drag, startPoint x: 450, startPoint y: 223, endPoint x: 359, endPoint y: 221, distance: 91.2
click at [359, 221] on div "© Mapbox © OpenStreetMap Improve this map" at bounding box center [421, 244] width 523 height 286
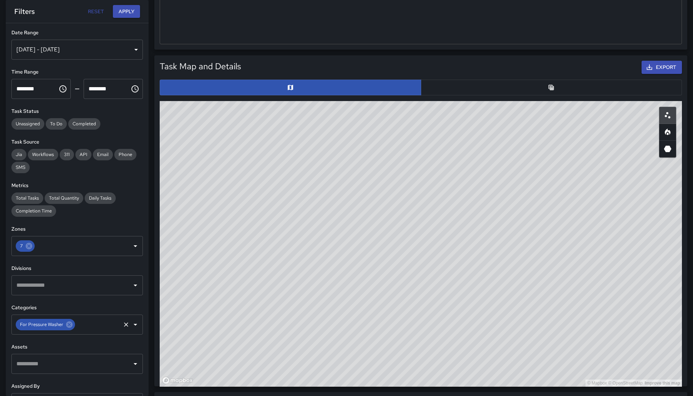
click at [476, 95] on div at bounding box center [421, 87] width 528 height 21
click at [477, 91] on button "button" at bounding box center [552, 88] width 262 height 16
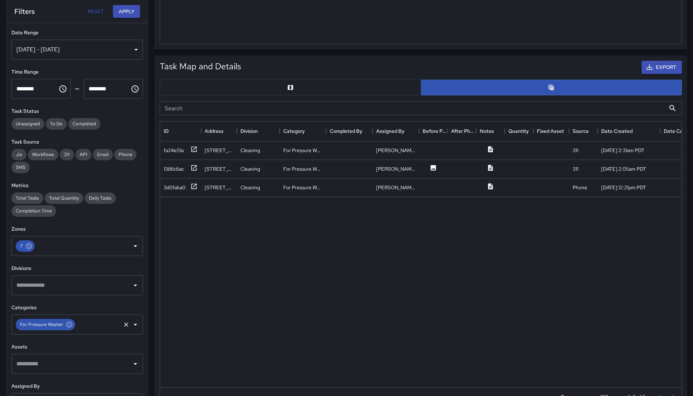
click at [453, 101] on input "Search" at bounding box center [413, 108] width 506 height 14
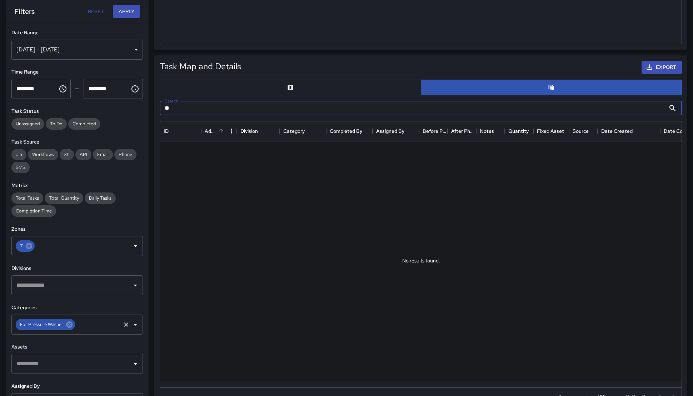
type input "*"
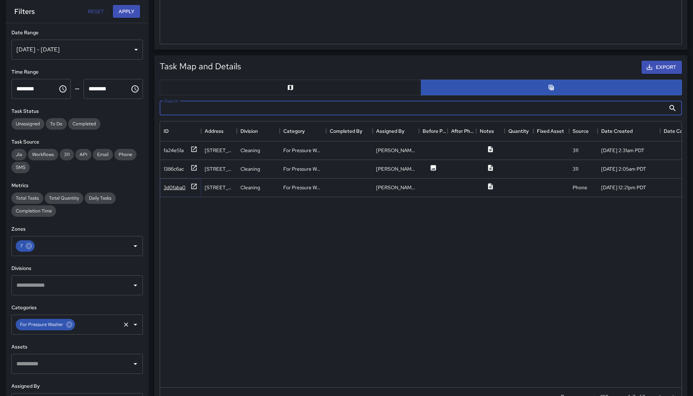
click at [179, 189] on div "3d0faba0" at bounding box center [175, 187] width 22 height 7
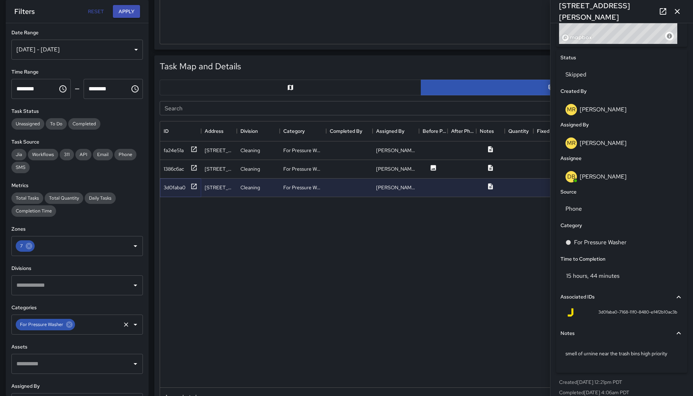
scroll to position [311, 0]
click at [82, 41] on div "Aug 04, 2025 - Aug 18, 2025" at bounding box center [77, 50] width 132 height 20
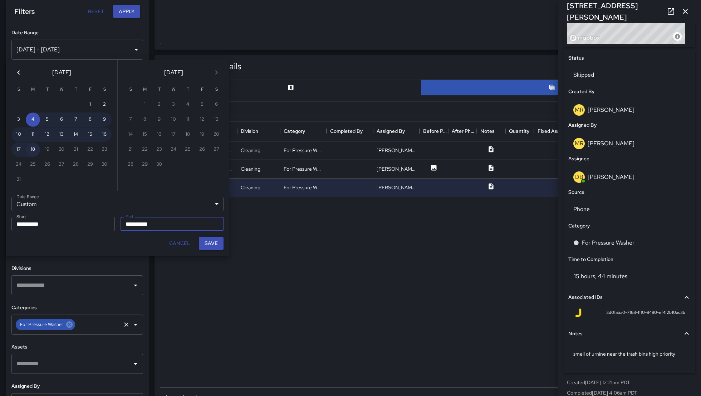
click at [36, 148] on button "18" at bounding box center [33, 150] width 14 height 14
click at [65, 118] on button "6" at bounding box center [61, 120] width 14 height 14
click at [33, 149] on button "18" at bounding box center [33, 150] width 14 height 14
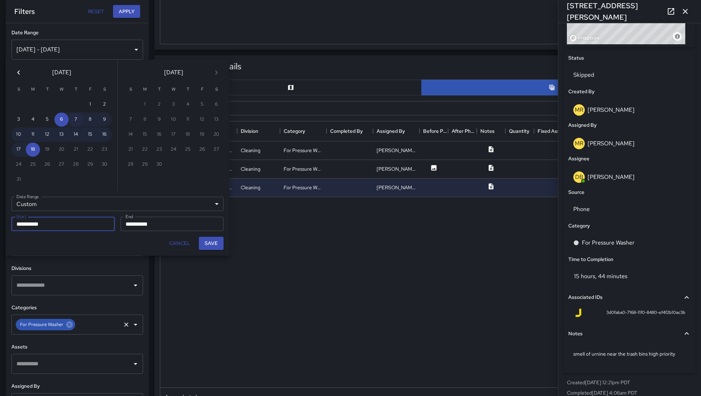
click at [76, 123] on button "7" at bounding box center [76, 120] width 14 height 14
type input "**********"
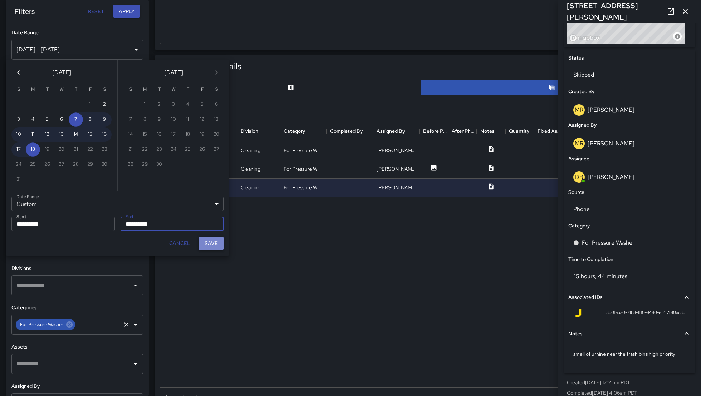
click at [203, 242] on button "Save" at bounding box center [211, 243] width 25 height 13
type input "**********"
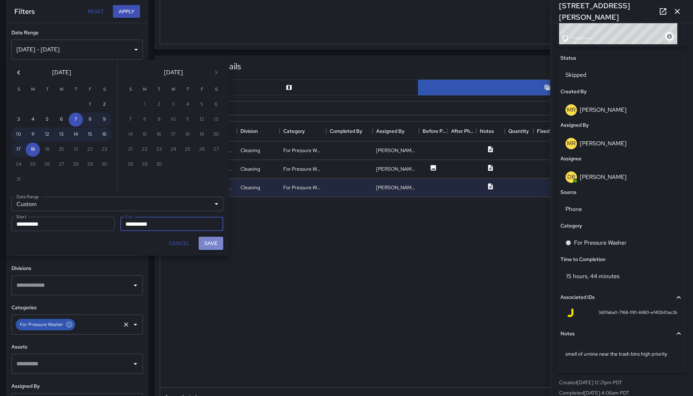
scroll to position [8, 8]
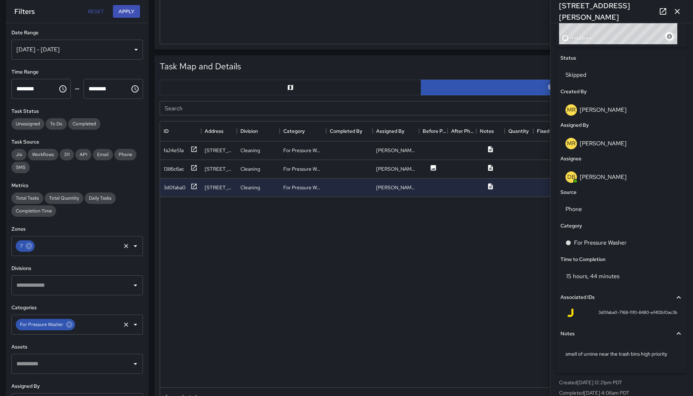
click at [124, 241] on div at bounding box center [130, 246] width 19 height 10
click at [123, 245] on icon "Clear" at bounding box center [126, 246] width 7 height 7
click at [131, 246] on icon "Open" at bounding box center [135, 246] width 9 height 9
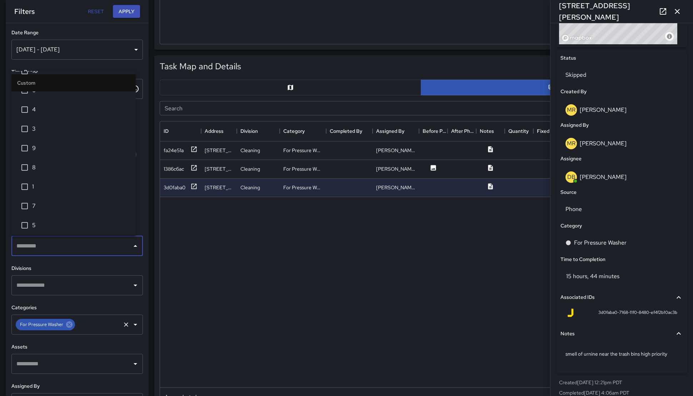
scroll to position [0, 0]
click at [44, 174] on li "3" at bounding box center [73, 178] width 124 height 19
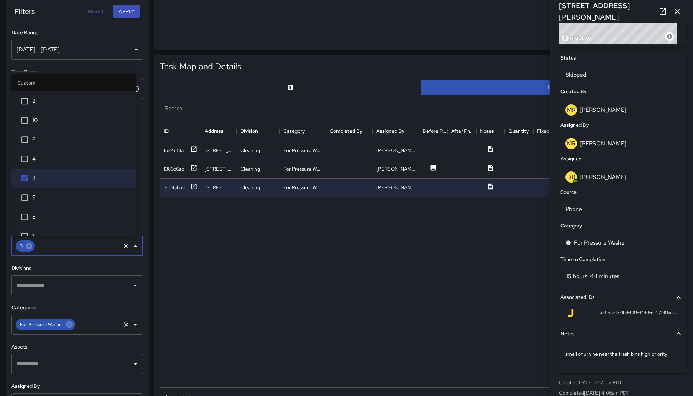
click at [99, 272] on h6 "Divisions" at bounding box center [77, 269] width 132 height 8
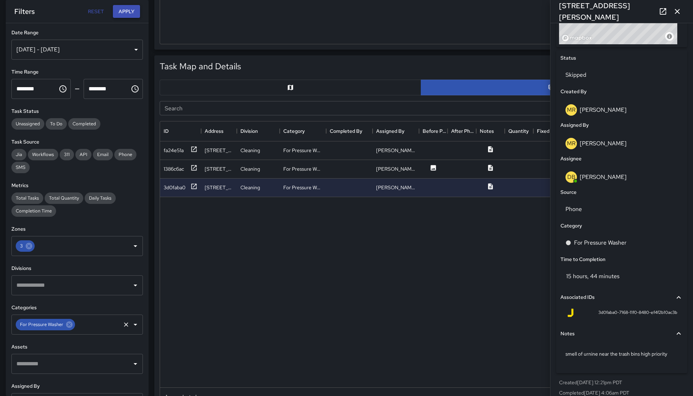
click at [132, 12] on button "Apply" at bounding box center [126, 11] width 27 height 13
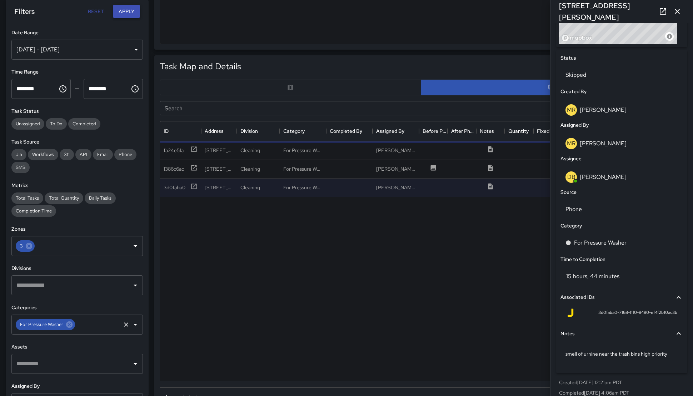
click at [132, 11] on button "Apply" at bounding box center [126, 11] width 27 height 13
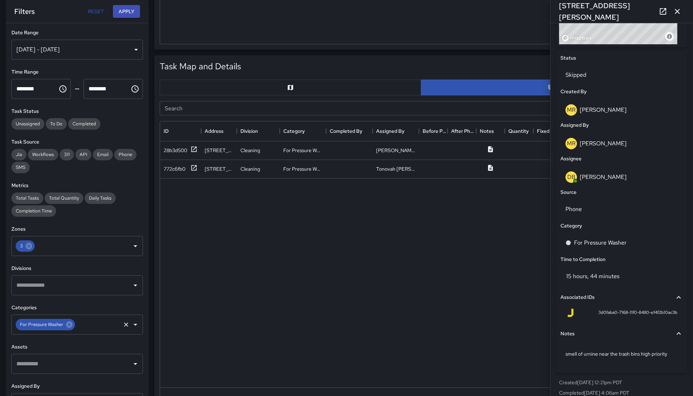
click at [674, 14] on icon "button" at bounding box center [677, 11] width 9 height 9
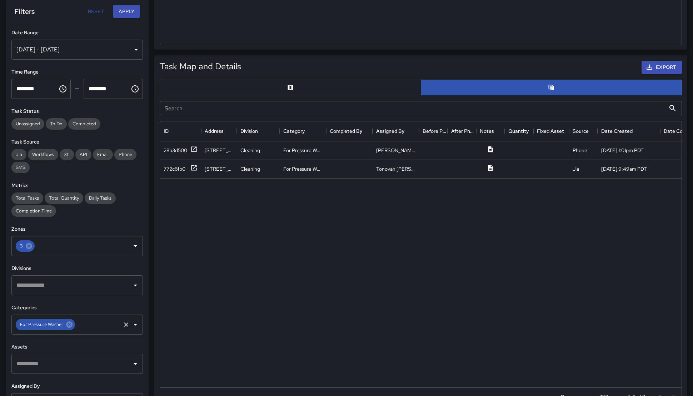
click at [376, 84] on button "button" at bounding box center [291, 88] width 262 height 16
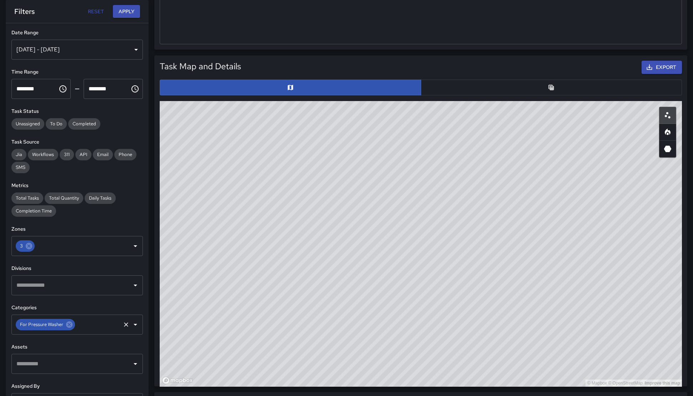
drag, startPoint x: 334, startPoint y: 284, endPoint x: 402, endPoint y: 267, distance: 69.6
click at [402, 267] on div "© Mapbox © OpenStreetMap Improve this map" at bounding box center [421, 244] width 523 height 286
click at [472, 94] on button "button" at bounding box center [552, 88] width 262 height 16
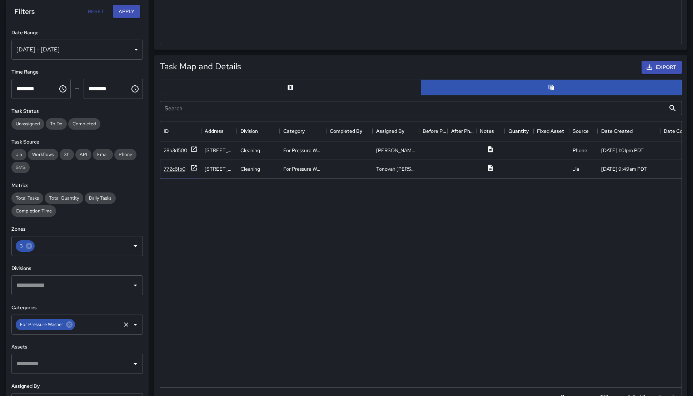
click at [167, 166] on div "772c6fb0" at bounding box center [175, 169] width 22 height 7
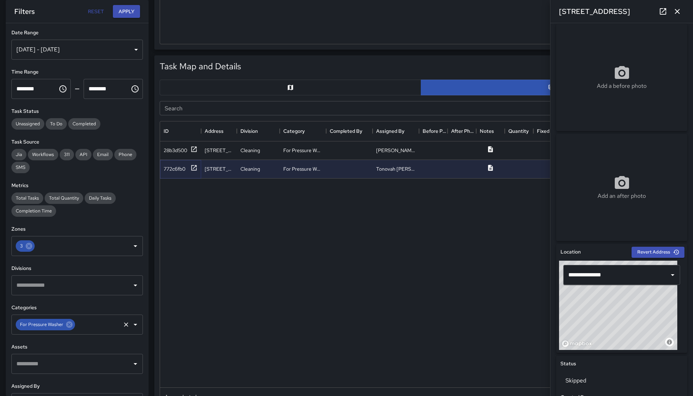
scroll to position [5, 0]
click at [124, 45] on div "Aug 07, 2025 - Aug 18, 2025" at bounding box center [77, 50] width 132 height 20
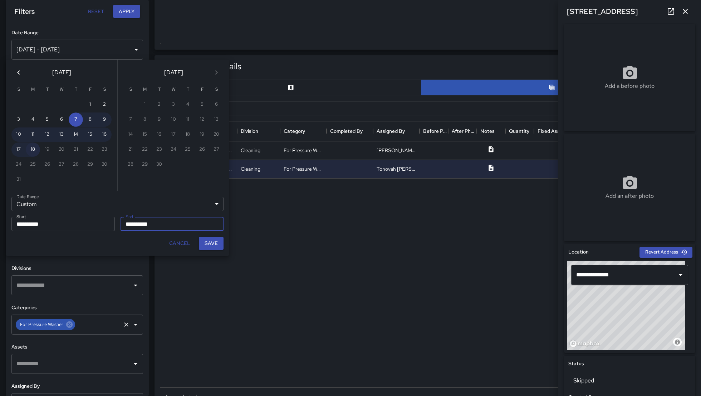
click at [35, 150] on button "18" at bounding box center [33, 150] width 14 height 14
click at [87, 119] on button "8" at bounding box center [90, 120] width 14 height 14
type input "**********"
click at [203, 242] on button "Save" at bounding box center [211, 243] width 25 height 13
type input "**********"
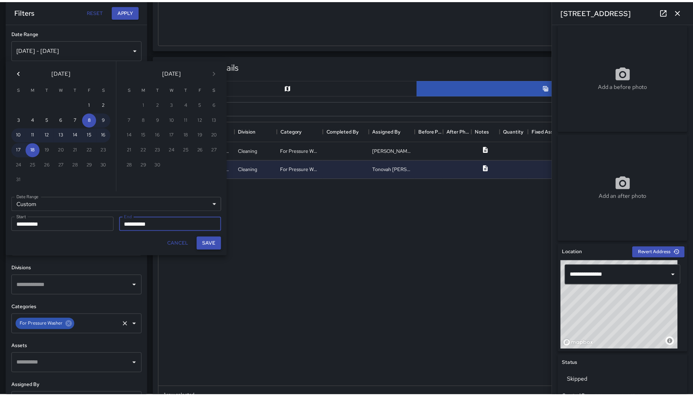
scroll to position [8, 8]
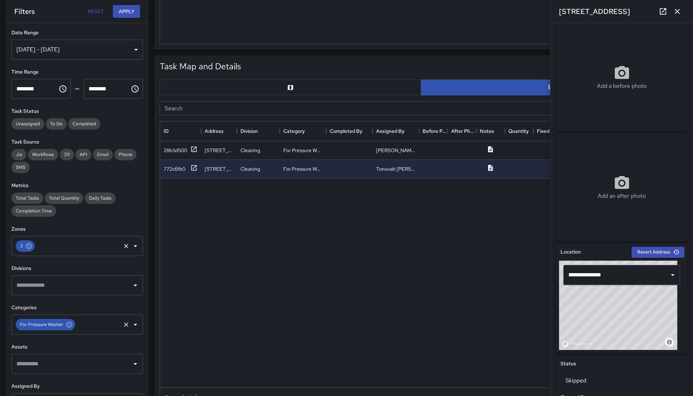
click at [123, 248] on icon "Clear" at bounding box center [126, 246] width 7 height 7
click at [76, 251] on input "text" at bounding box center [72, 246] width 114 height 14
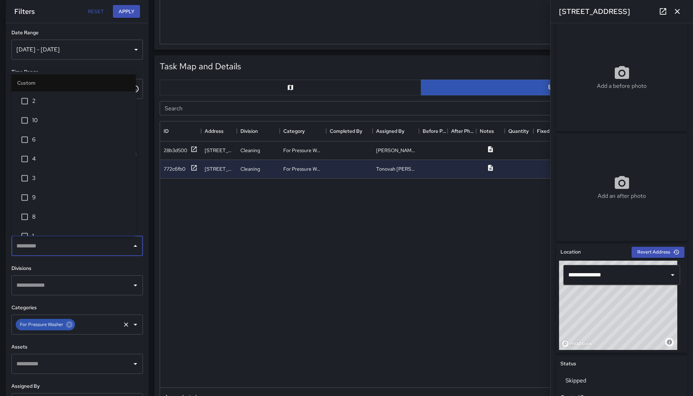
click at [49, 97] on span "2" at bounding box center [81, 101] width 98 height 9
click at [128, 14] on button "Apply" at bounding box center [126, 11] width 27 height 13
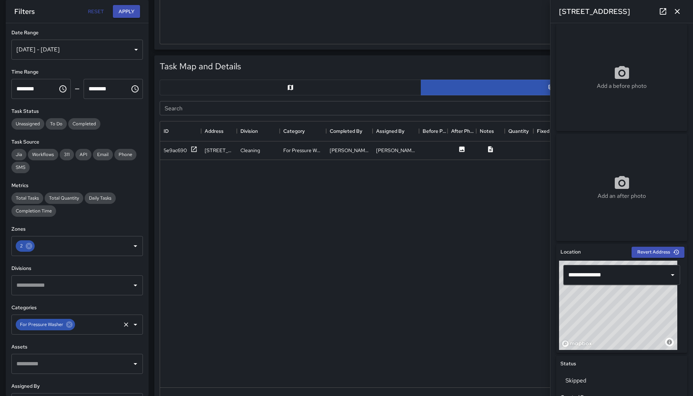
click at [675, 12] on icon "button" at bounding box center [677, 11] width 9 height 9
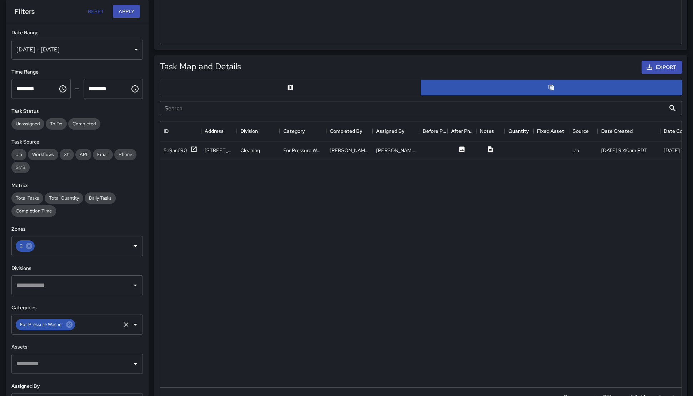
click at [296, 93] on button "button" at bounding box center [291, 88] width 262 height 16
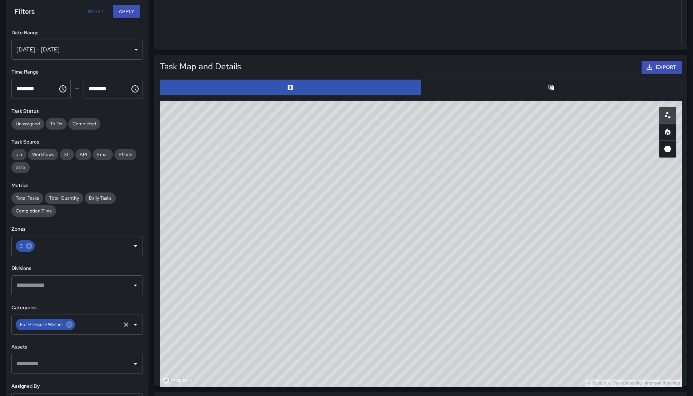
click at [479, 92] on button "button" at bounding box center [552, 88] width 262 height 16
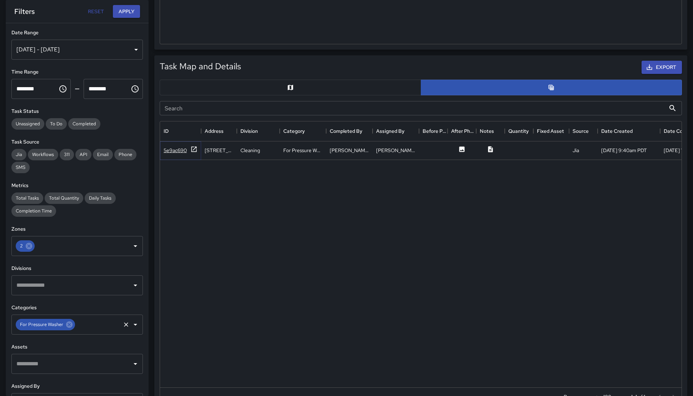
click at [176, 152] on div "5e9ac690" at bounding box center [175, 150] width 23 height 7
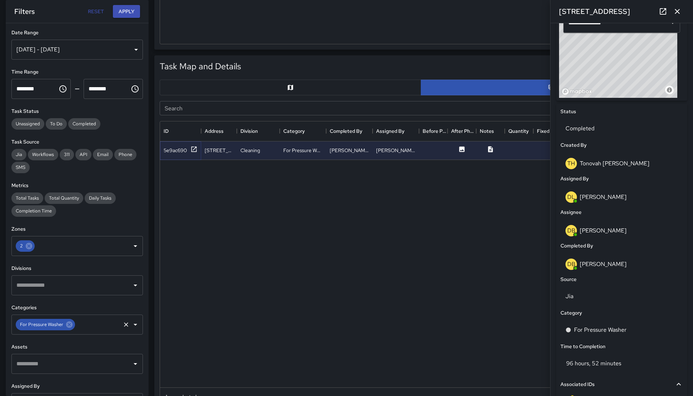
scroll to position [353, 0]
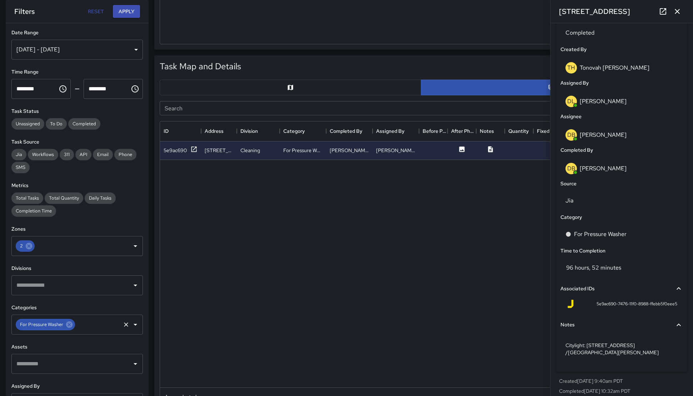
click at [71, 50] on div "[DATE] - [DATE]" at bounding box center [77, 50] width 132 height 20
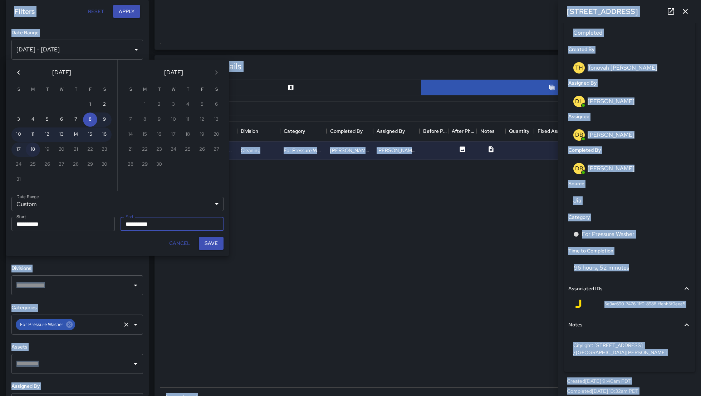
drag, startPoint x: 30, startPoint y: 149, endPoint x: 30, endPoint y: 145, distance: 4.3
click at [31, 149] on button "18" at bounding box center [33, 150] width 14 height 14
click at [32, 135] on button "11" at bounding box center [33, 135] width 14 height 14
type input "**********"
click at [205, 239] on button "Save" at bounding box center [211, 243] width 25 height 13
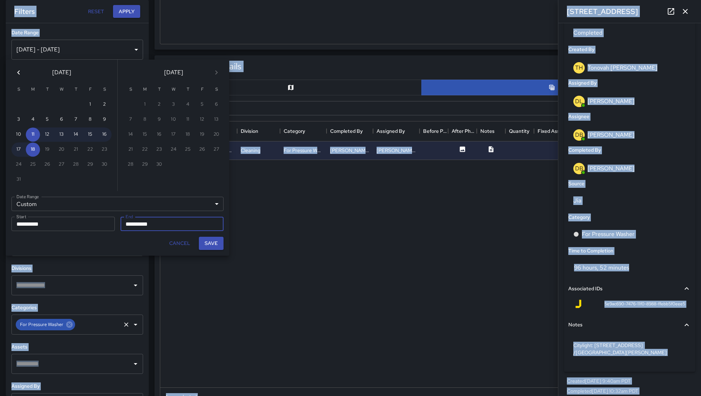
type input "**********"
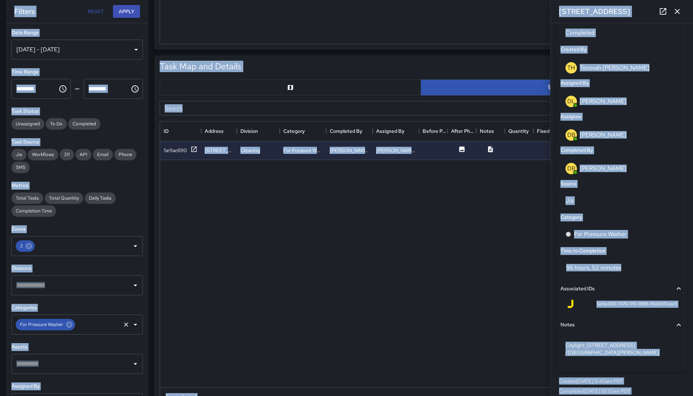
scroll to position [8, 8]
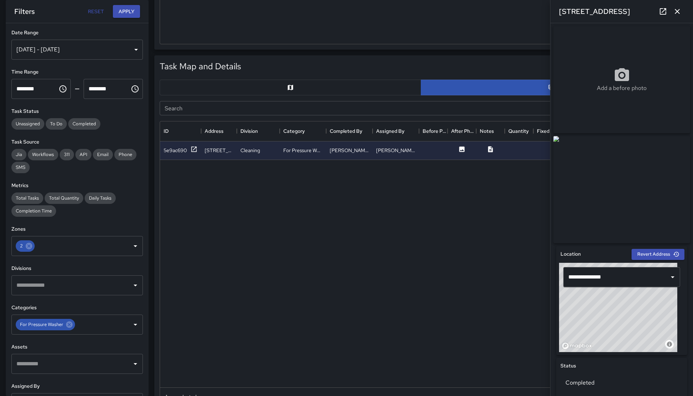
scroll to position [353, 0]
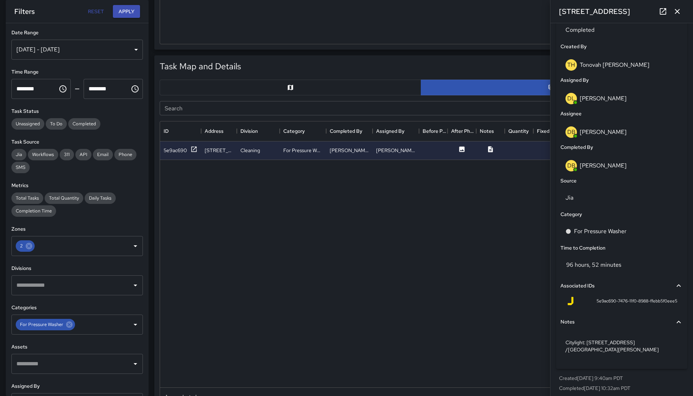
click at [71, 51] on div "Aug 11, 2025 - Aug 18, 2025" at bounding box center [77, 50] width 132 height 20
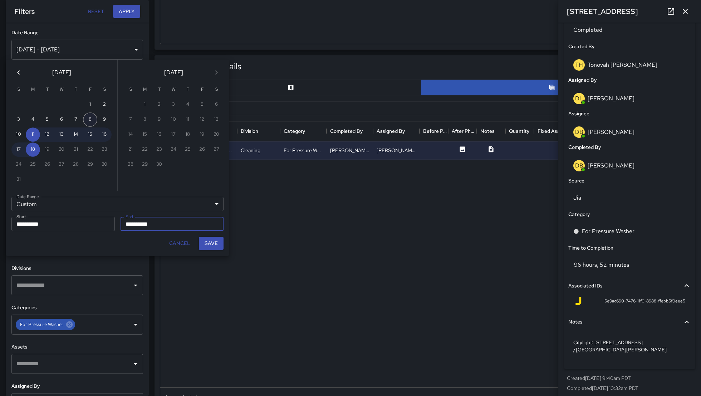
click at [93, 114] on button "8" at bounding box center [90, 120] width 14 height 14
type input "**********"
click at [218, 246] on button "Save" at bounding box center [211, 243] width 25 height 13
type input "**********"
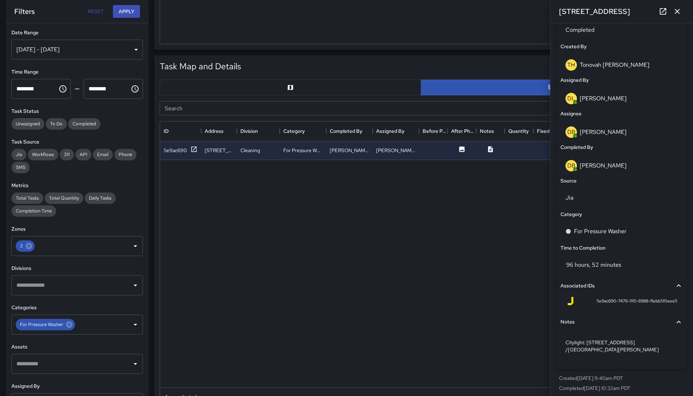
scroll to position [8, 8]
click at [26, 247] on icon at bounding box center [29, 246] width 6 height 6
click at [68, 326] on icon at bounding box center [69, 325] width 6 height 6
click at [46, 247] on input "text" at bounding box center [72, 246] width 114 height 14
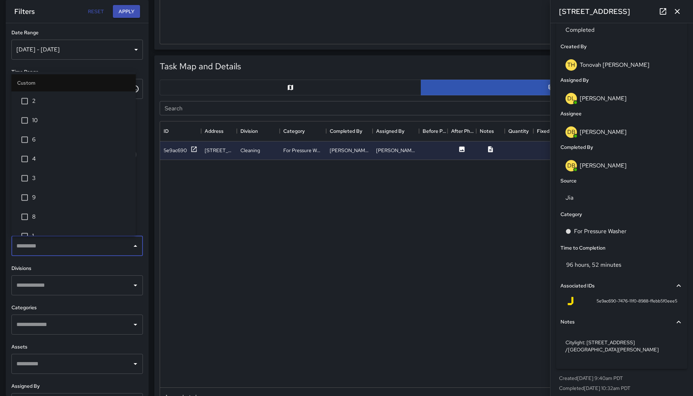
click at [39, 105] on span "2" at bounding box center [81, 101] width 98 height 9
click at [679, 12] on icon "button" at bounding box center [677, 11] width 9 height 9
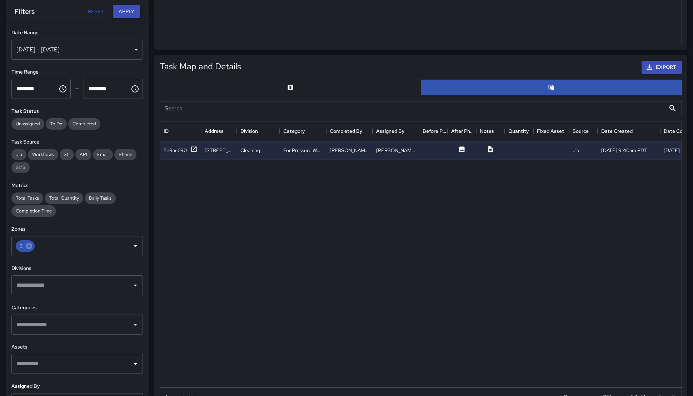
click at [130, 14] on button "Apply" at bounding box center [126, 11] width 27 height 13
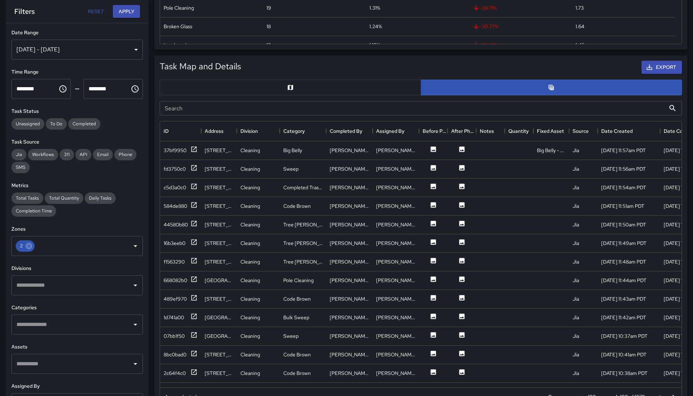
click at [335, 90] on button "button" at bounding box center [291, 88] width 262 height 16
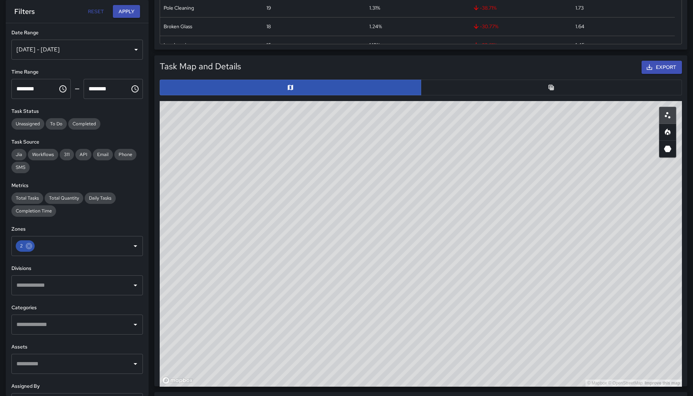
drag, startPoint x: 333, startPoint y: 230, endPoint x: 454, endPoint y: 231, distance: 120.8
click at [454, 226] on div "© Mapbox © OpenStreetMap Improve this map" at bounding box center [421, 244] width 523 height 286
click at [488, 89] on button "button" at bounding box center [552, 88] width 262 height 16
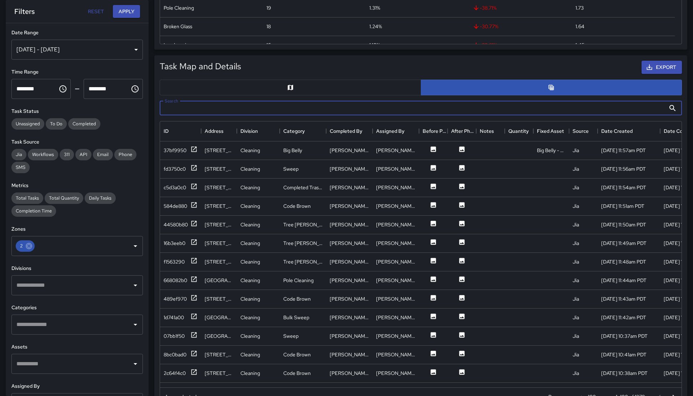
click at [234, 110] on input "Search" at bounding box center [413, 108] width 506 height 14
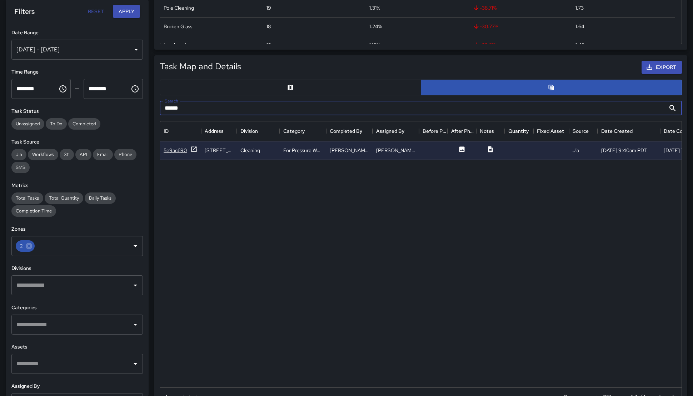
type input "******"
click at [176, 147] on div "5e9ac690" at bounding box center [175, 150] width 23 height 7
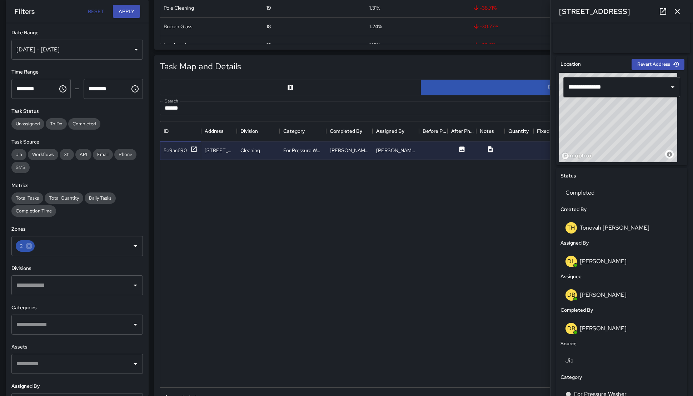
scroll to position [73, 0]
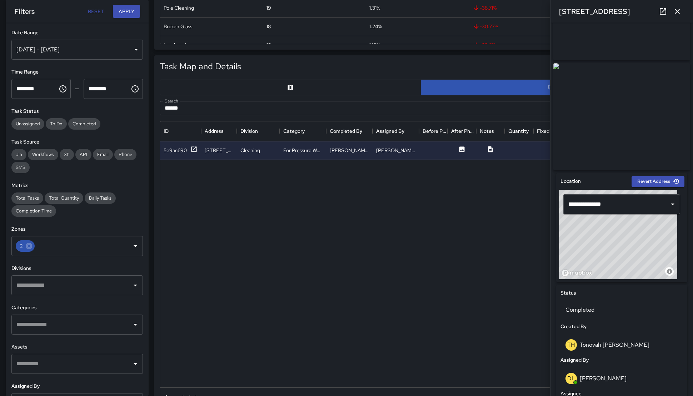
click at [93, 58] on div "Aug 08, 2025 - Aug 18, 2025" at bounding box center [77, 50] width 132 height 20
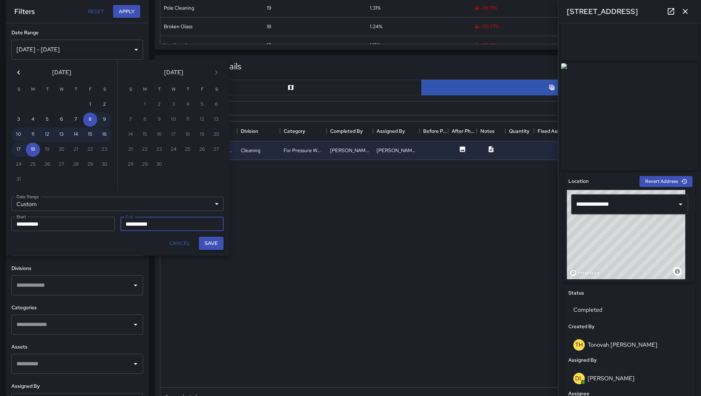
click at [208, 249] on button "Save" at bounding box center [211, 243] width 25 height 13
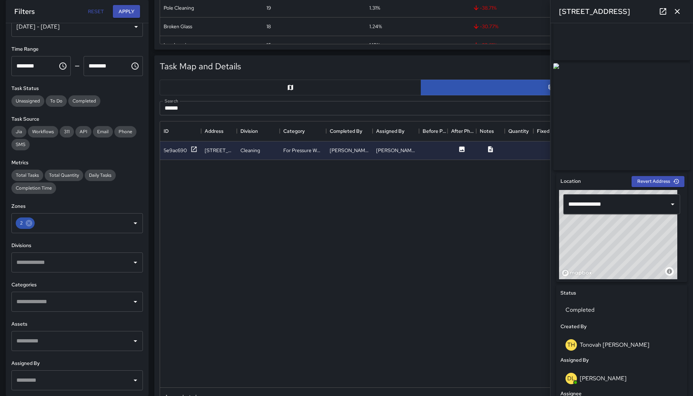
scroll to position [24, 0]
click at [213, 108] on input "******" at bounding box center [413, 108] width 506 height 14
click at [261, 91] on button "button" at bounding box center [291, 88] width 262 height 16
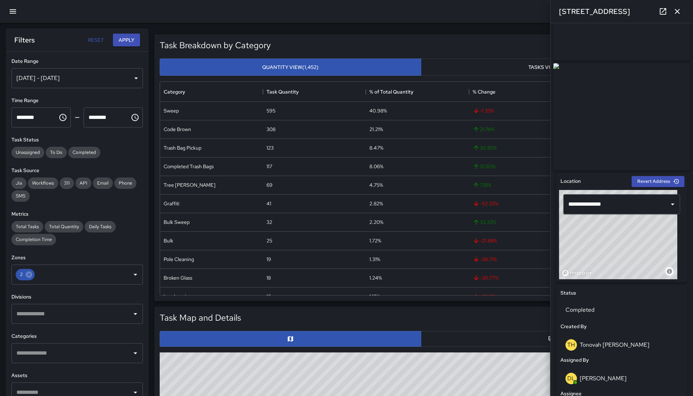
click at [12, 5] on button "button" at bounding box center [12, 11] width 17 height 17
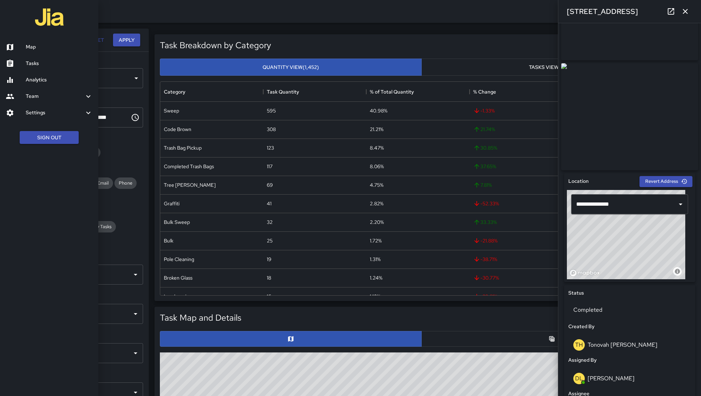
click at [39, 47] on h6 "Map" at bounding box center [59, 47] width 67 height 8
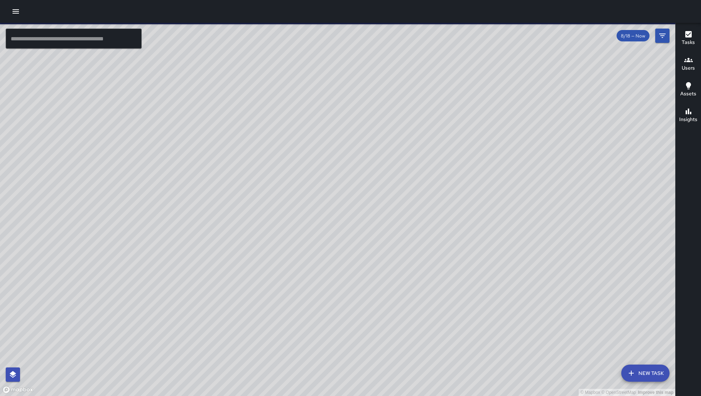
drag, startPoint x: 328, startPoint y: 208, endPoint x: 282, endPoint y: 250, distance: 61.7
click at [278, 250] on div "© Mapbox © OpenStreetMap Improve this map" at bounding box center [337, 210] width 675 height 374
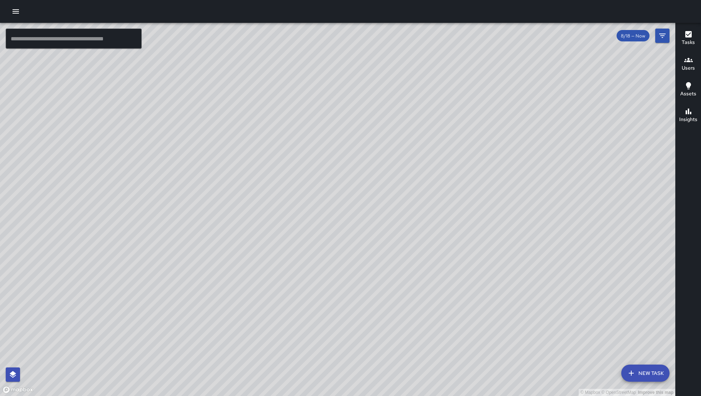
drag, startPoint x: 328, startPoint y: 234, endPoint x: 350, endPoint y: 248, distance: 26.2
click at [350, 248] on div "© Mapbox © OpenStreetMap Improve this map" at bounding box center [337, 210] width 675 height 374
drag, startPoint x: 402, startPoint y: 251, endPoint x: 416, endPoint y: 232, distance: 24.0
click at [414, 253] on div "© Mapbox © OpenStreetMap Improve this map" at bounding box center [337, 210] width 675 height 374
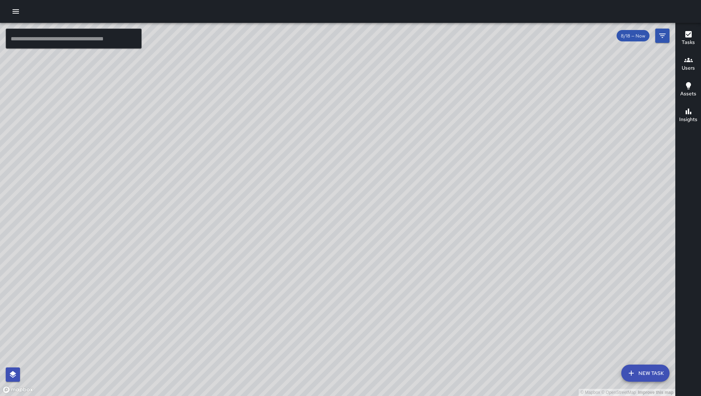
click at [413, 241] on div "© Mapbox © OpenStreetMap Improve this map" at bounding box center [337, 210] width 675 height 374
click at [98, 36] on input "text" at bounding box center [74, 39] width 136 height 20
click at [646, 377] on button "New Task" at bounding box center [645, 373] width 48 height 17
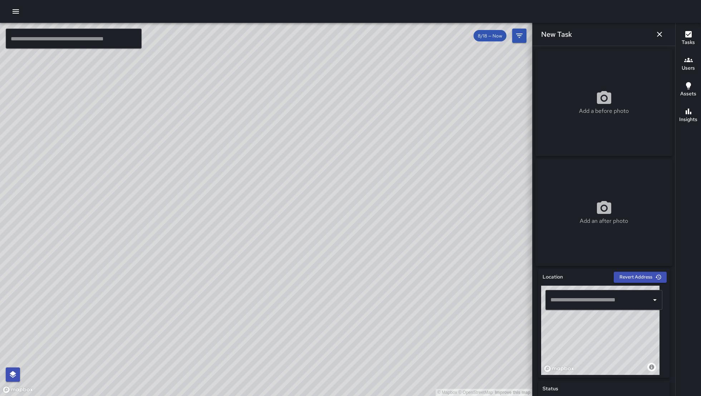
click at [588, 310] on div "​" at bounding box center [603, 300] width 117 height 20
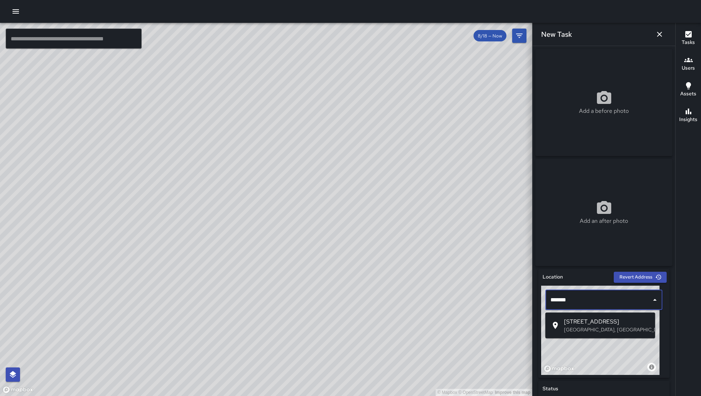
click at [597, 328] on p "[GEOGRAPHIC_DATA], [GEOGRAPHIC_DATA], [GEOGRAPHIC_DATA]" at bounding box center [606, 329] width 85 height 7
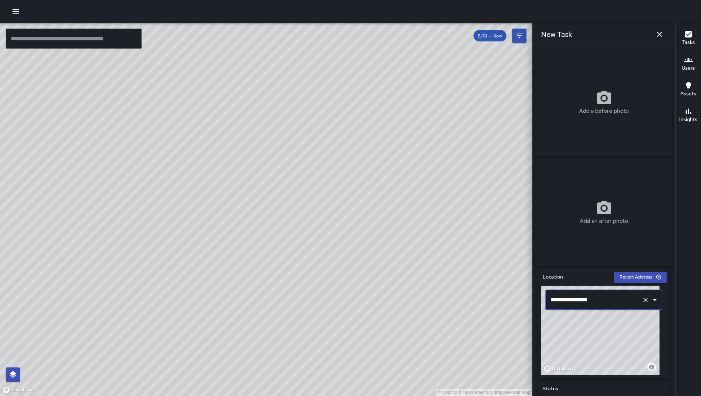
type input "**********"
click at [15, 10] on icon "button" at bounding box center [15, 11] width 9 height 9
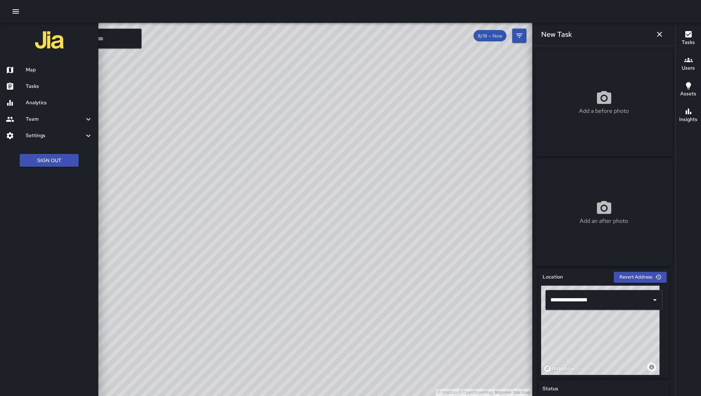
click at [26, 91] on link "Tasks" at bounding box center [49, 86] width 98 height 16
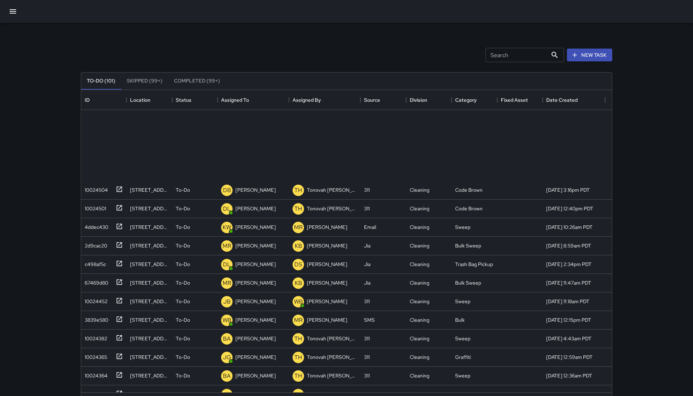
scroll to position [128, 0]
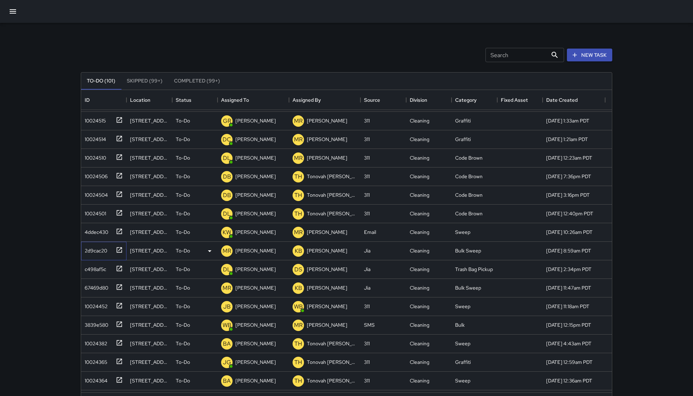
click at [103, 253] on div "2d9cac20" at bounding box center [94, 250] width 25 height 10
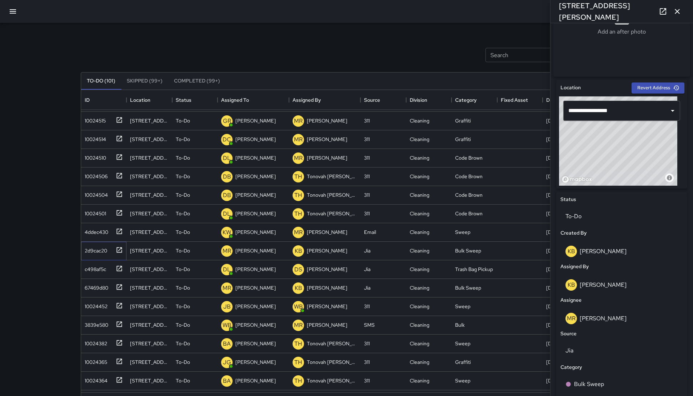
scroll to position [172, 0]
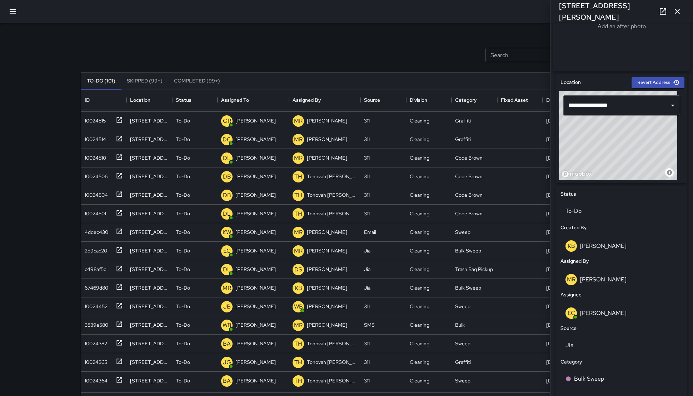
click at [675, 14] on icon "button" at bounding box center [677, 11] width 9 height 9
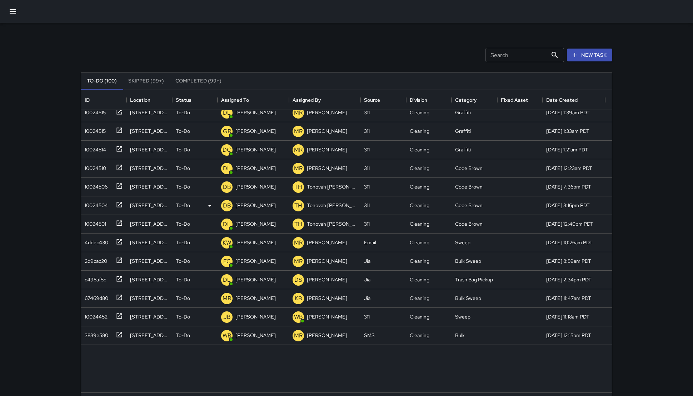
scroll to position [0, 0]
